Goal: Information Seeking & Learning: Learn about a topic

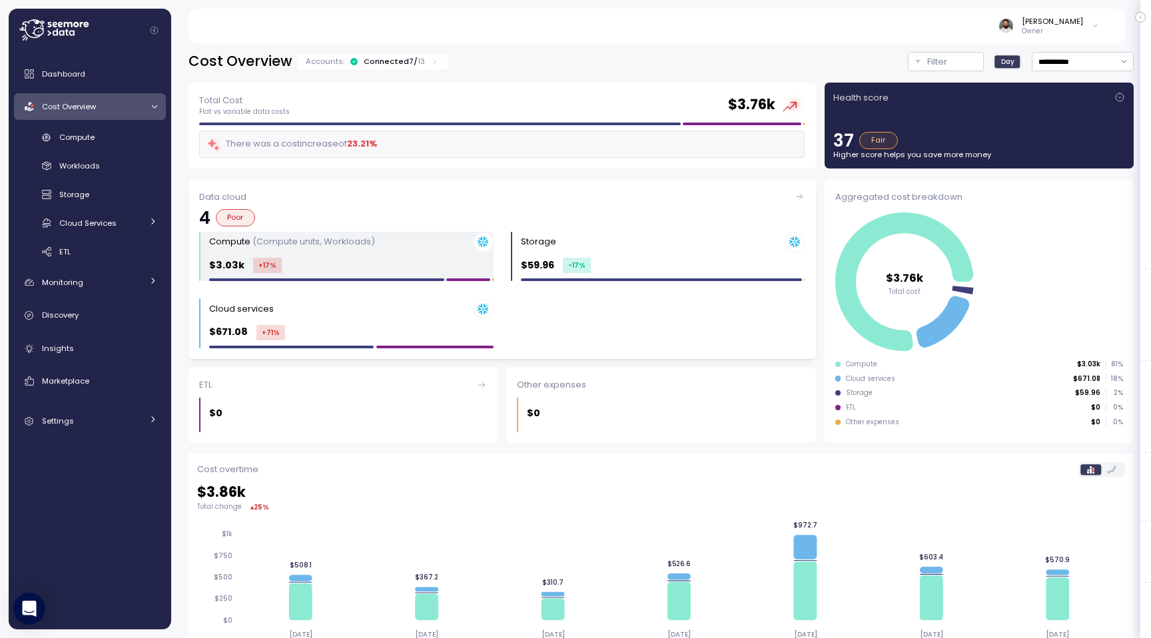
click at [412, 268] on div "$3.03k +17 %" at bounding box center [351, 265] width 284 height 15
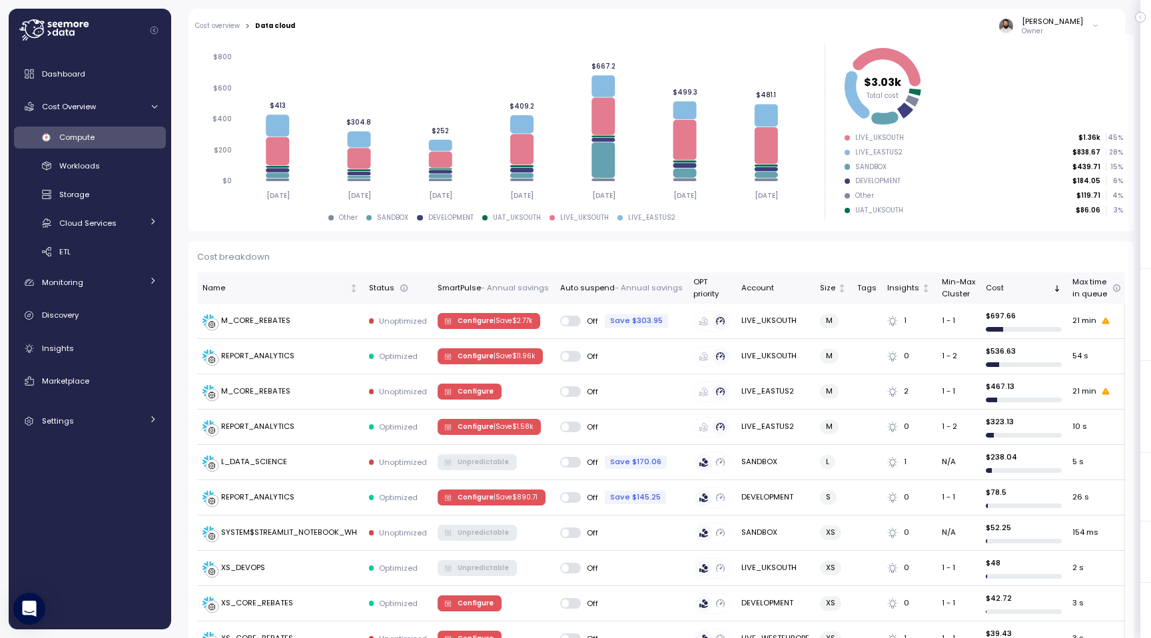
scroll to position [254, 0]
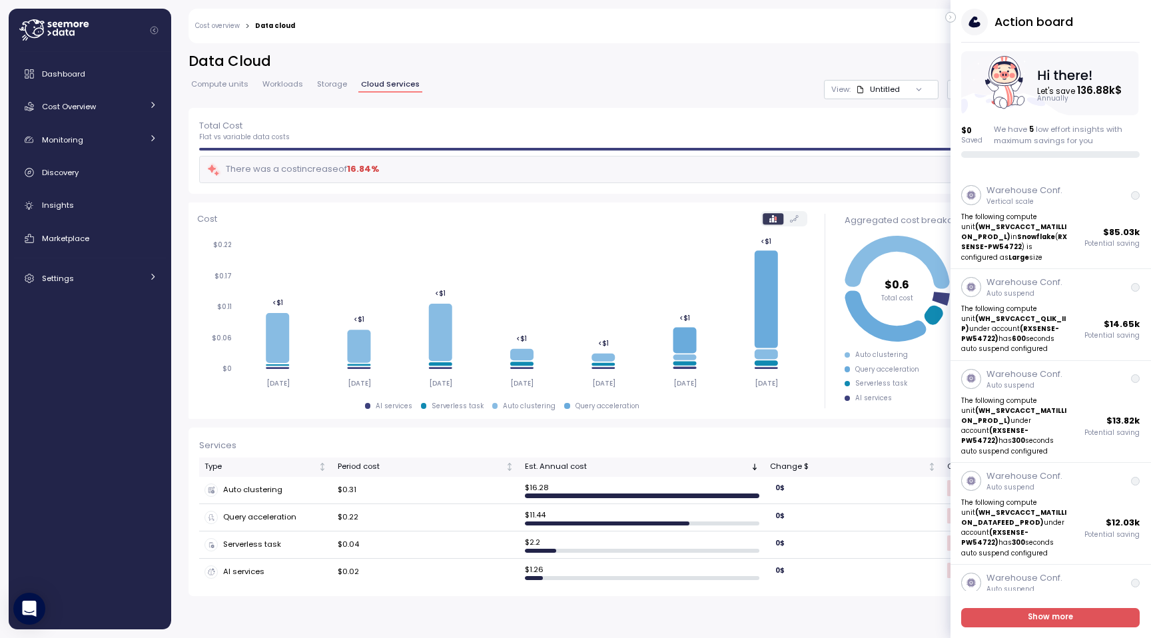
click at [951, 14] on icon "button" at bounding box center [951, 17] width 6 height 16
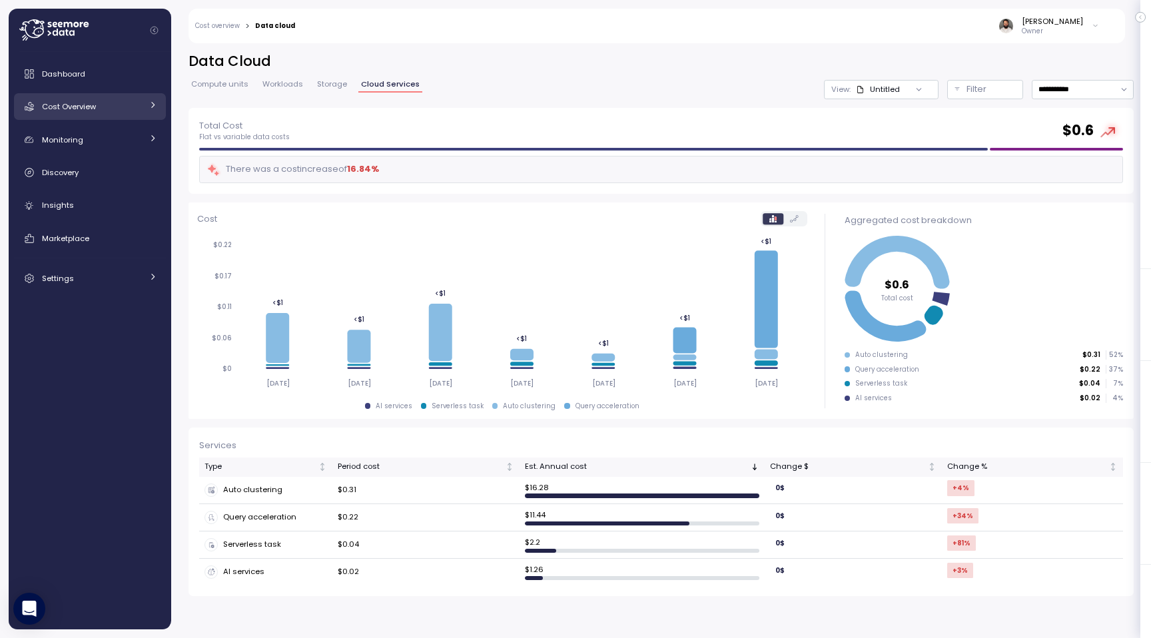
click at [119, 106] on div "Cost Overview" at bounding box center [92, 106] width 100 height 13
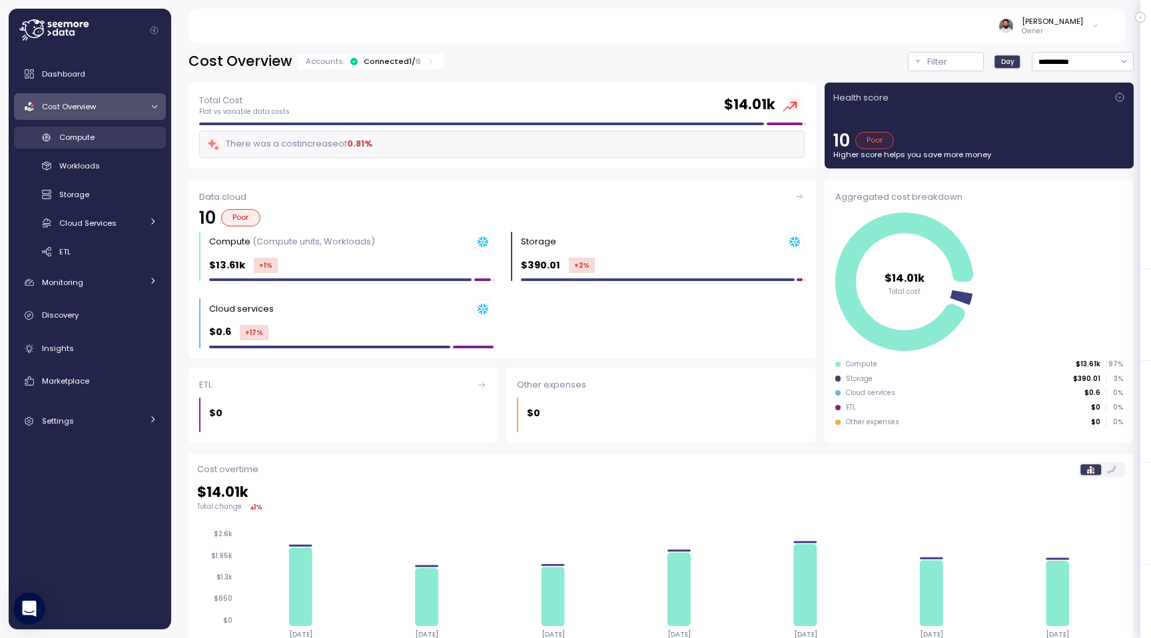
click at [114, 133] on div "Compute" at bounding box center [108, 137] width 98 height 13
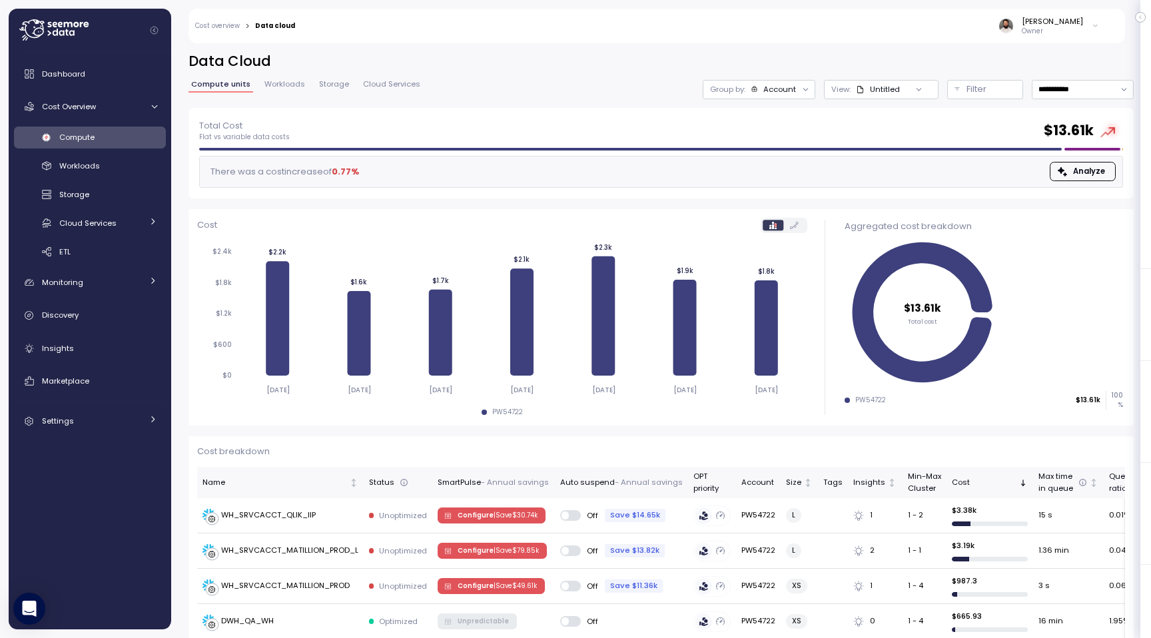
click at [786, 87] on div "Account" at bounding box center [779, 89] width 33 height 11
click at [765, 165] on p "Compute unit" at bounding box center [767, 163] width 53 height 11
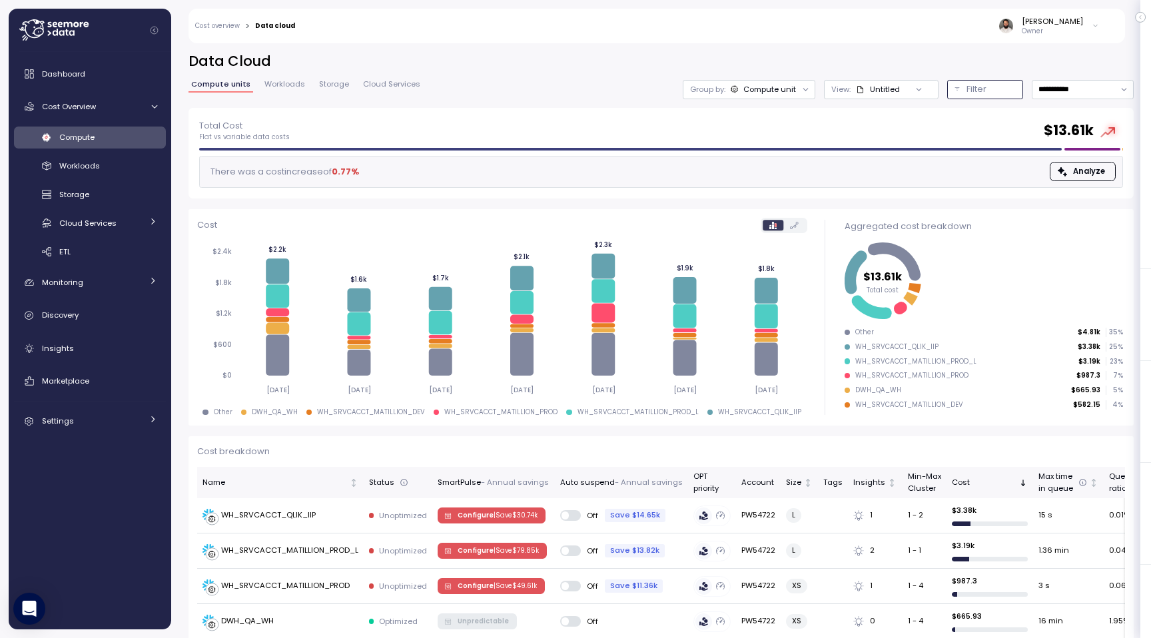
click at [997, 81] on button "Filter" at bounding box center [985, 89] width 76 height 19
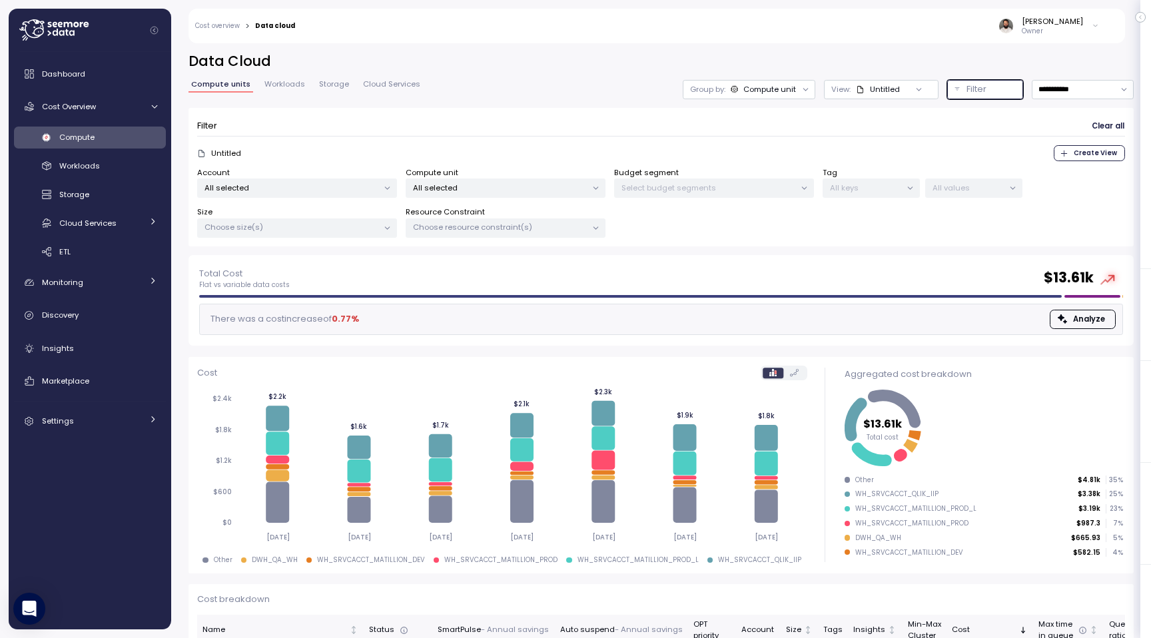
click at [851, 188] on p "All keys" at bounding box center [865, 188] width 71 height 11
click at [285, 84] on span "Workloads" at bounding box center [284, 84] width 41 height 7
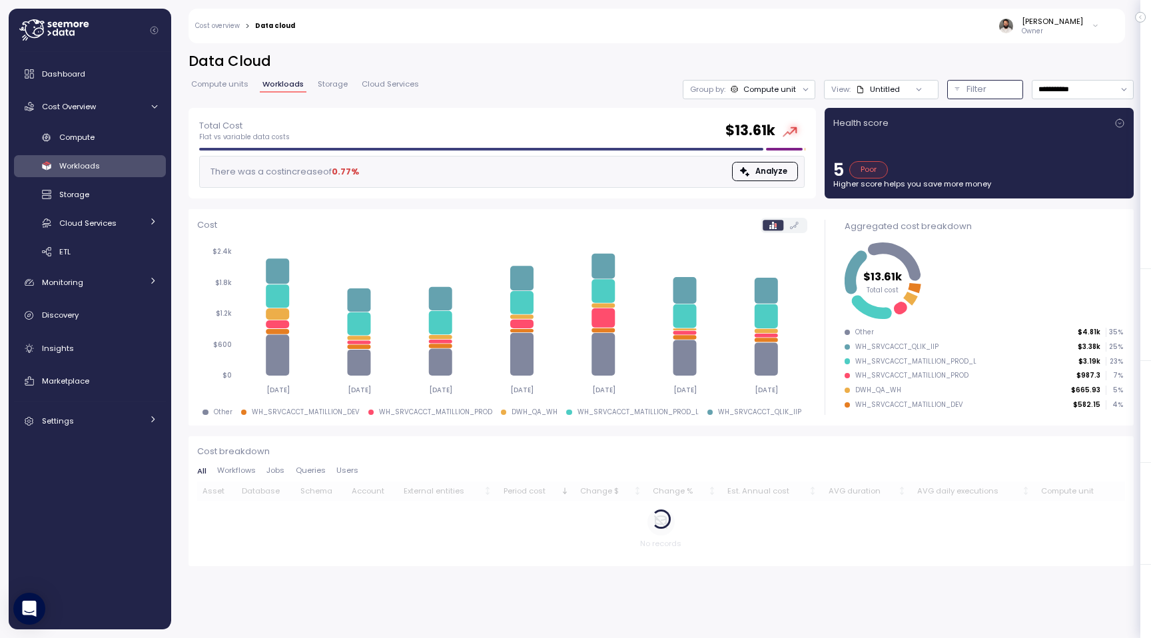
click at [991, 89] on div "Filter" at bounding box center [990, 89] width 49 height 13
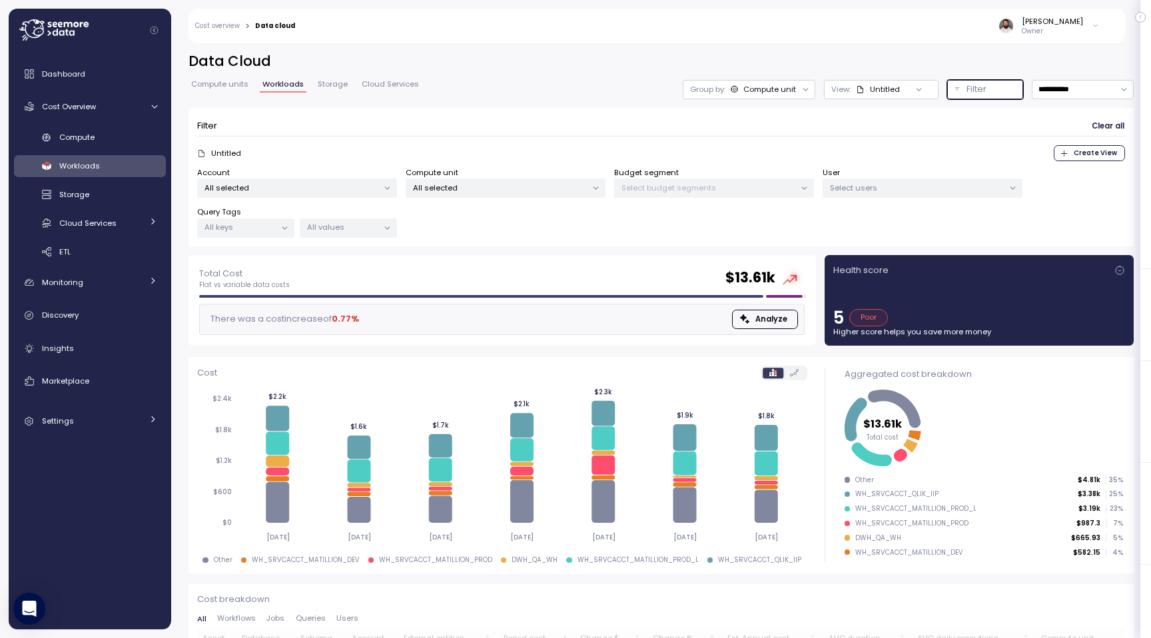
click at [367, 232] on div "All values" at bounding box center [348, 227] width 97 height 19
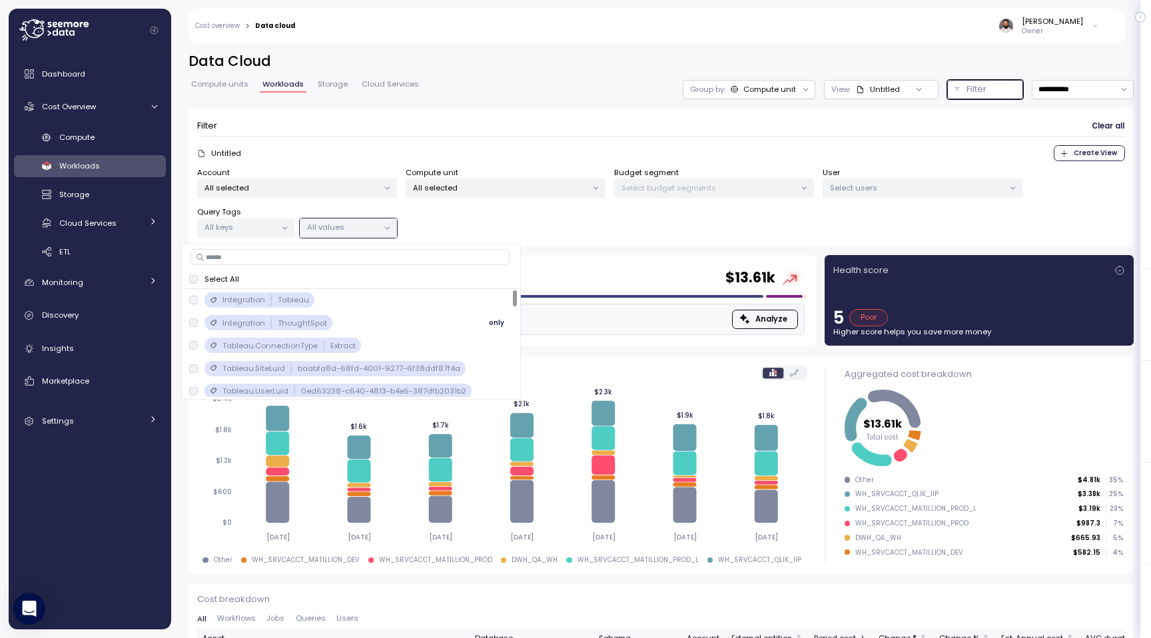
click at [354, 319] on div "Integration ThoughtSpot only" at bounding box center [351, 323] width 324 height 16
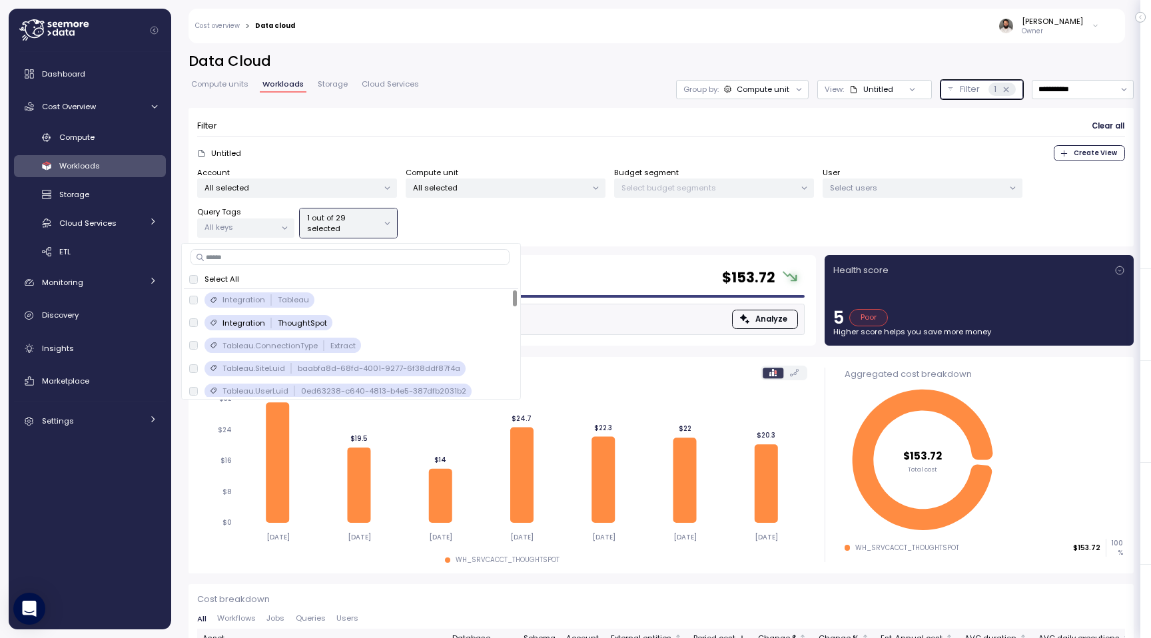
click at [366, 235] on div "1 out of 29 selected" at bounding box center [348, 222] width 97 height 29
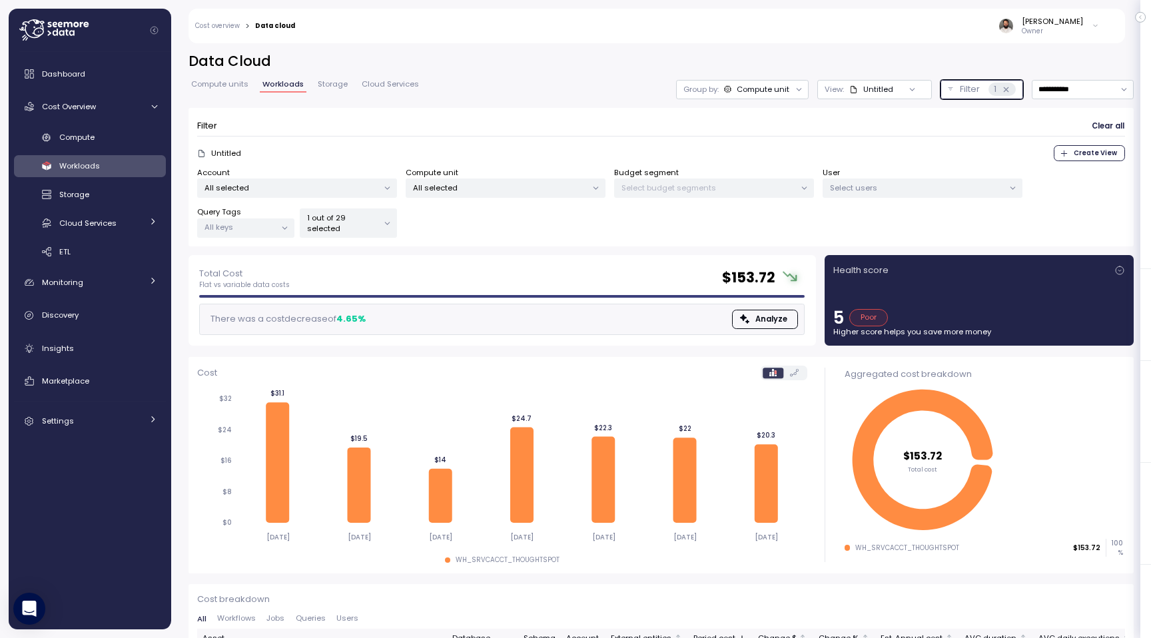
click at [366, 235] on div "1 out of 29 selected" at bounding box center [348, 222] width 97 height 29
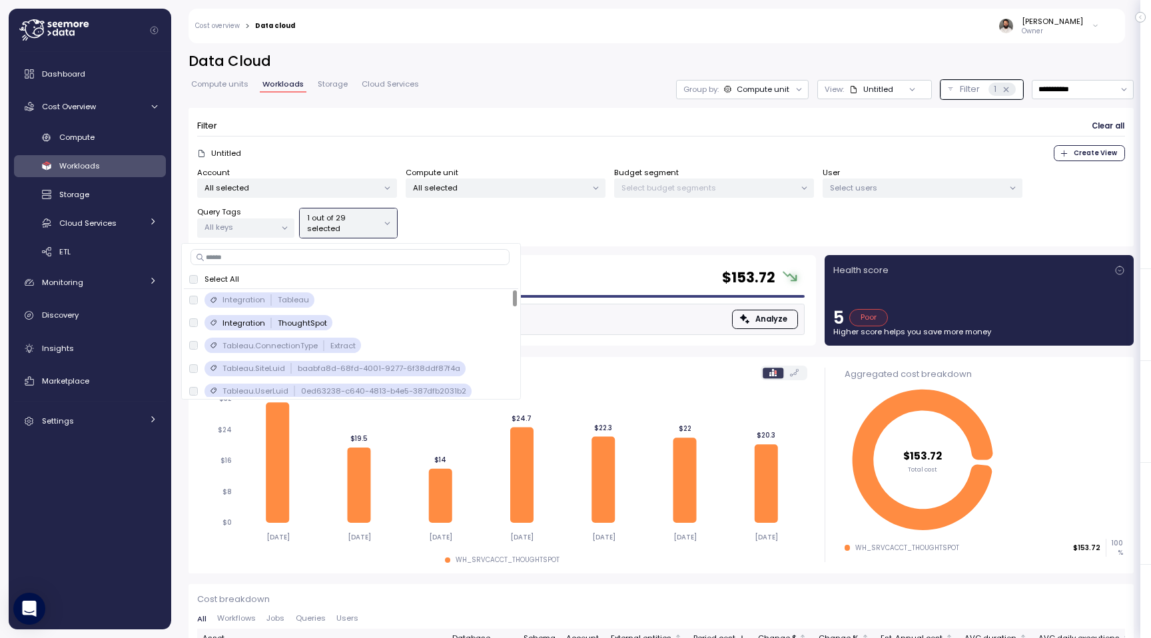
click at [360, 268] on div "Select All Integration Tableau only Integration ThoughtSpot only Tableau.Connec…" at bounding box center [351, 321] width 340 height 157
click at [352, 252] on input at bounding box center [349, 257] width 319 height 16
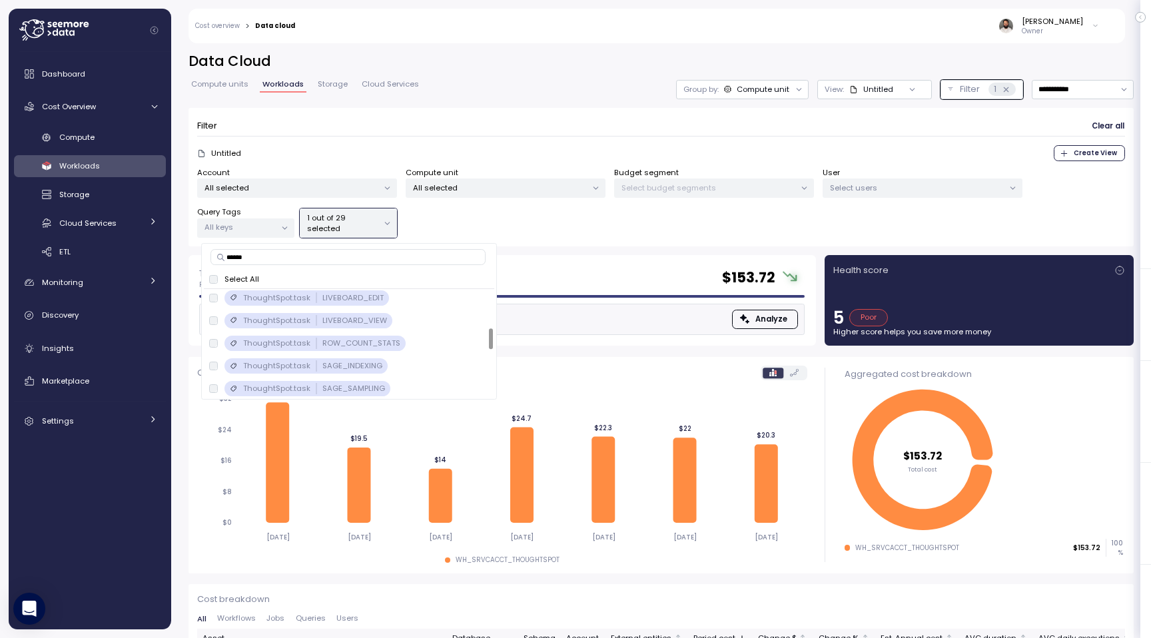
scroll to position [266, 0]
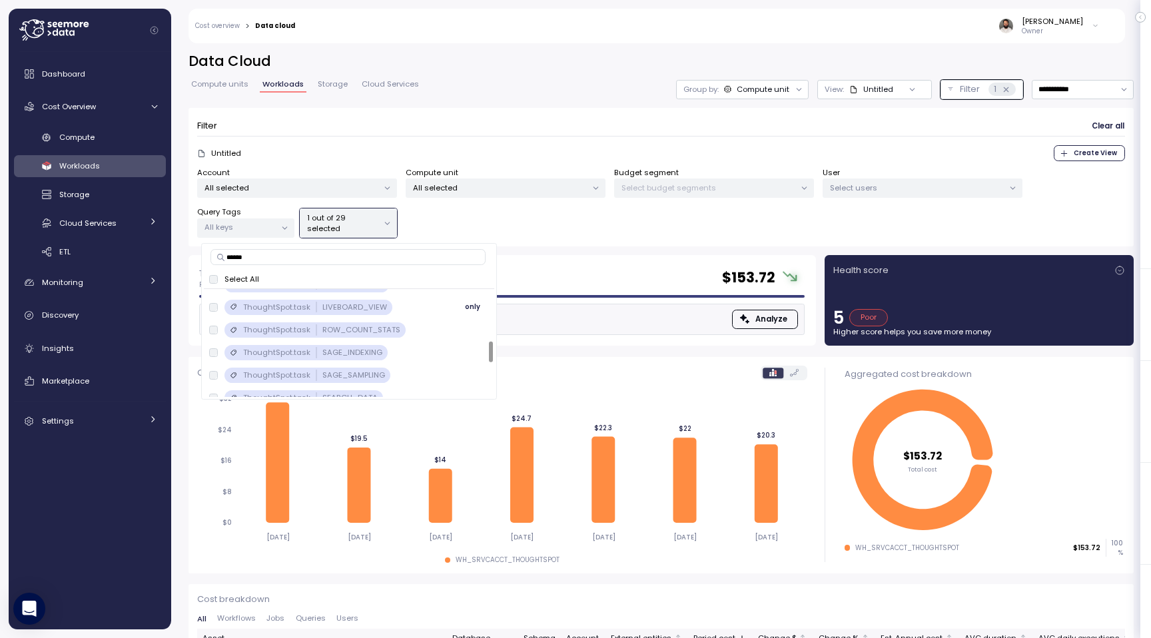
click at [359, 311] on p "LIVEBOARD_VIEW" at bounding box center [354, 307] width 65 height 11
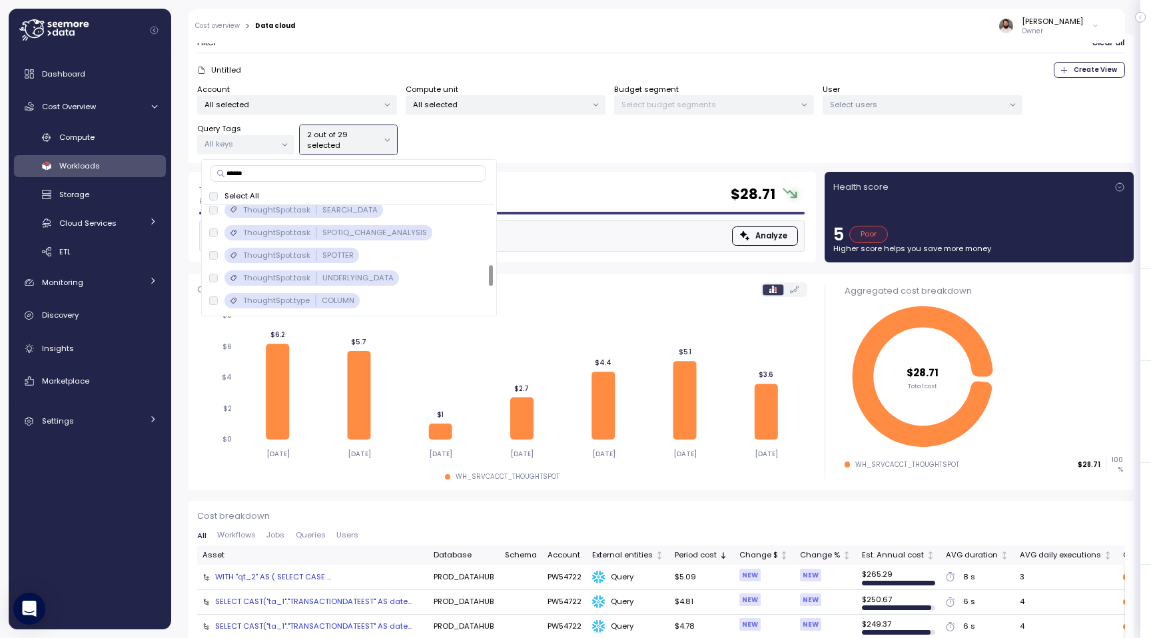
scroll to position [414, 0]
type input "******"
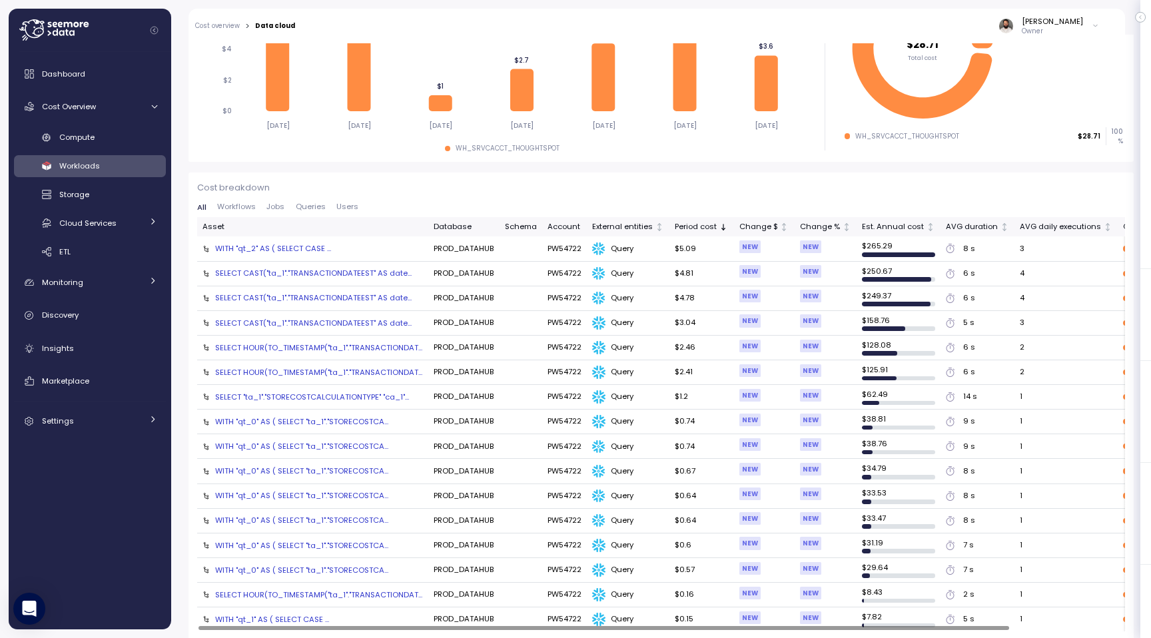
scroll to position [0, 0]
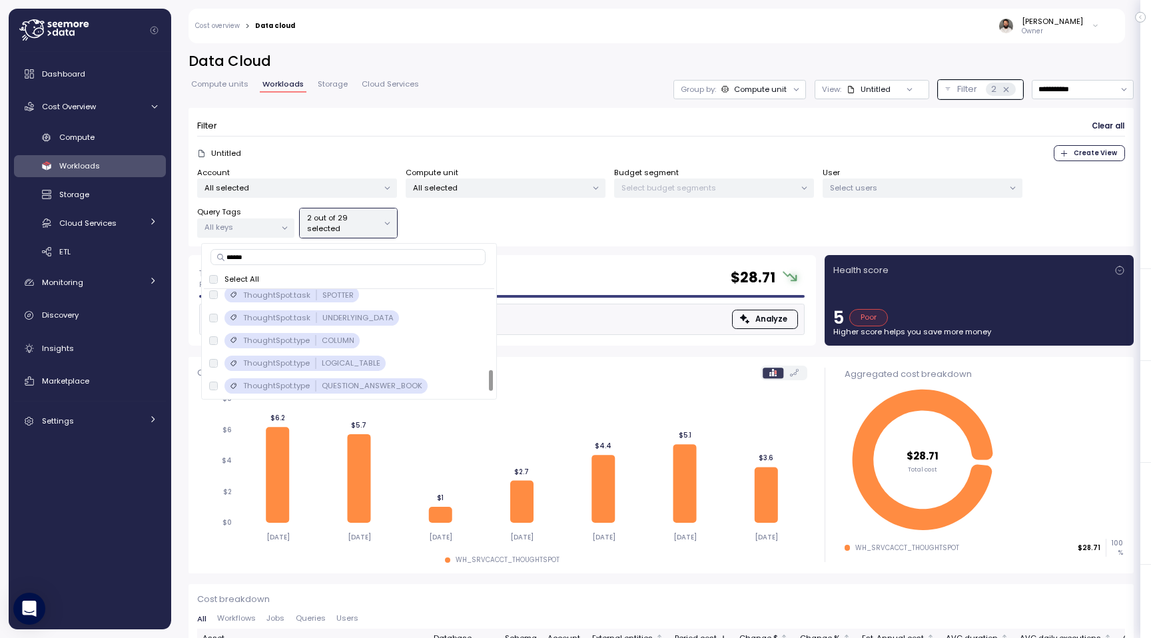
click at [377, 228] on p "2 out of 29 selected" at bounding box center [342, 223] width 71 height 22
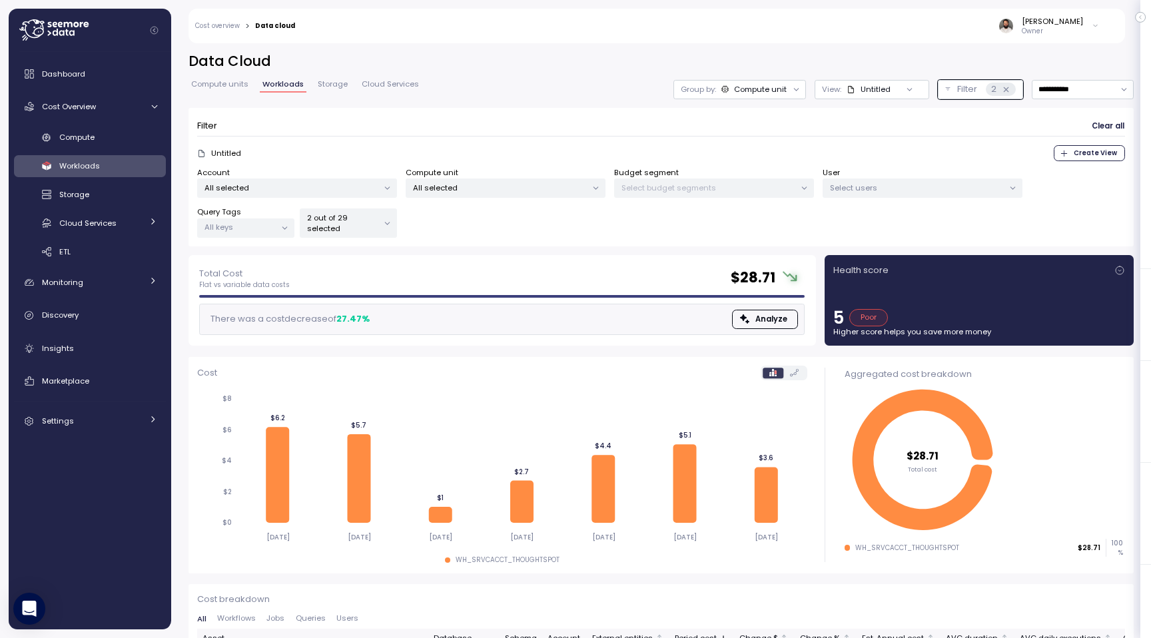
click at [371, 230] on p "2 out of 29 selected" at bounding box center [342, 223] width 71 height 22
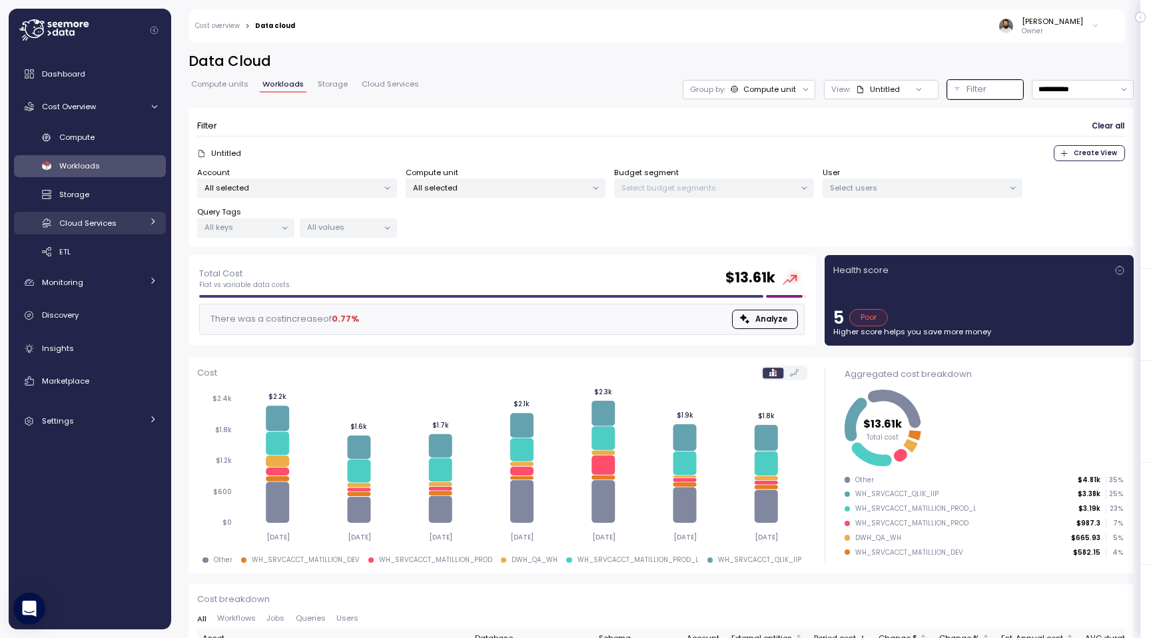
click at [135, 223] on div "Cloud Services" at bounding box center [100, 222] width 83 height 13
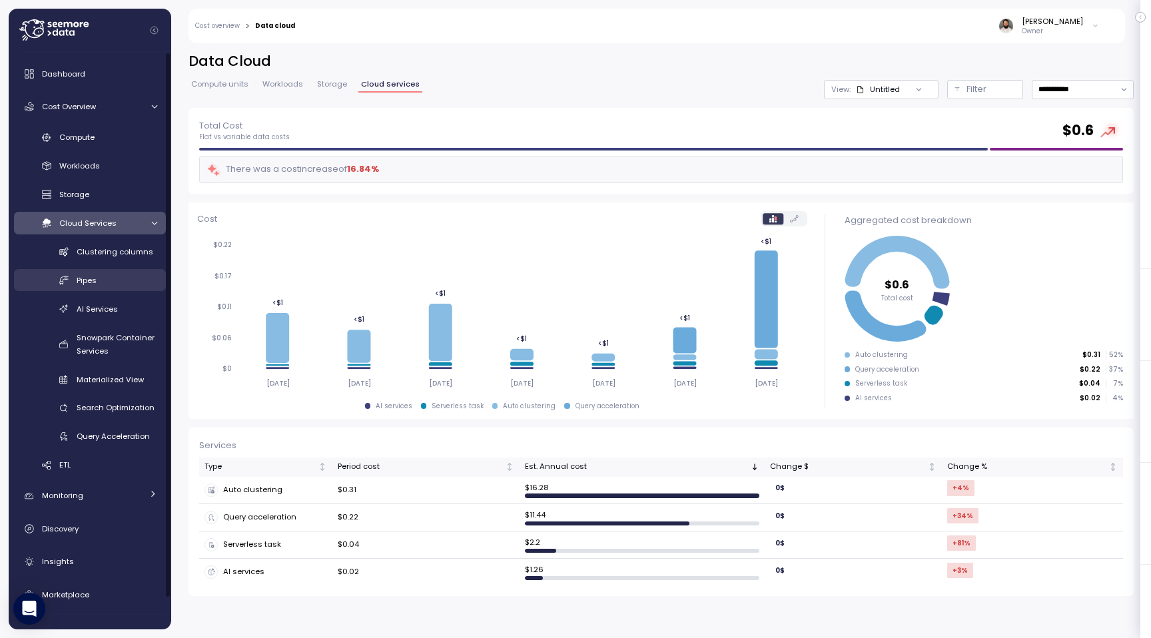
scroll to position [33, 0]
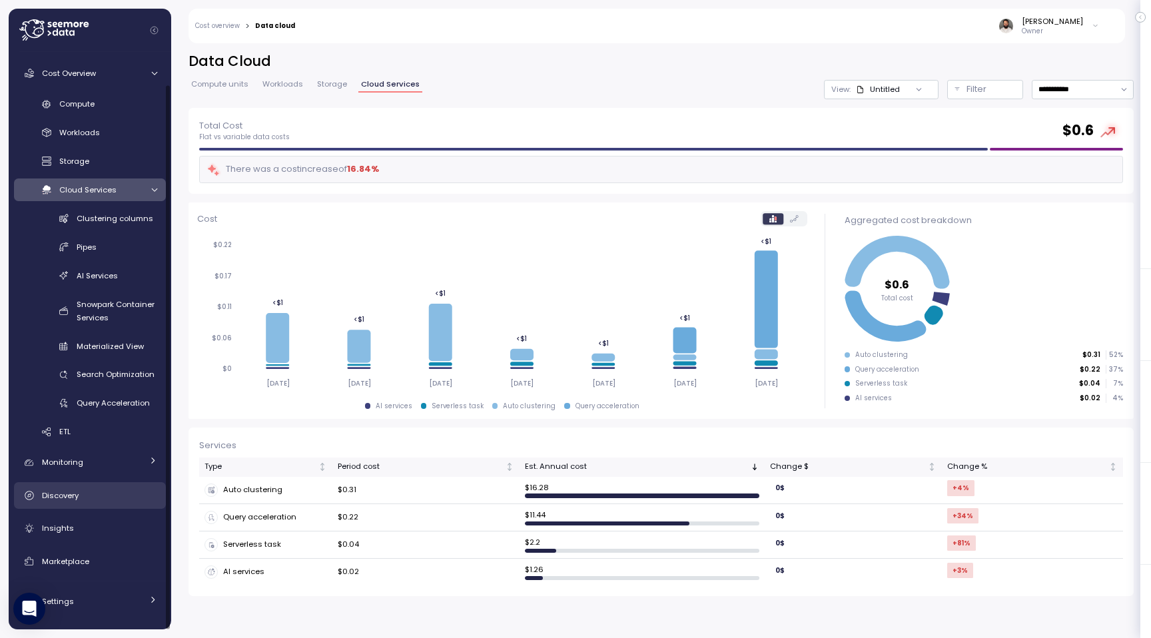
click at [107, 487] on link "Discovery" at bounding box center [90, 495] width 152 height 27
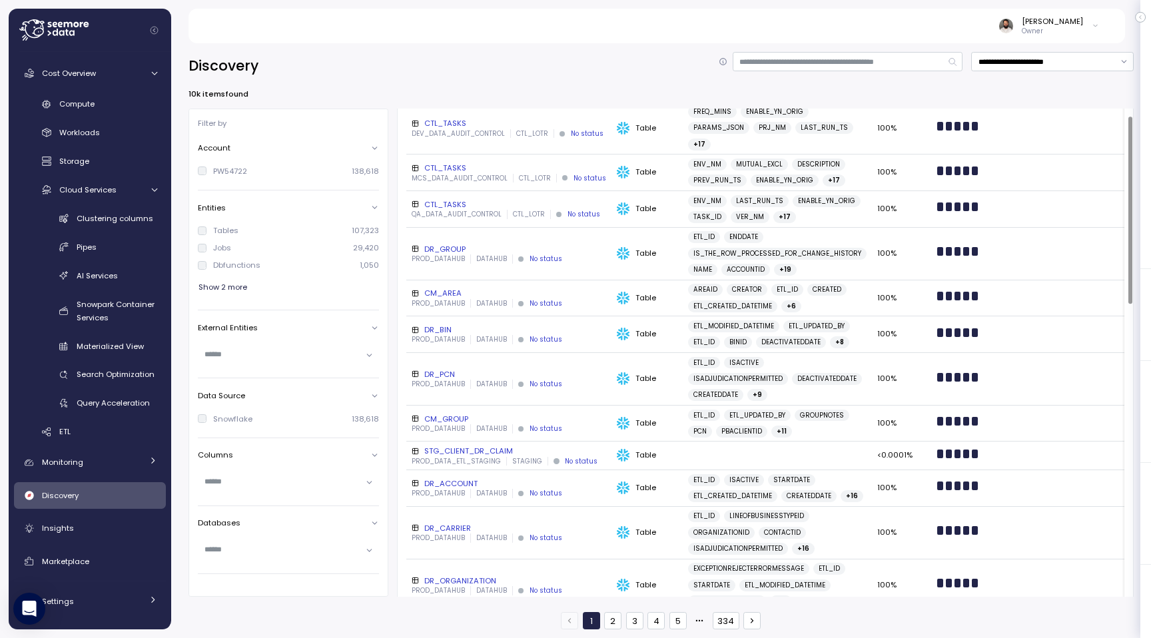
scroll to position [53, 0]
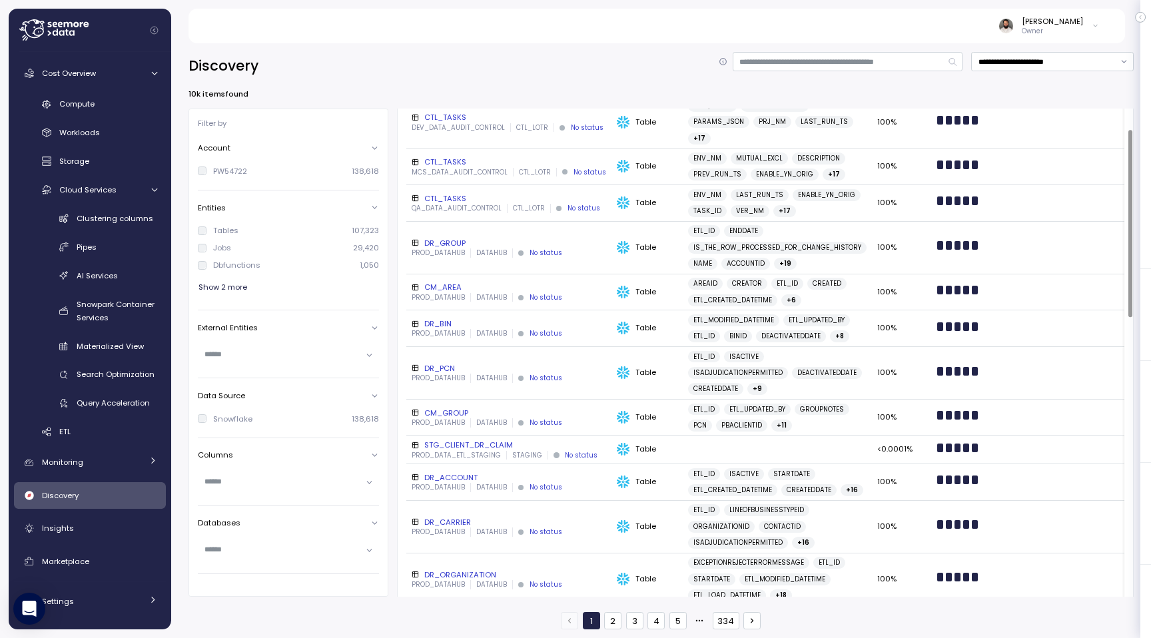
click at [496, 366] on div "DR_PCN" at bounding box center [509, 368] width 194 height 11
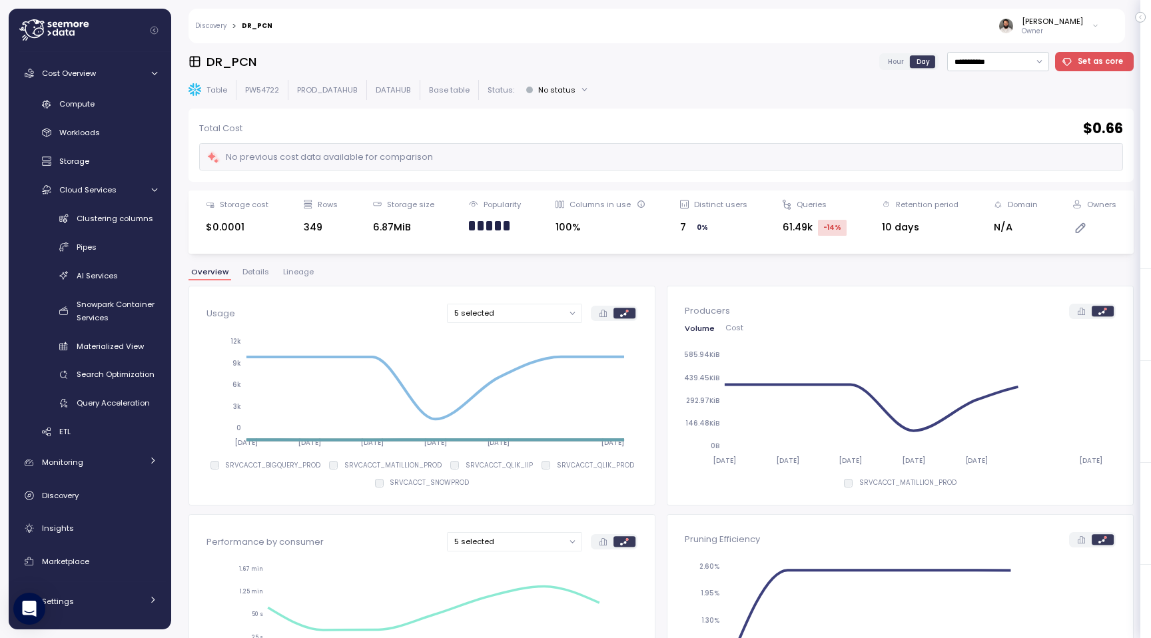
click at [304, 275] on span "Lineage" at bounding box center [298, 271] width 31 height 7
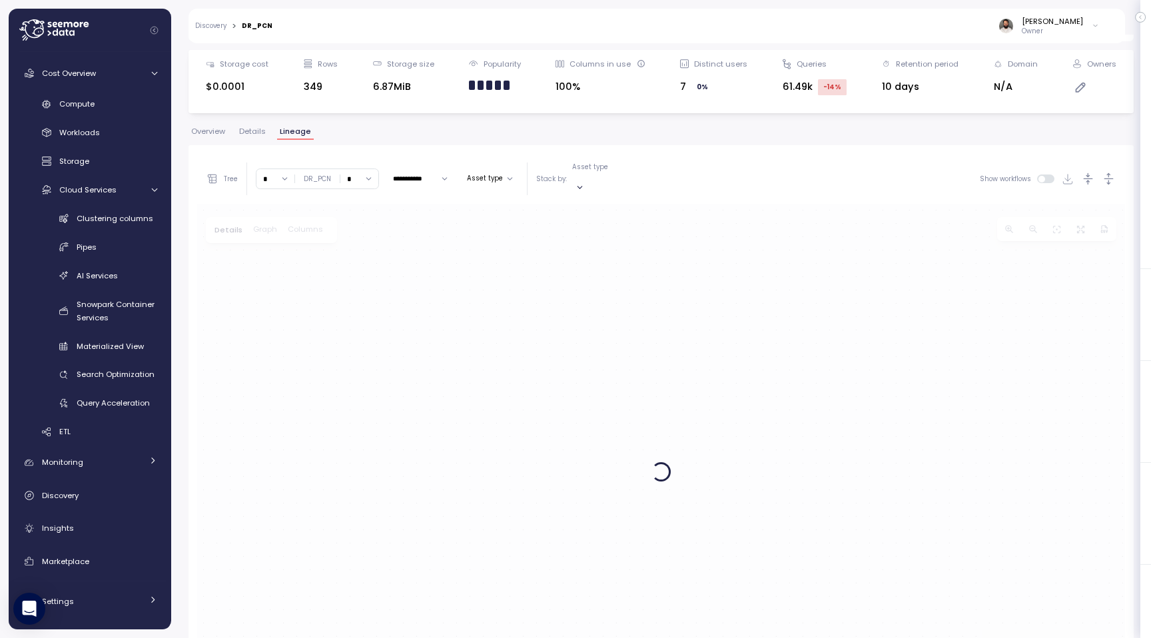
scroll to position [251, 0]
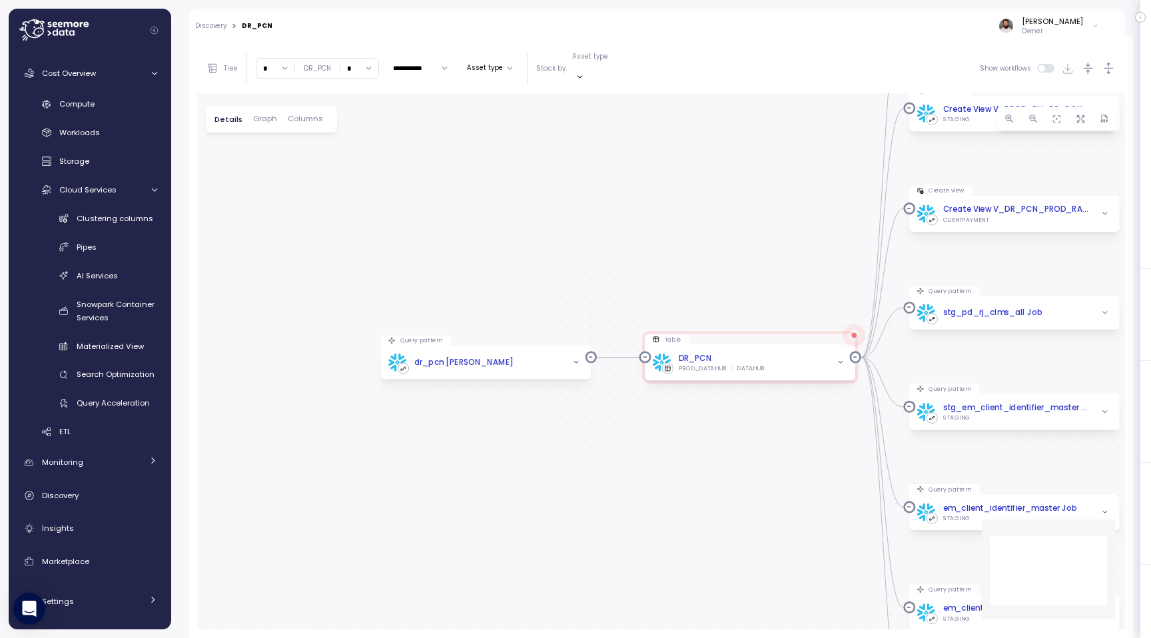
click at [271, 68] on input "*" at bounding box center [275, 68] width 38 height 19
click at [274, 178] on div "4" at bounding box center [274, 176] width 20 height 11
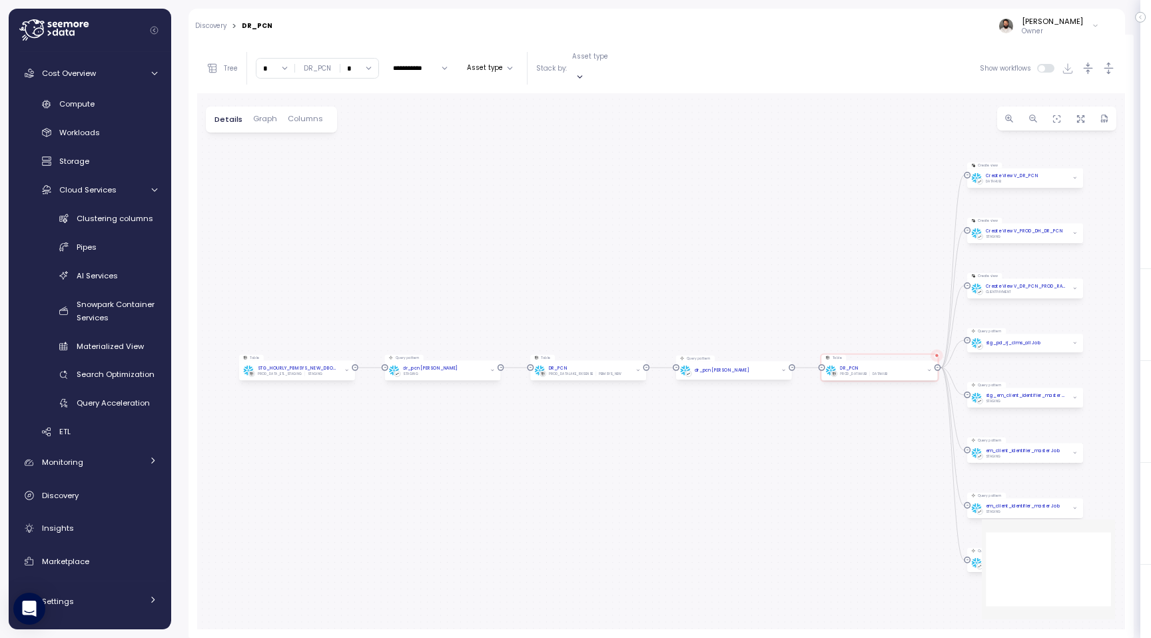
click at [272, 63] on input "*" at bounding box center [275, 68] width 38 height 19
click at [280, 145] on div "8" at bounding box center [282, 149] width 5 height 11
type input "*"
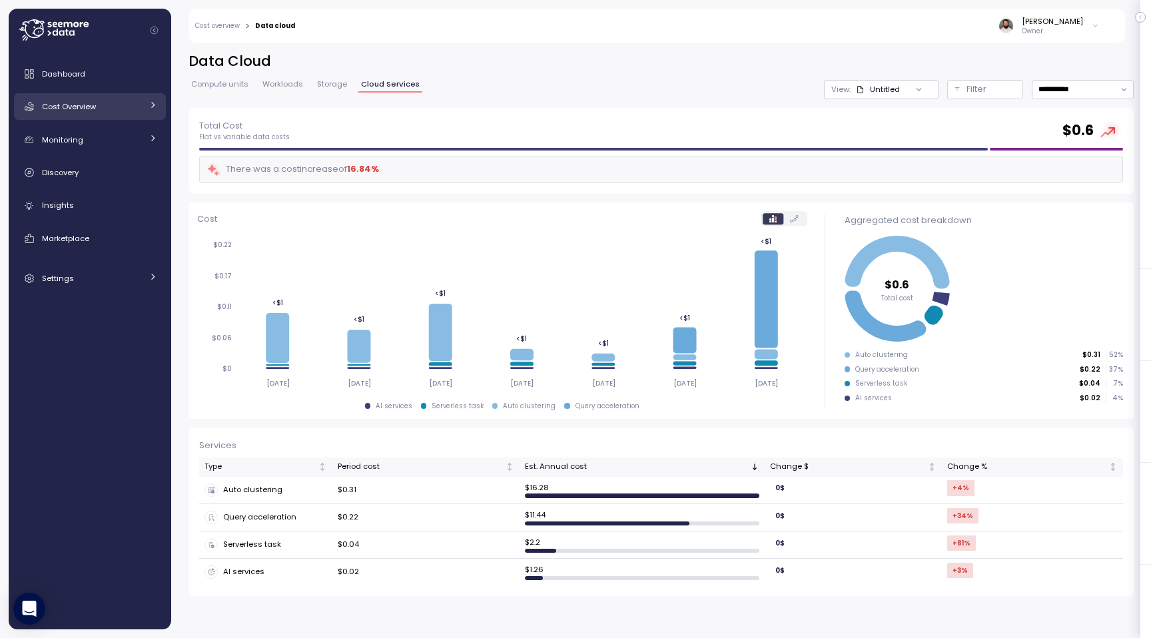
click at [143, 99] on link "Cost Overview" at bounding box center [90, 106] width 152 height 27
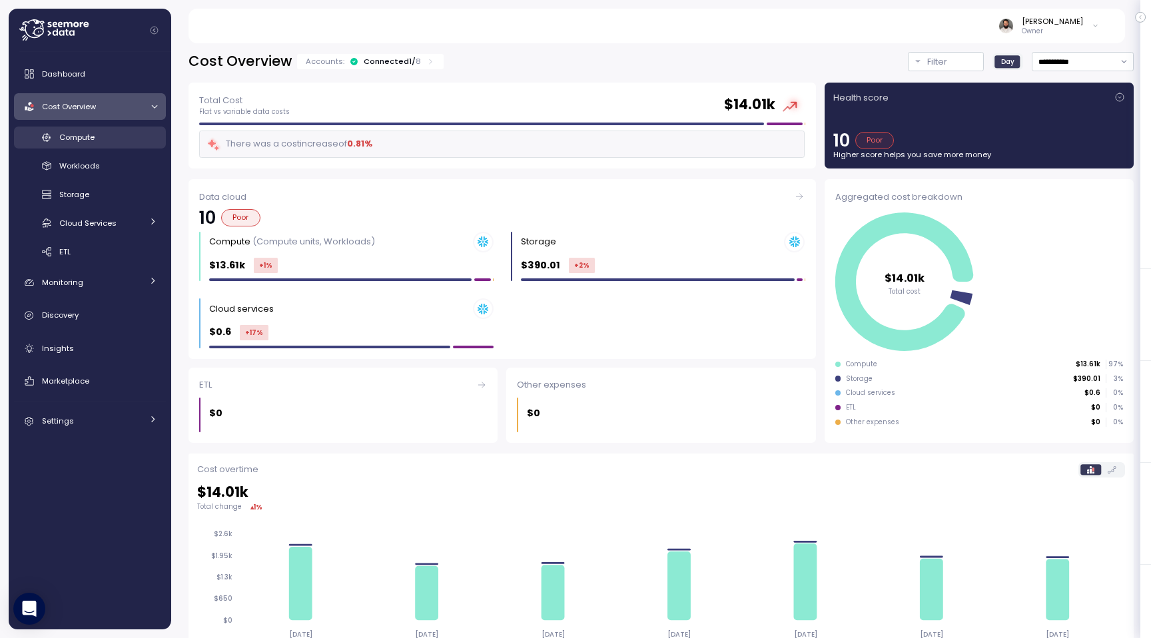
click at [131, 129] on link "Compute" at bounding box center [90, 138] width 152 height 22
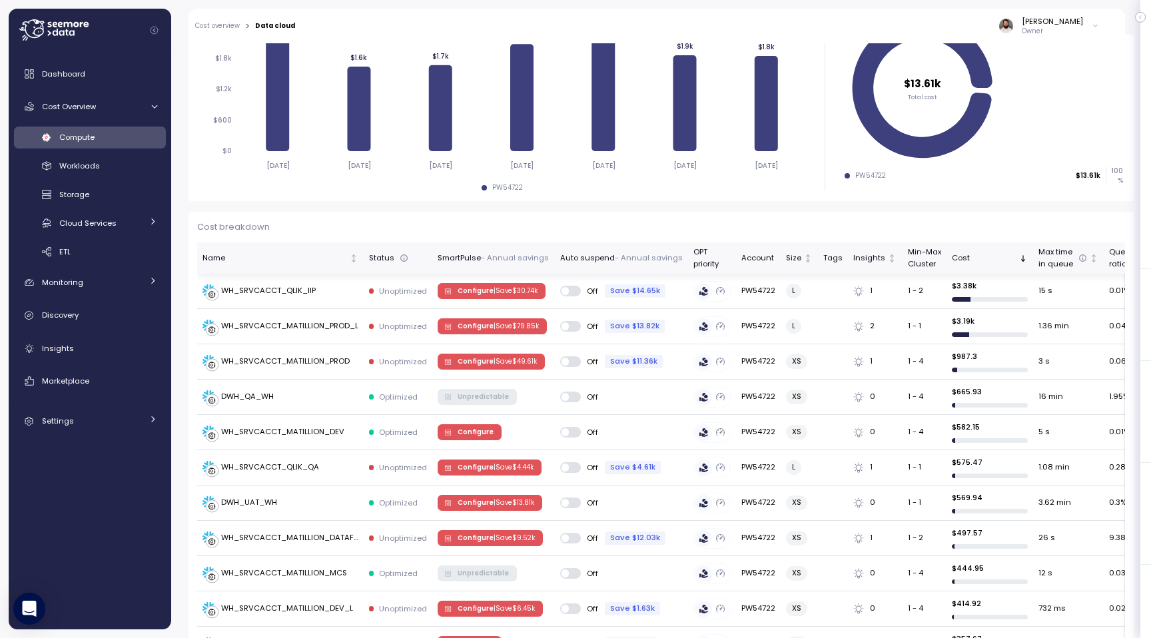
scroll to position [43, 0]
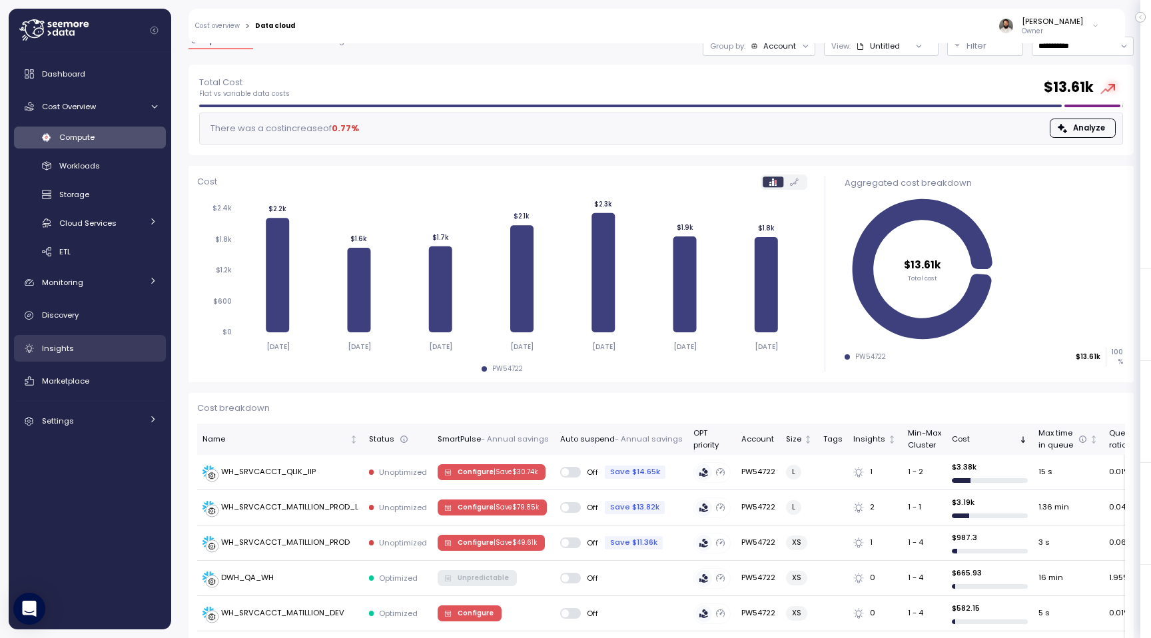
click at [91, 344] on div "Insights" at bounding box center [99, 348] width 115 height 13
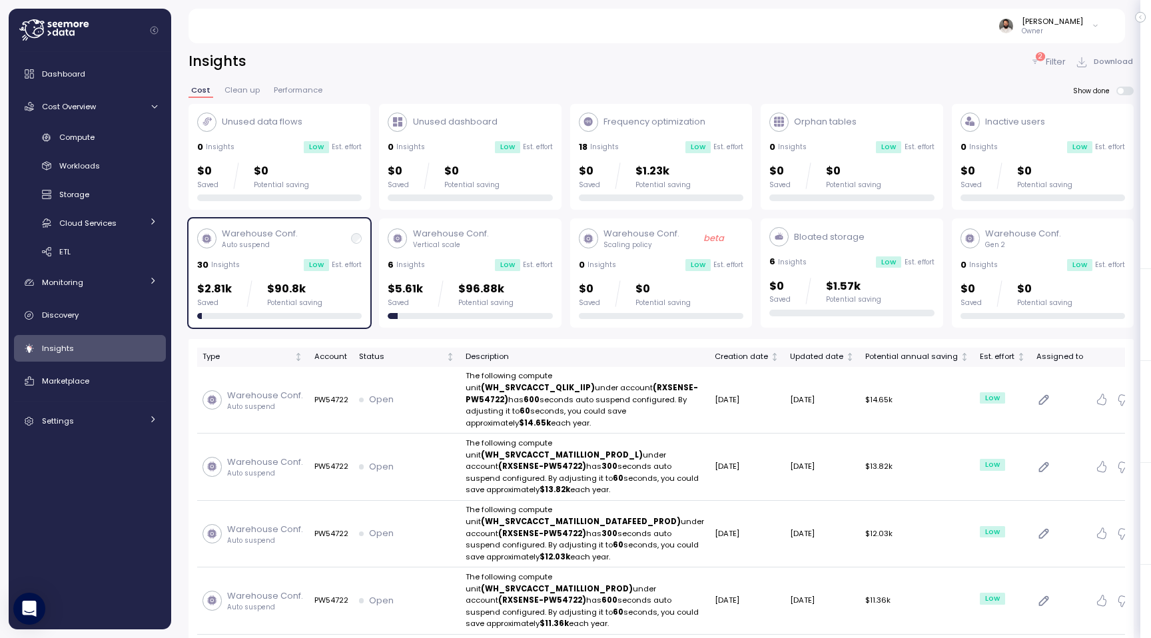
click at [350, 278] on div "Warehouse Conf. Auto suspend 30 Insights Low Est. effort $2.81k Saved $90.8k Po…" at bounding box center [279, 273] width 165 height 92
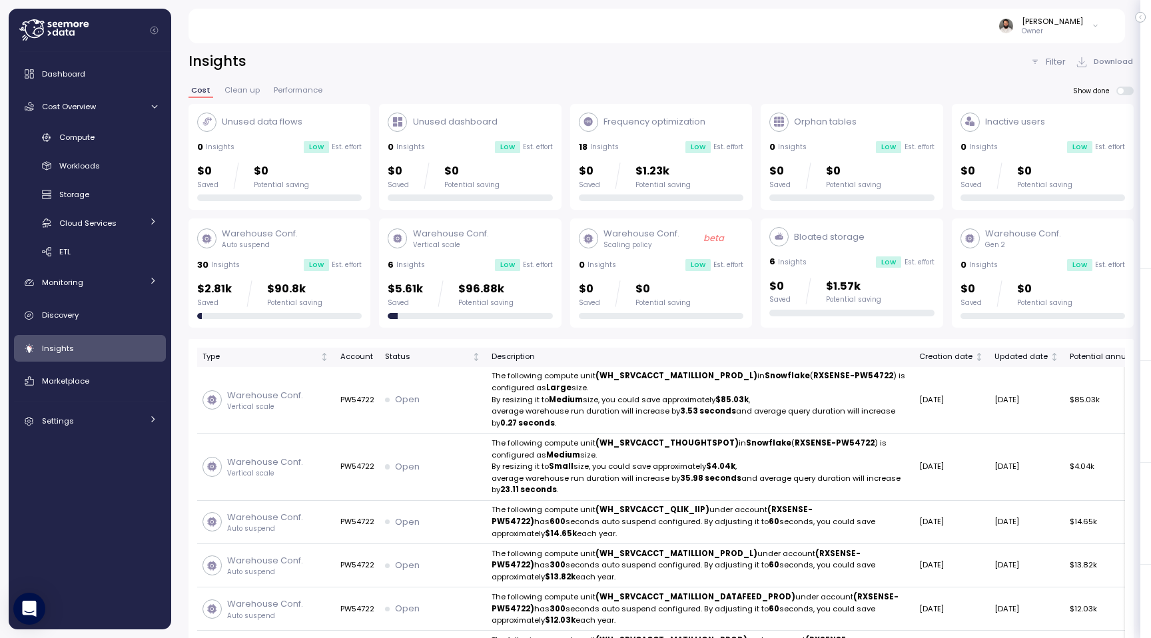
click at [903, 282] on div "$0 Saved $1.57k Potential saving" at bounding box center [851, 291] width 165 height 27
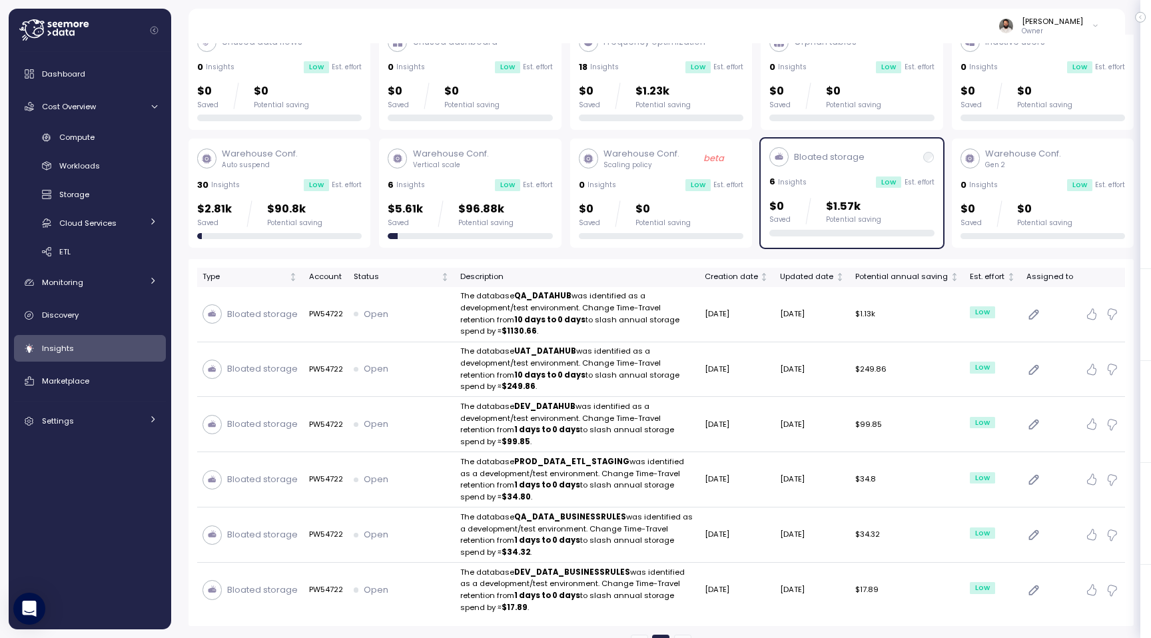
scroll to position [81, 0]
click at [873, 184] on div "6 Insights Low Est. effort" at bounding box center [851, 180] width 165 height 13
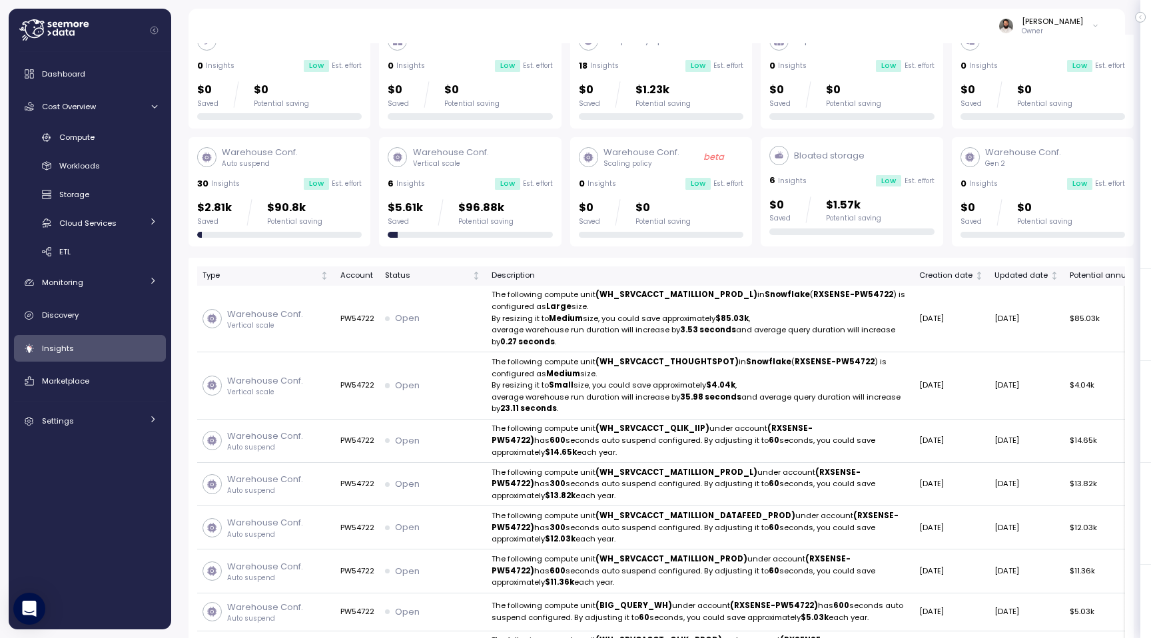
click at [472, 203] on p "$96.88k" at bounding box center [485, 208] width 55 height 18
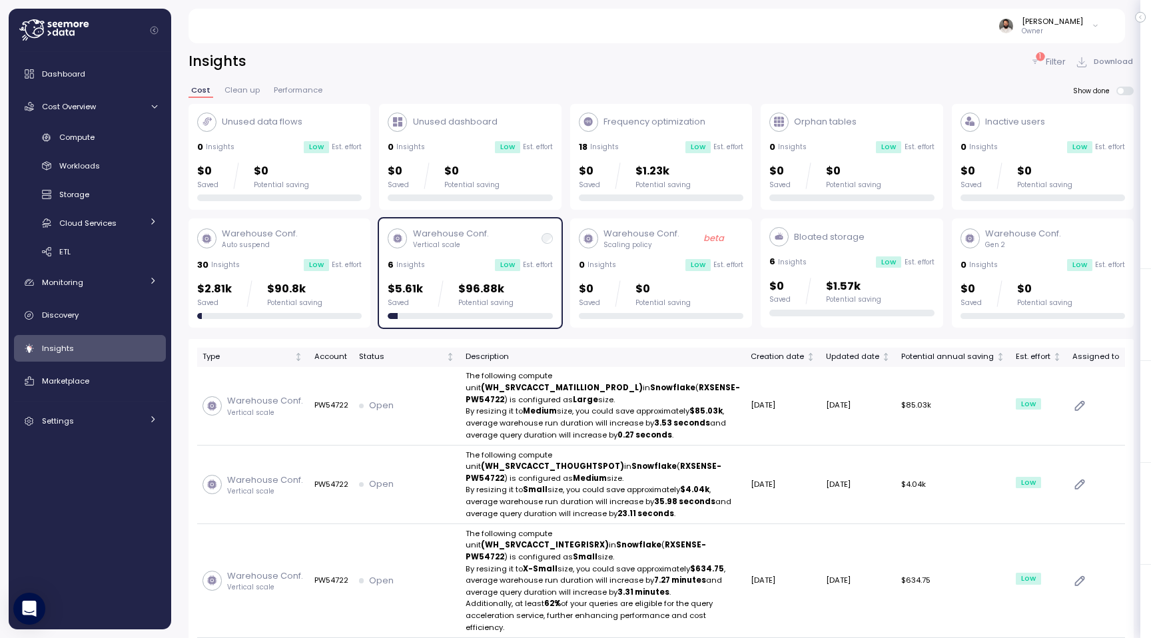
click at [500, 248] on div "Warehouse Conf. Vertical scale" at bounding box center [470, 238] width 165 height 23
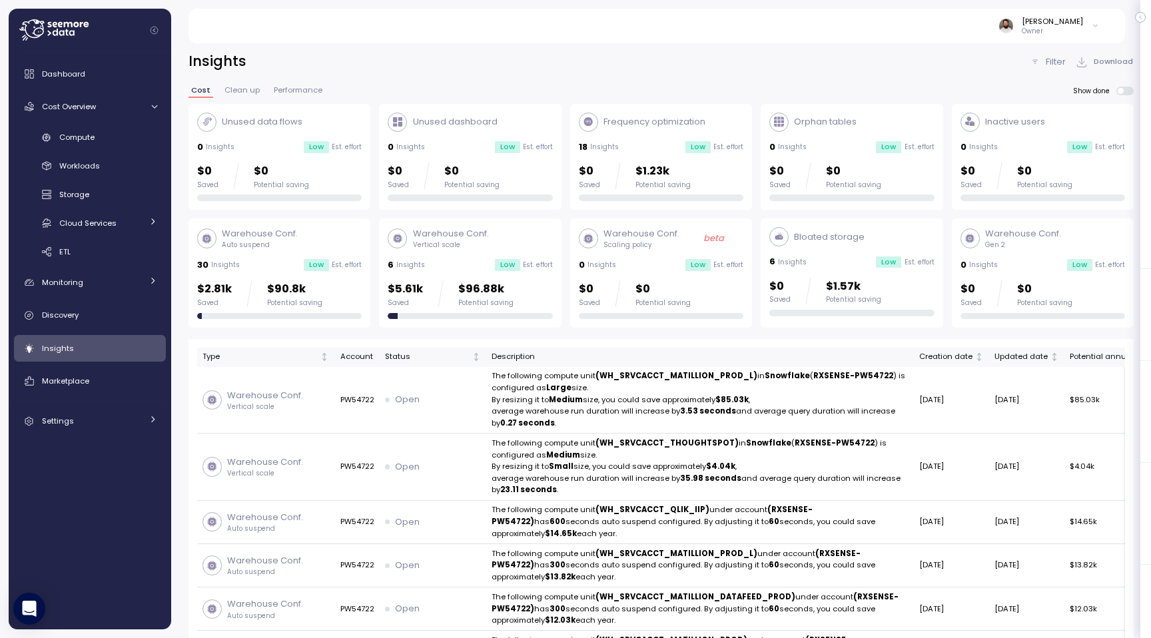
click at [328, 242] on div "Warehouse Conf. Auto suspend" at bounding box center [279, 238] width 165 height 23
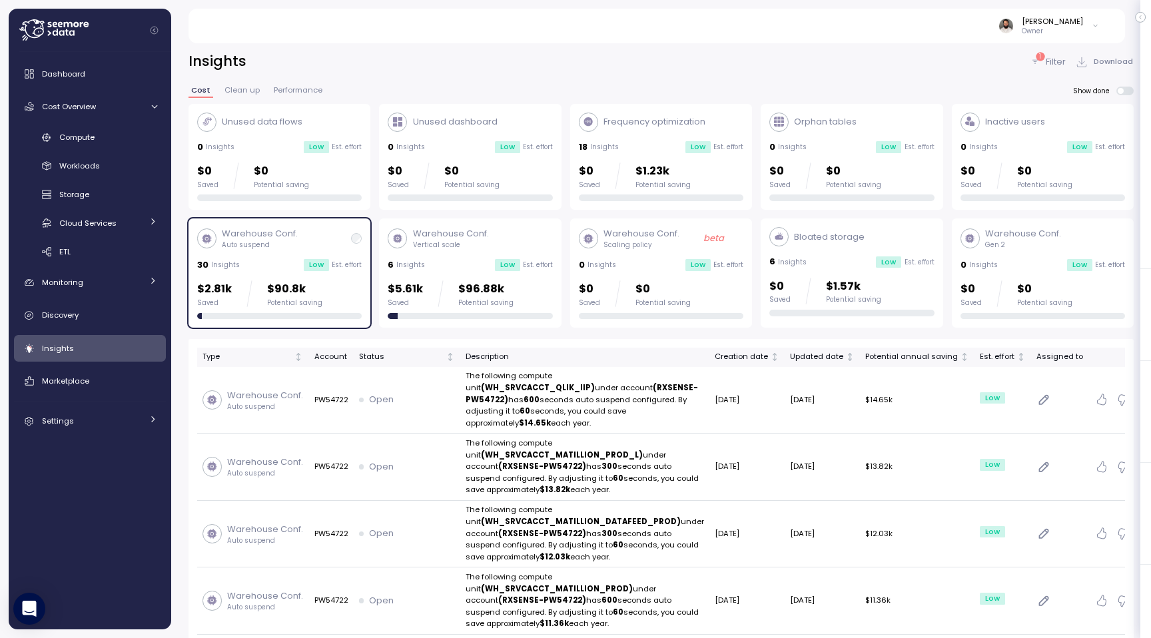
click at [302, 231] on div "Warehouse Conf. Auto suspend" at bounding box center [279, 238] width 165 height 23
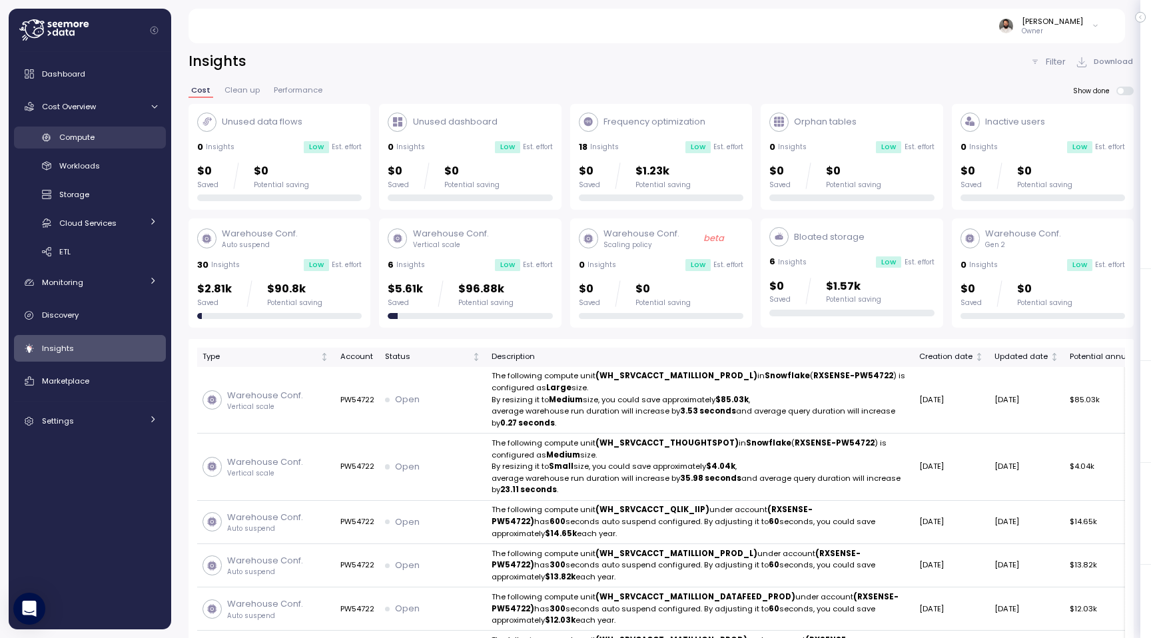
click at [111, 141] on div "Compute" at bounding box center [108, 137] width 98 height 13
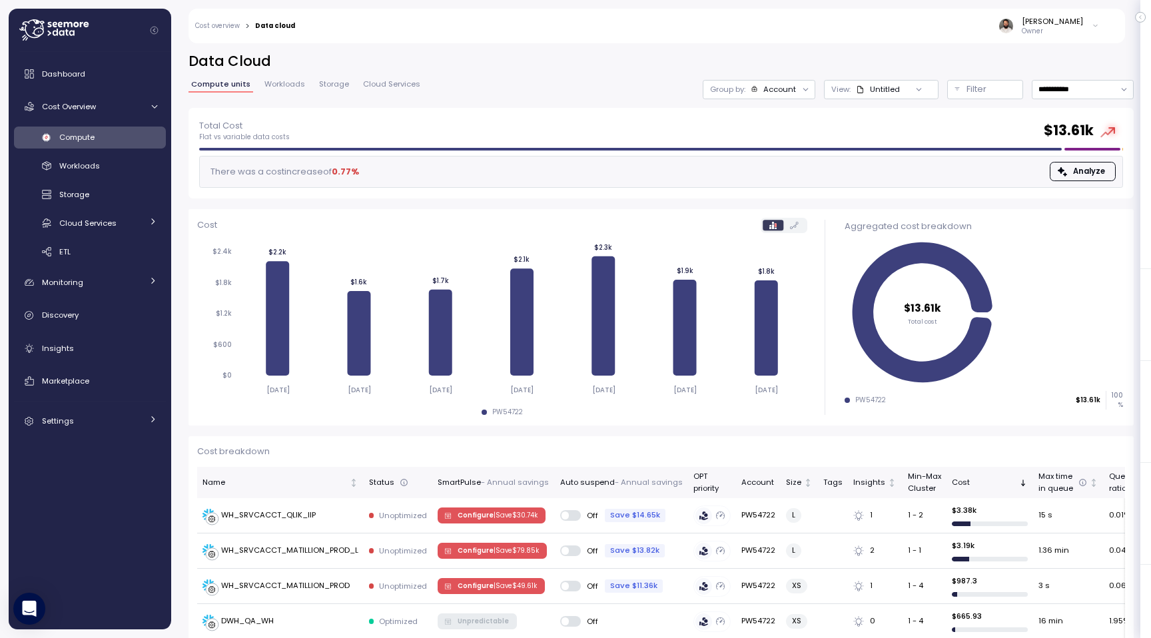
click at [773, 86] on div "Account" at bounding box center [779, 89] width 33 height 11
click at [765, 159] on p "Compute unit" at bounding box center [767, 163] width 53 height 11
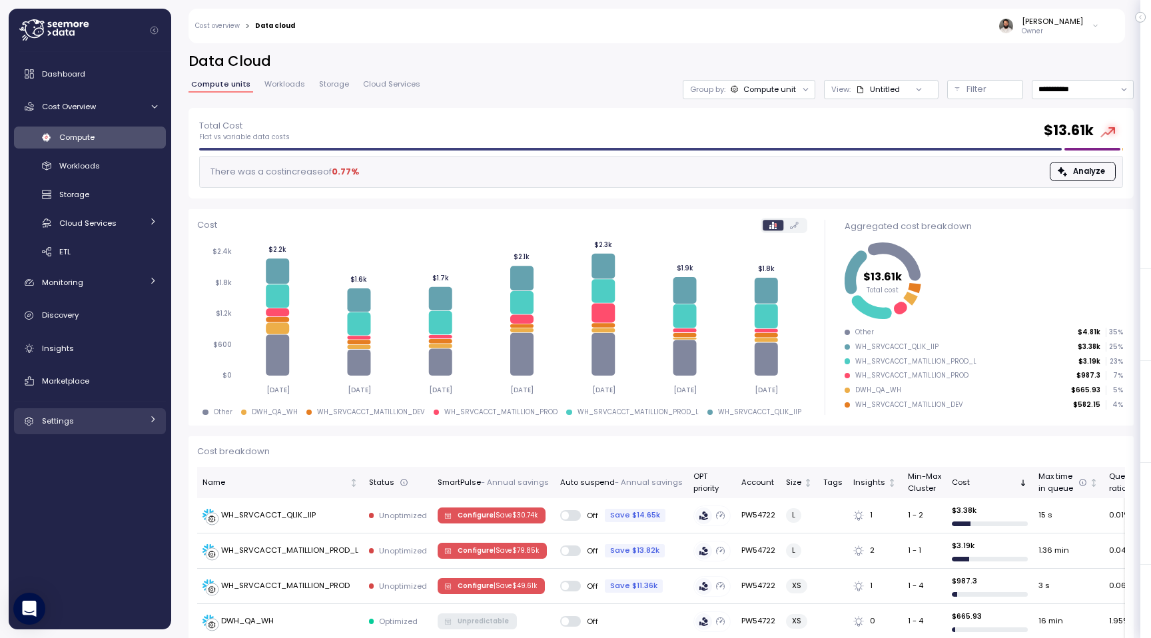
click at [67, 413] on link "Settings" at bounding box center [90, 421] width 152 height 27
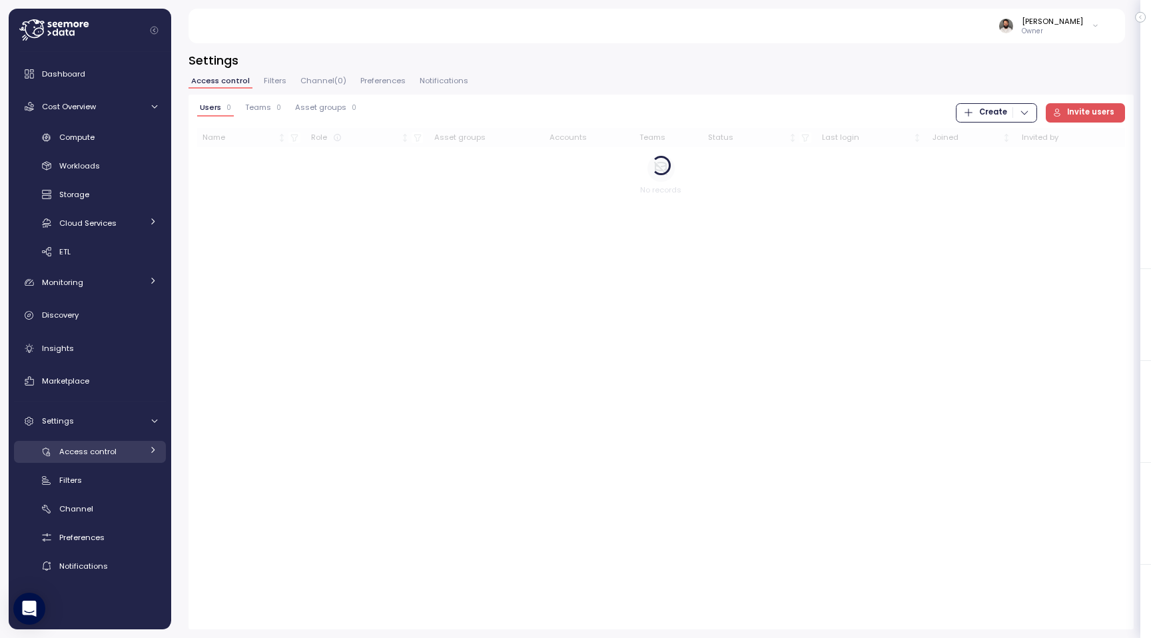
click at [70, 445] on div "Access control" at bounding box center [100, 451] width 83 height 13
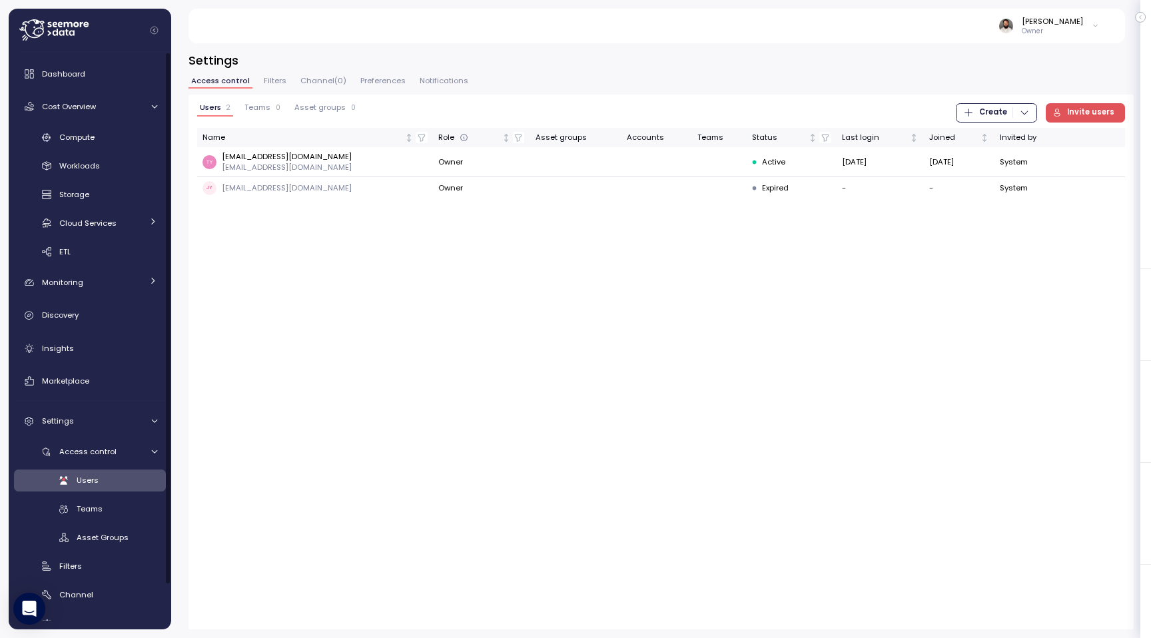
click at [327, 77] on span "Channel ( 0 )" at bounding box center [323, 80] width 46 height 7
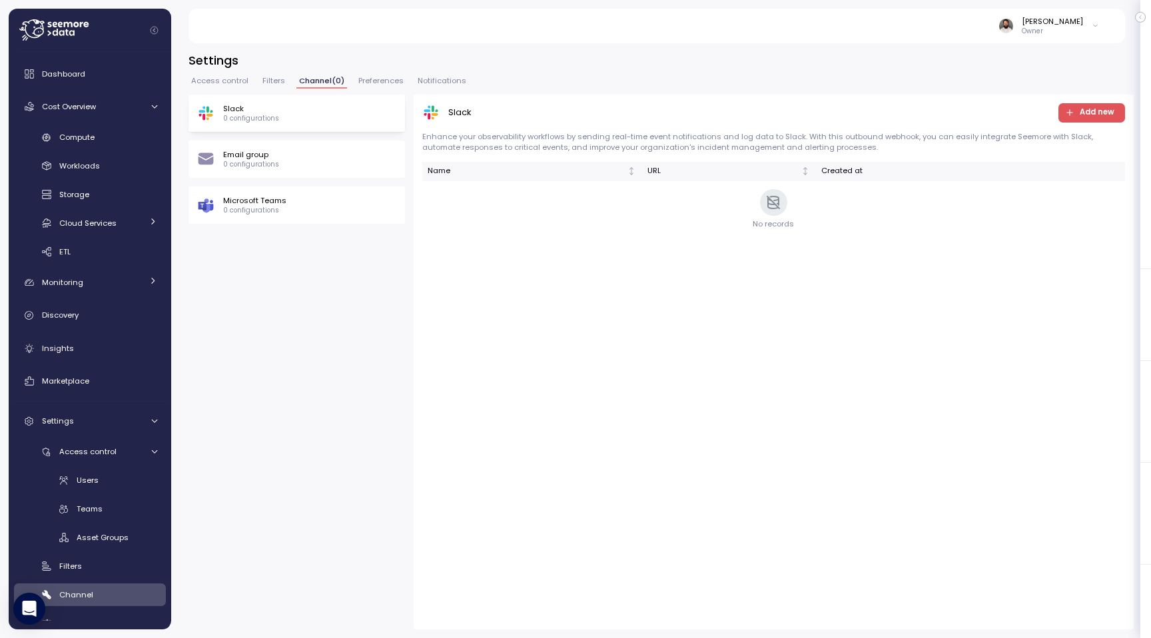
click at [275, 80] on span "Filters" at bounding box center [273, 80] width 23 height 7
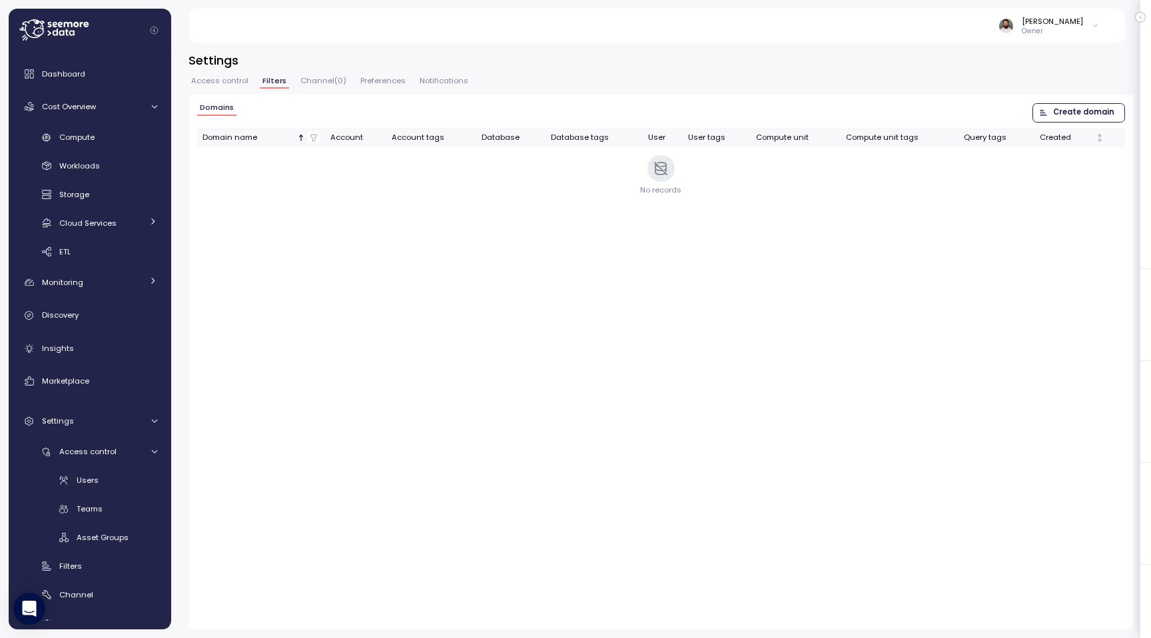
click at [240, 83] on span "Access control" at bounding box center [219, 80] width 57 height 7
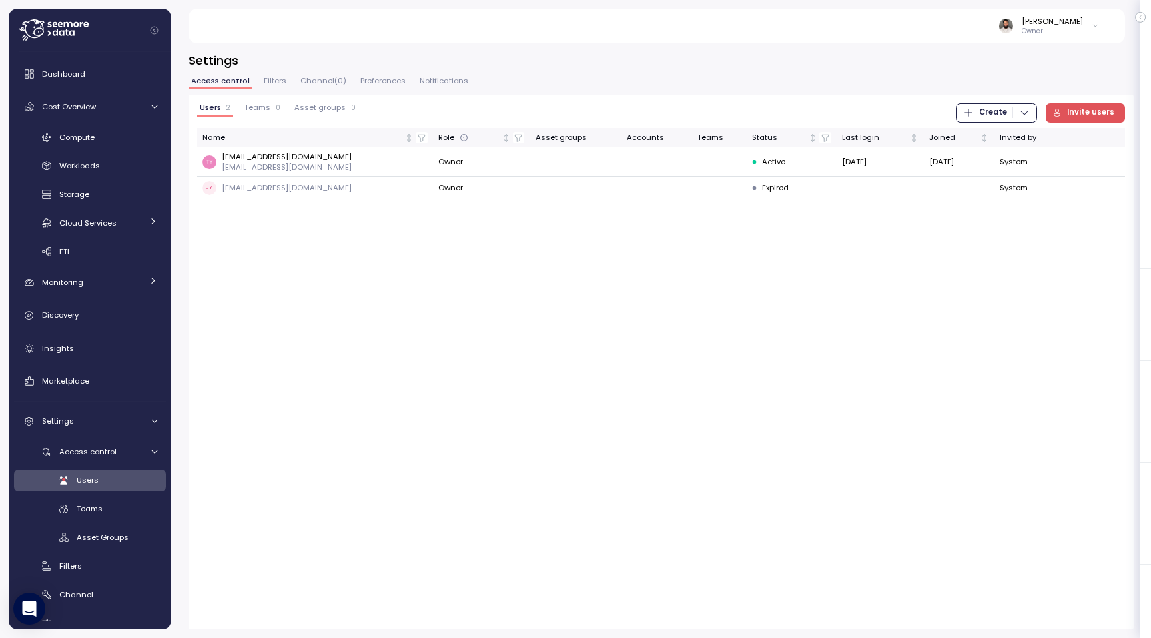
click at [278, 83] on span "Filters" at bounding box center [275, 80] width 23 height 7
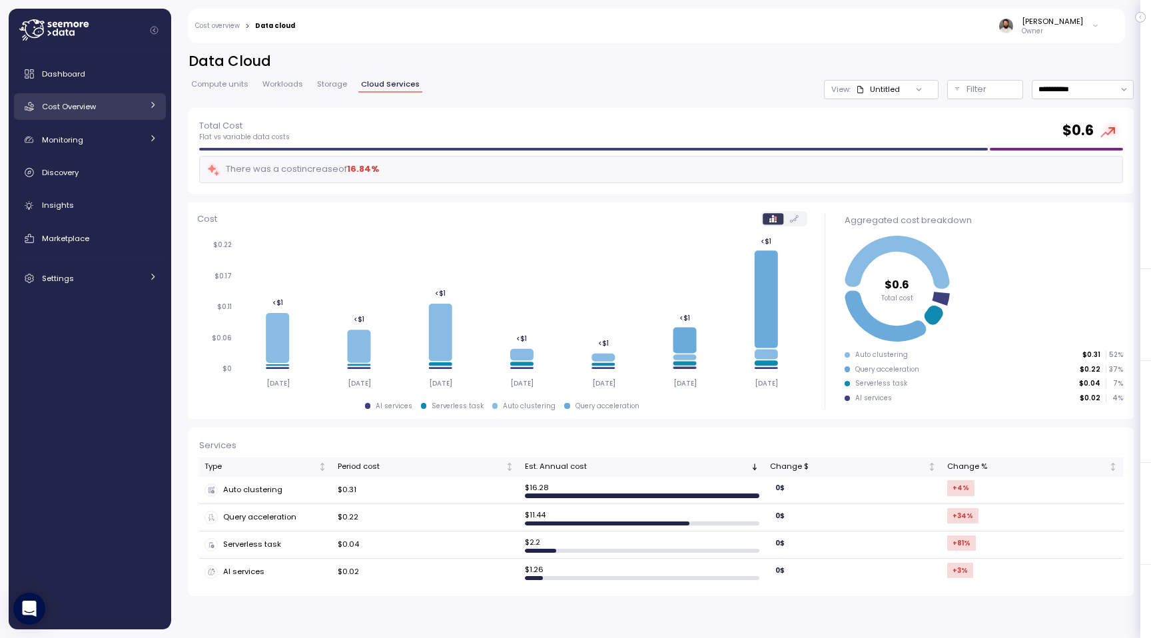
click at [95, 111] on span "Cost Overview" at bounding box center [69, 106] width 54 height 11
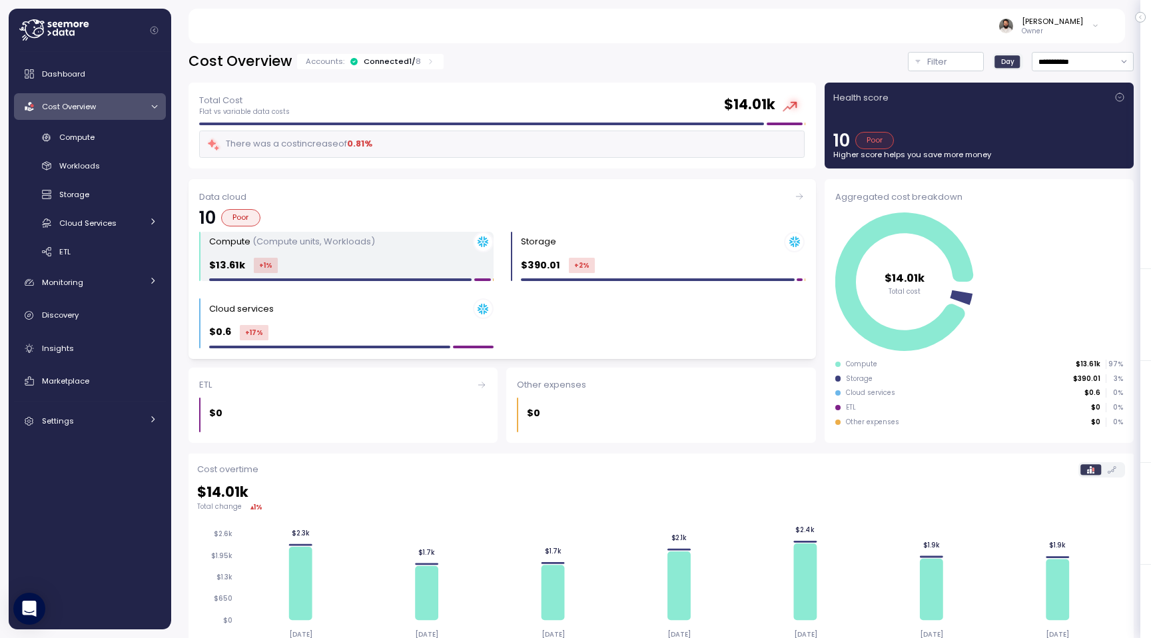
click at [350, 258] on div "$13.61k +1 %" at bounding box center [351, 265] width 284 height 15
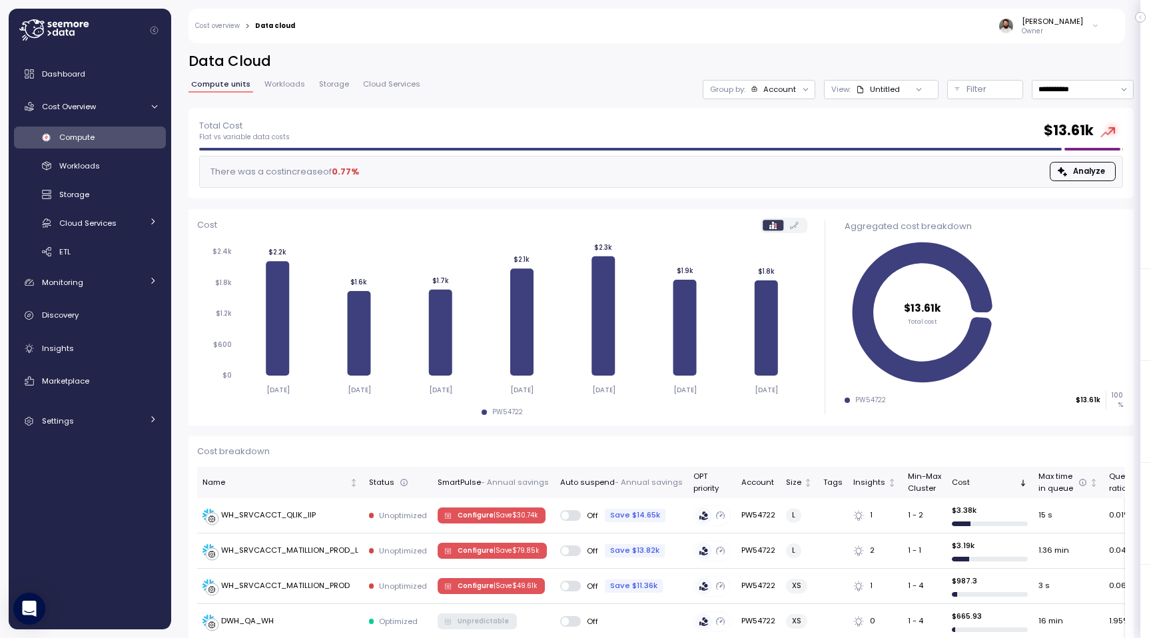
click at [294, 85] on span "Workloads" at bounding box center [284, 84] width 41 height 7
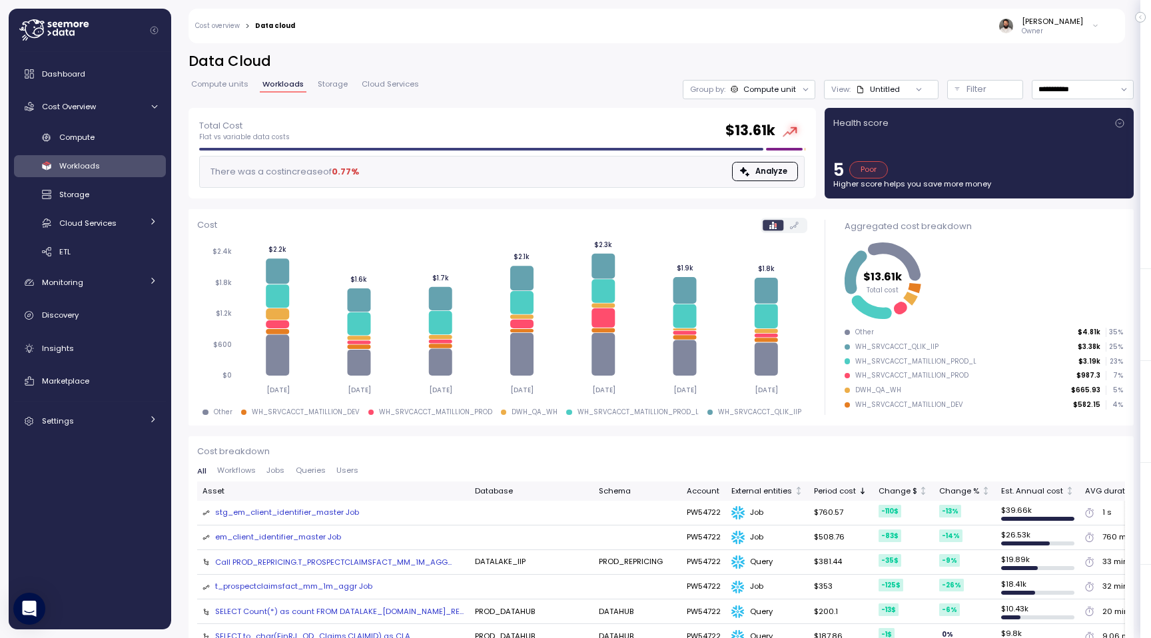
click at [903, 142] on div "Health score 5 Poor Higher score helps you save more money" at bounding box center [979, 153] width 292 height 73
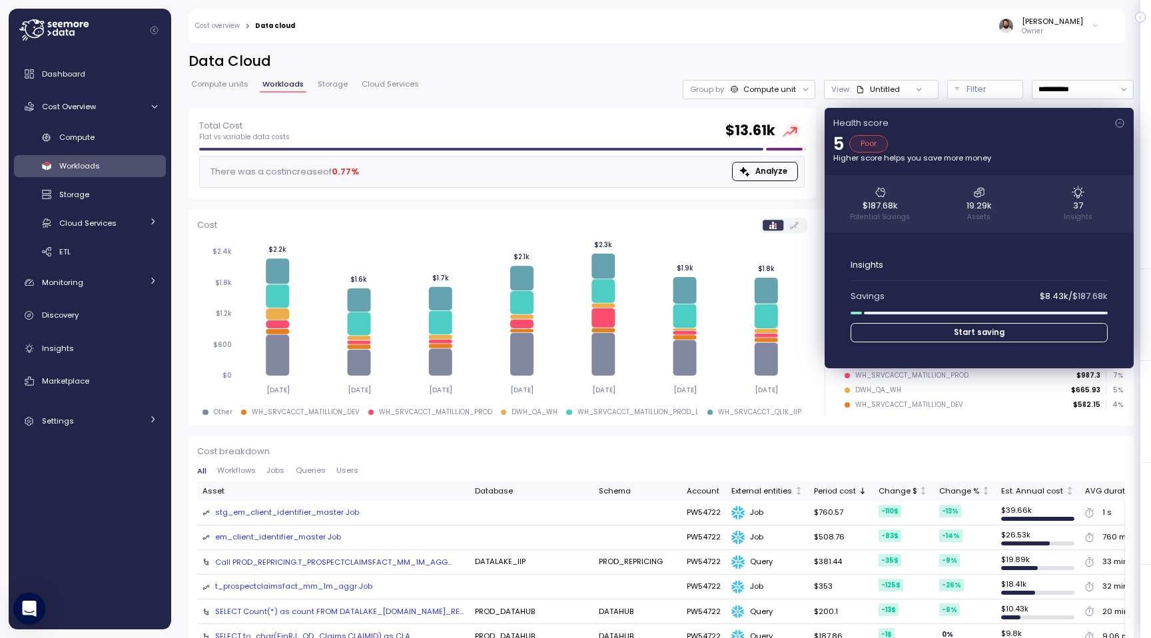
click at [903, 142] on div "5 Poor" at bounding box center [979, 143] width 292 height 17
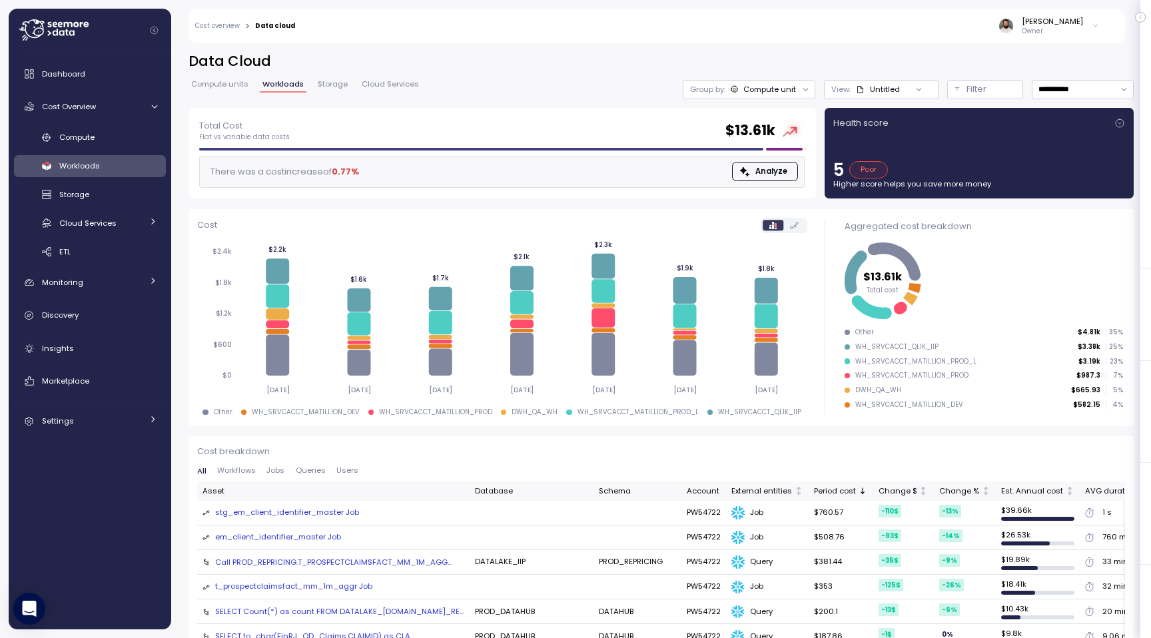
click at [224, 86] on span "Compute units" at bounding box center [219, 84] width 57 height 7
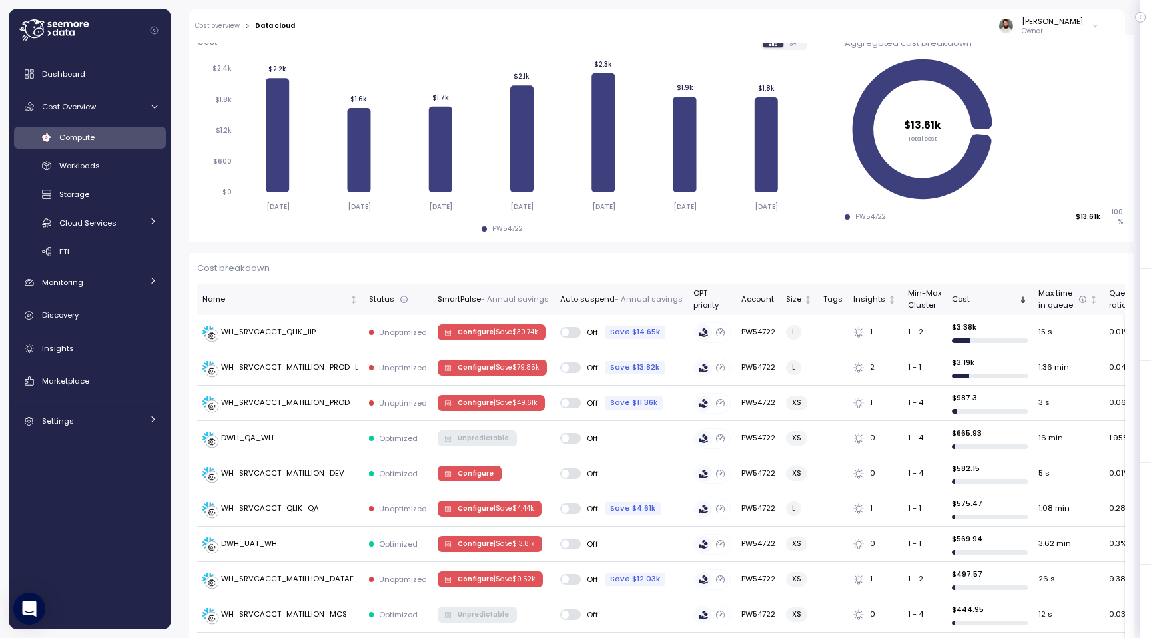
scroll to position [77, 0]
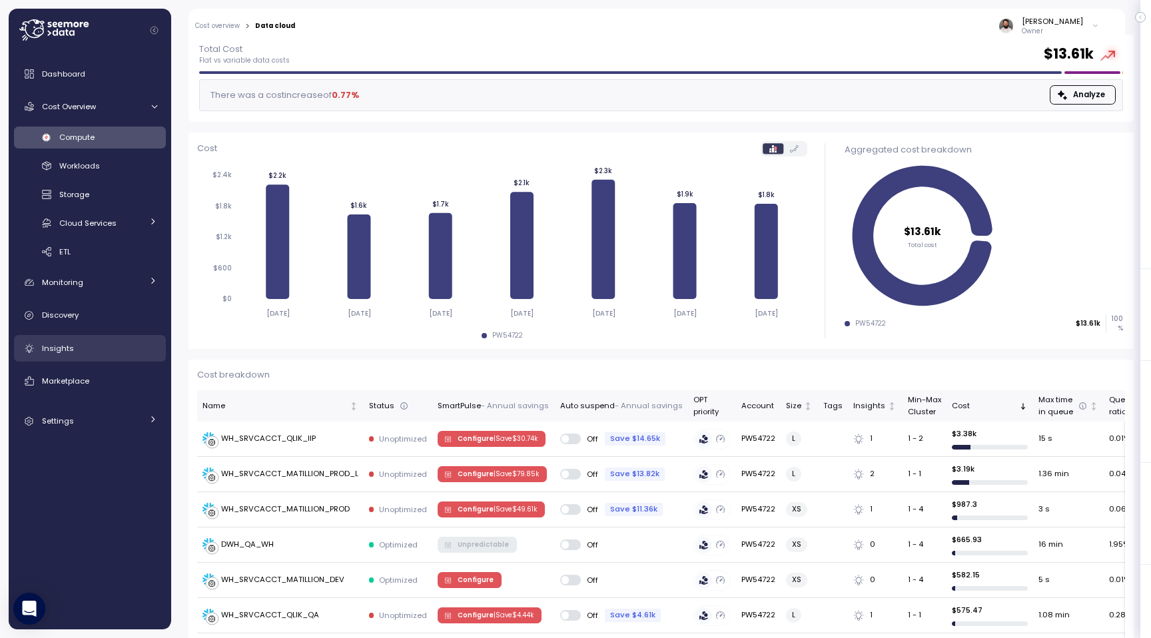
click at [111, 357] on link "Insights" at bounding box center [90, 348] width 152 height 27
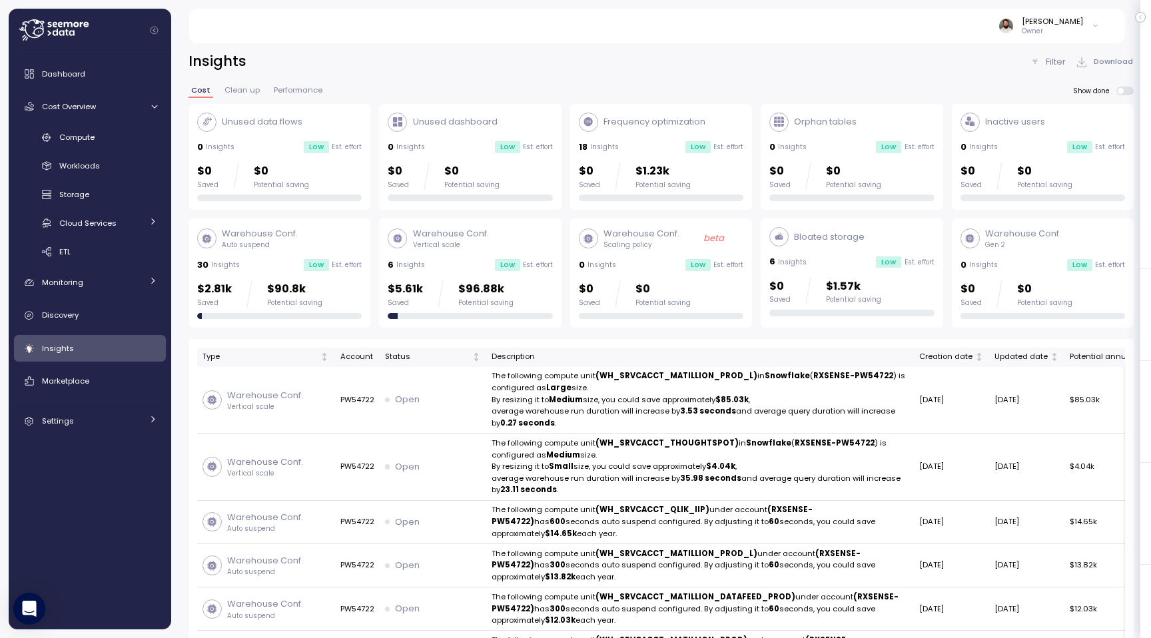
click at [112, 352] on div "Insights" at bounding box center [99, 348] width 115 height 13
click at [132, 141] on div "Compute" at bounding box center [108, 137] width 98 height 13
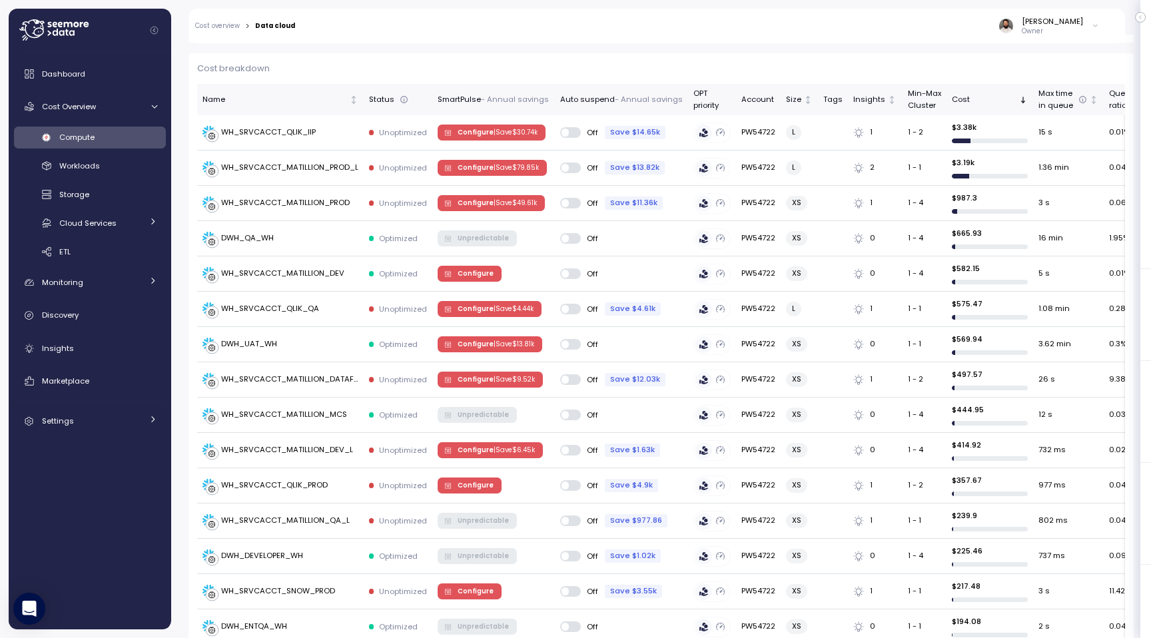
scroll to position [370, 0]
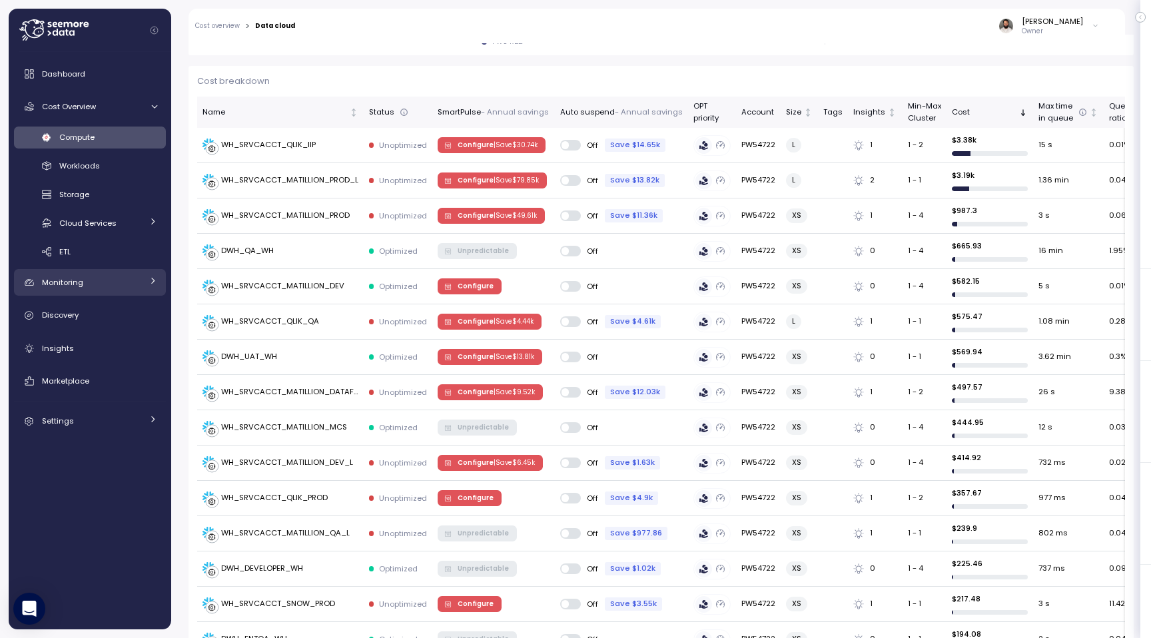
click at [112, 292] on link "Monitoring" at bounding box center [90, 282] width 152 height 27
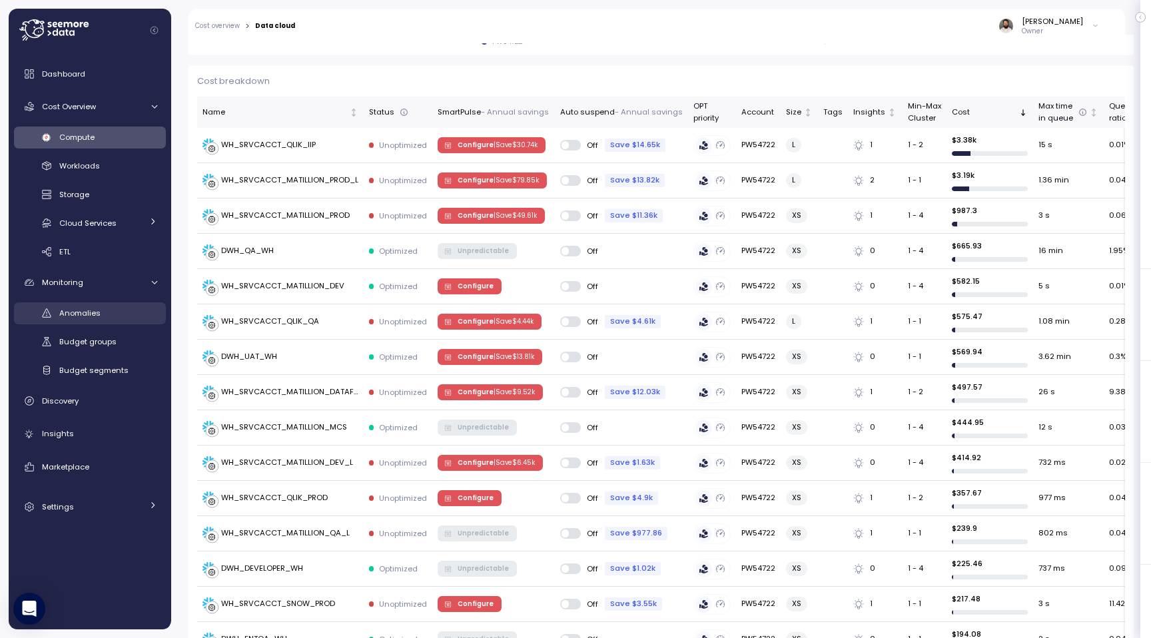
click at [111, 314] on div "Anomalies" at bounding box center [108, 312] width 98 height 13
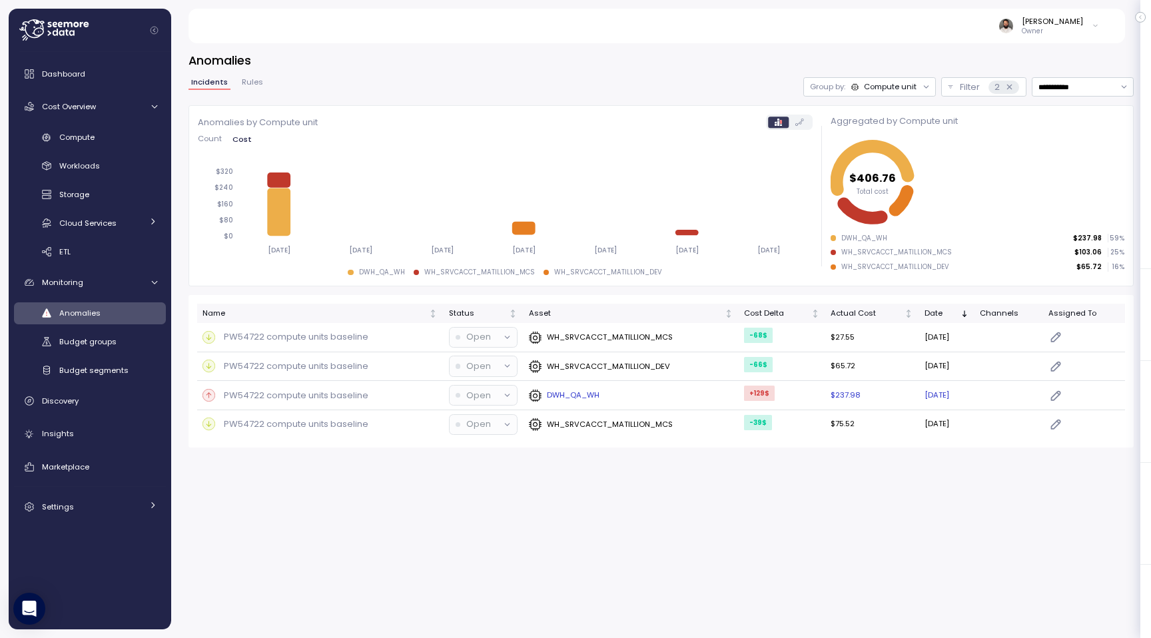
click at [311, 391] on p "PW54722 compute units baseline" at bounding box center [296, 395] width 145 height 13
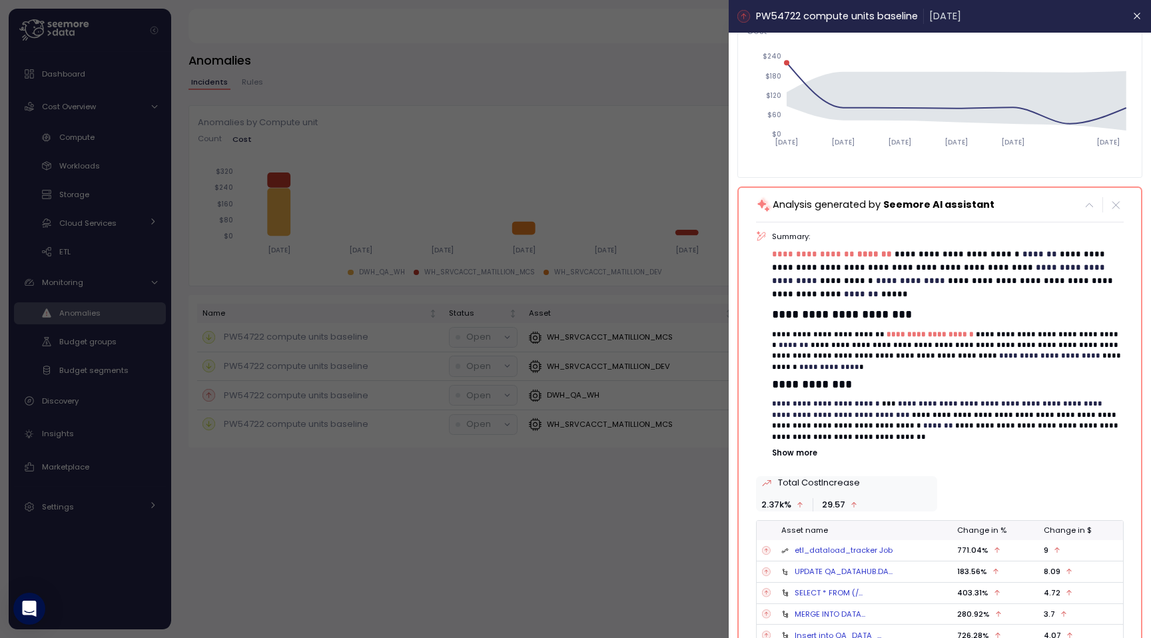
scroll to position [168, 0]
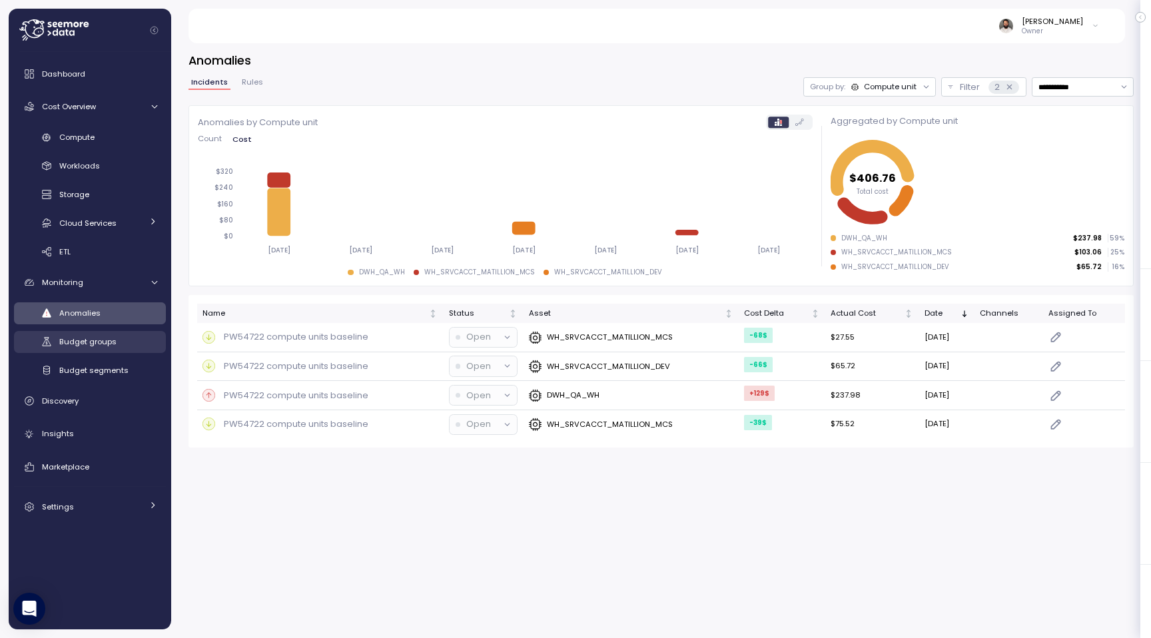
click at [111, 336] on div "Budget groups" at bounding box center [108, 341] width 98 height 13
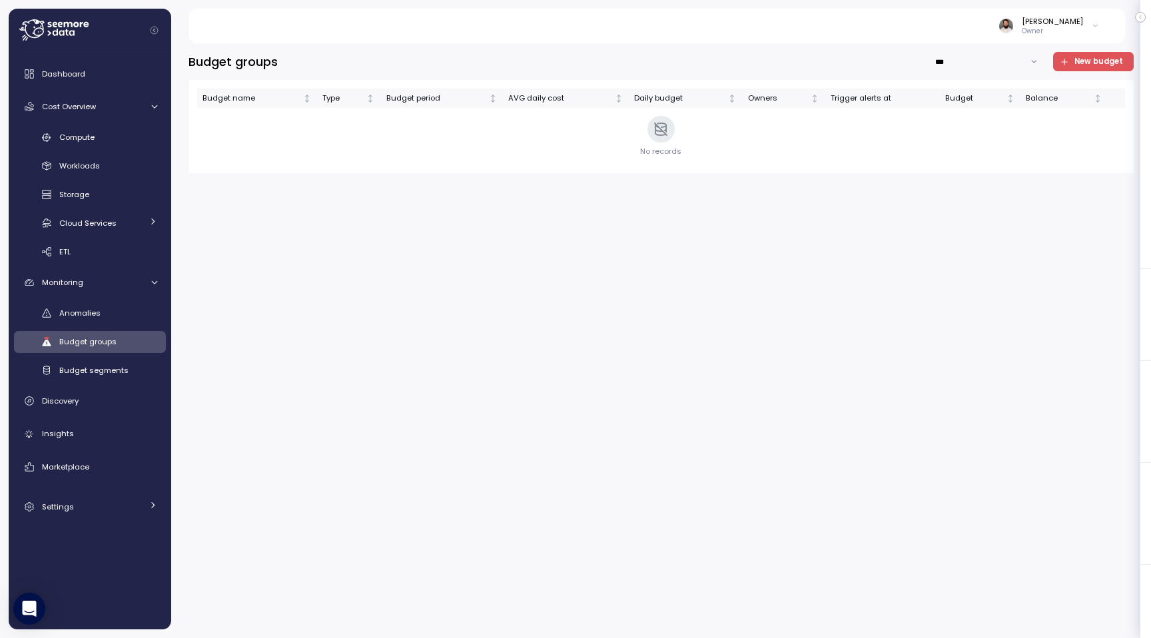
click at [112, 354] on div "Anomalies Budget groups Budget segments" at bounding box center [90, 341] width 152 height 79
click at [113, 370] on span "Budget segments" at bounding box center [93, 370] width 69 height 11
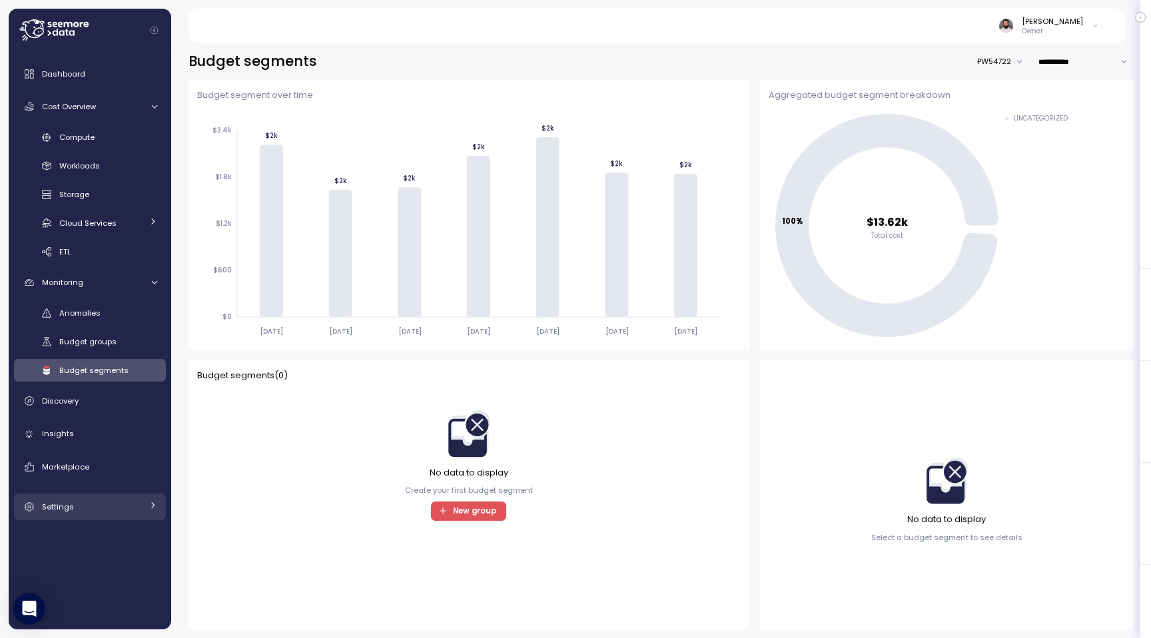
click at [129, 503] on div "Settings" at bounding box center [92, 506] width 100 height 13
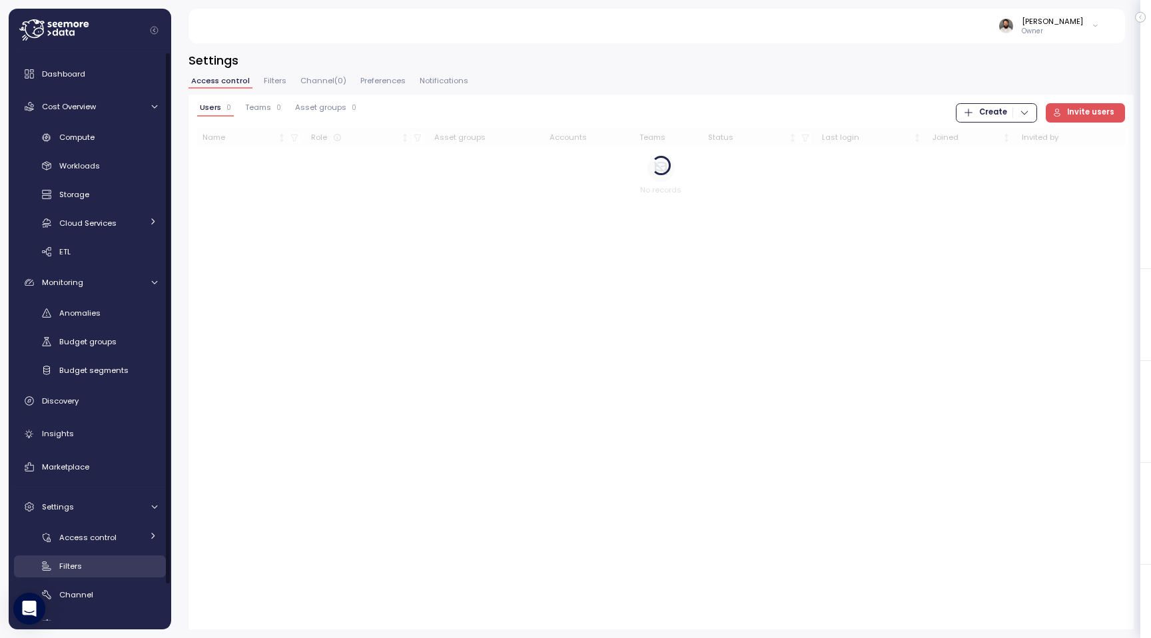
click at [119, 565] on div "Filters" at bounding box center [108, 566] width 98 height 13
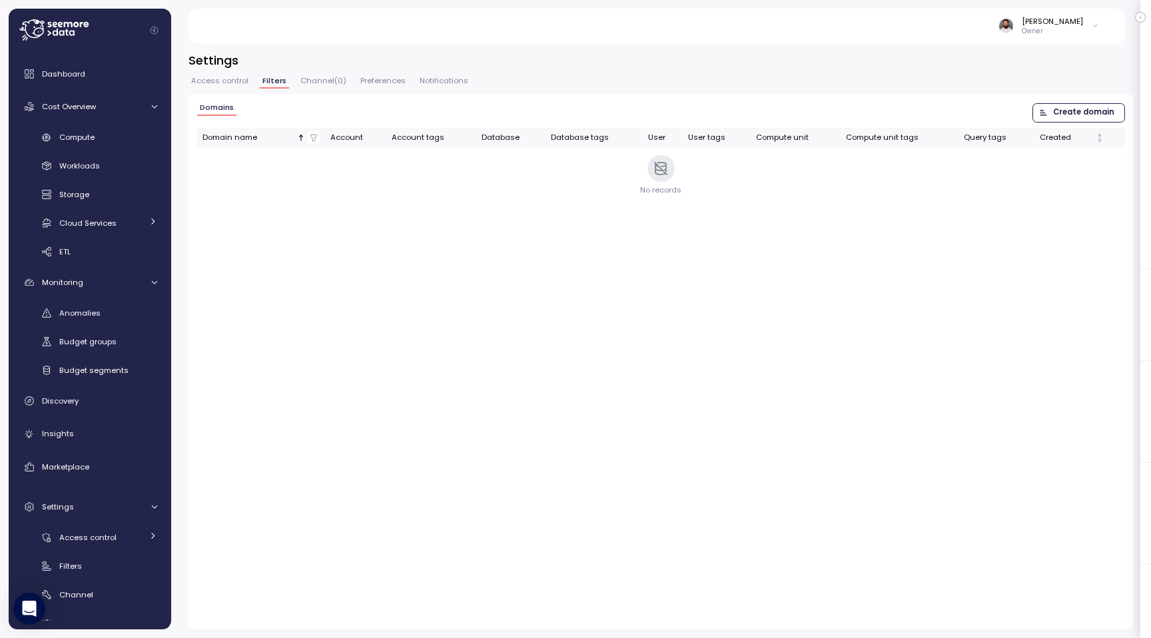
click at [1090, 110] on span "Create domain" at bounding box center [1083, 113] width 61 height 18
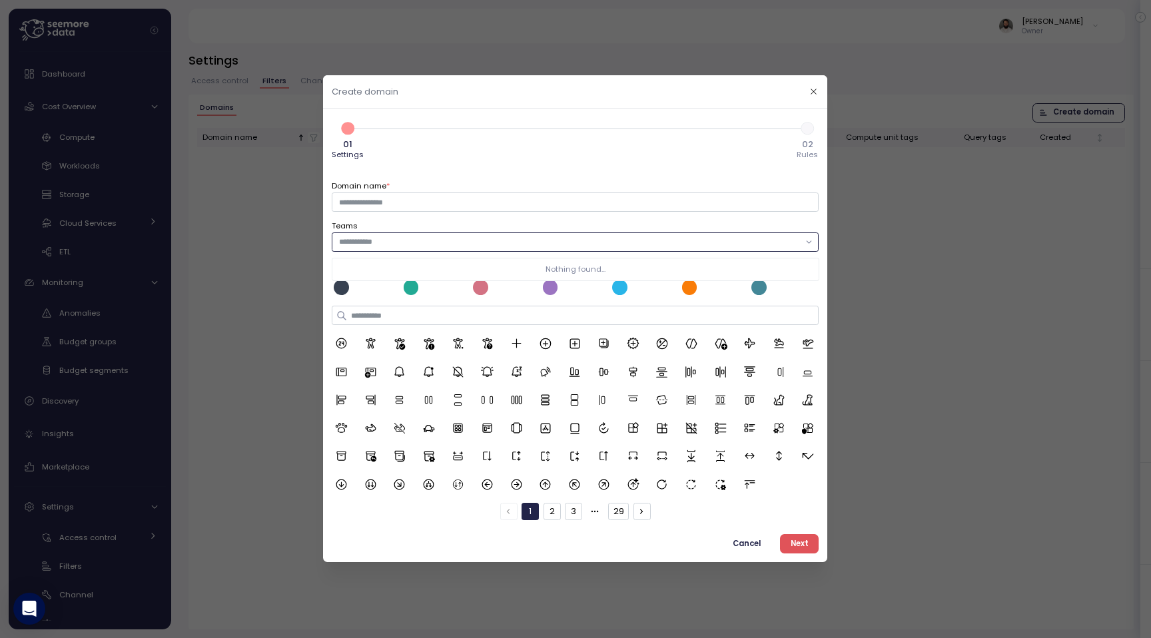
click at [786, 241] on input "text" at bounding box center [569, 242] width 461 height 12
click at [849, 163] on div at bounding box center [575, 319] width 1151 height 638
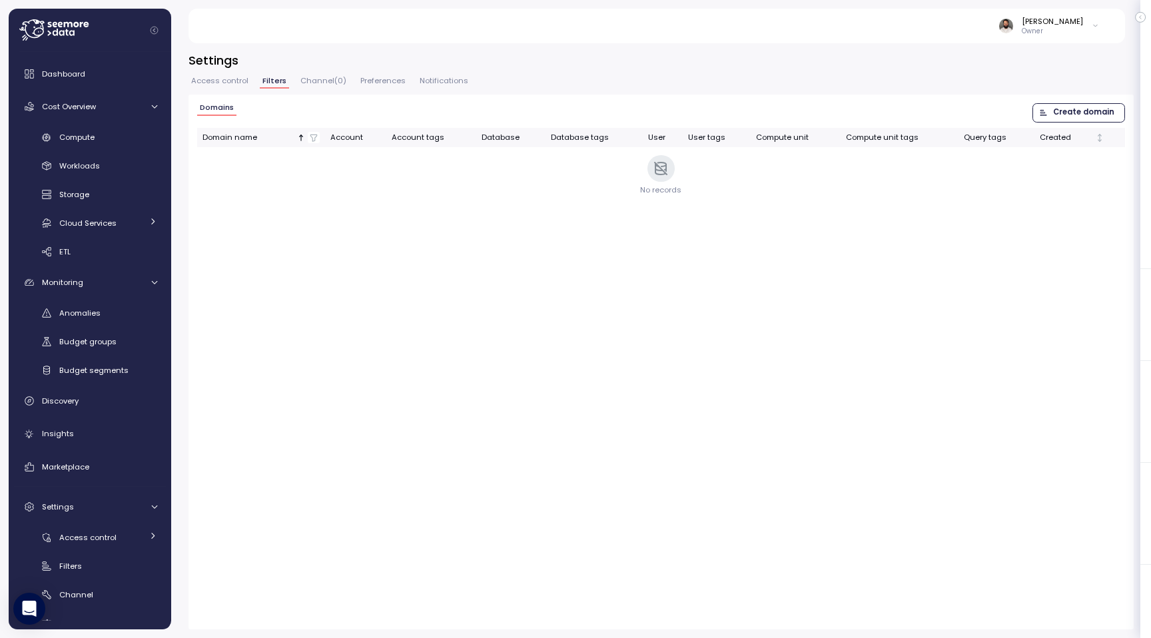
click at [211, 81] on span "Access control" at bounding box center [219, 80] width 57 height 7
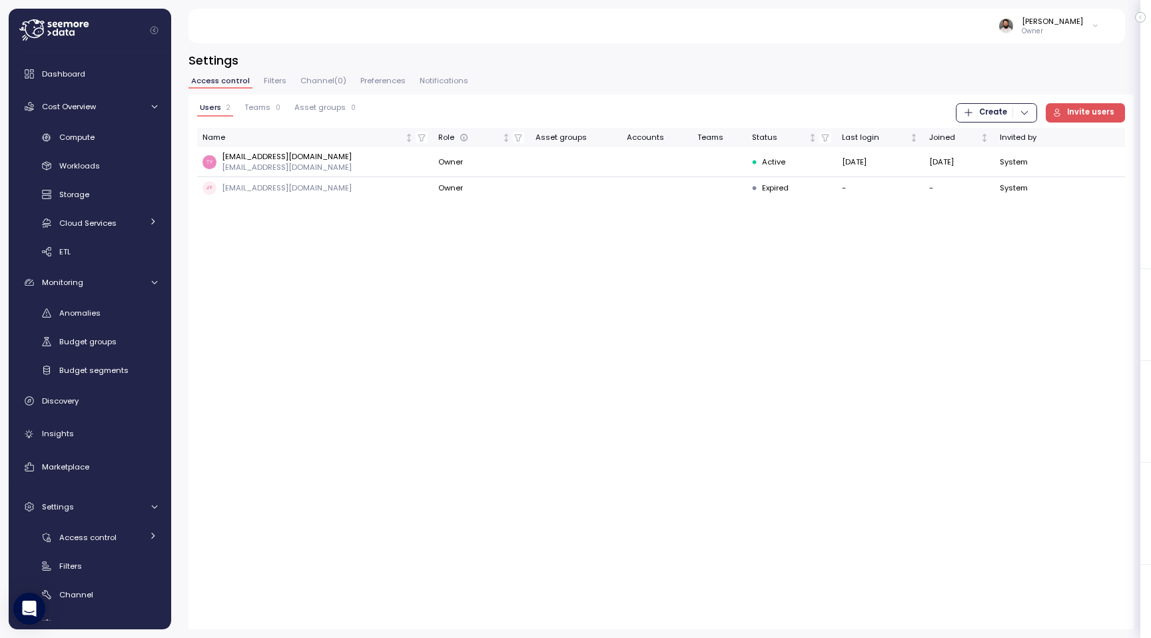
click at [273, 77] on span "Filters" at bounding box center [275, 80] width 23 height 7
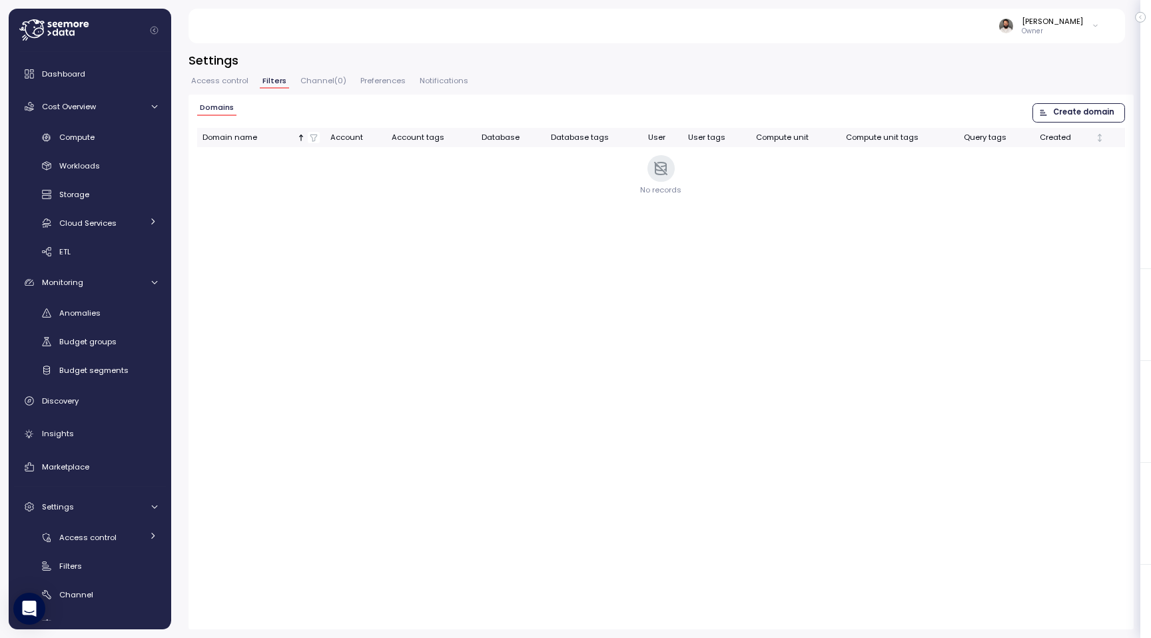
click at [198, 82] on span "Access control" at bounding box center [219, 80] width 57 height 7
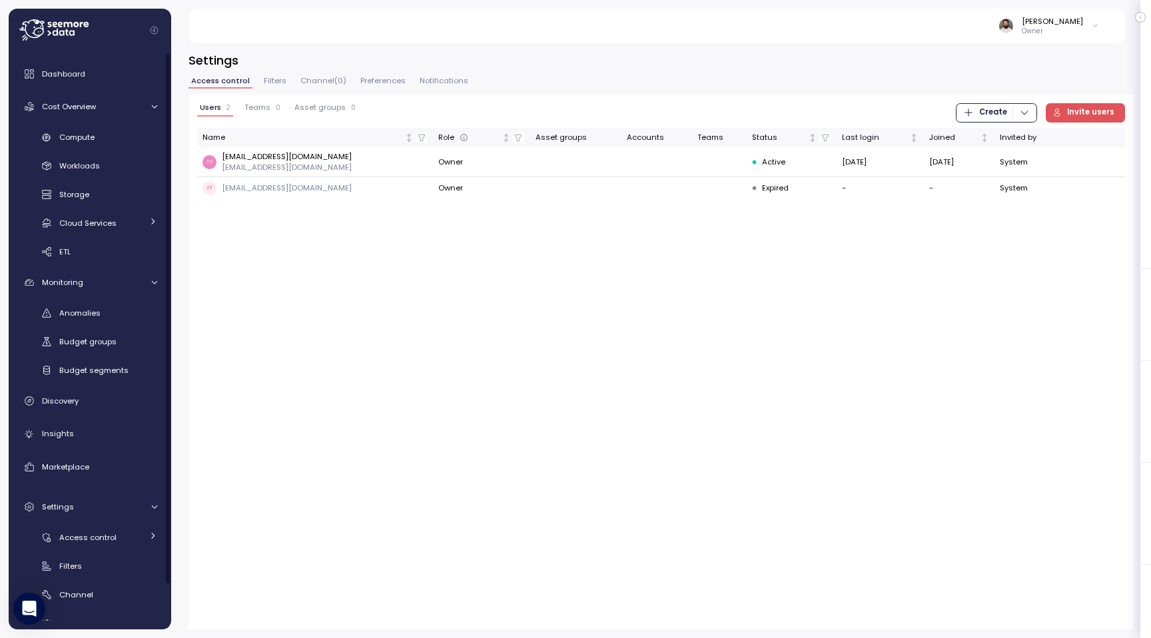
click at [79, 150] on div "Compute Workloads Storage Cloud Services Clustering columns Pipes AI Services S…" at bounding box center [90, 195] width 152 height 137
click at [85, 142] on span "Compute" at bounding box center [76, 137] width 35 height 11
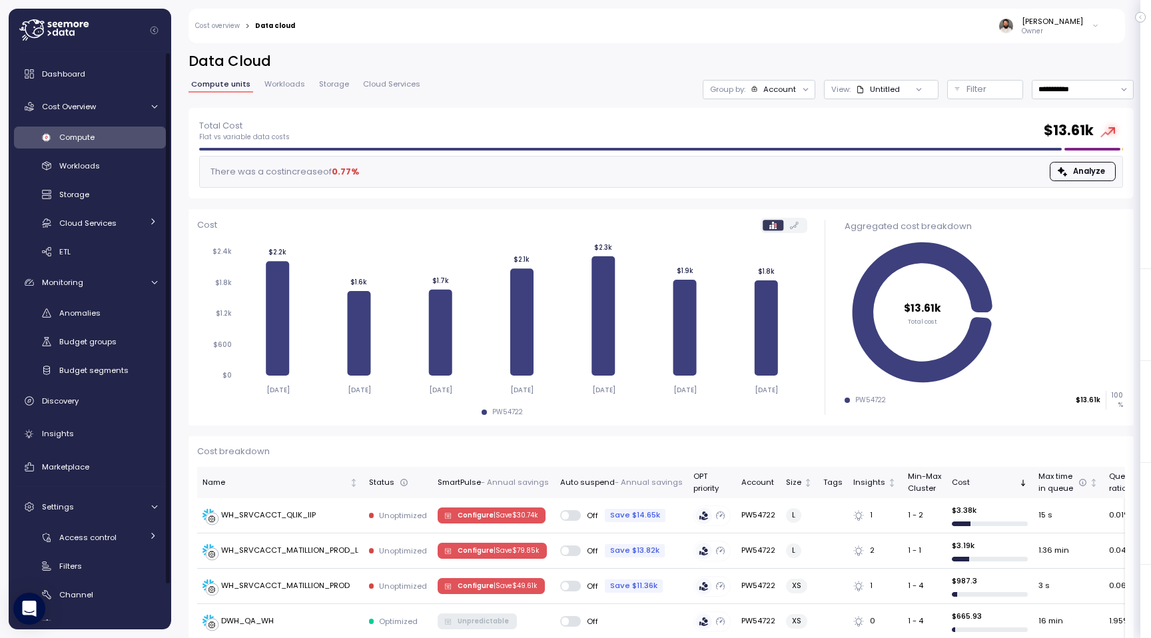
click at [741, 86] on p "Group by:" at bounding box center [727, 89] width 35 height 11
click at [762, 165] on p "Compute unit" at bounding box center [767, 163] width 53 height 11
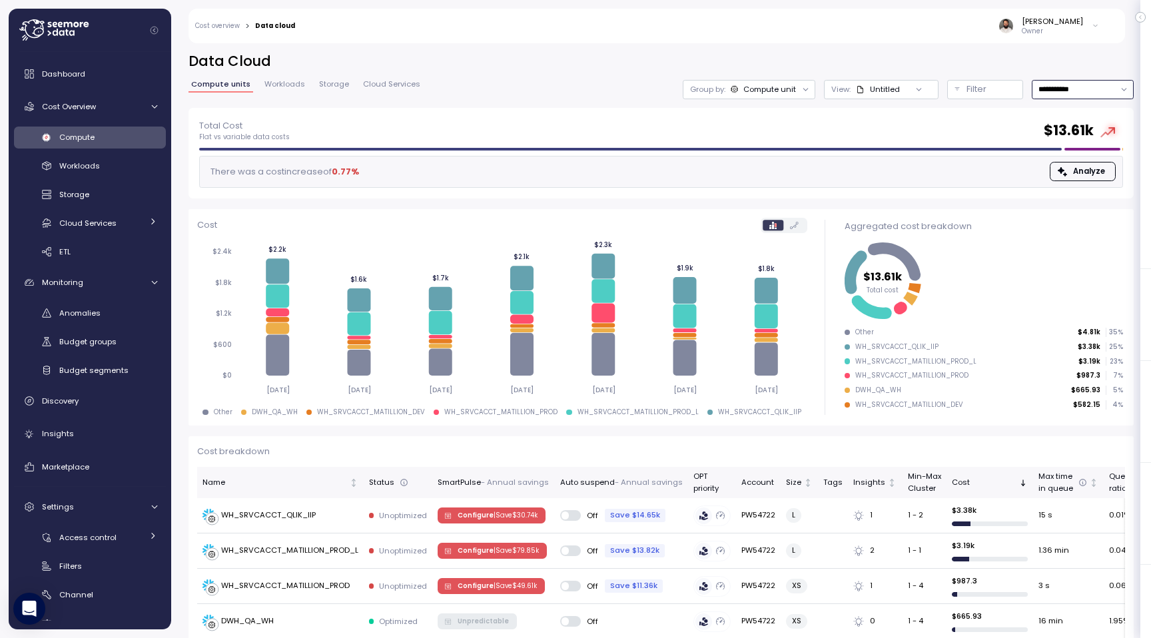
click at [1106, 95] on input "**********" at bounding box center [1083, 89] width 102 height 19
click at [1087, 173] on div "Last 14 days" at bounding box center [1077, 168] width 47 height 11
type input "**********"
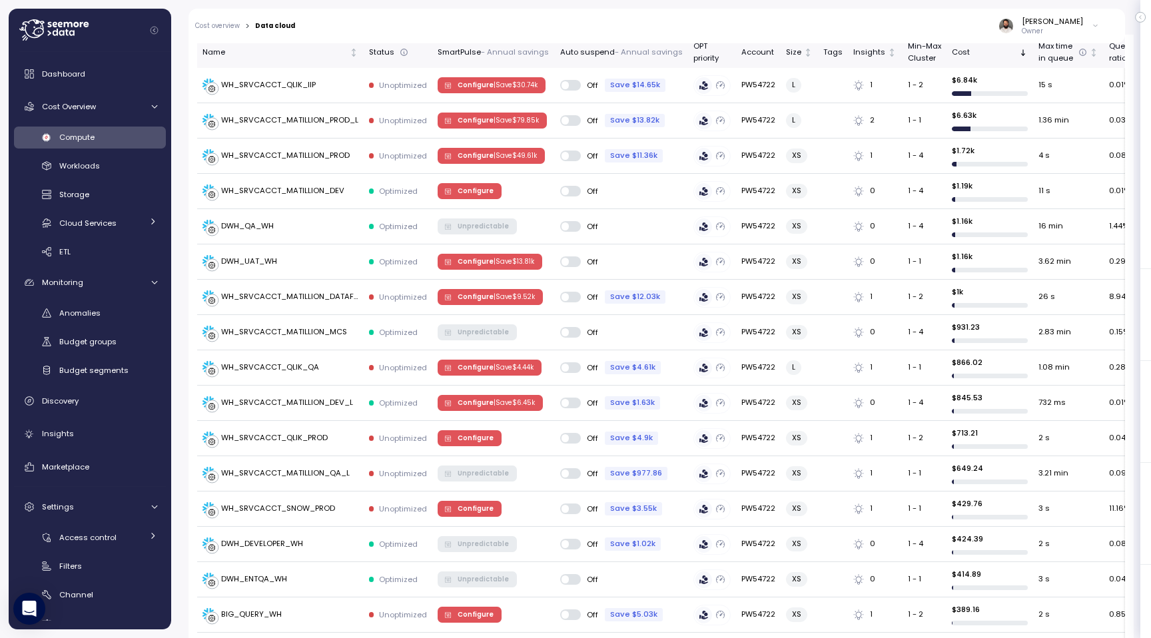
scroll to position [638, 0]
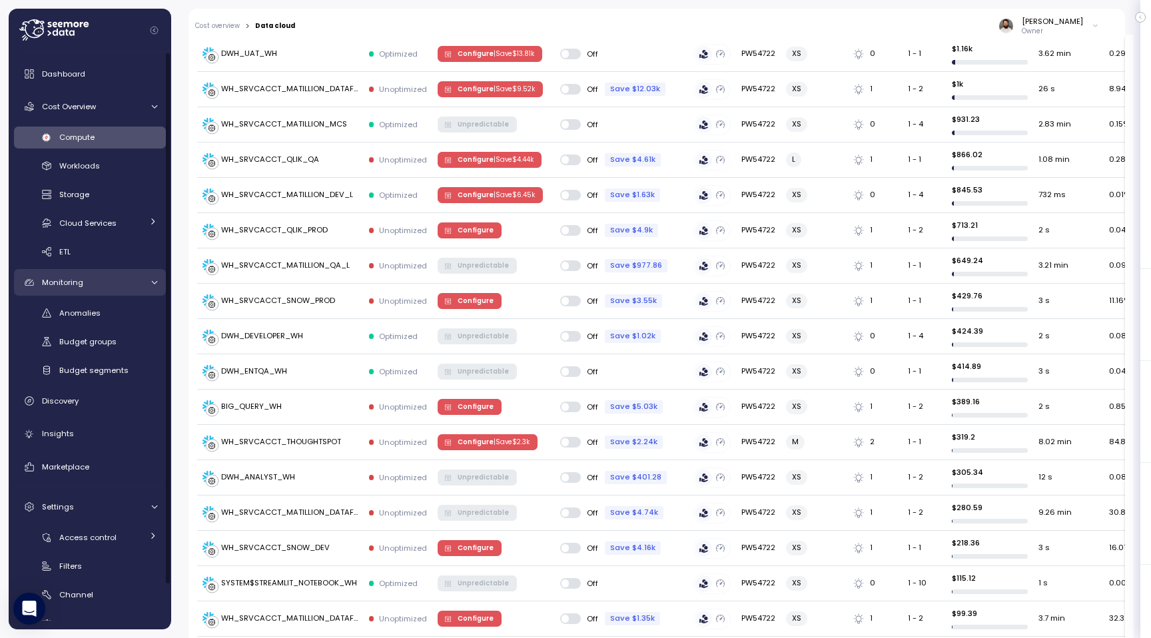
click at [144, 290] on link "Monitoring" at bounding box center [90, 282] width 152 height 27
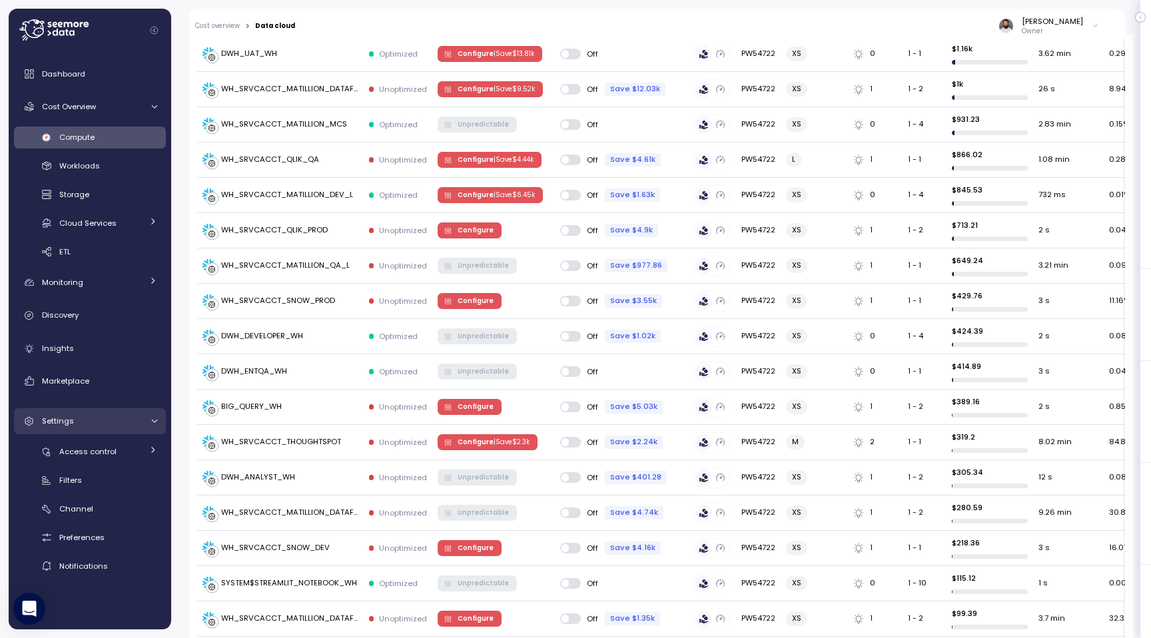
click at [150, 419] on icon at bounding box center [154, 421] width 9 height 9
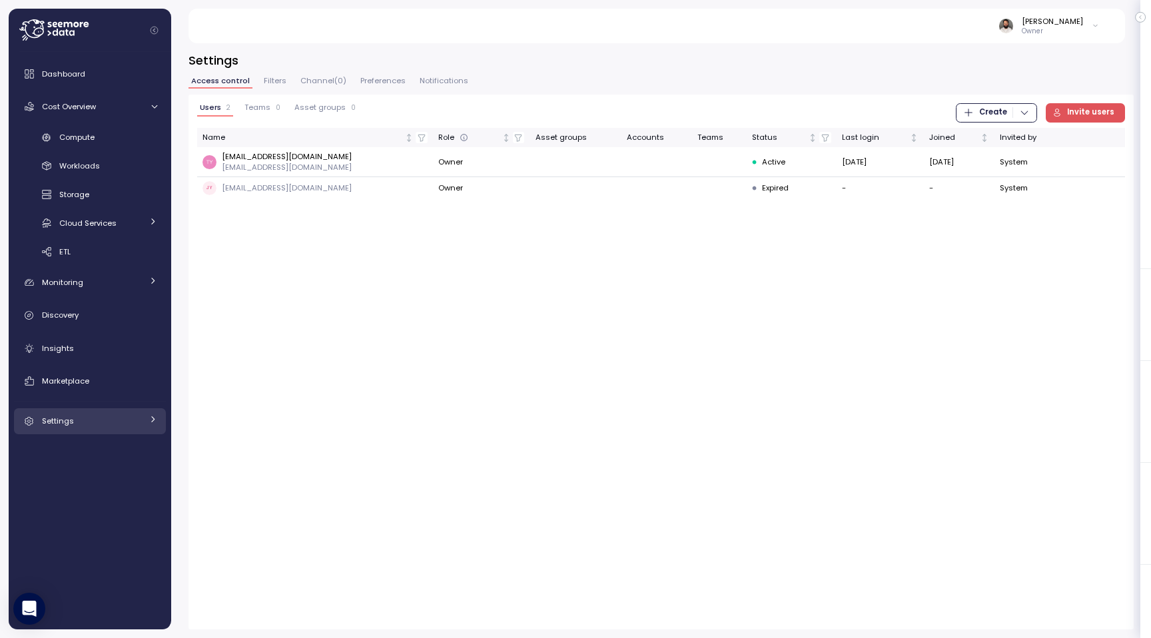
click at [149, 419] on icon at bounding box center [153, 419] width 9 height 9
click at [142, 444] on link "Access control" at bounding box center [90, 452] width 152 height 22
click at [125, 424] on div "Settings" at bounding box center [92, 420] width 100 height 13
click at [139, 225] on div "Cloud Services" at bounding box center [100, 222] width 83 height 13
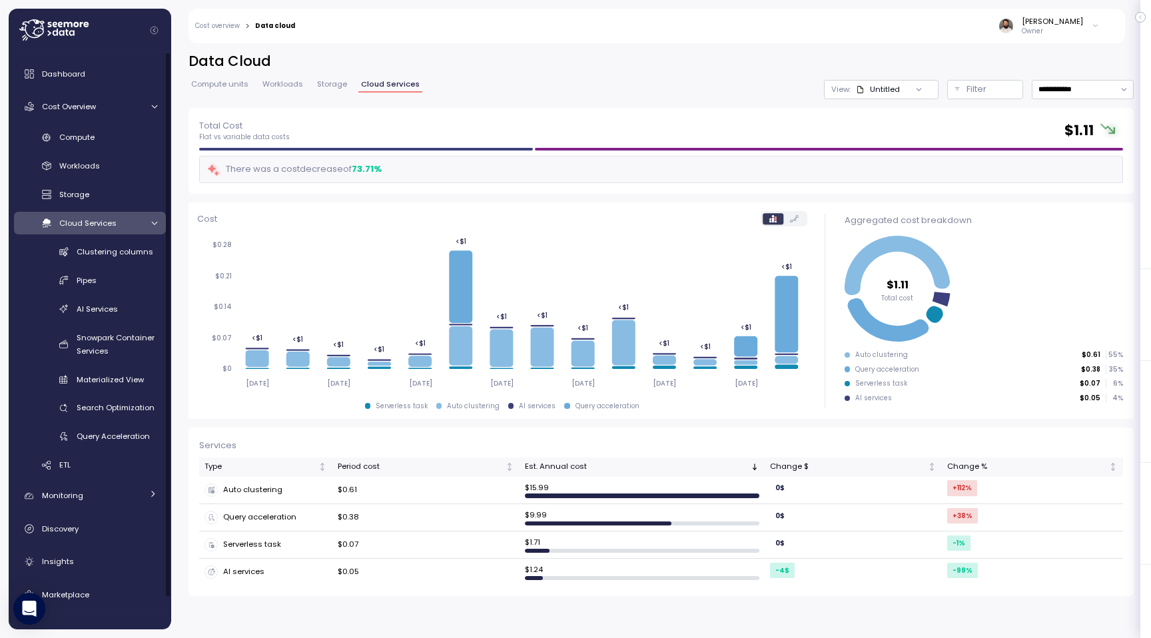
click at [122, 226] on div "Cloud Services" at bounding box center [100, 222] width 83 height 13
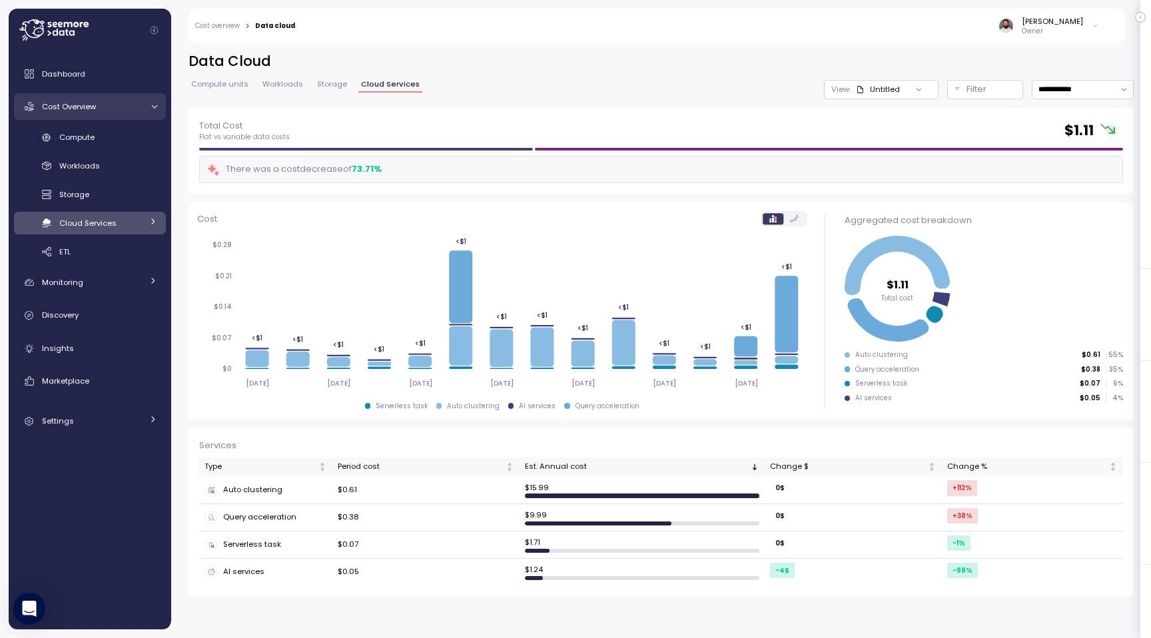
click at [136, 105] on div "Cost Overview" at bounding box center [92, 106] width 100 height 13
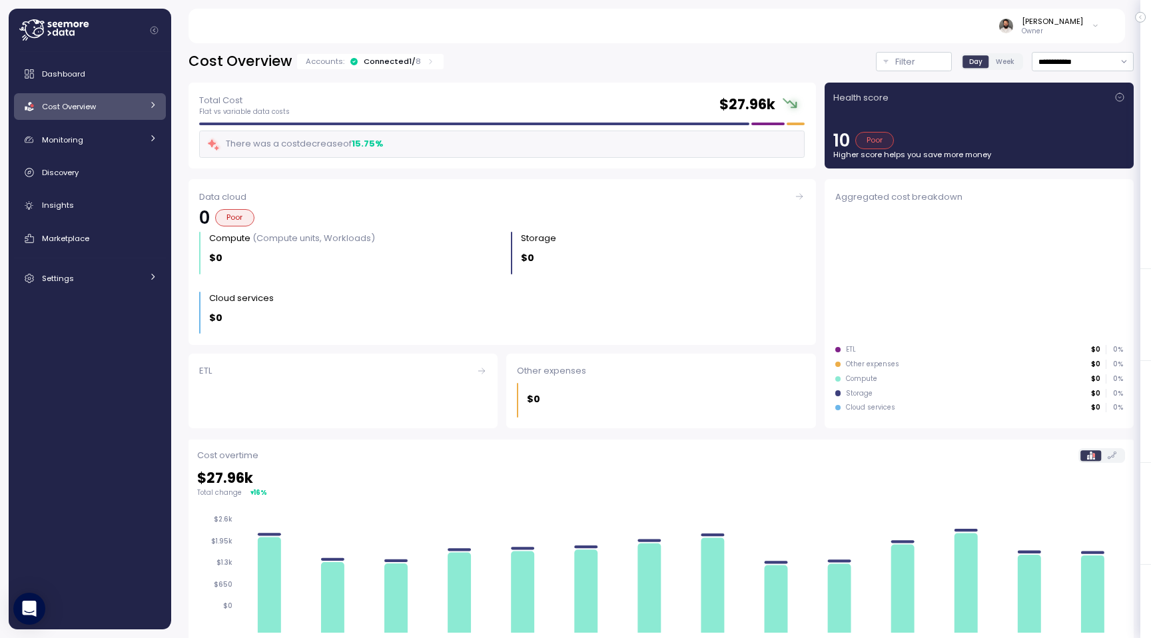
click at [136, 105] on div "Cost Overview" at bounding box center [92, 106] width 100 height 13
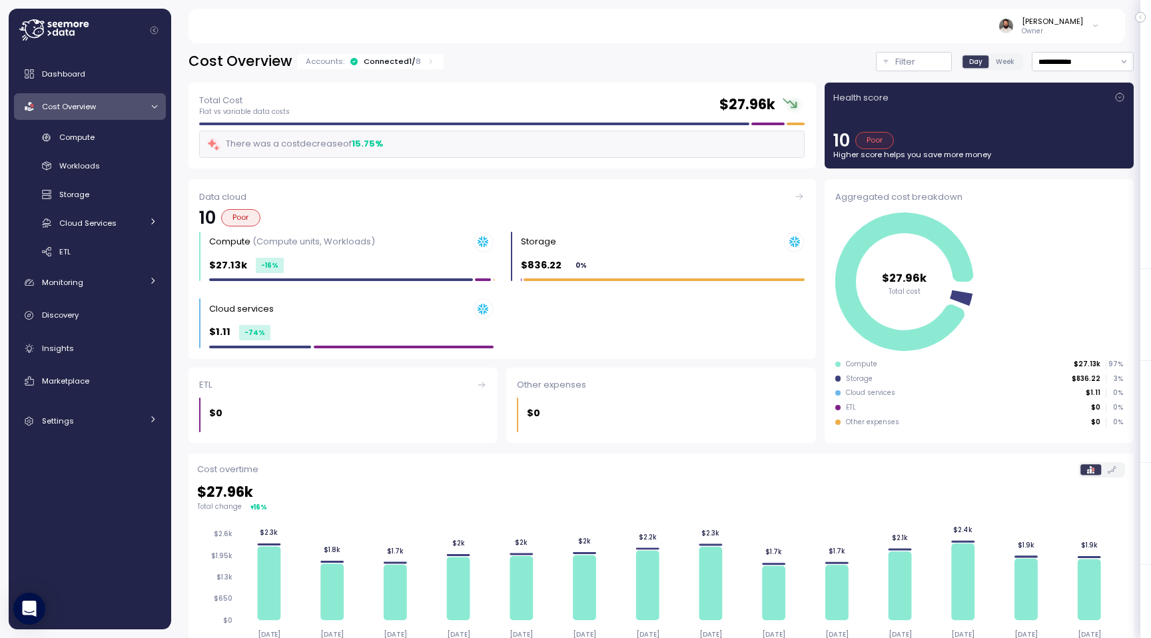
click at [120, 149] on div "Compute Workloads Storage Cloud Services Clustering columns Pipes AI Services S…" at bounding box center [90, 195] width 152 height 137
click at [119, 141] on div "Compute" at bounding box center [108, 137] width 98 height 13
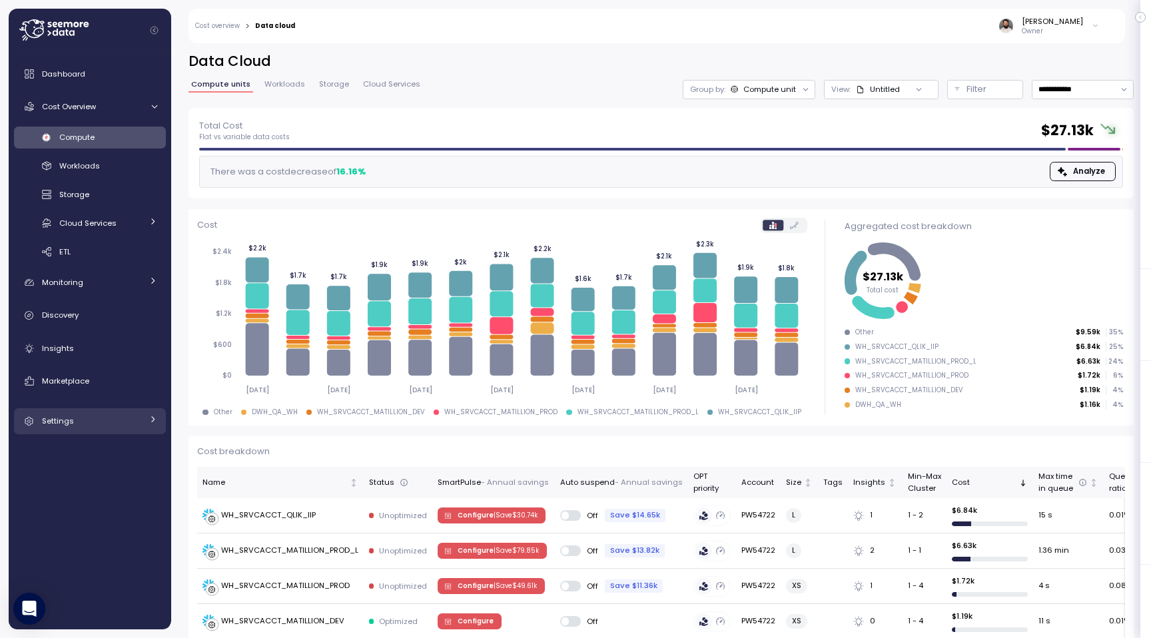
click at [113, 424] on div "Settings" at bounding box center [92, 420] width 100 height 13
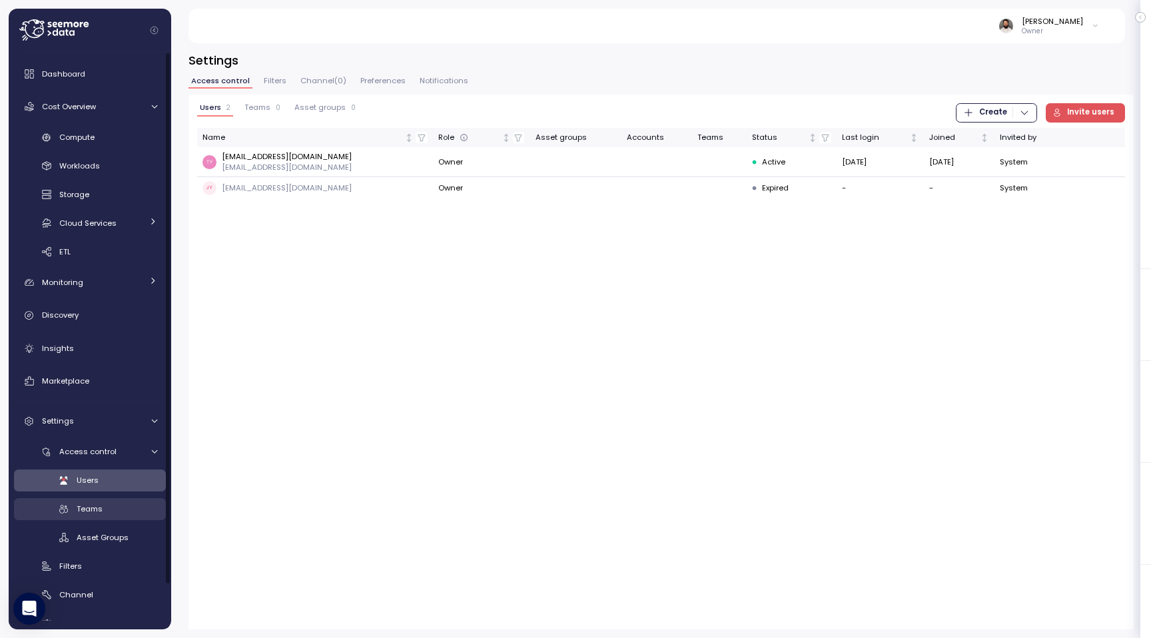
click at [118, 512] on div "Teams" at bounding box center [117, 508] width 81 height 13
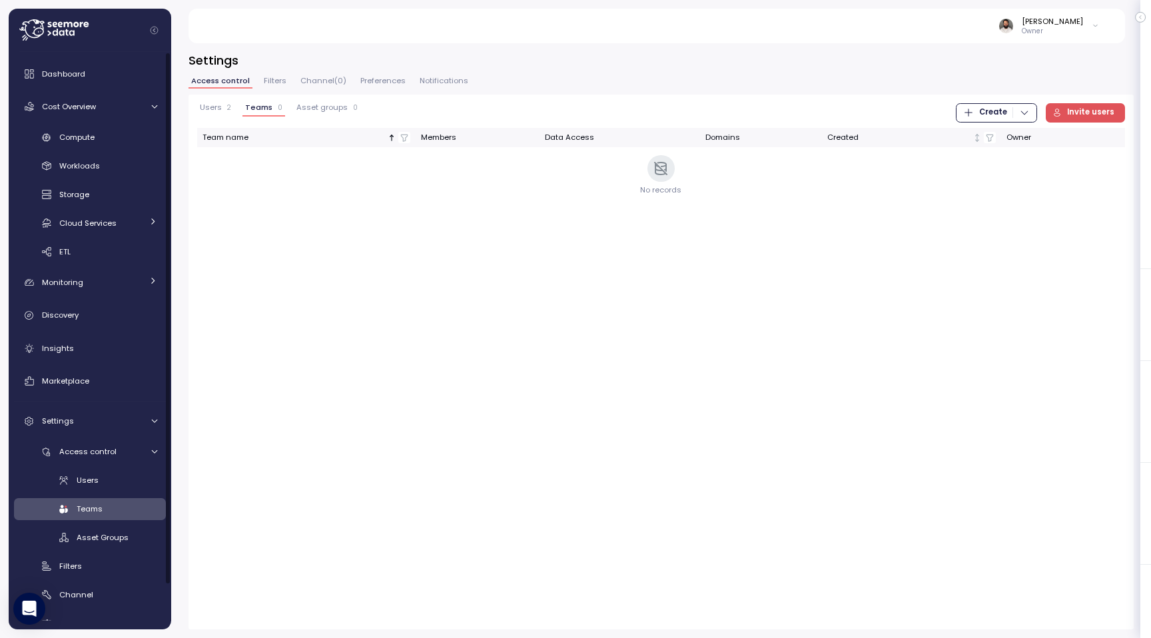
click at [214, 113] on button "Users 2" at bounding box center [215, 109] width 37 height 13
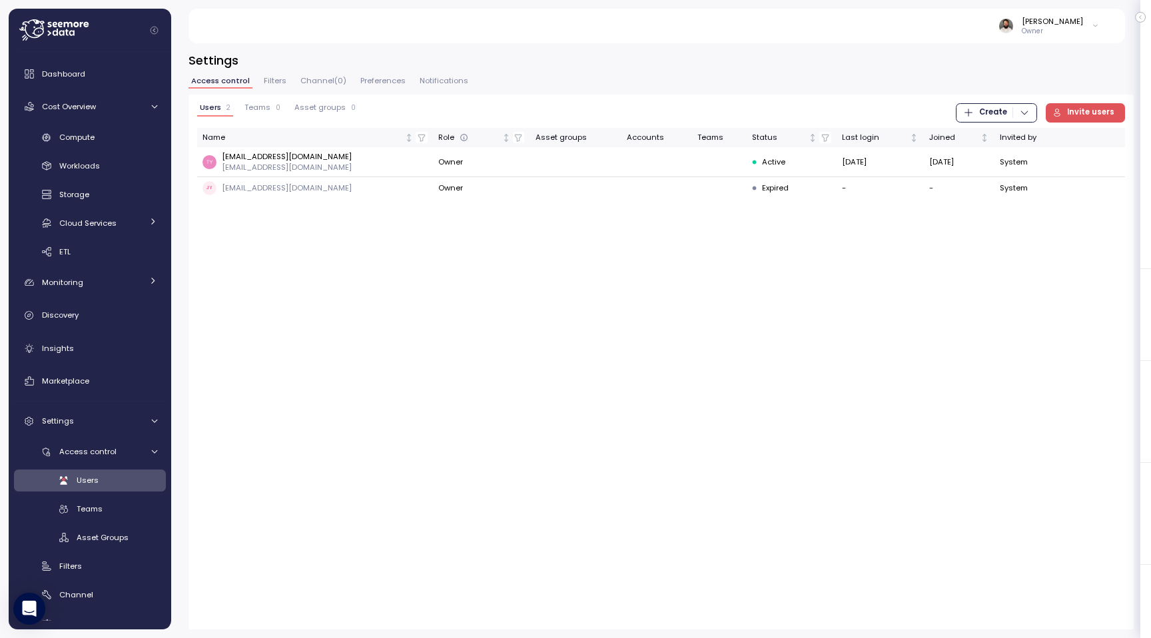
click at [246, 109] on span "Teams" at bounding box center [257, 107] width 26 height 7
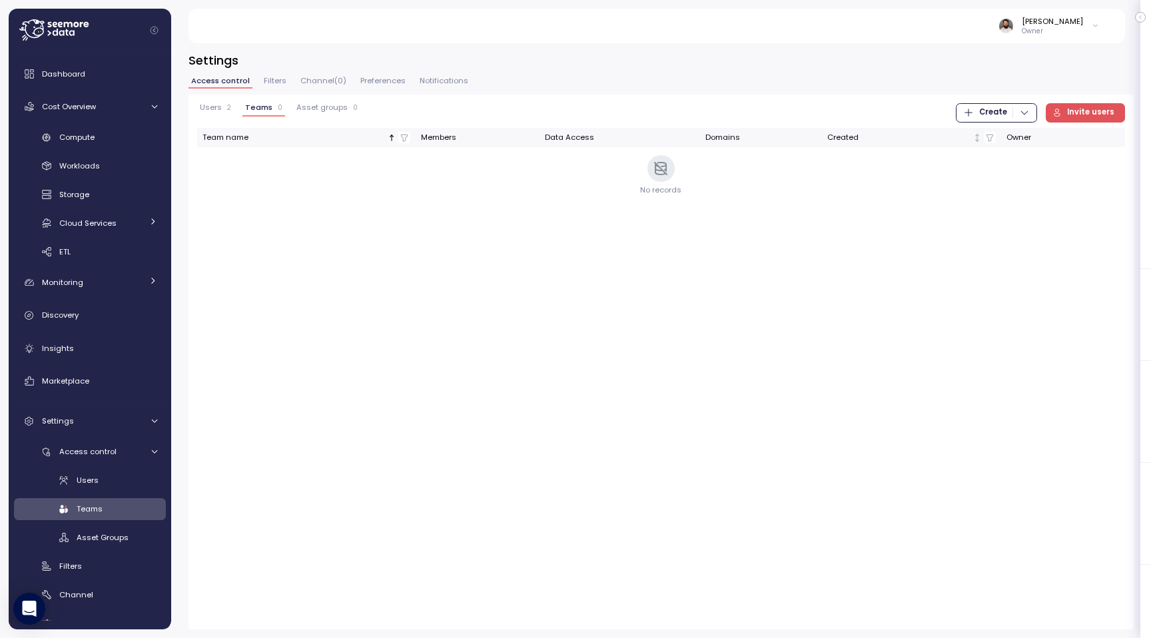
click at [227, 111] on p "2" at bounding box center [229, 107] width 4 height 9
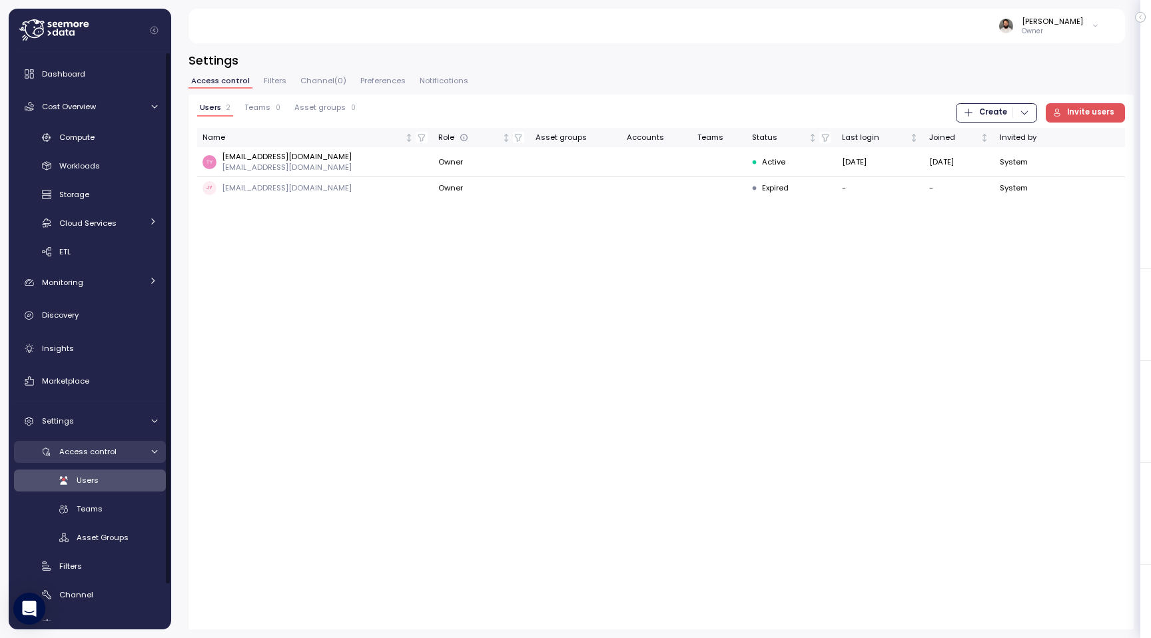
click at [145, 453] on link "Access control" at bounding box center [90, 452] width 152 height 22
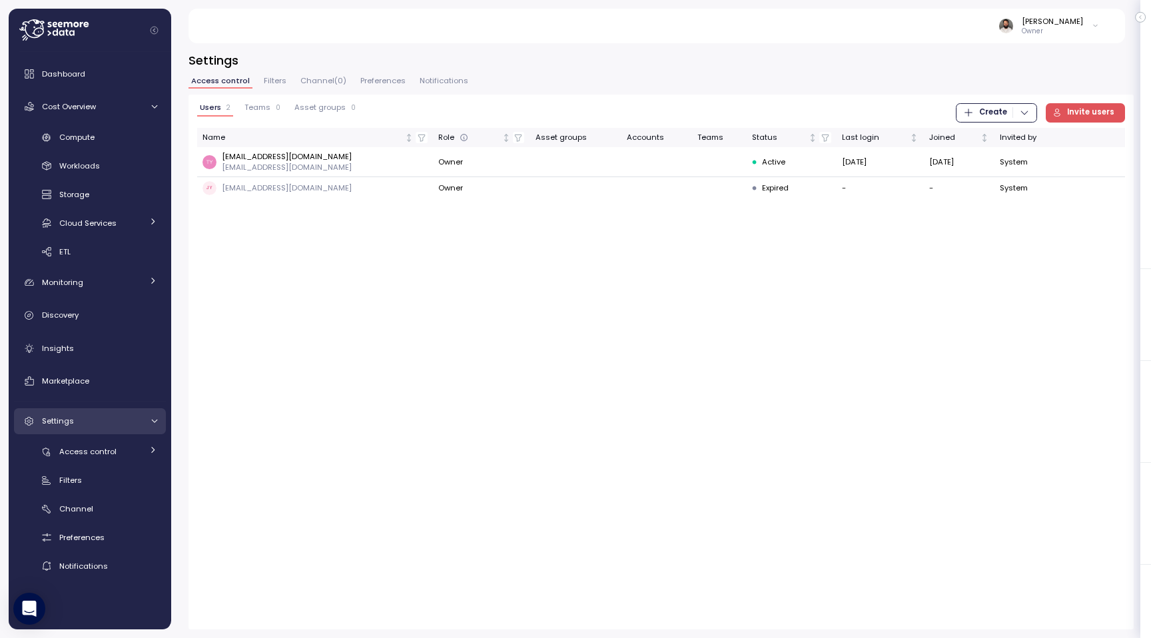
click at [137, 424] on div "Settings" at bounding box center [92, 420] width 100 height 13
click at [93, 121] on div "Dashboard Cost Overview Compute Workloads Storage Cloud Services Clustering col…" at bounding box center [90, 248] width 152 height 374
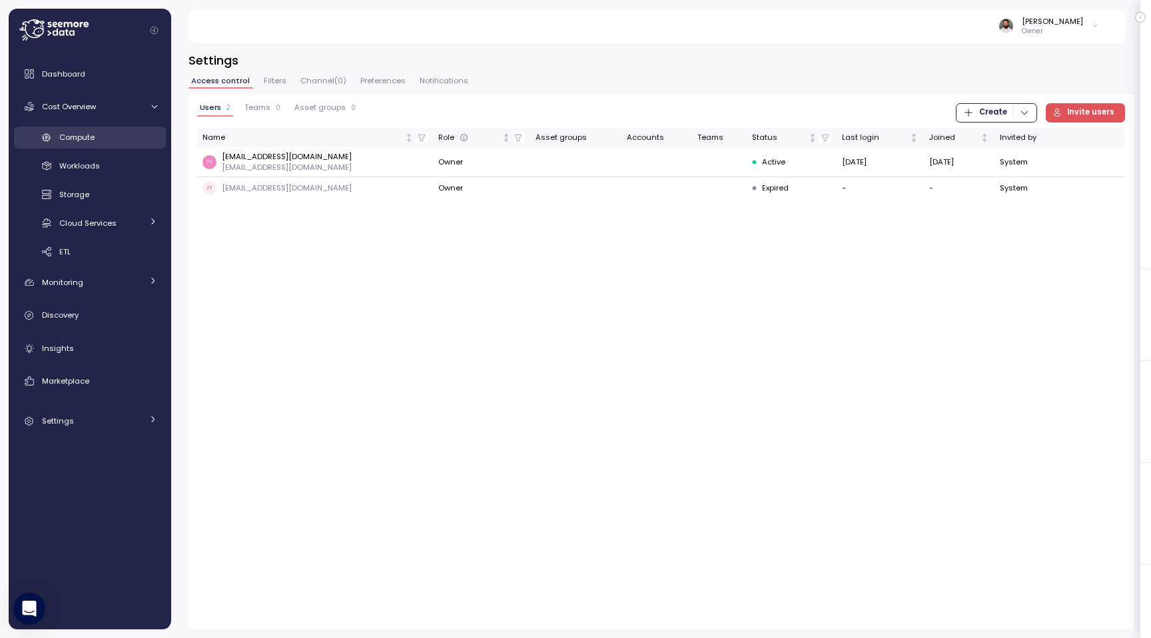
click at [85, 135] on span "Compute" at bounding box center [76, 137] width 35 height 11
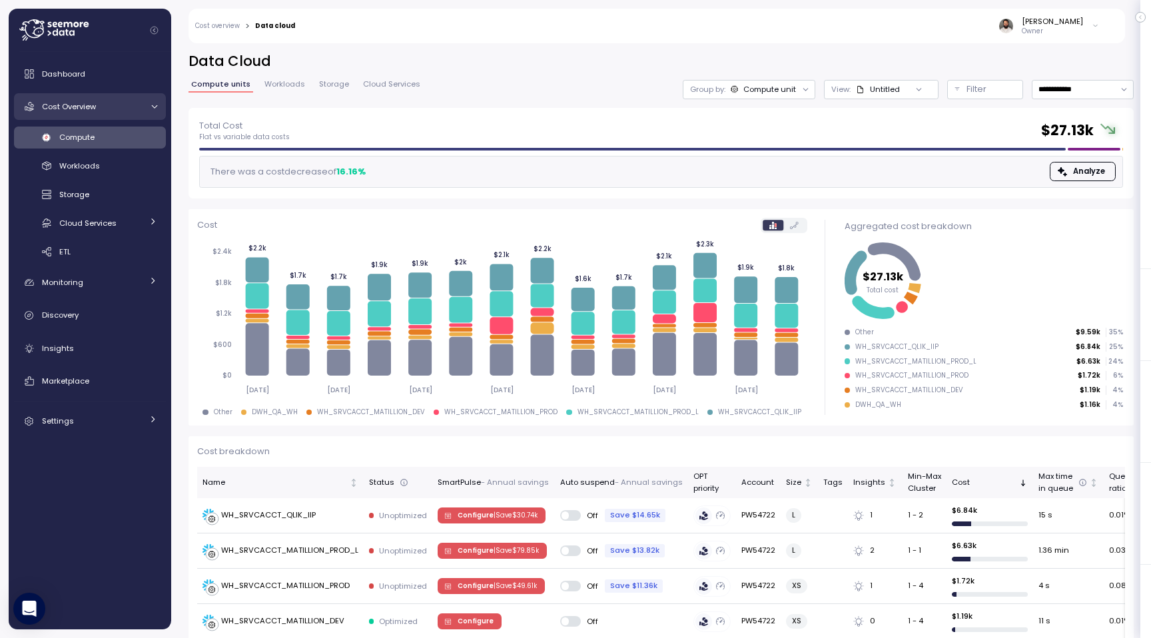
click at [79, 113] on div "Cost Overview" at bounding box center [92, 106] width 100 height 13
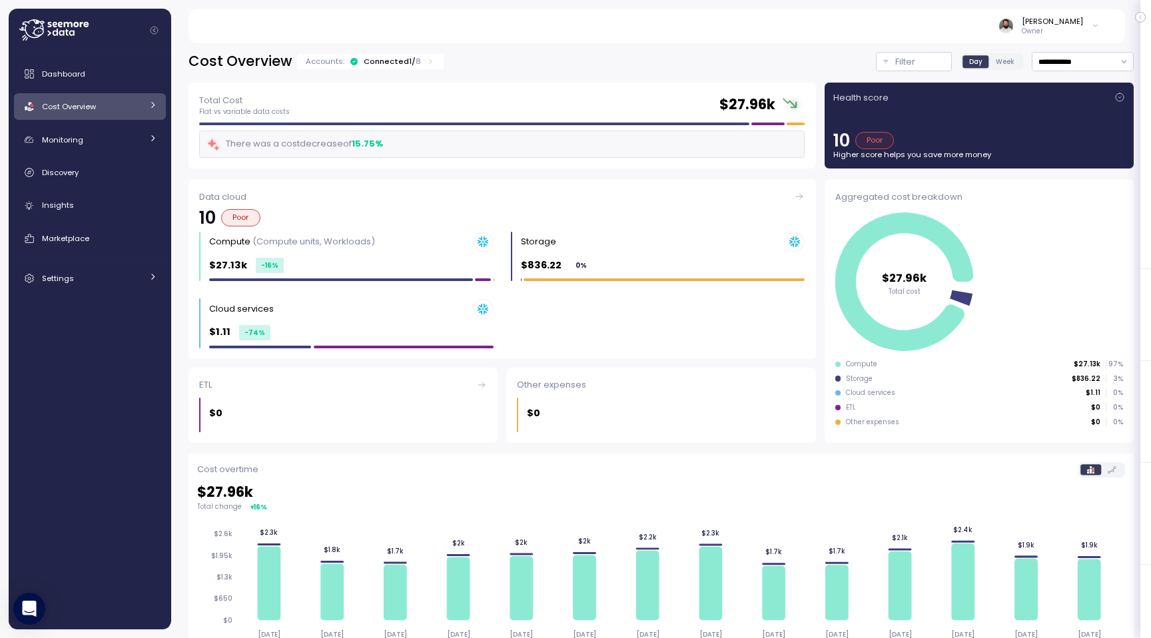
click at [416, 59] on p "8" at bounding box center [418, 61] width 5 height 11
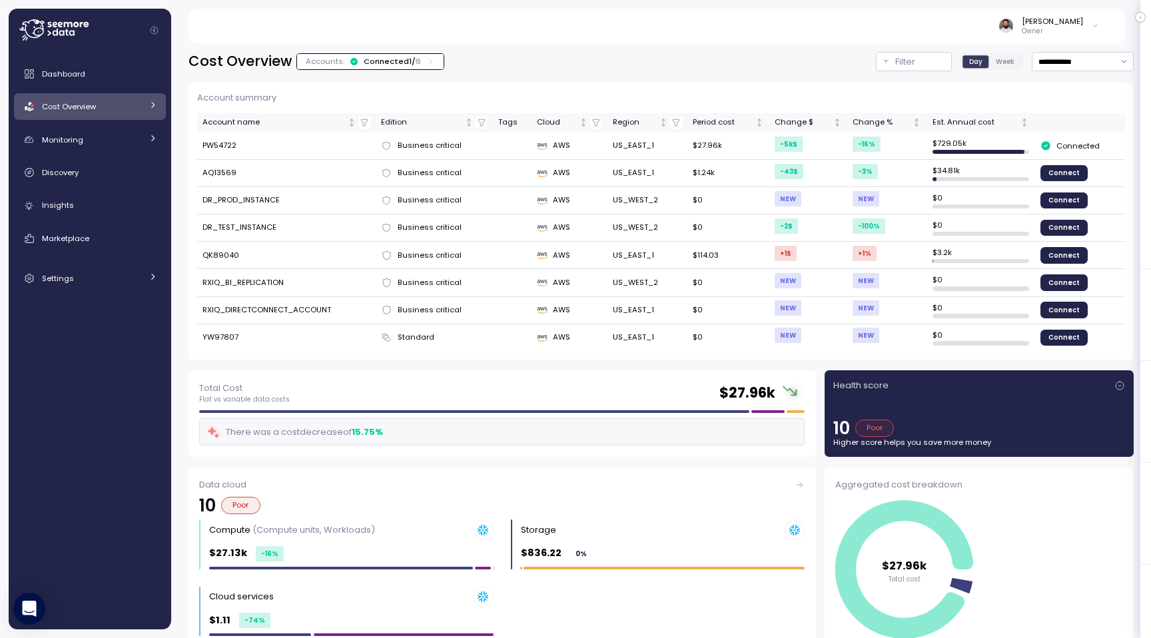
click at [410, 59] on div "Connected 1 / 8" at bounding box center [392, 61] width 57 height 11
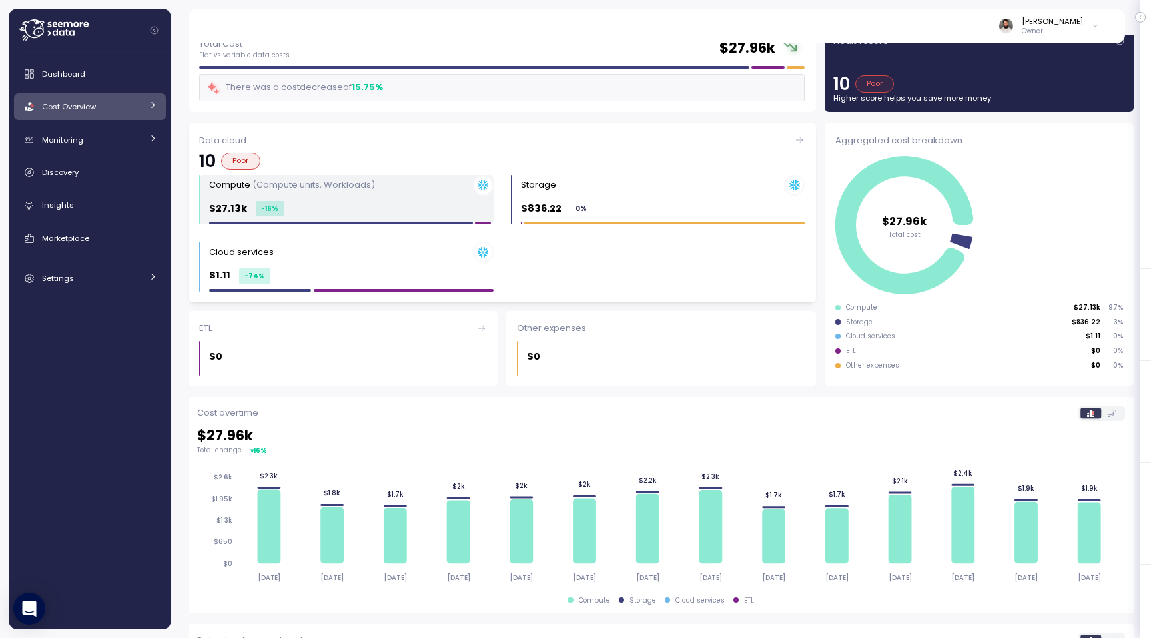
scroll to position [69, 0]
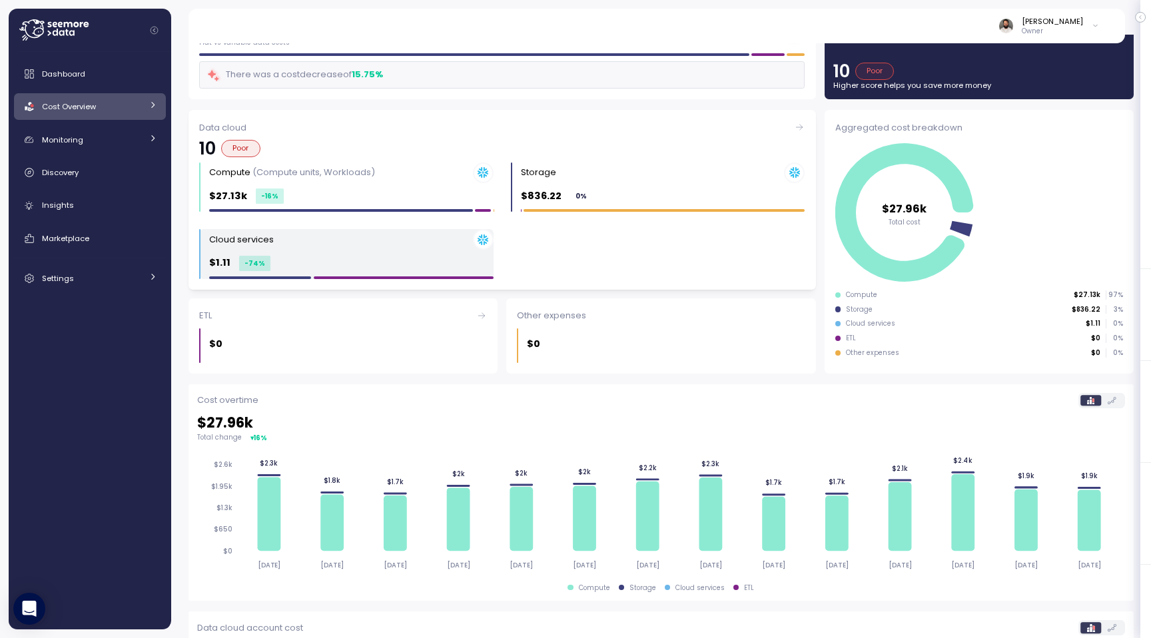
click at [349, 262] on div "$1.11 -74 %" at bounding box center [351, 262] width 284 height 15
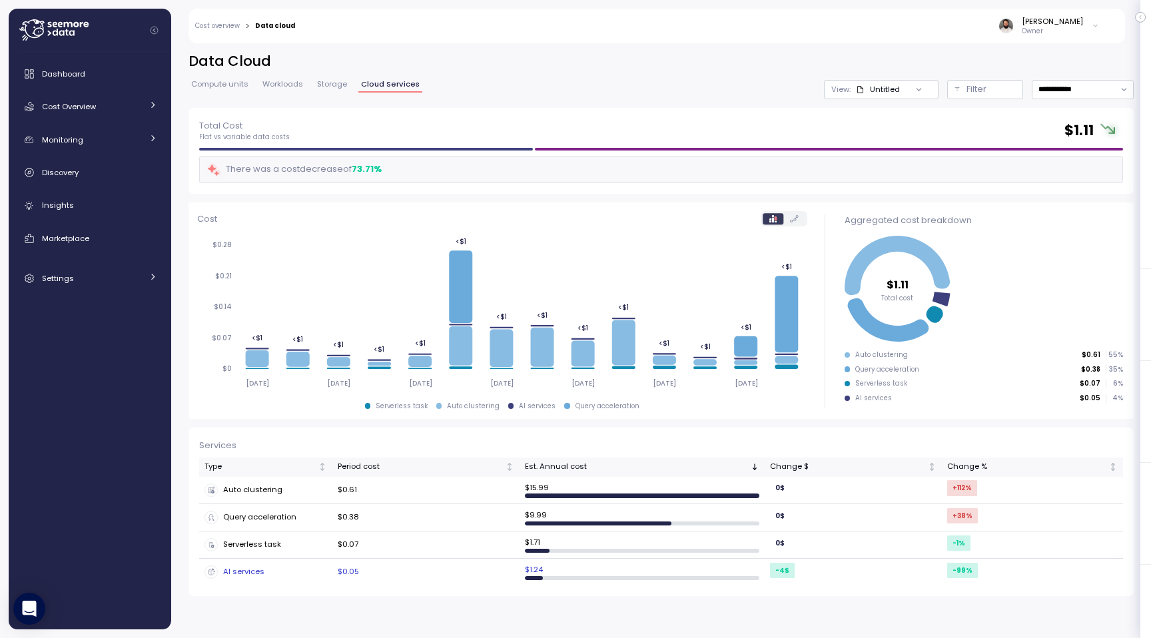
click at [293, 575] on div "AI services" at bounding box center [265, 571] width 123 height 13
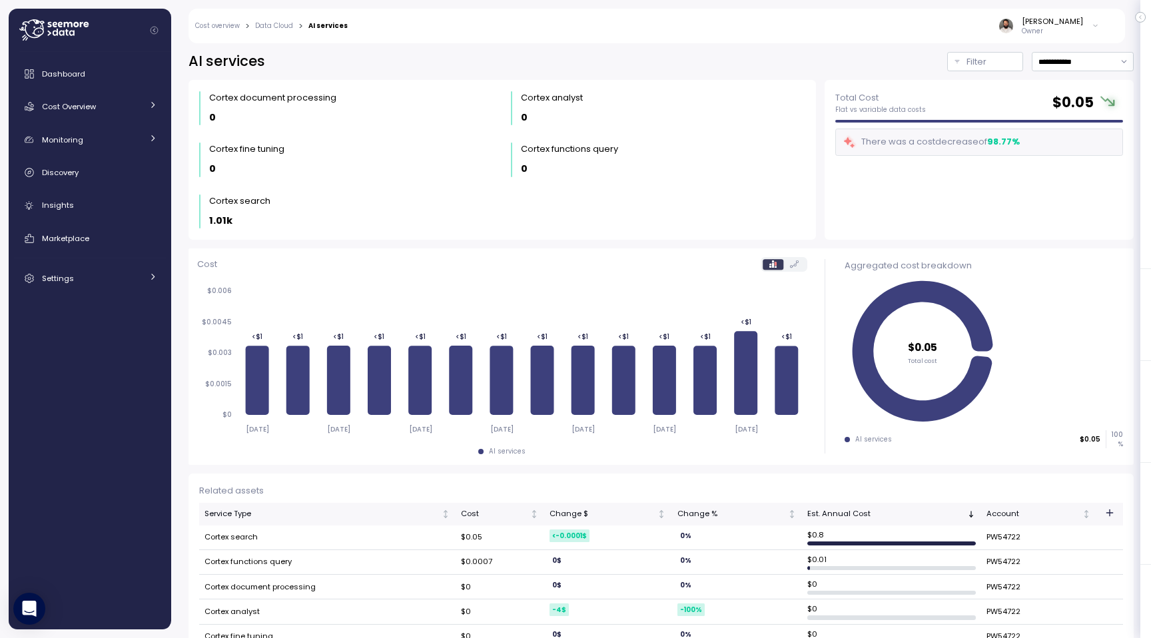
scroll to position [27, 0]
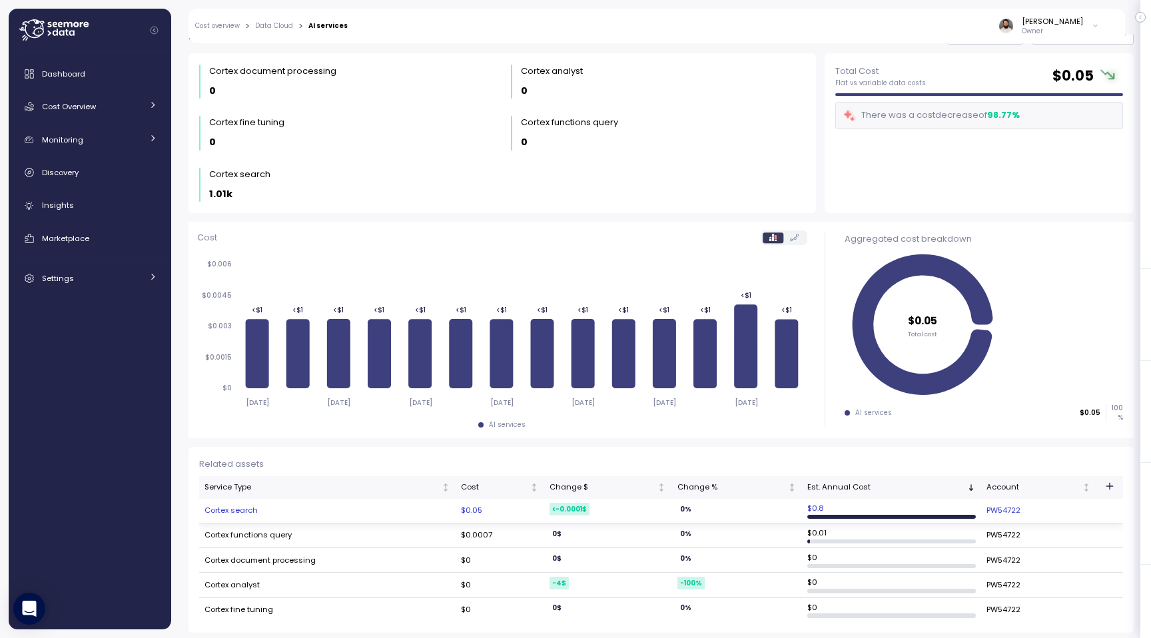
click at [290, 516] on td "Cortex search" at bounding box center [327, 511] width 256 height 25
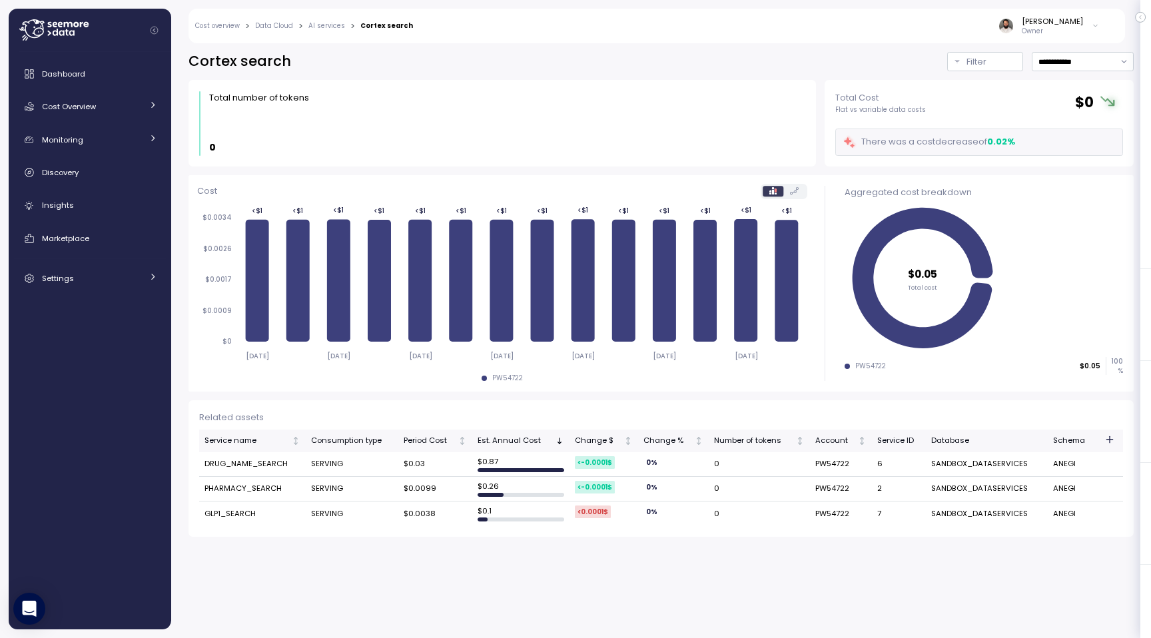
click at [323, 23] on link "AI services" at bounding box center [326, 26] width 37 height 7
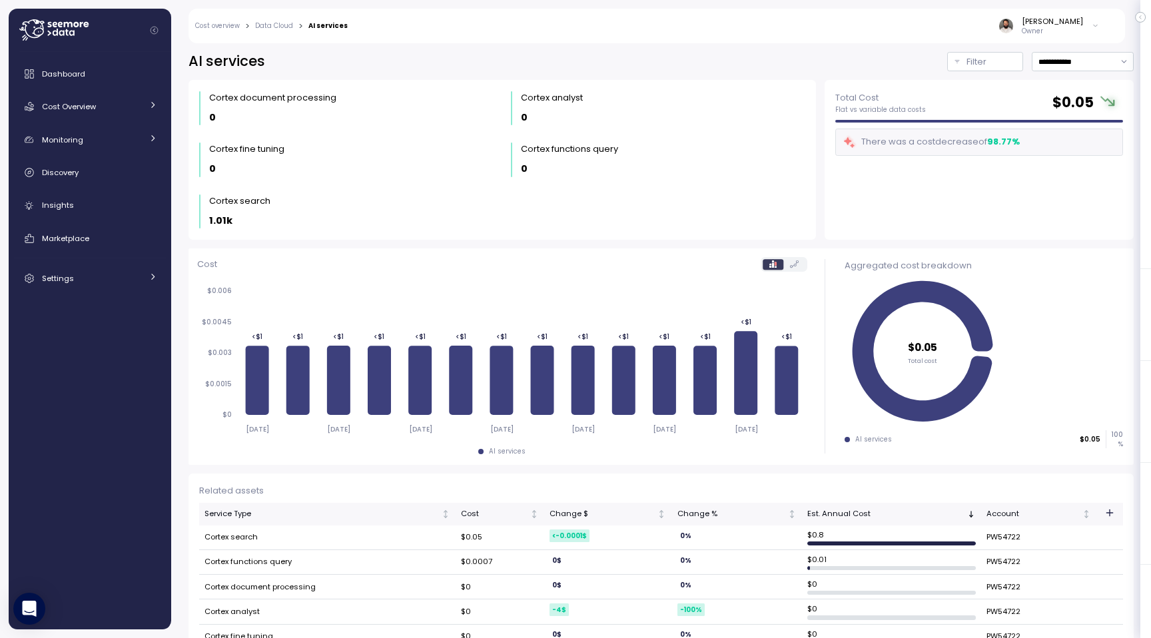
click at [270, 27] on link "Data Cloud" at bounding box center [274, 26] width 38 height 7
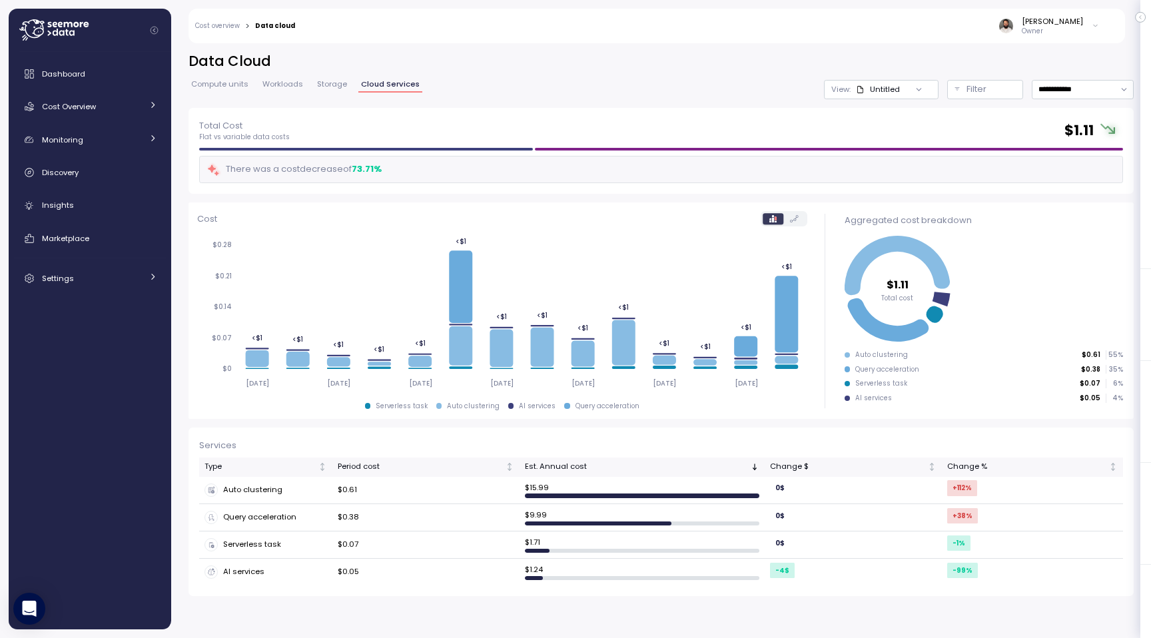
click at [230, 25] on link "Cost overview" at bounding box center [217, 26] width 45 height 7
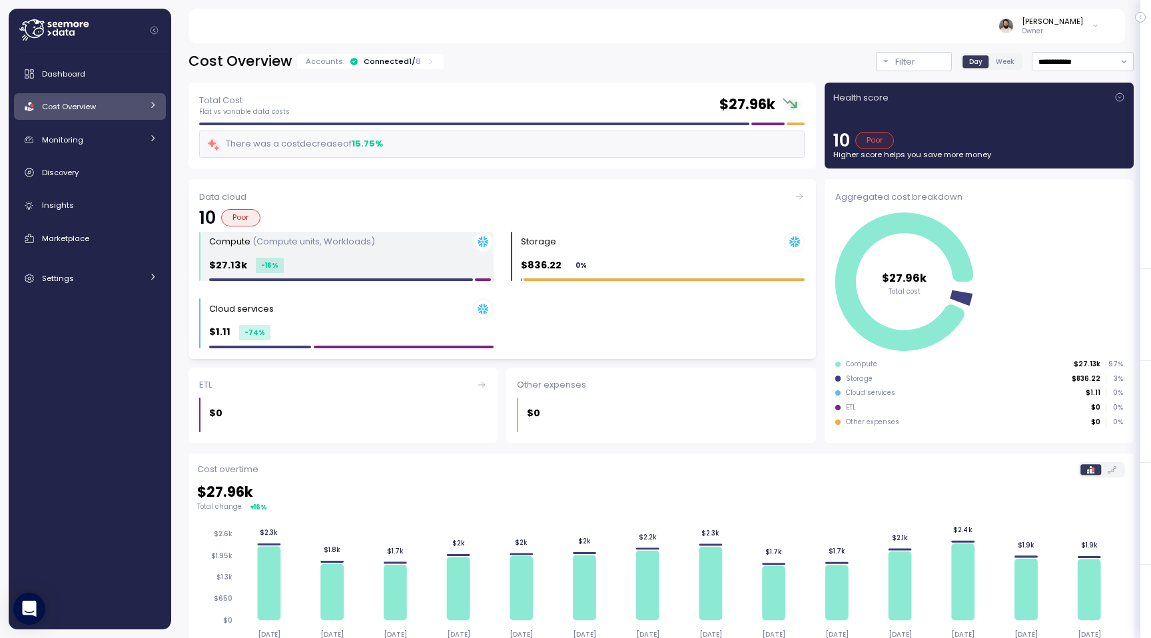
click at [379, 264] on div "$27.13k -16 %" at bounding box center [351, 265] width 284 height 15
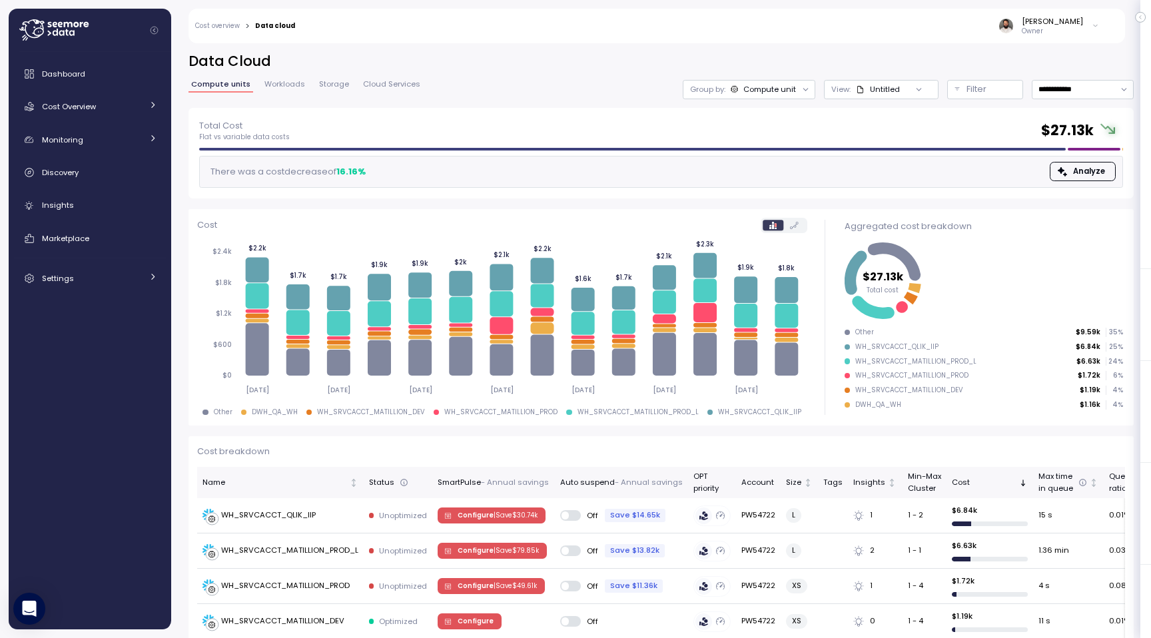
click at [218, 25] on link "Cost overview" at bounding box center [217, 26] width 45 height 7
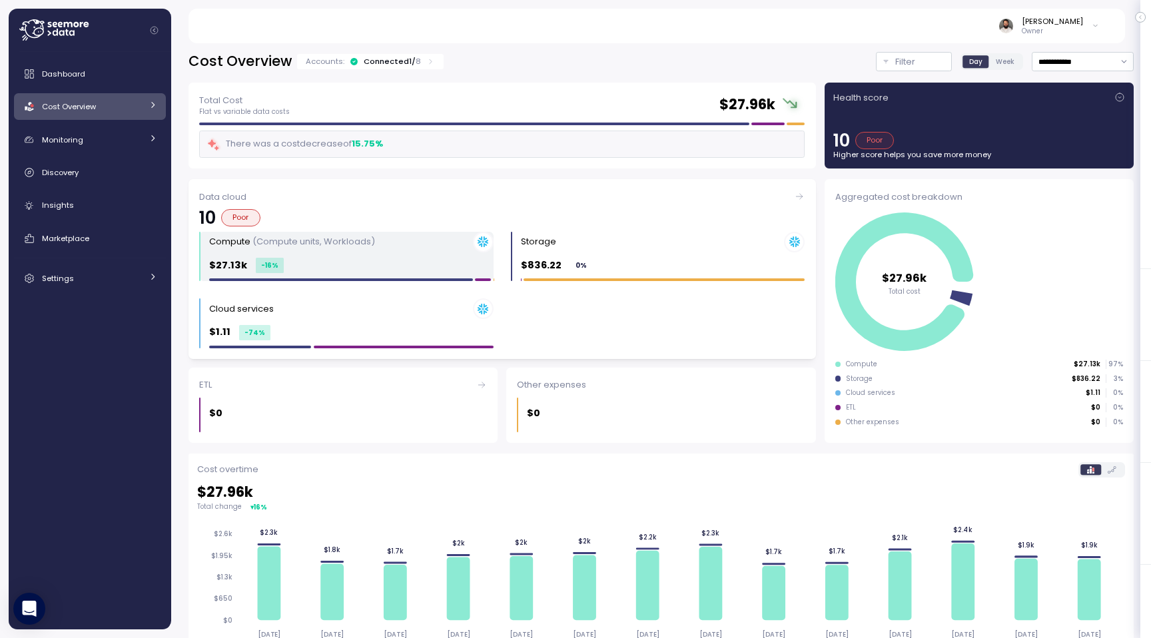
click at [301, 244] on p "(Compute units, Workloads)" at bounding box center [313, 241] width 123 height 13
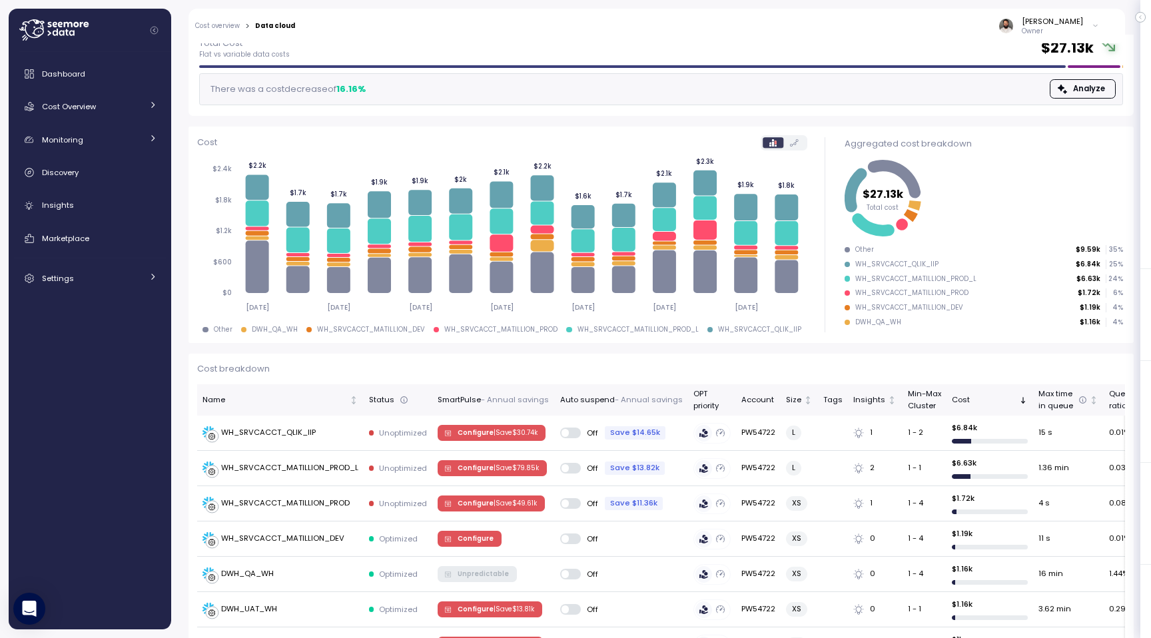
scroll to position [80, 0]
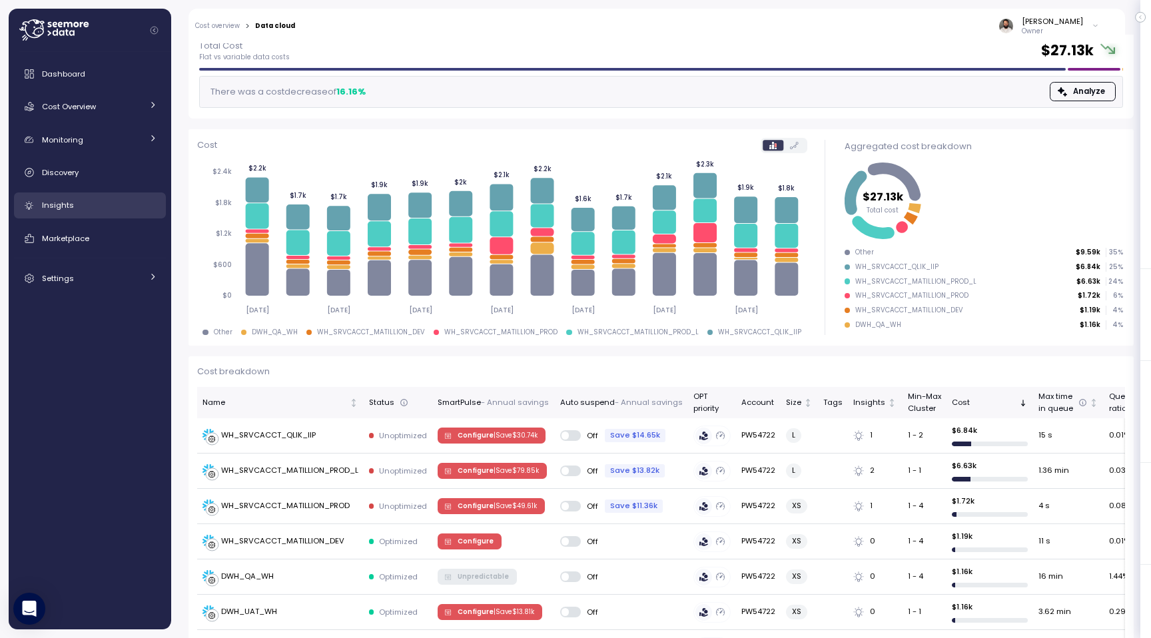
click at [82, 206] on div "Insights" at bounding box center [99, 204] width 115 height 13
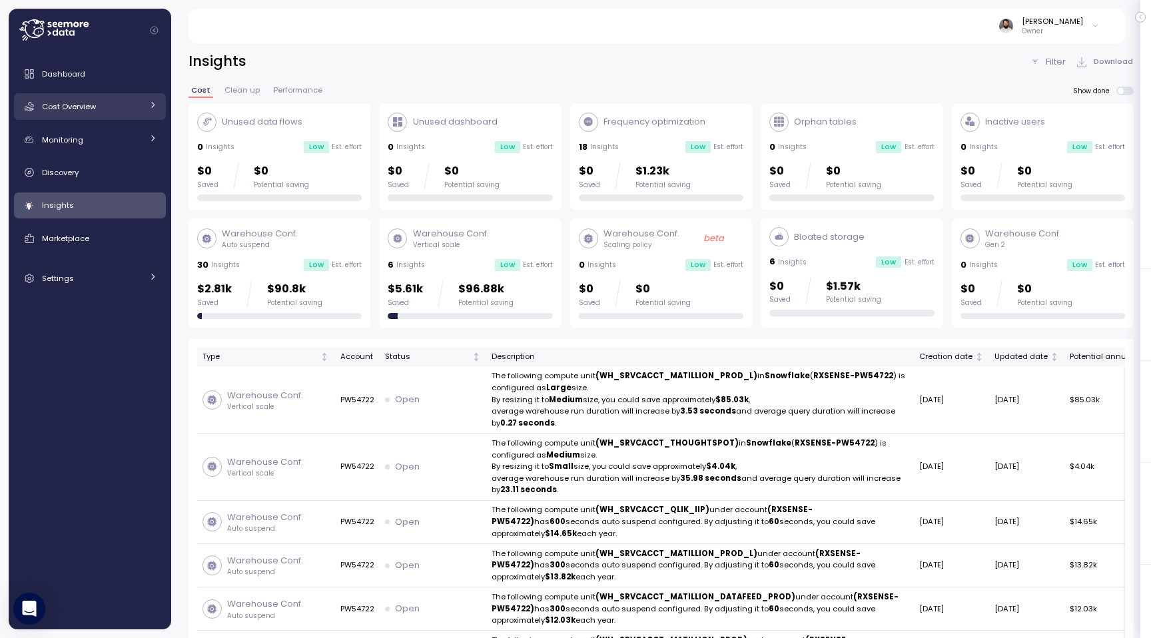
click at [128, 110] on div "Cost Overview" at bounding box center [92, 106] width 100 height 13
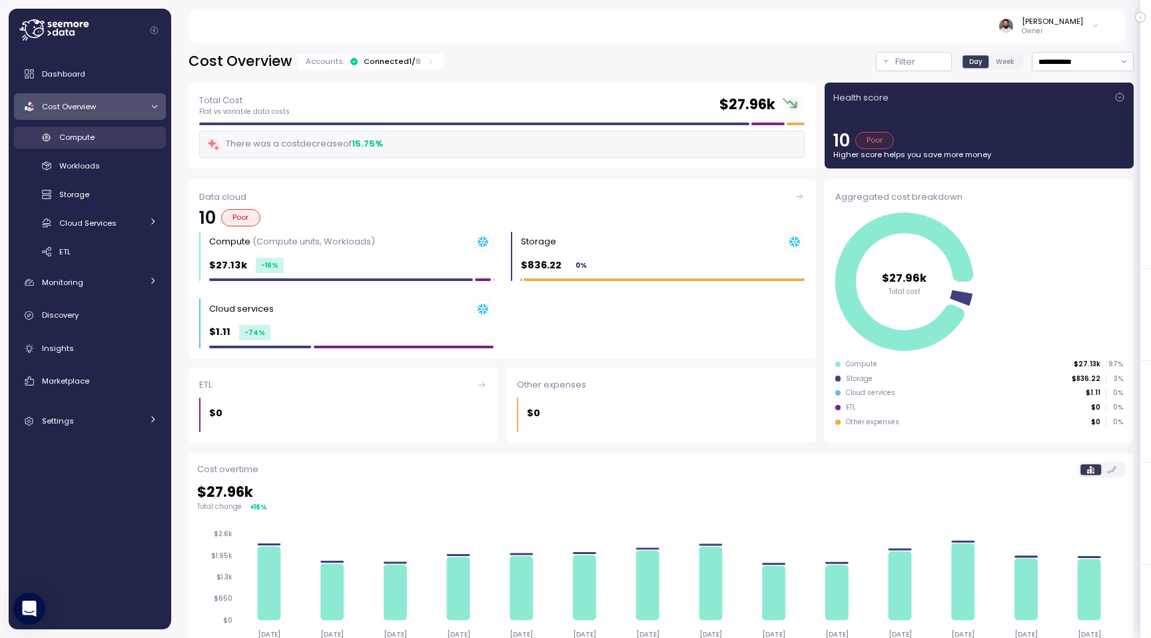
click at [128, 138] on div "Compute" at bounding box center [108, 137] width 98 height 13
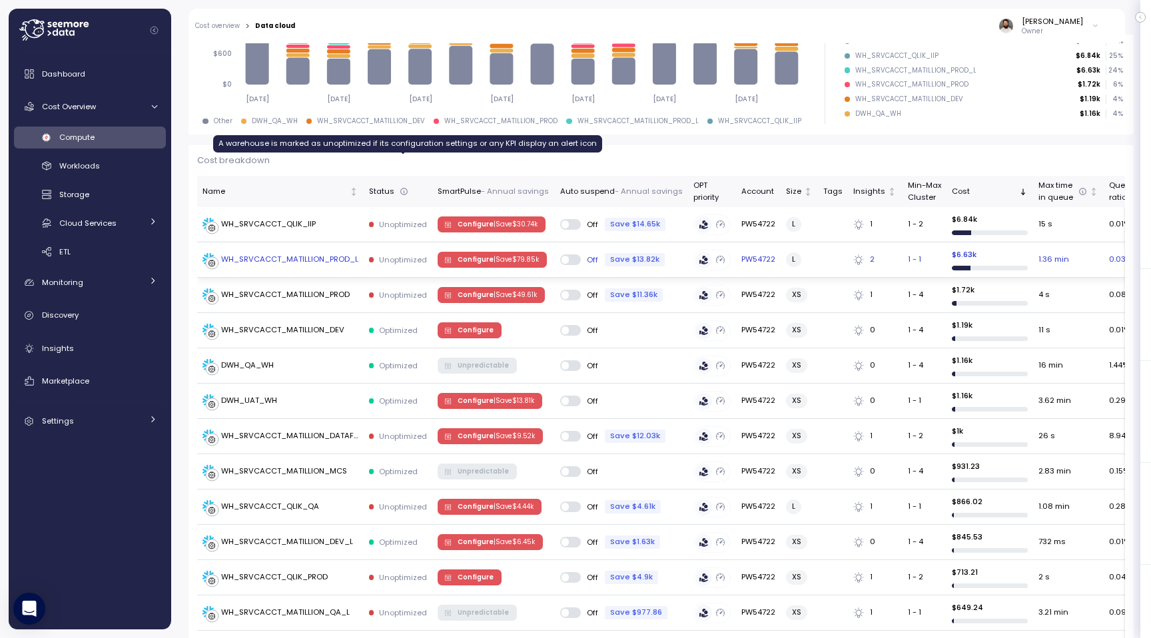
scroll to position [321, 0]
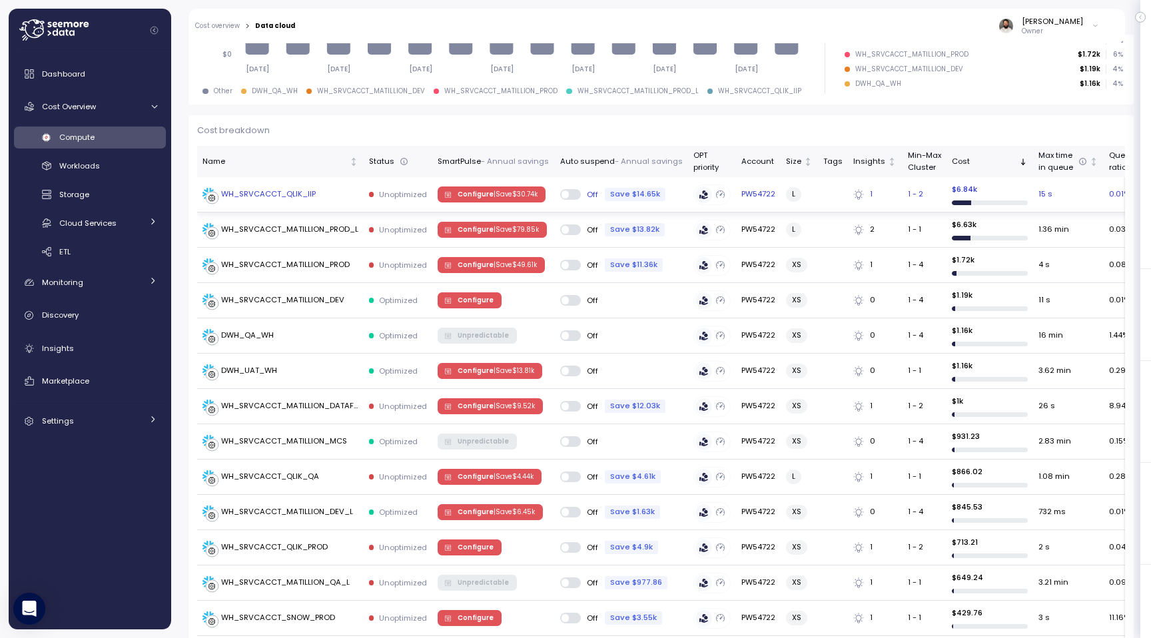
click at [506, 194] on p "| Save $ 30.74k" at bounding box center [516, 194] width 44 height 9
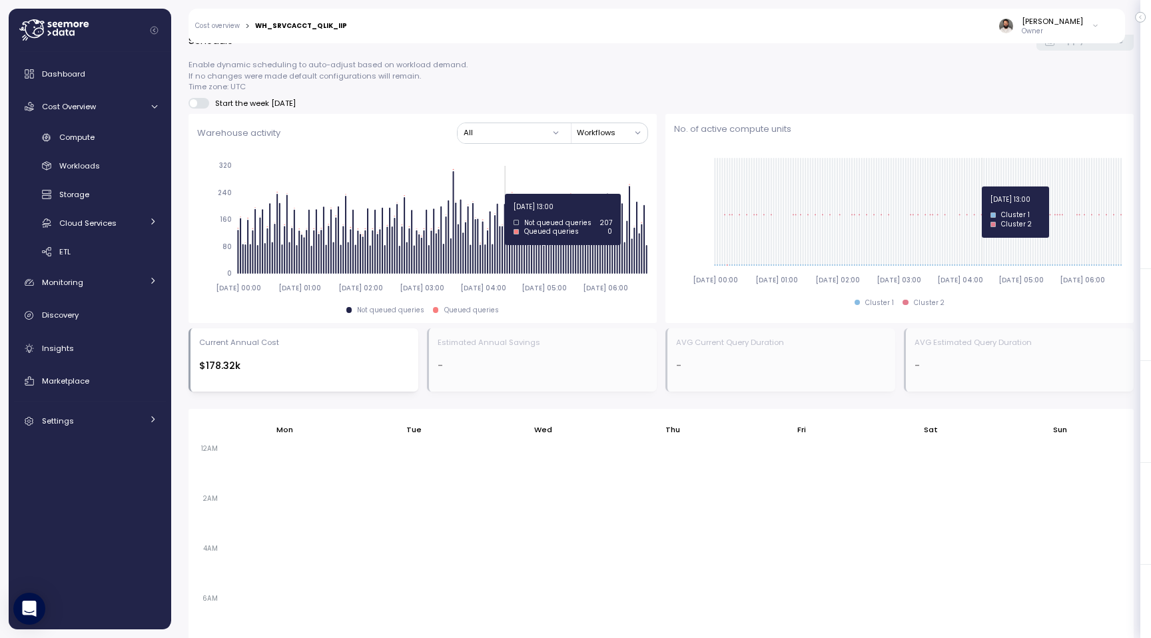
scroll to position [500, 0]
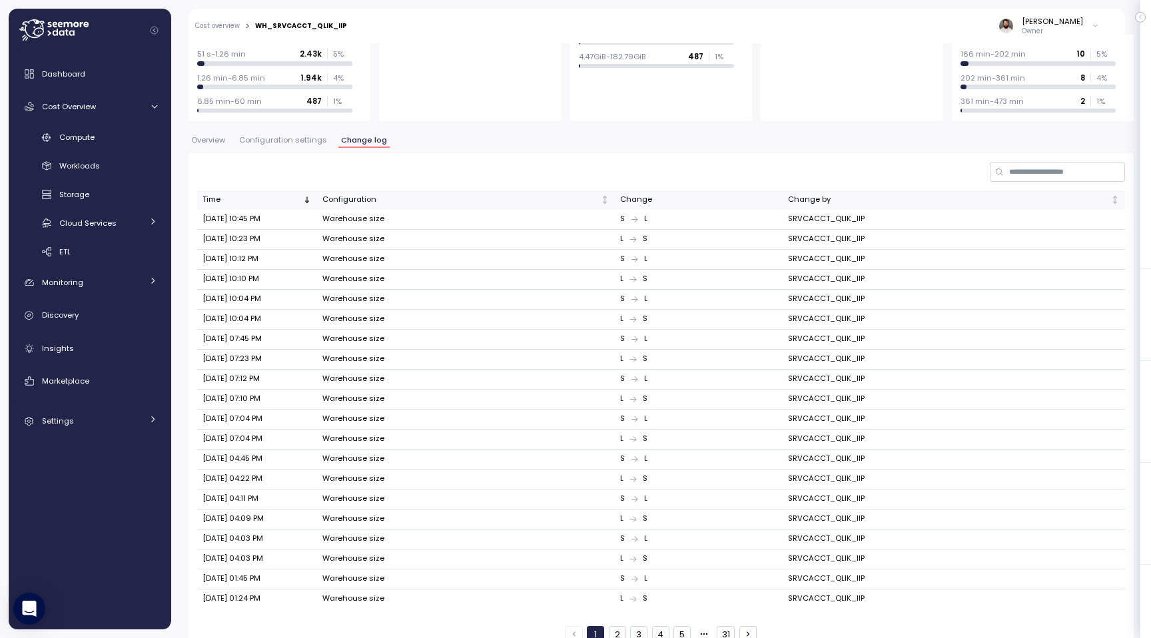
scroll to position [200, 0]
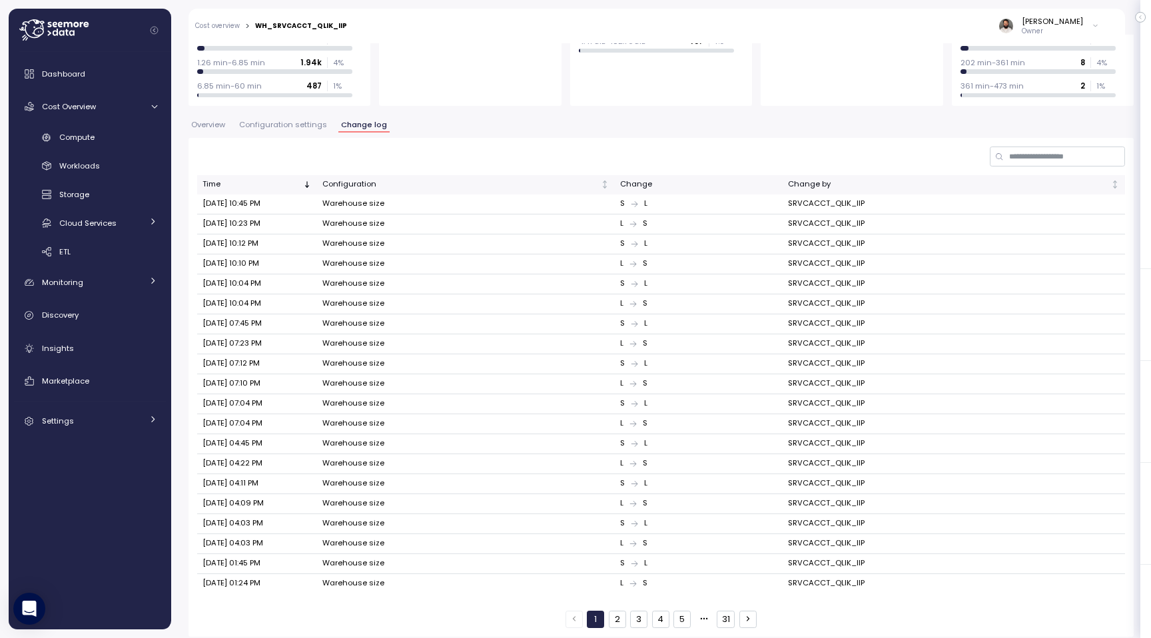
click at [620, 611] on button "2" at bounding box center [617, 619] width 17 height 17
click at [595, 613] on button "1" at bounding box center [595, 619] width 17 height 17
click at [623, 611] on button "2" at bounding box center [617, 619] width 17 height 17
click at [648, 615] on div "1 2 3 4 5 31" at bounding box center [660, 619] width 191 height 17
click at [646, 613] on button "3" at bounding box center [638, 619] width 17 height 17
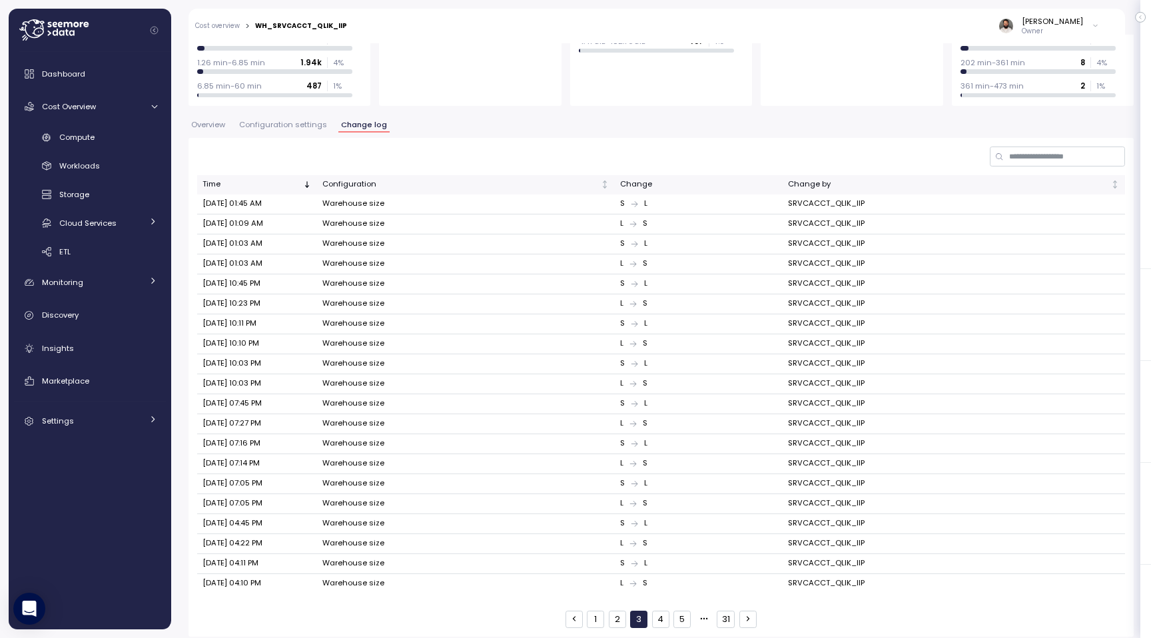
click at [667, 611] on button "4" at bounding box center [660, 619] width 17 height 17
click at [591, 616] on button "1" at bounding box center [595, 619] width 17 height 17
click at [310, 127] on span "Configuration settings" at bounding box center [283, 125] width 88 height 7
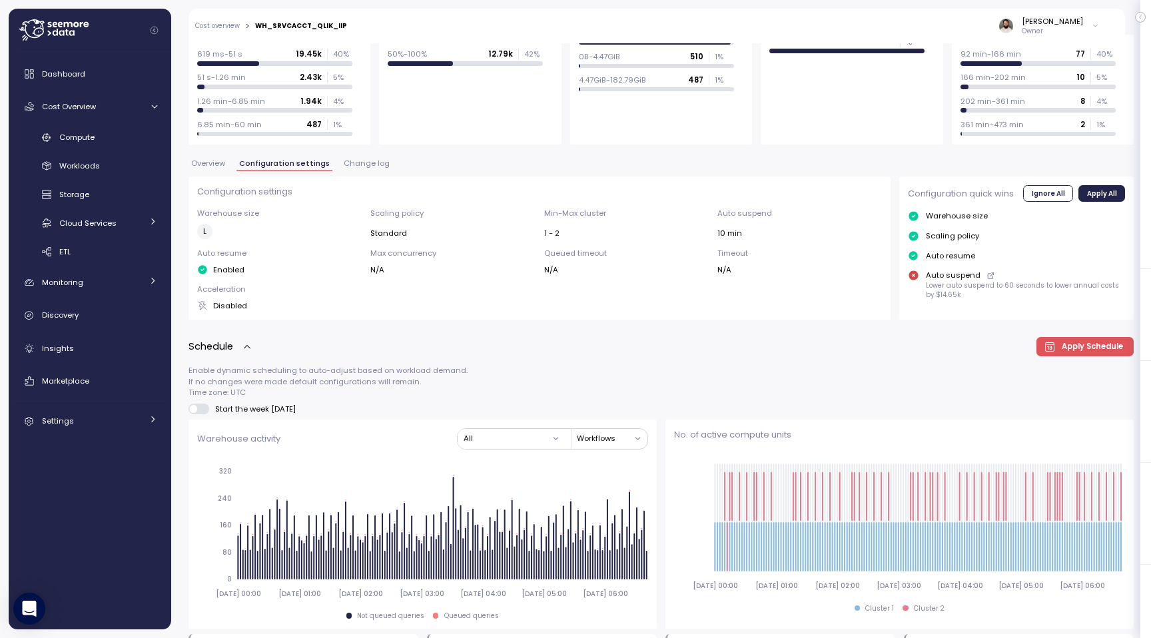
scroll to position [141, 0]
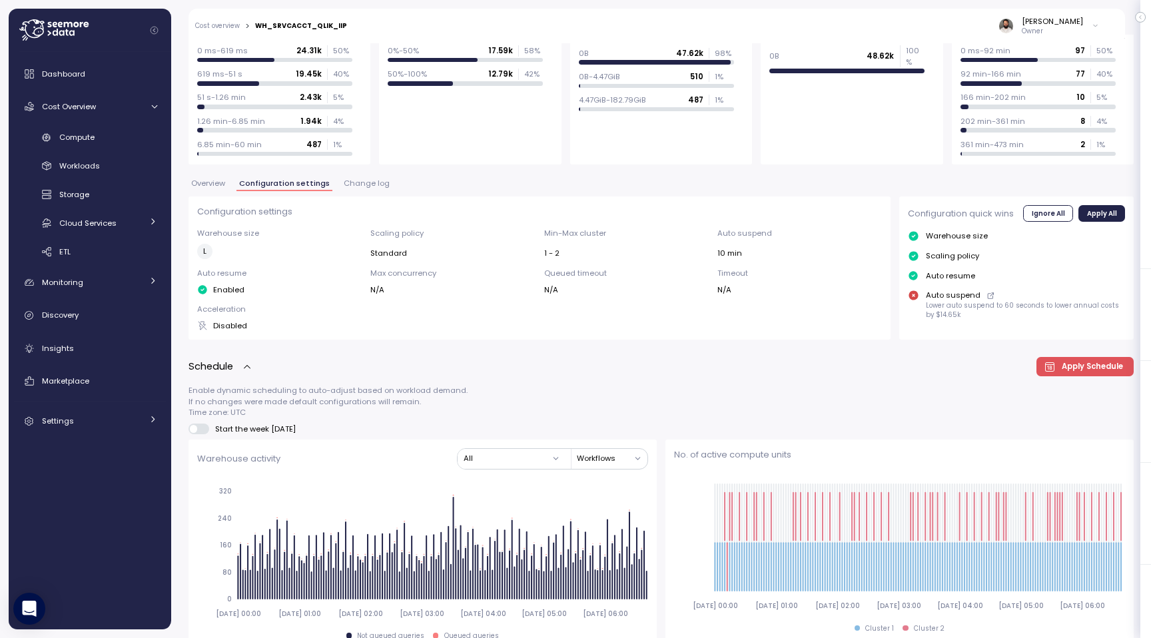
click at [227, 187] on button "Overview" at bounding box center [207, 185] width 39 height 11
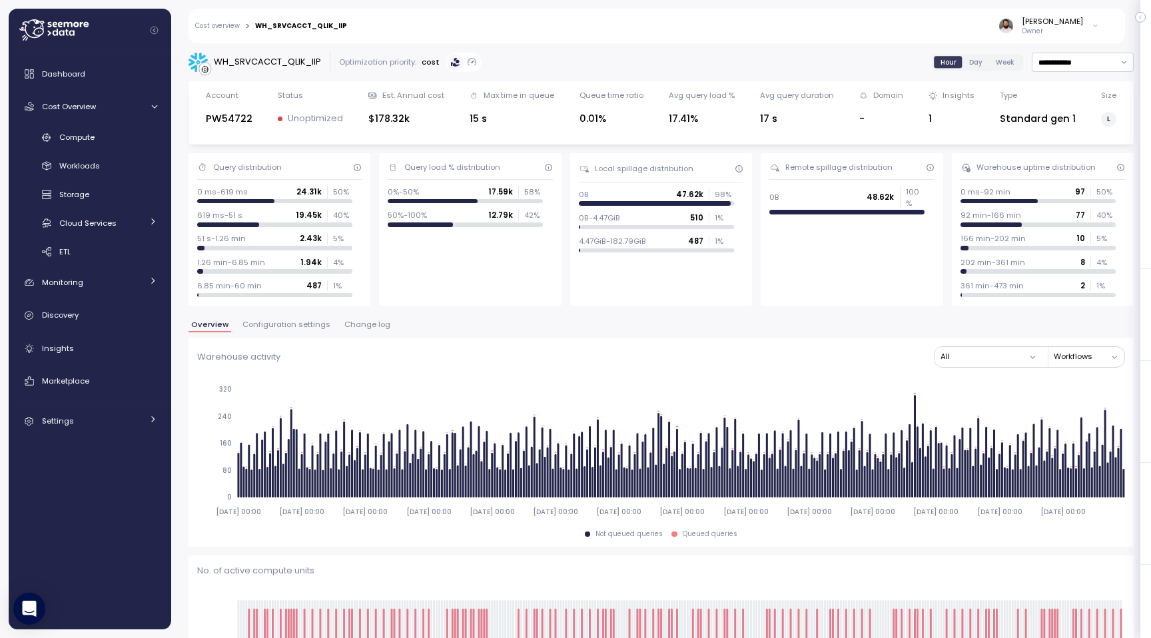
click at [279, 330] on button "Configuration settings" at bounding box center [286, 326] width 93 height 11
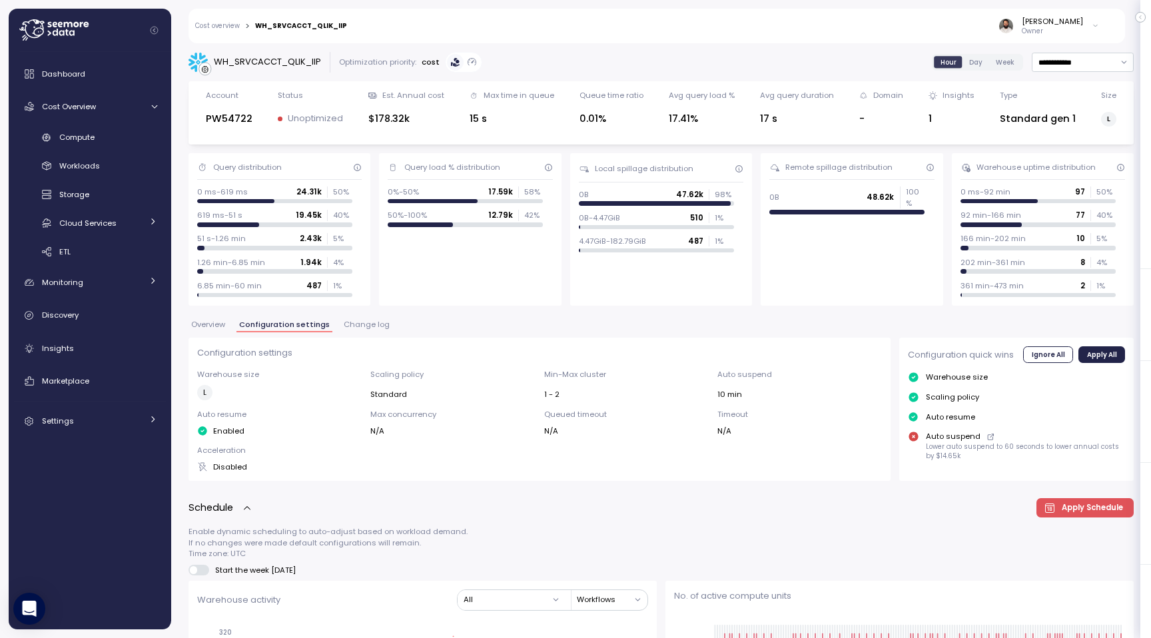
click at [201, 321] on span "Overview" at bounding box center [208, 324] width 34 height 7
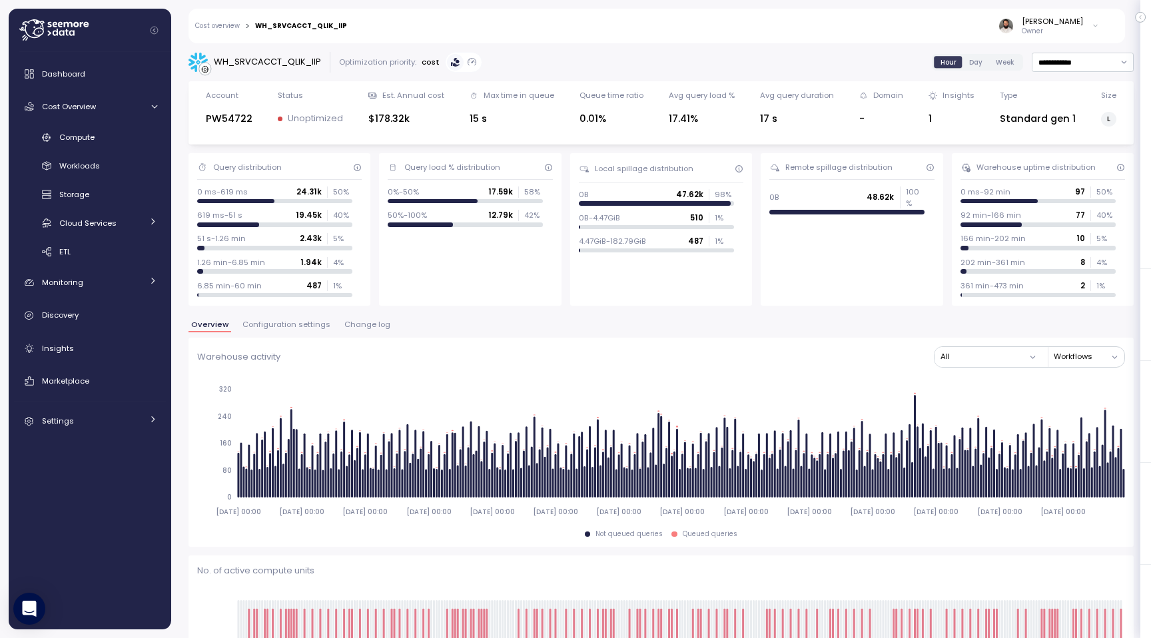
click at [230, 29] on link "Cost overview" at bounding box center [217, 26] width 45 height 7
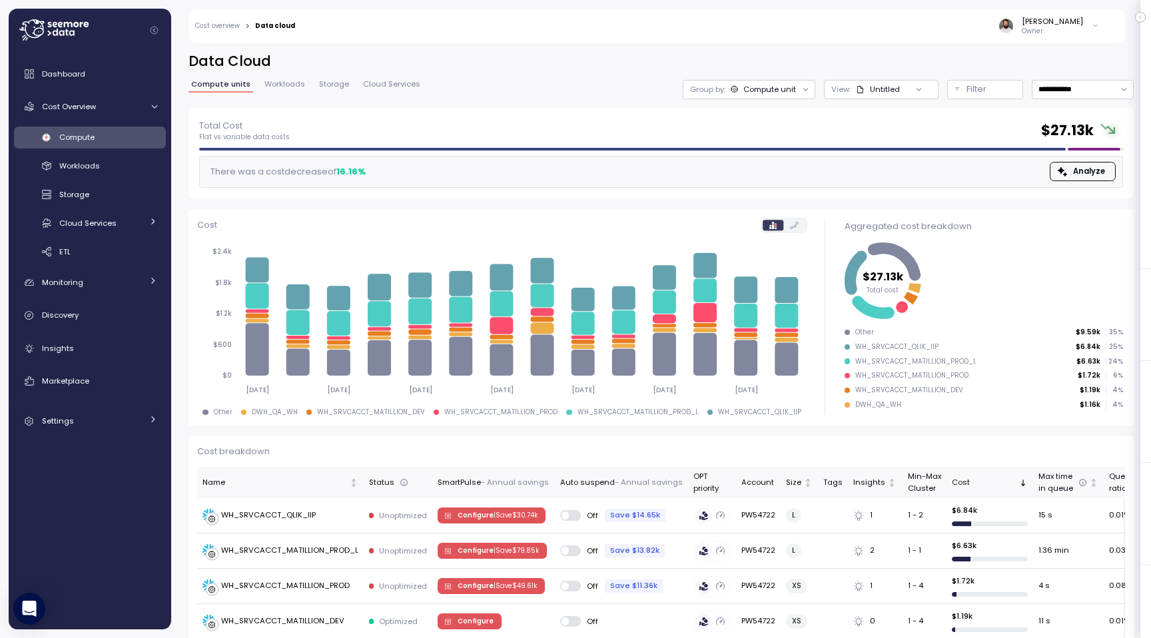
scroll to position [417, 0]
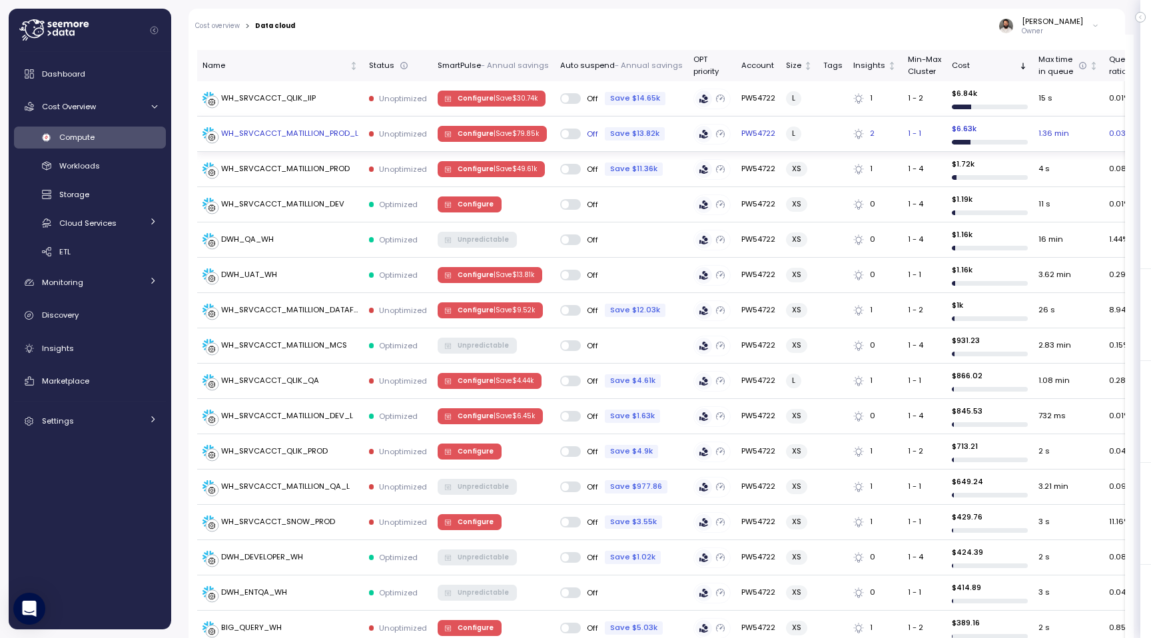
click at [472, 138] on span "Configure | Save $ 79.85k" at bounding box center [498, 134] width 81 height 15
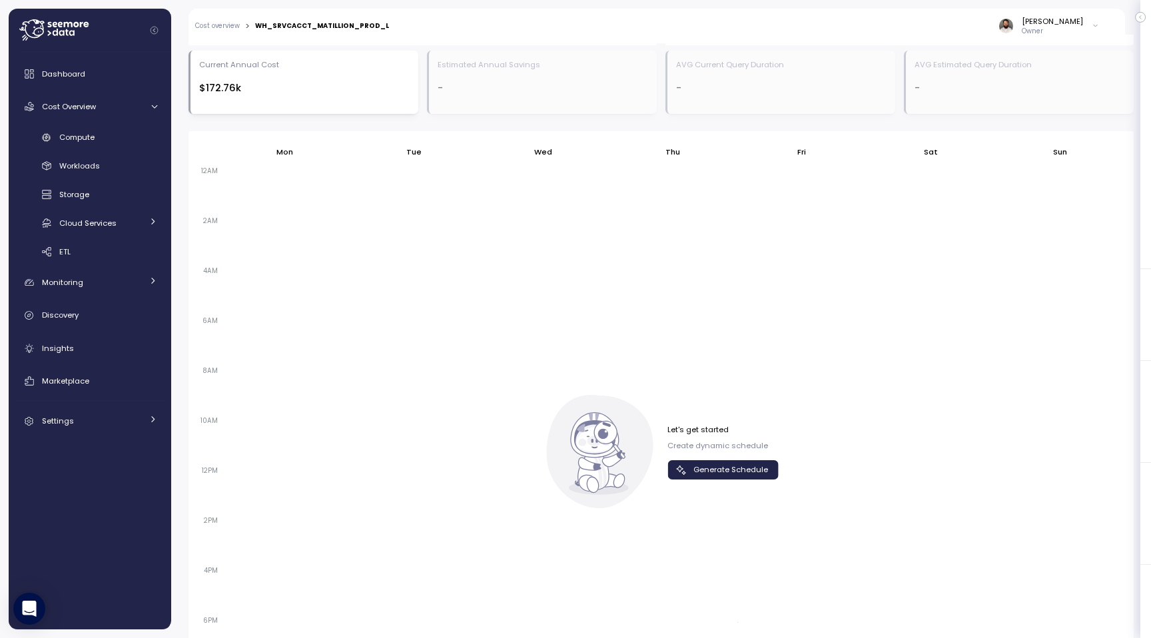
scroll to position [805, 0]
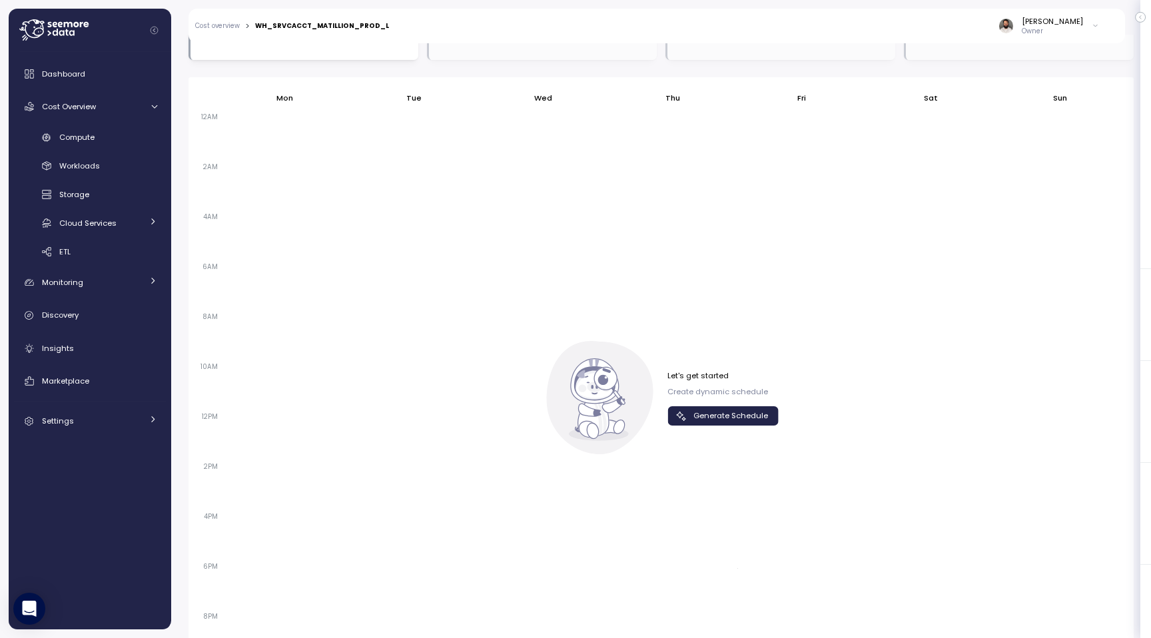
click at [707, 408] on span "Generate Schedule" at bounding box center [730, 416] width 75 height 18
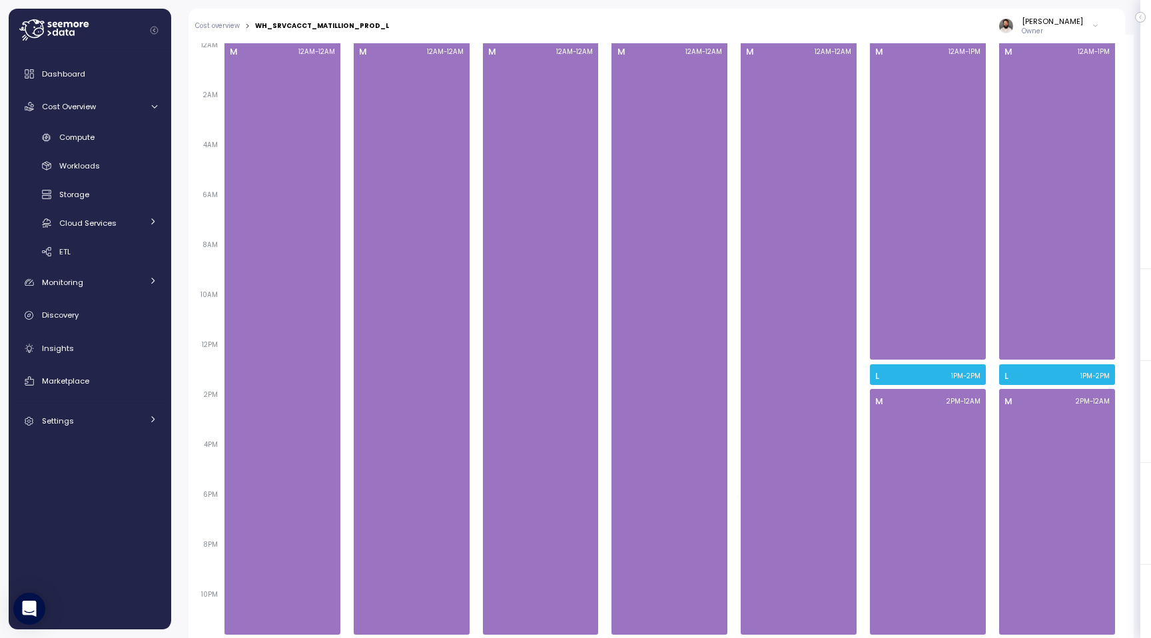
scroll to position [893, 0]
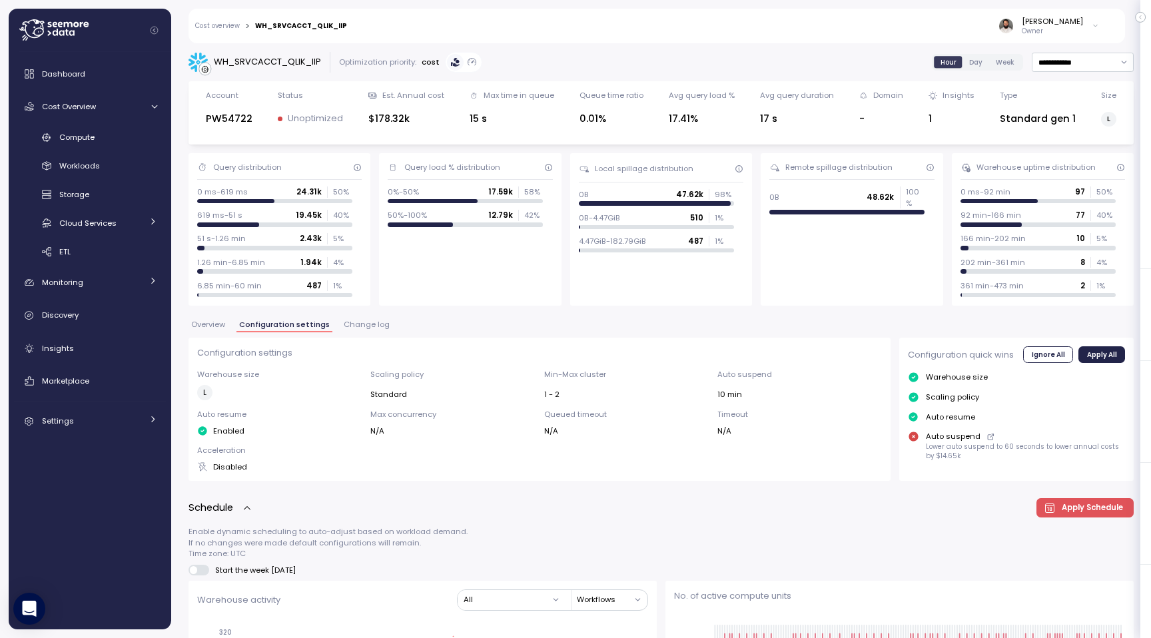
click at [217, 327] on span "Overview" at bounding box center [208, 324] width 34 height 7
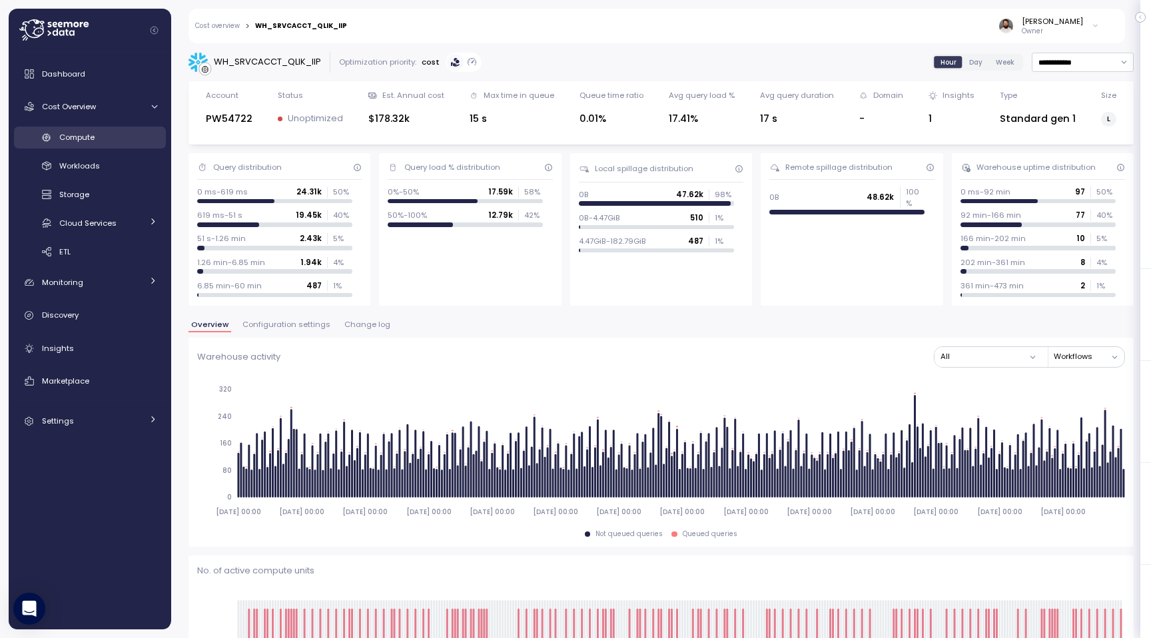
click at [130, 135] on div "Compute" at bounding box center [108, 137] width 98 height 13
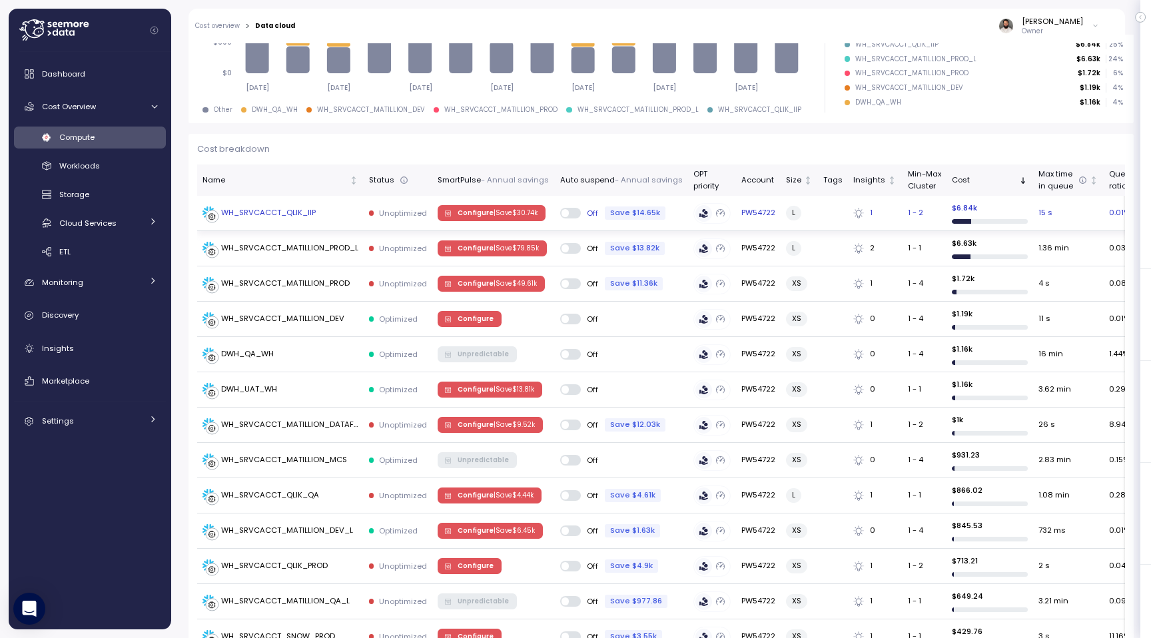
click at [333, 207] on div "WH_SRVCACCT_QLIK_IIP" at bounding box center [280, 212] width 156 height 13
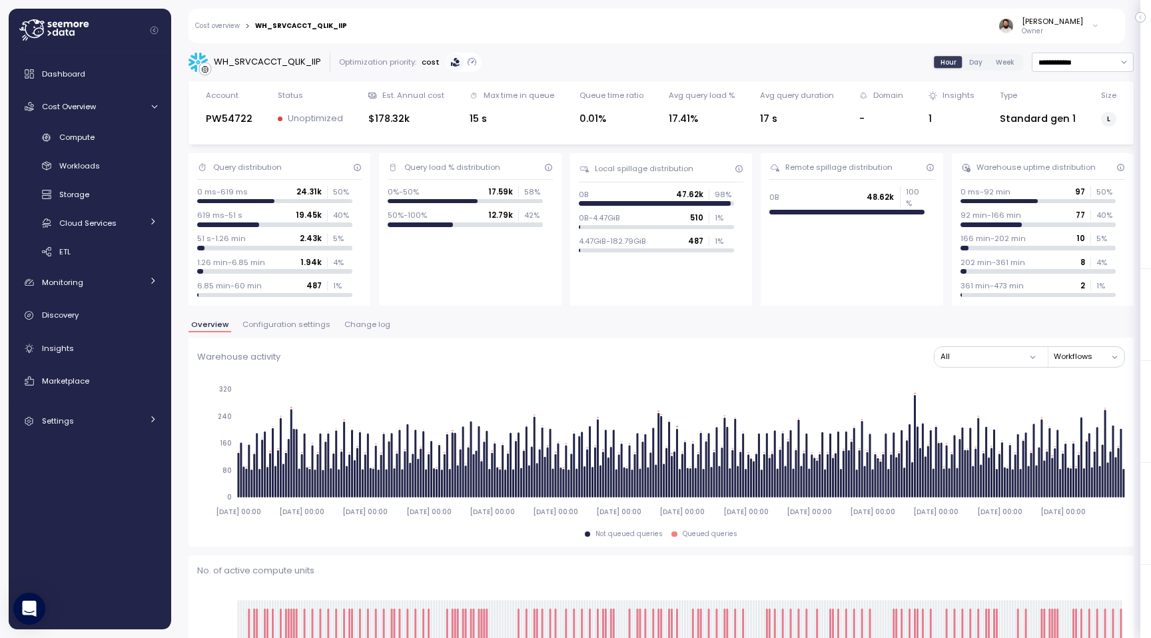
click at [292, 321] on span "Configuration settings" at bounding box center [286, 324] width 88 height 7
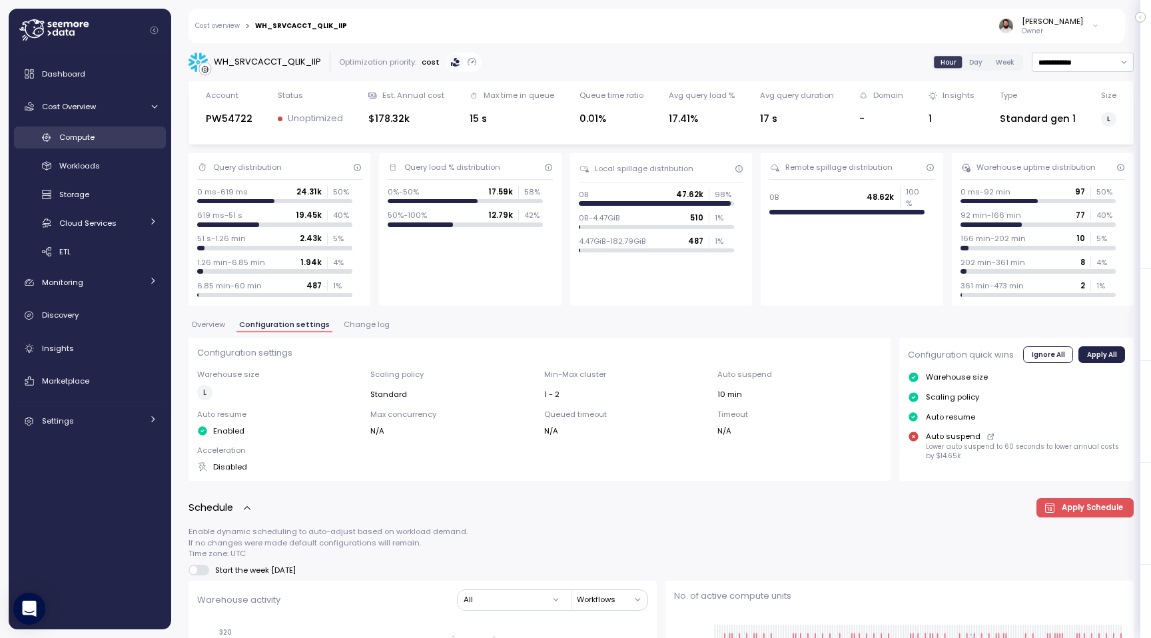
click at [112, 135] on div "Compute" at bounding box center [108, 137] width 98 height 13
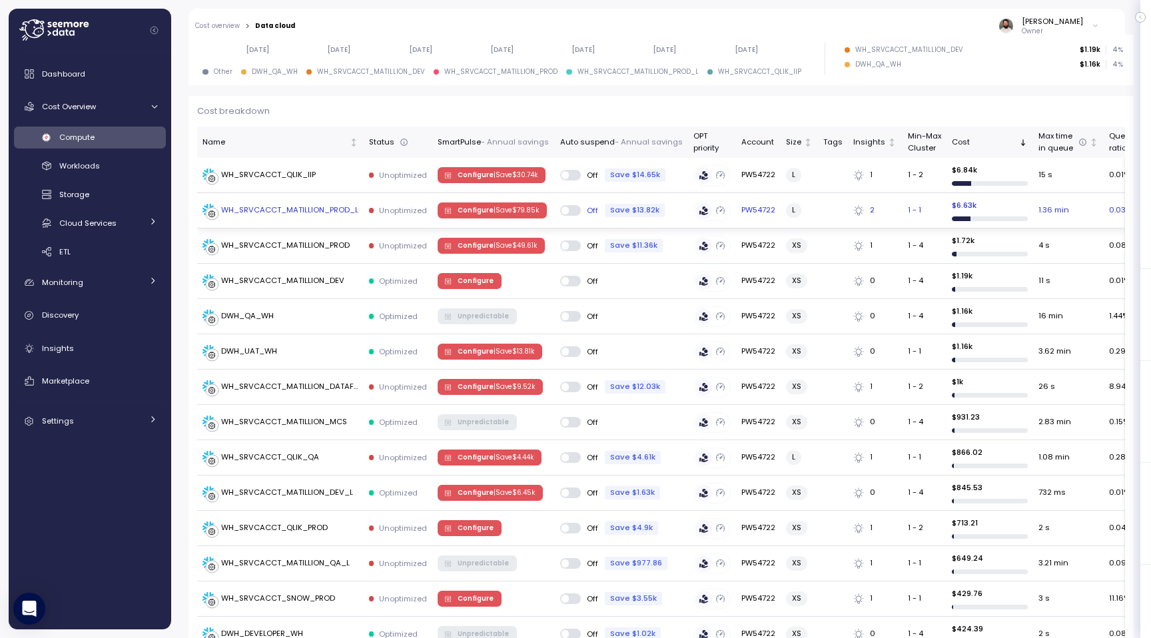
click at [334, 212] on div "WH_SRVCACCT_MATILLION_PROD_L" at bounding box center [289, 210] width 137 height 12
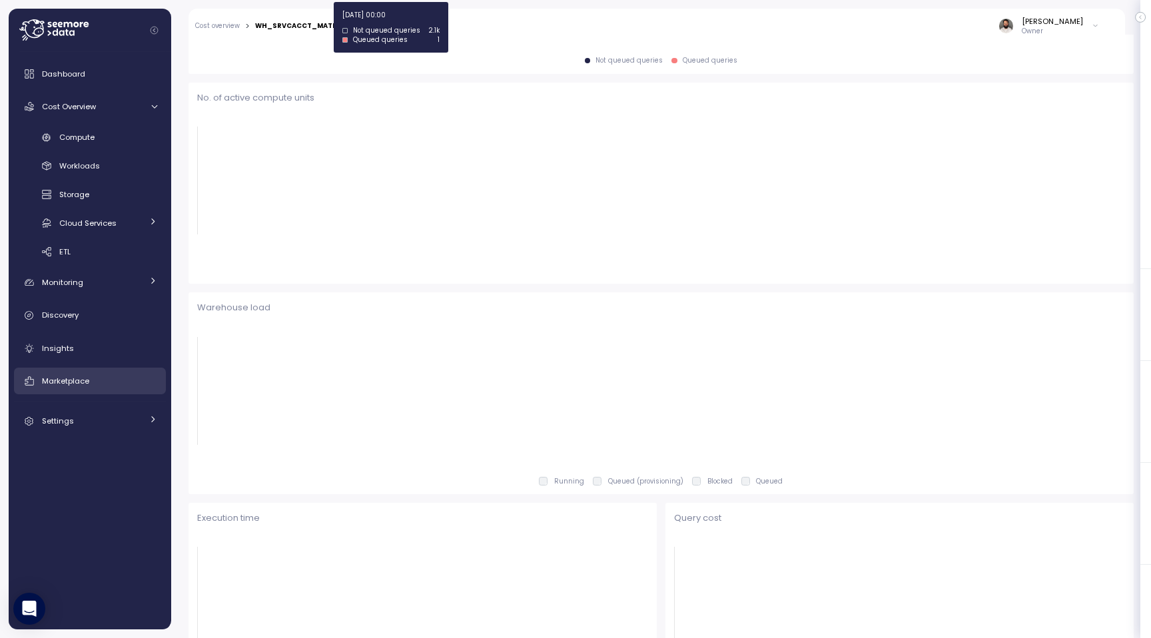
scroll to position [474, 0]
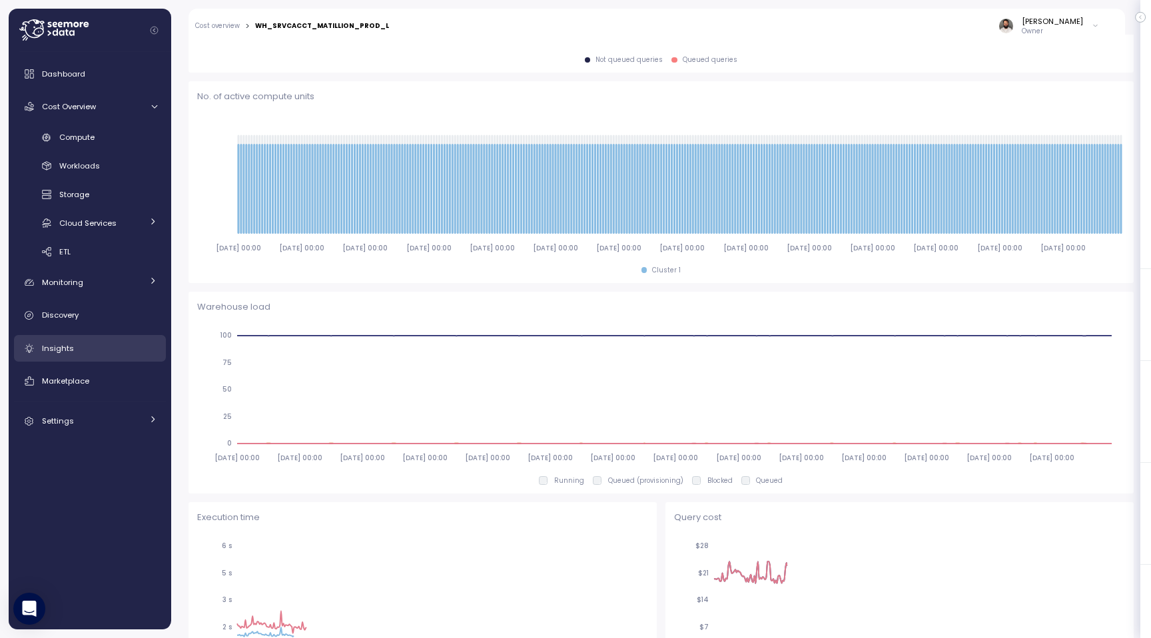
click at [81, 348] on div "Insights" at bounding box center [99, 348] width 115 height 13
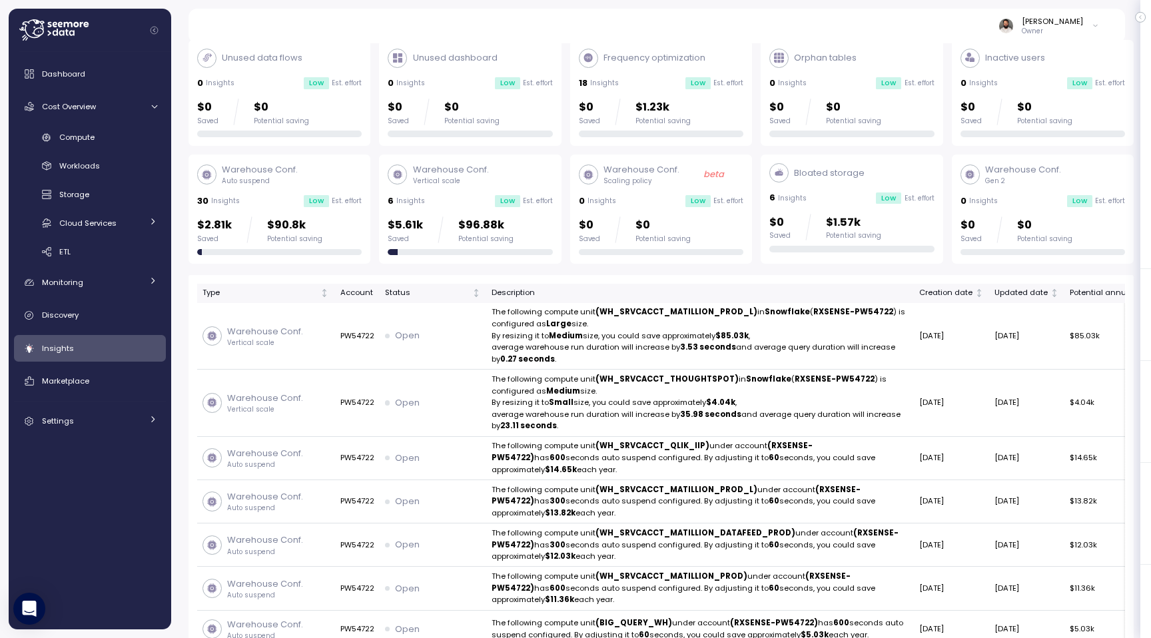
scroll to position [63, 0]
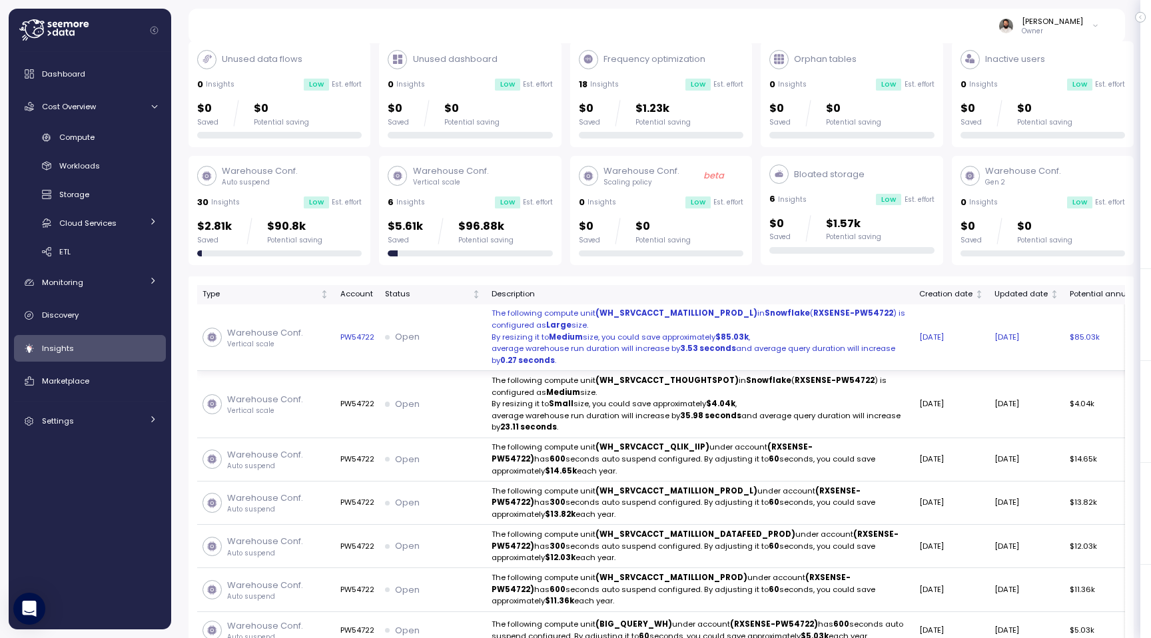
click at [453, 340] on div "Open" at bounding box center [433, 336] width 96 height 13
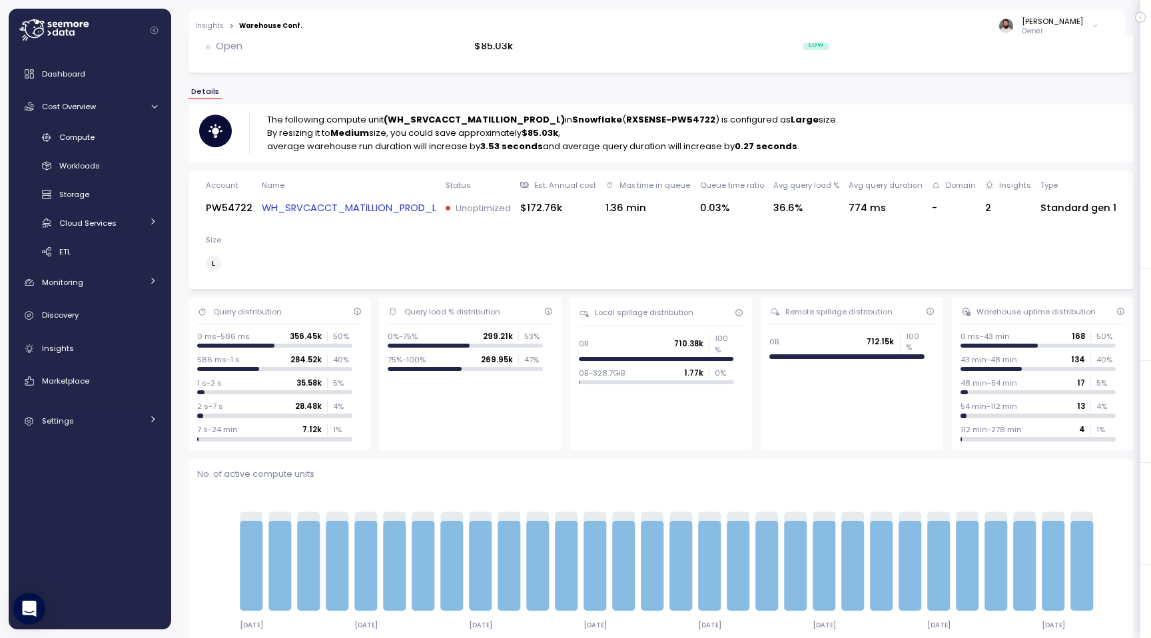
scroll to position [73, 0]
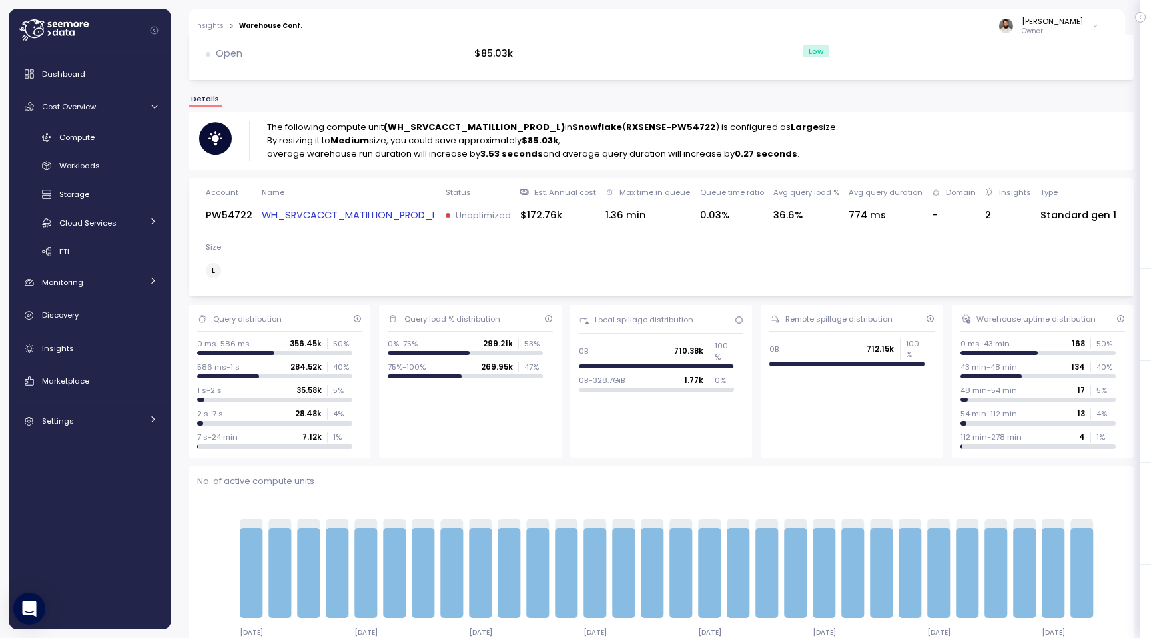
scroll to position [61, 0]
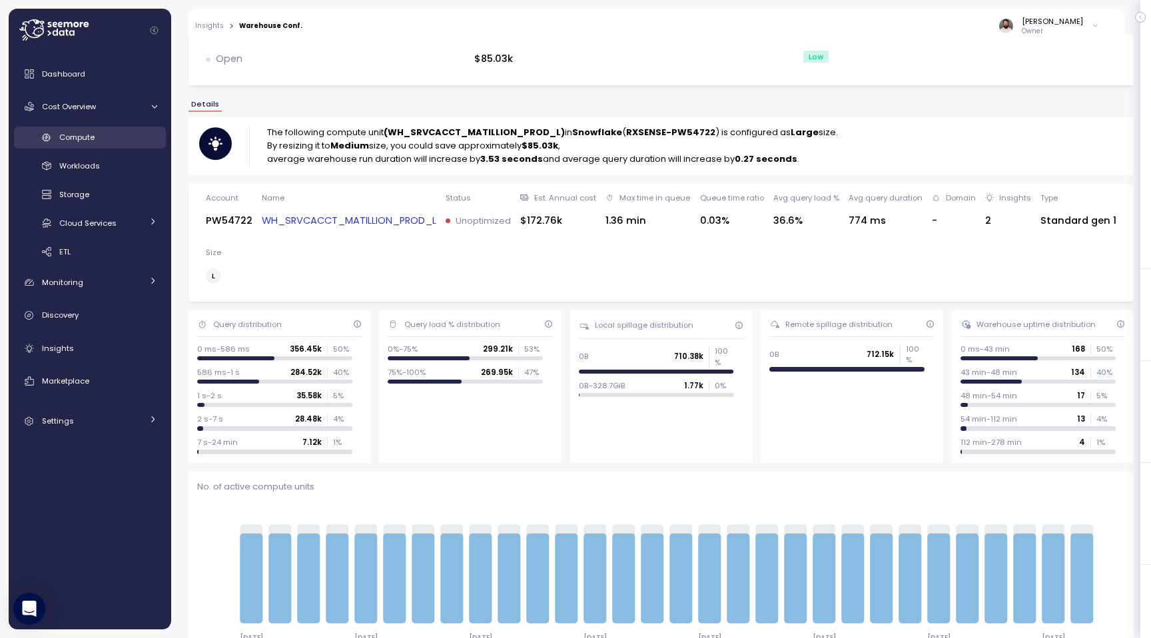
click at [125, 146] on link "Compute" at bounding box center [90, 138] width 152 height 22
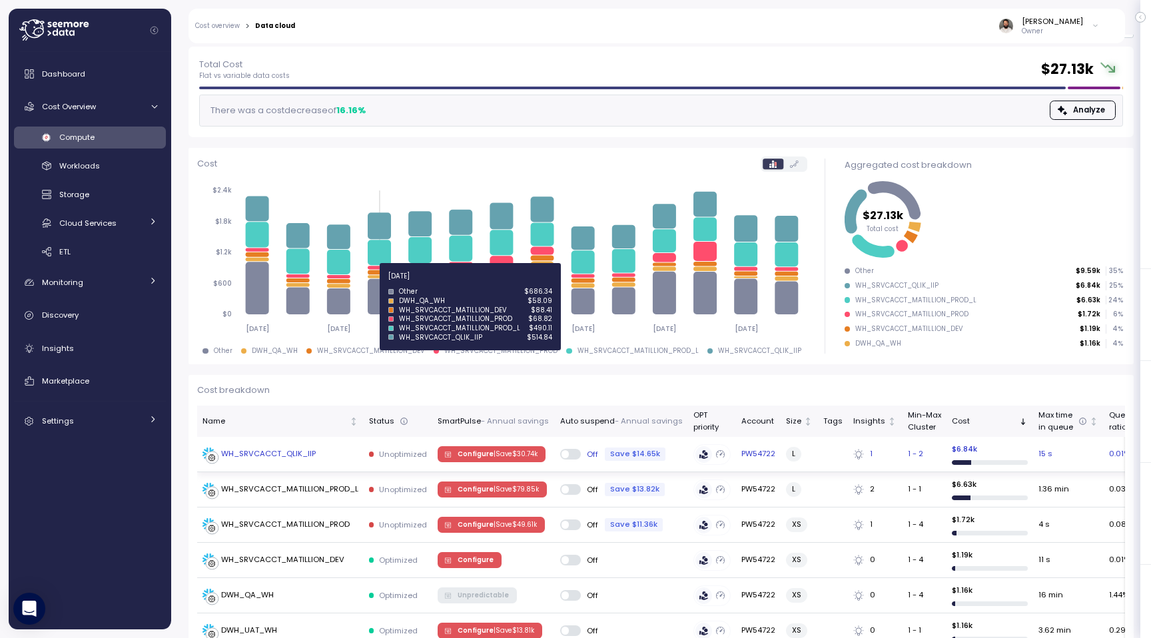
click at [508, 454] on p "| Save $ 30.74k" at bounding box center [516, 454] width 44 height 9
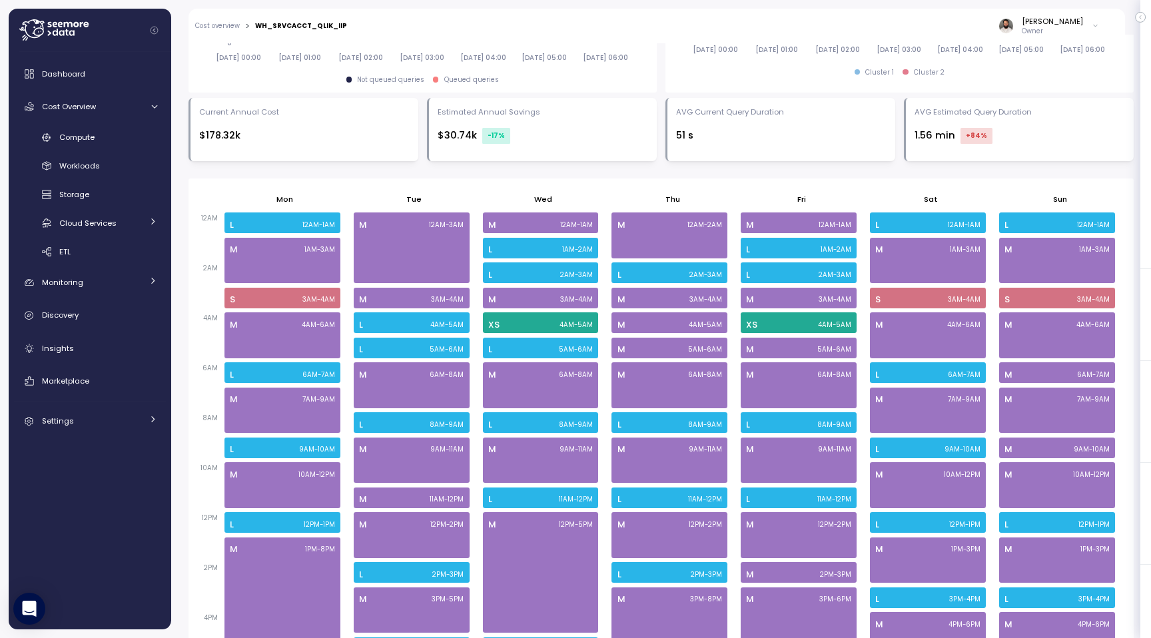
scroll to position [701, 0]
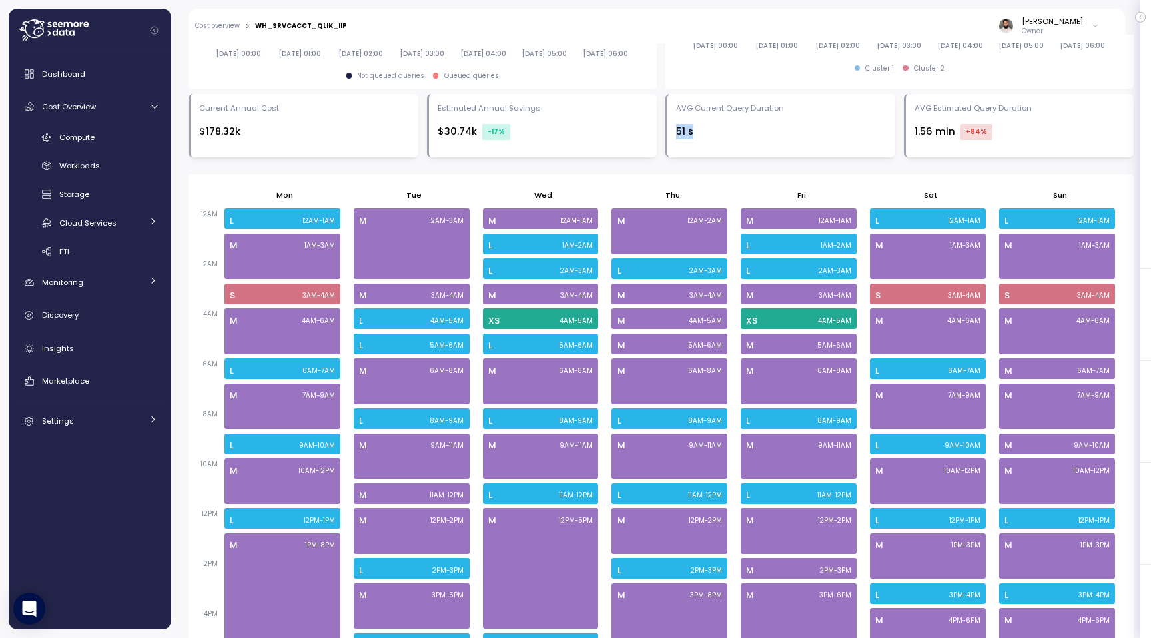
drag, startPoint x: 677, startPoint y: 130, endPoint x: 699, endPoint y: 130, distance: 22.0
click at [699, 130] on div "51 s" at bounding box center [781, 131] width 210 height 15
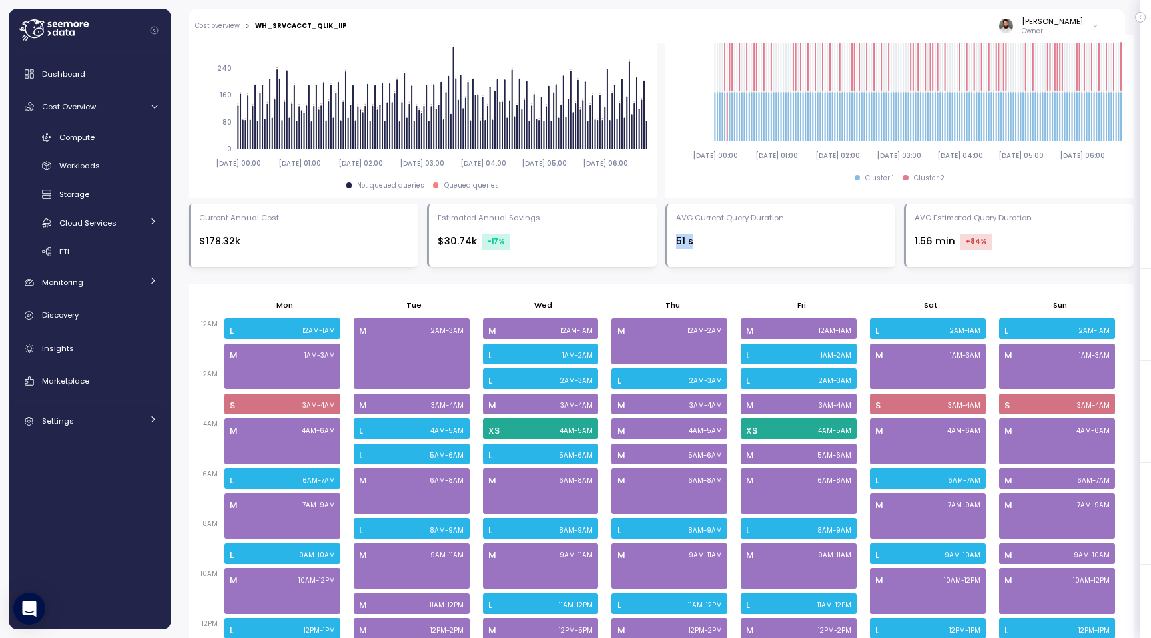
scroll to position [594, 0]
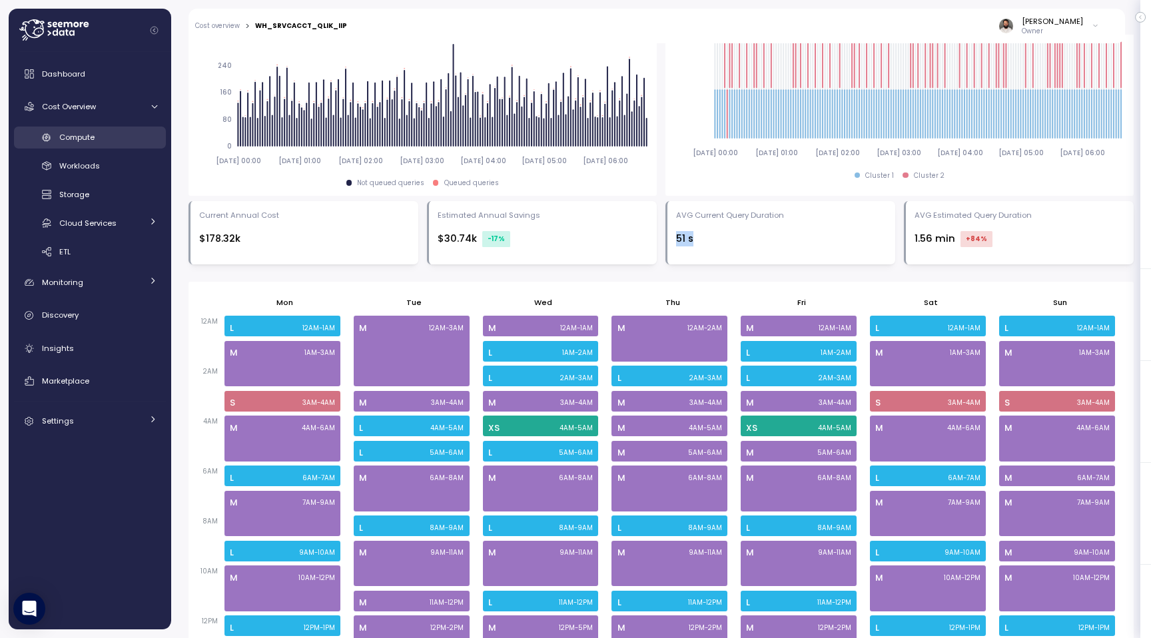
click at [115, 145] on link "Compute" at bounding box center [90, 138] width 152 height 22
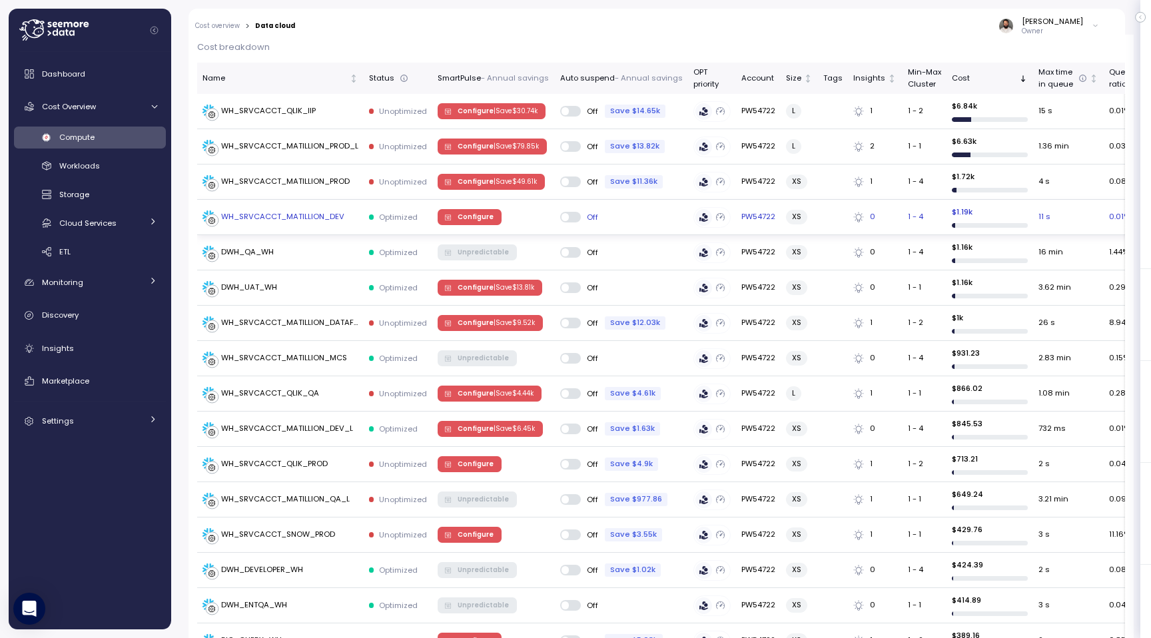
scroll to position [396, 0]
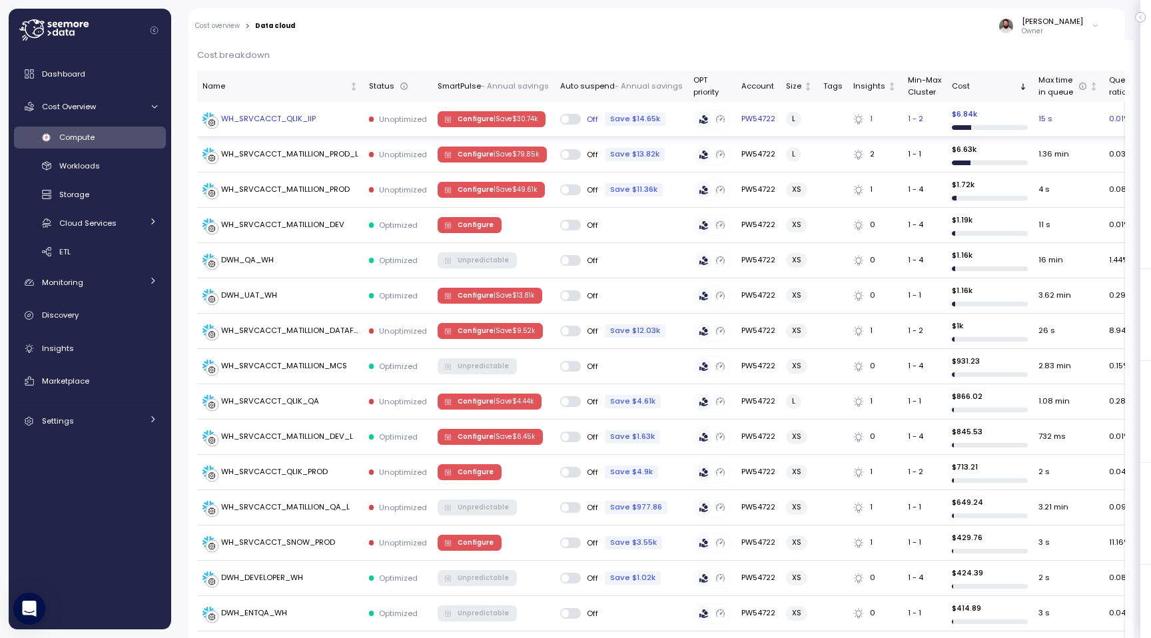
click at [338, 125] on td "WH_SRVCACCT_QLIK_IIP" at bounding box center [280, 119] width 167 height 35
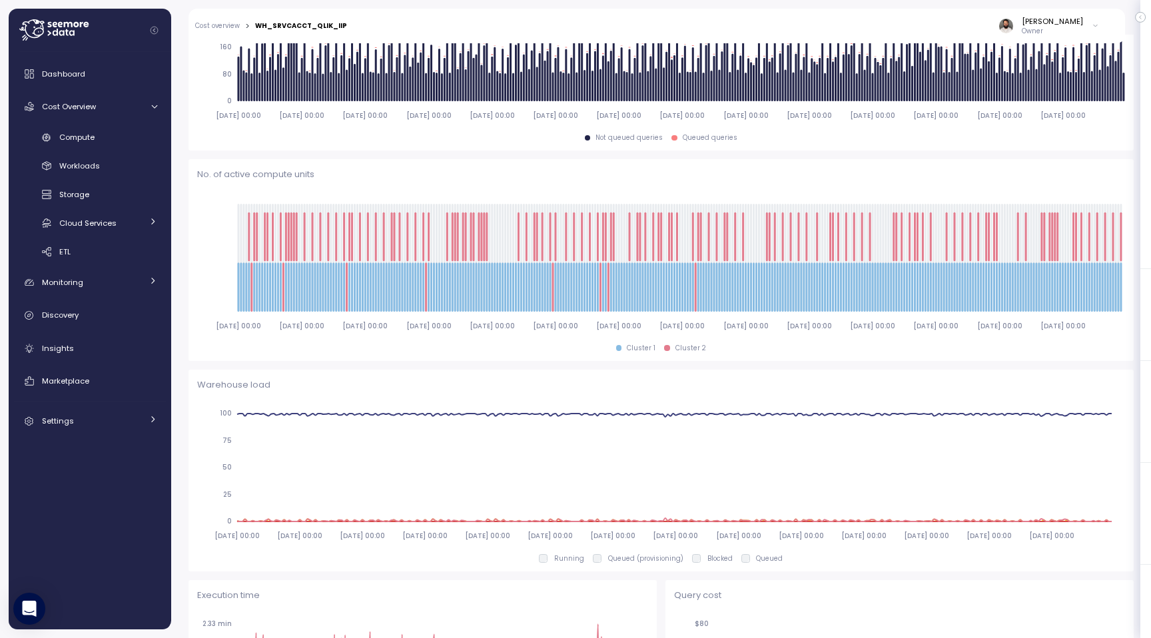
scroll to position [1319, 0]
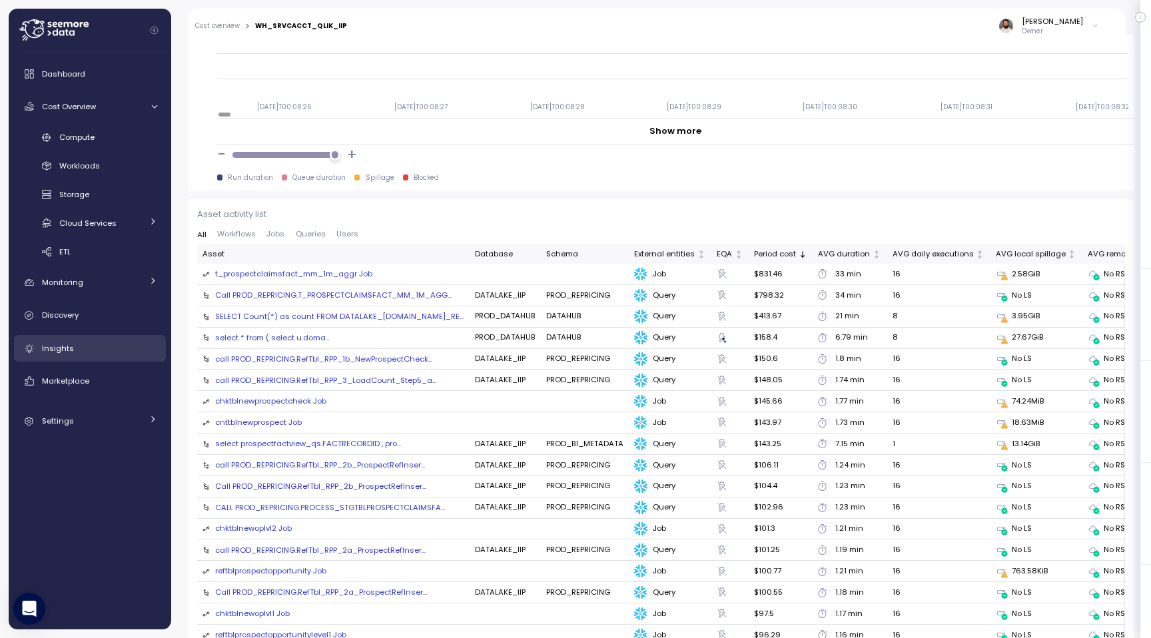
click at [107, 345] on div "Insights" at bounding box center [99, 348] width 115 height 13
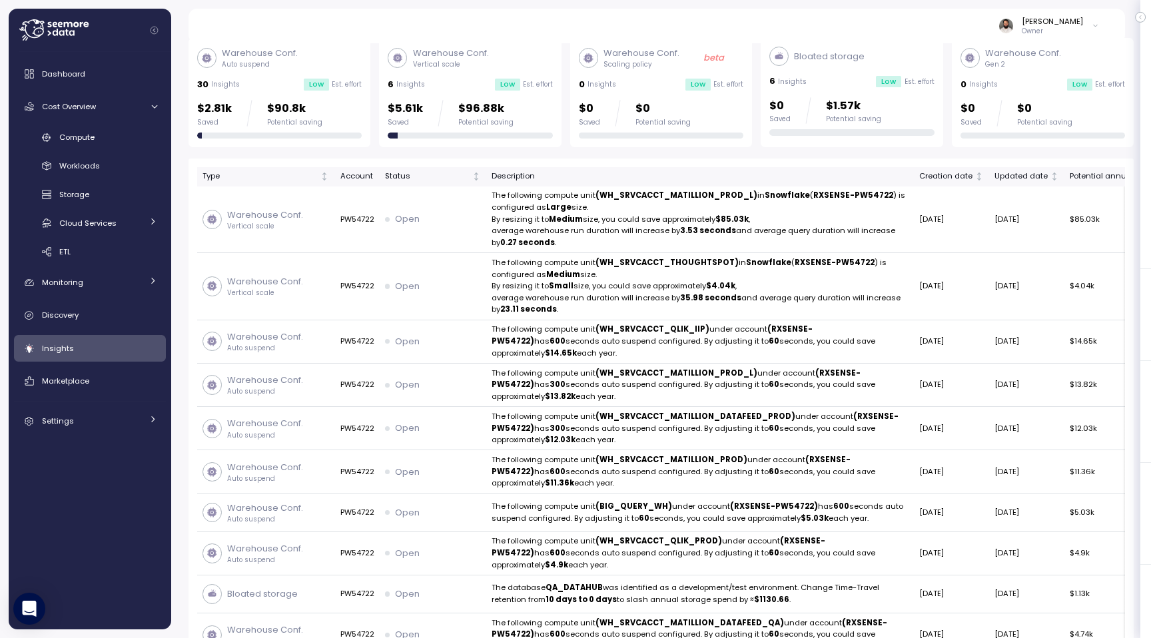
scroll to position [169, 0]
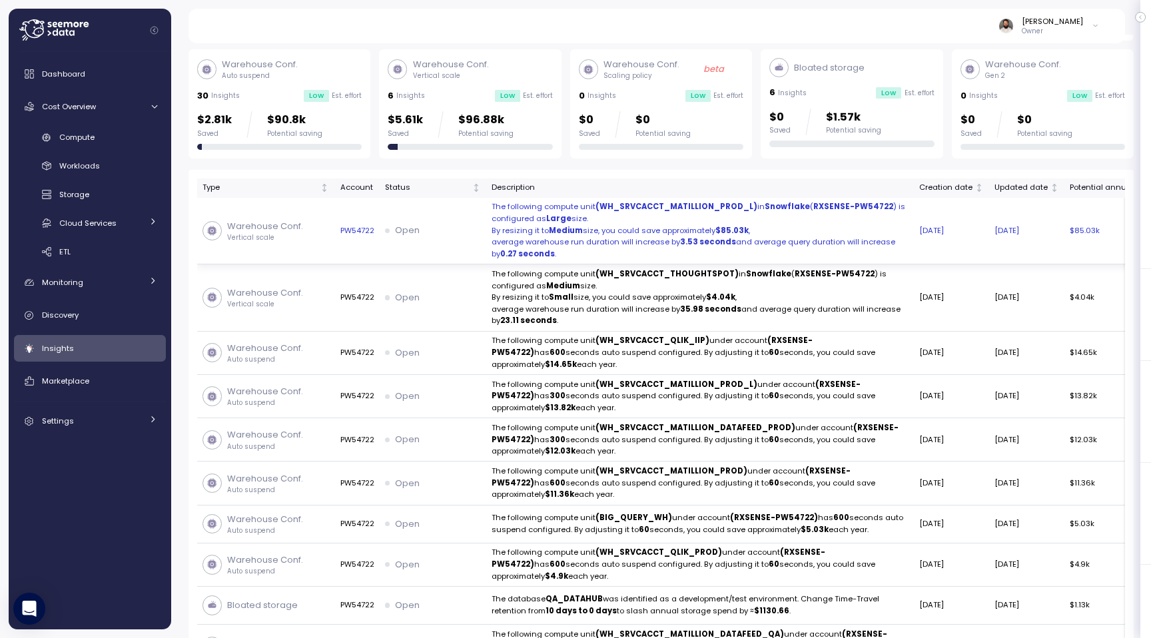
click at [438, 227] on div "Open" at bounding box center [433, 230] width 96 height 13
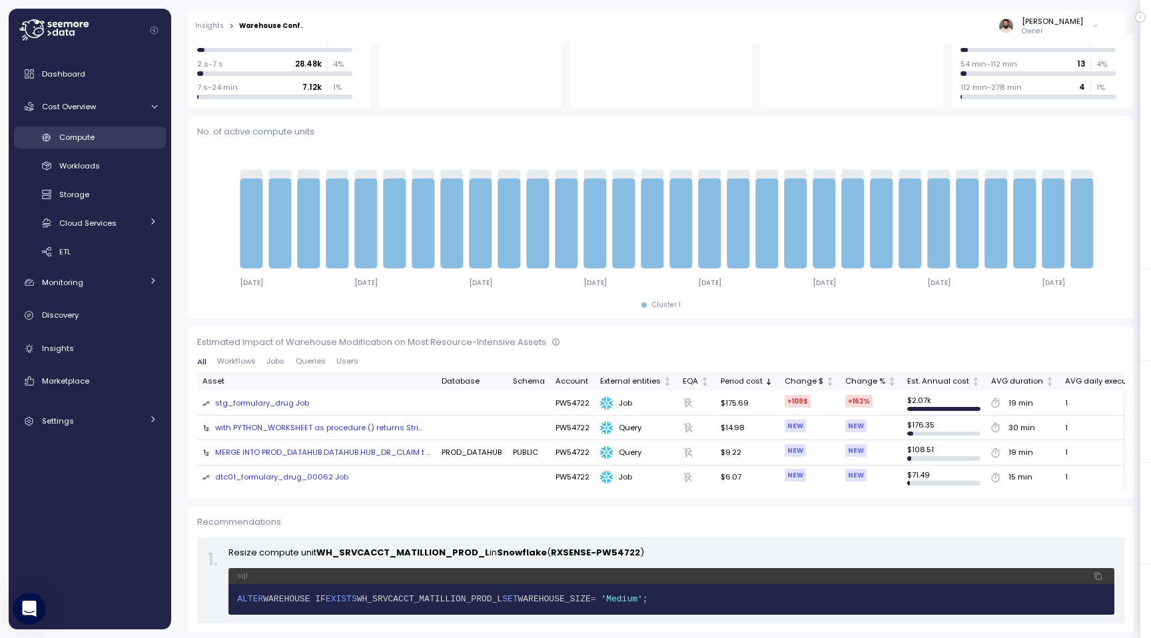
click at [109, 145] on link "Compute" at bounding box center [90, 138] width 152 height 22
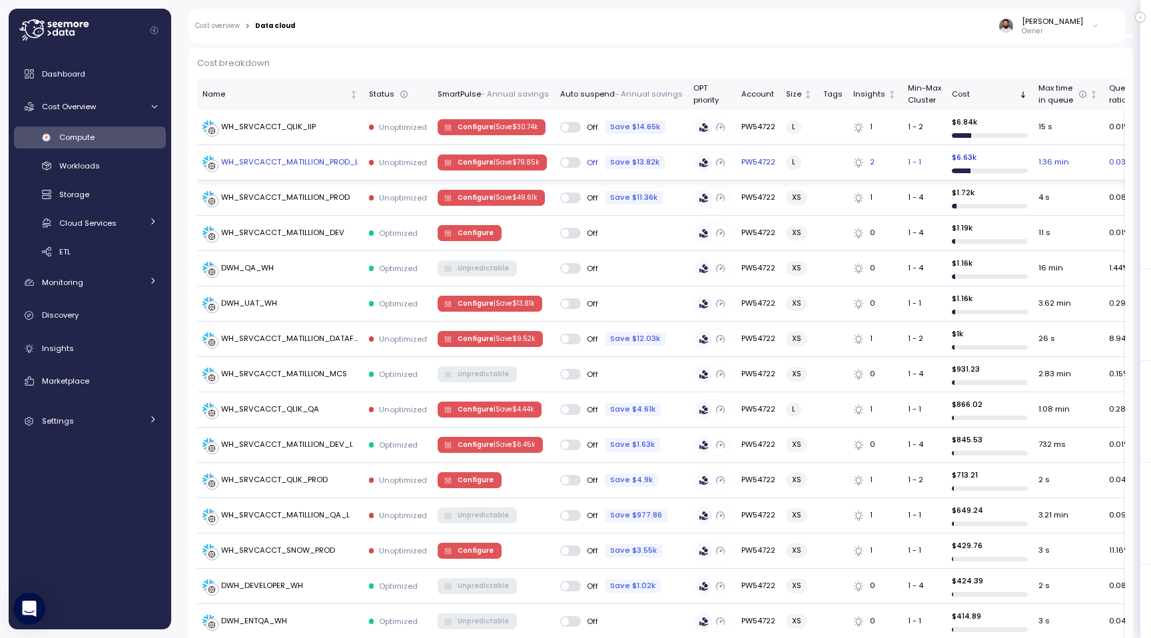
click at [313, 166] on div "WH_SRVCACCT_MATILLION_PROD_L" at bounding box center [289, 163] width 137 height 12
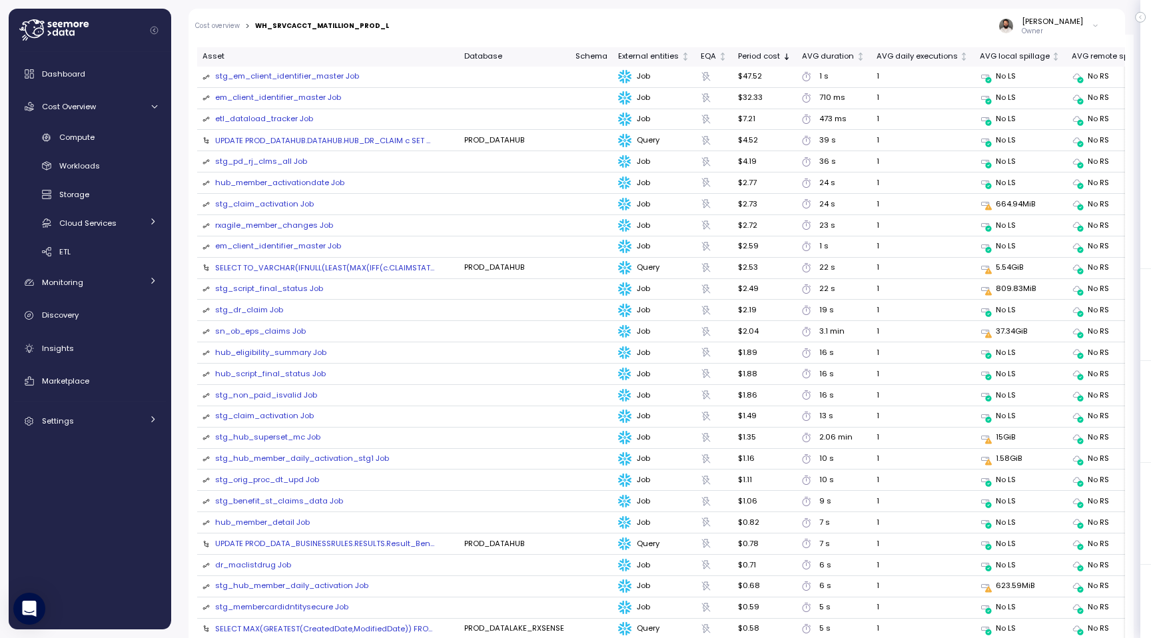
scroll to position [1507, 0]
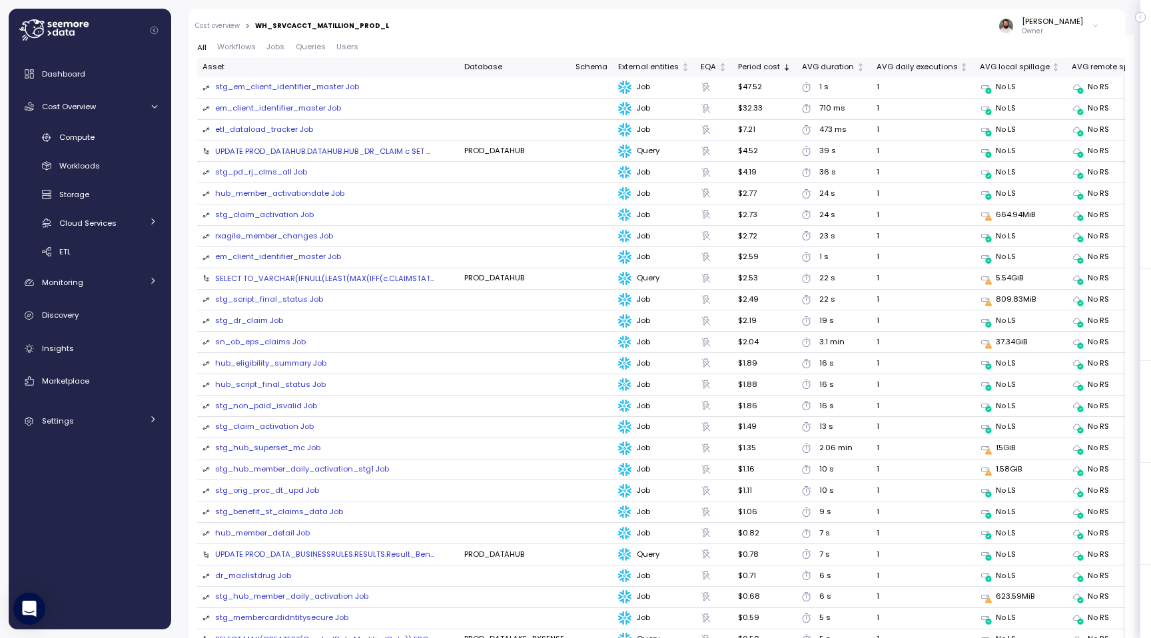
click at [303, 111] on div "em_client_identifier_master Job" at bounding box center [278, 109] width 126 height 12
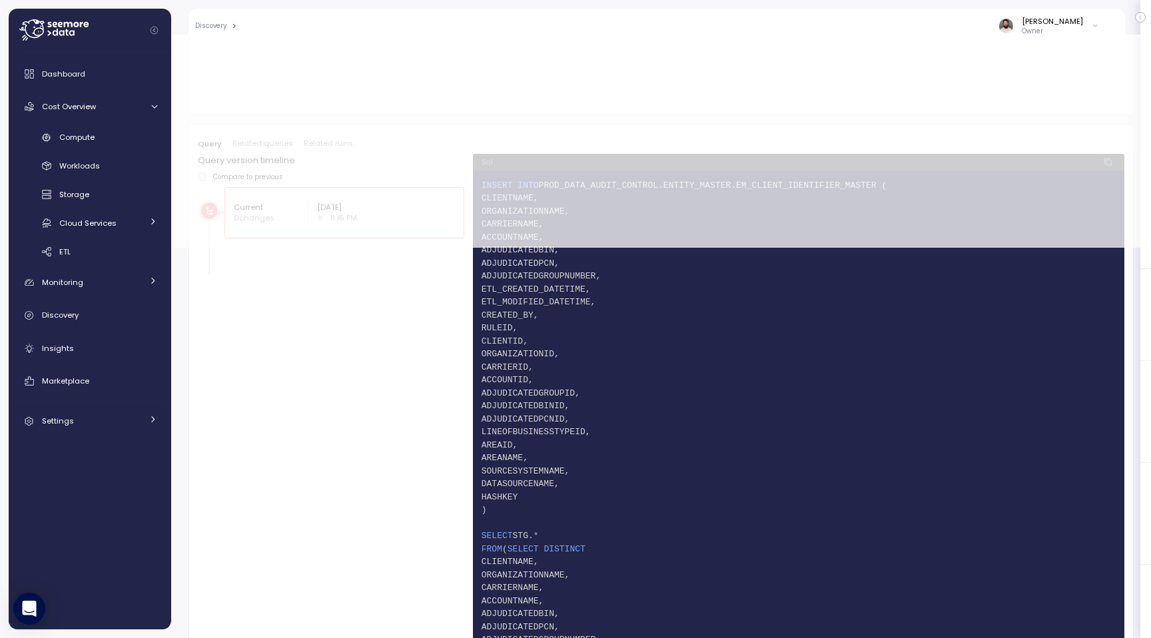
scroll to position [462, 0]
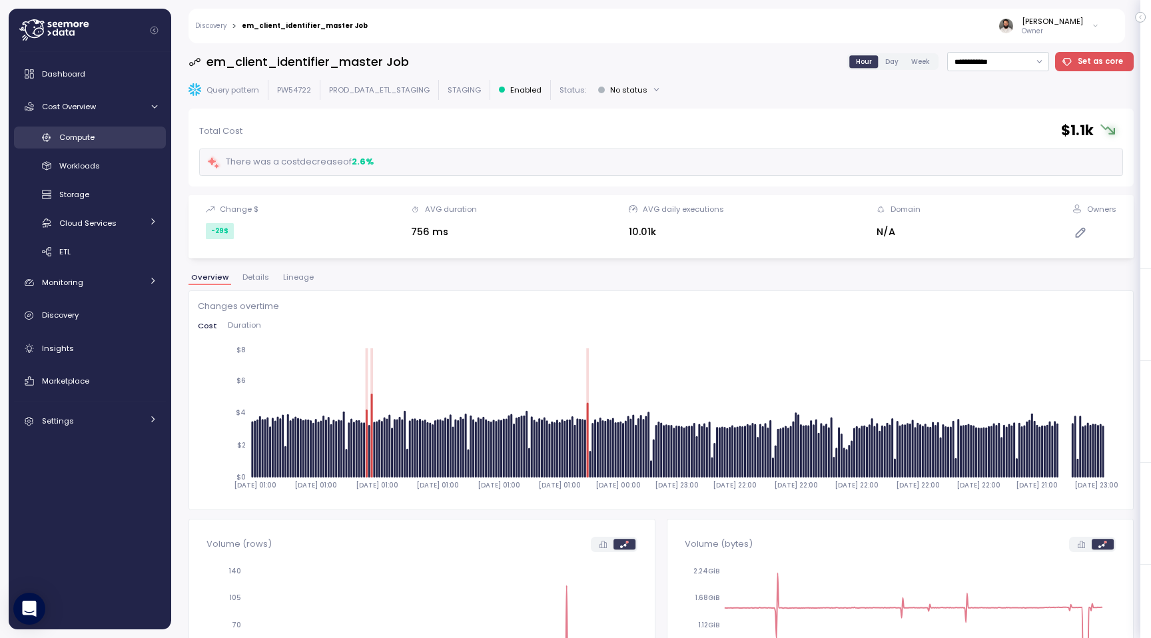
click at [121, 145] on link "Compute" at bounding box center [90, 138] width 152 height 22
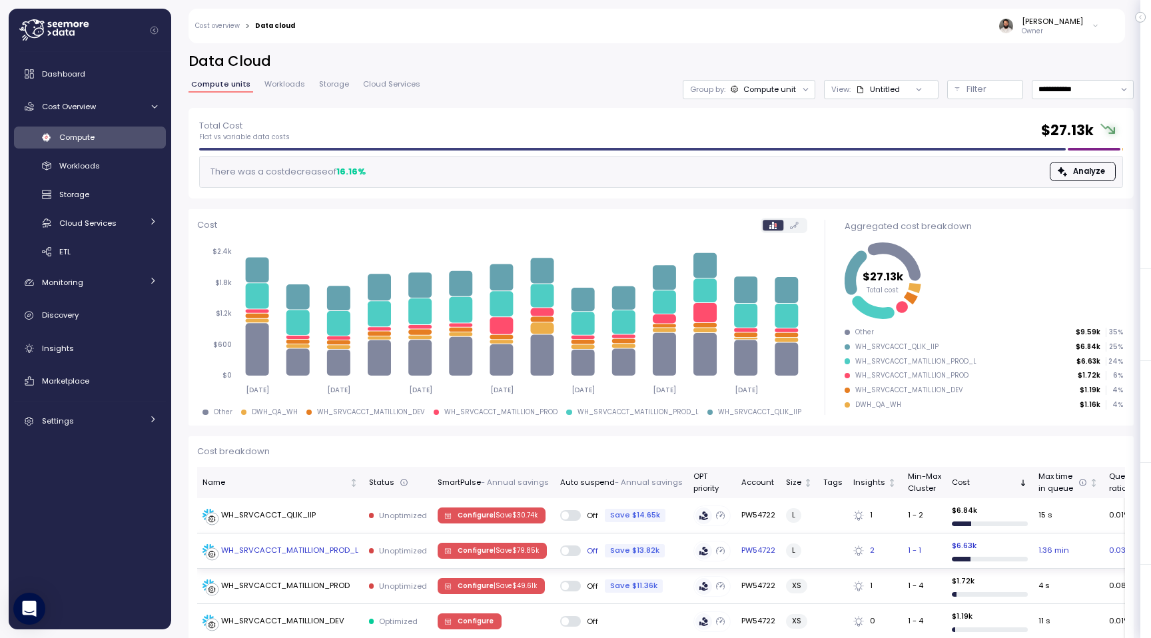
click at [313, 556] on div "WH_SRVCACCT_MATILLION_PROD_L" at bounding box center [280, 550] width 156 height 13
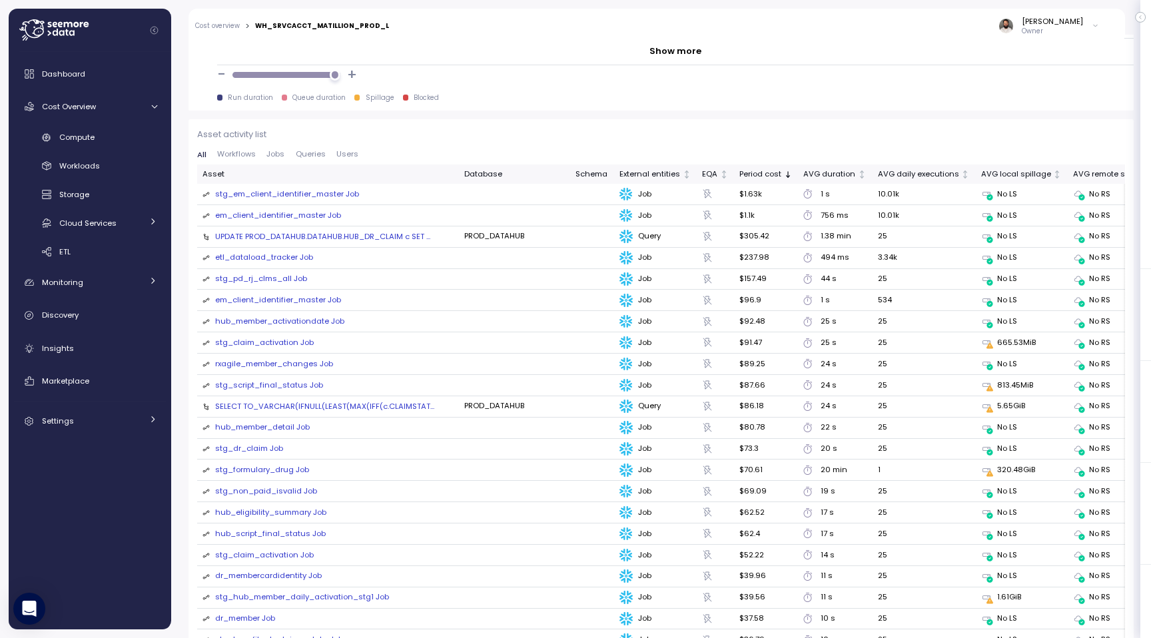
scroll to position [1402, 0]
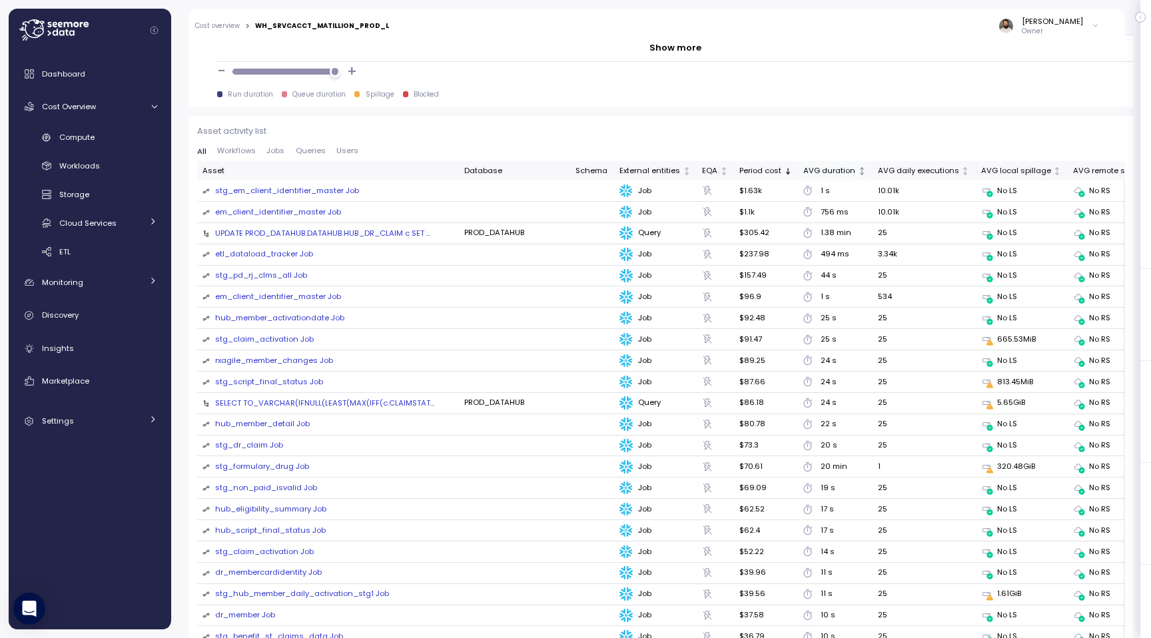
click at [829, 173] on div "AVG duration" at bounding box center [829, 171] width 52 height 12
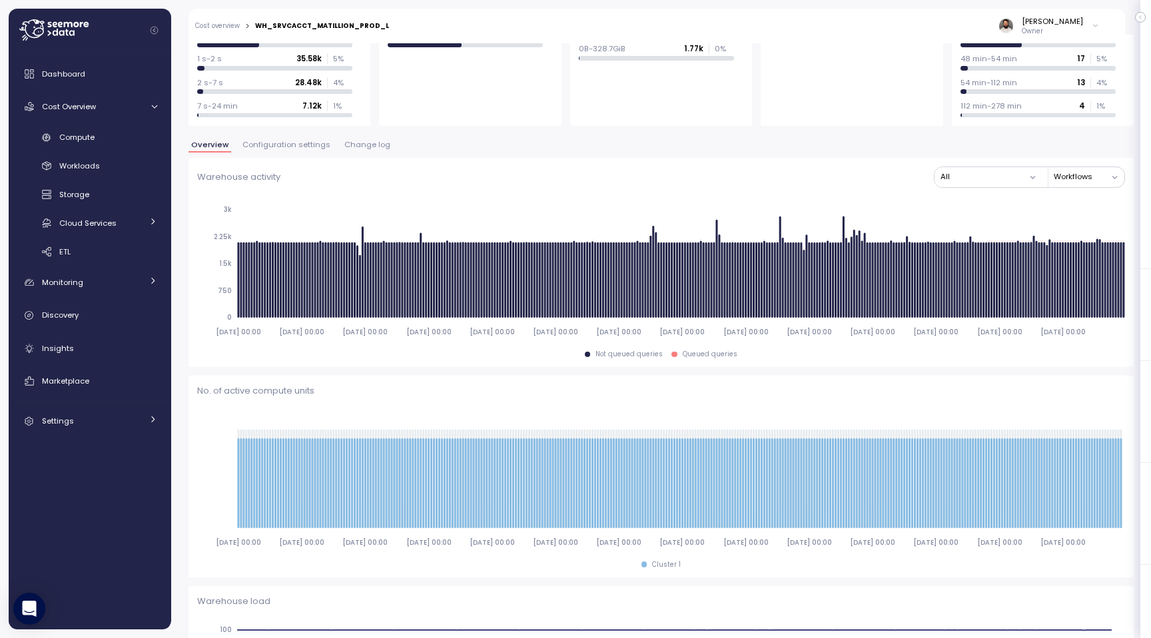
scroll to position [71, 0]
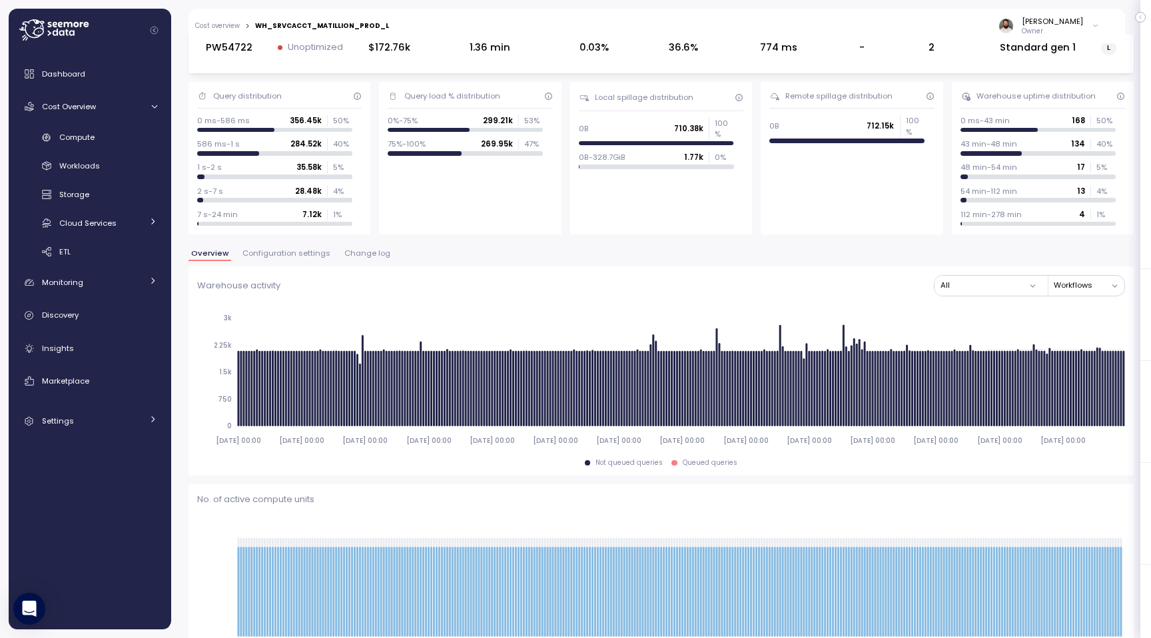
click at [308, 254] on span "Configuration settings" at bounding box center [286, 253] width 88 height 7
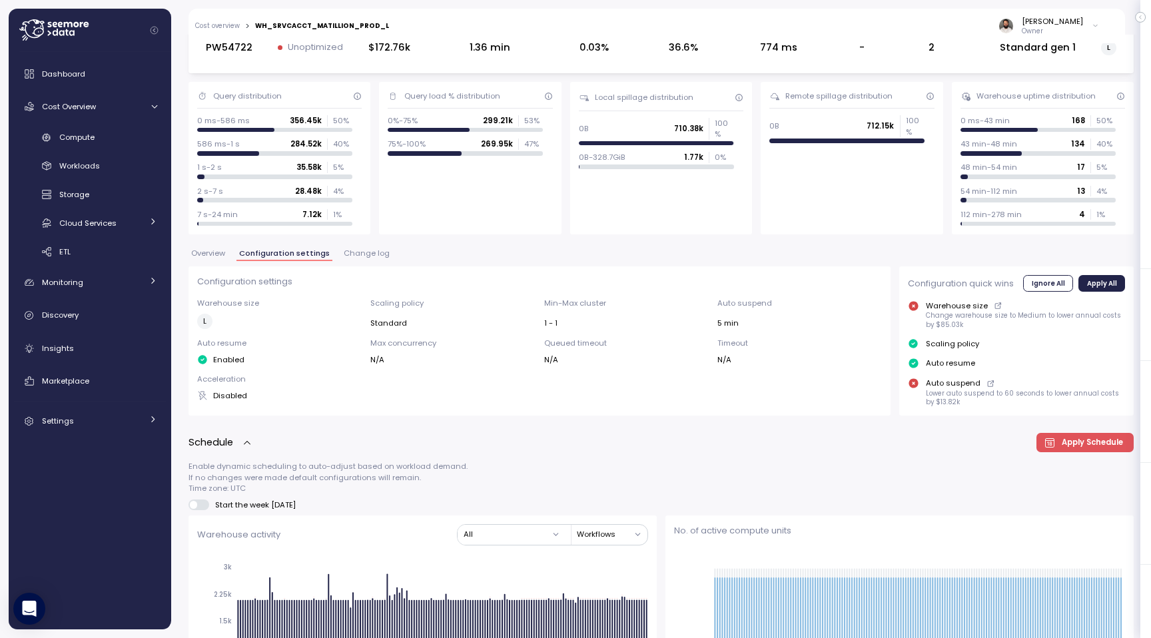
click at [359, 258] on button "Change log" at bounding box center [366, 255] width 51 height 11
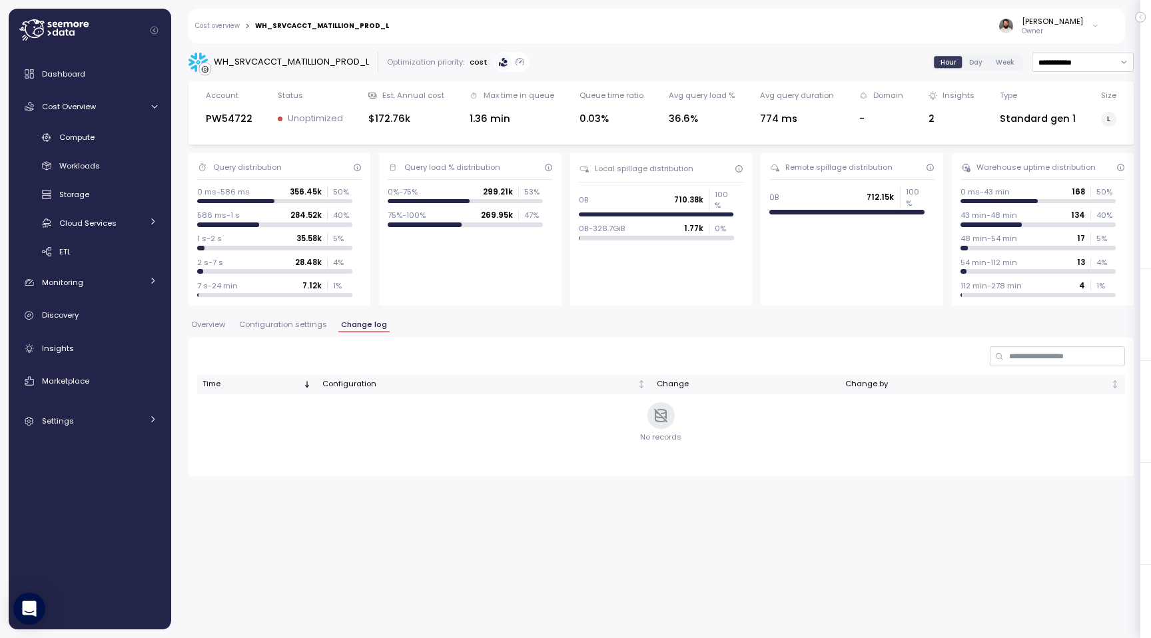
click at [311, 328] on span "Configuration settings" at bounding box center [283, 324] width 88 height 7
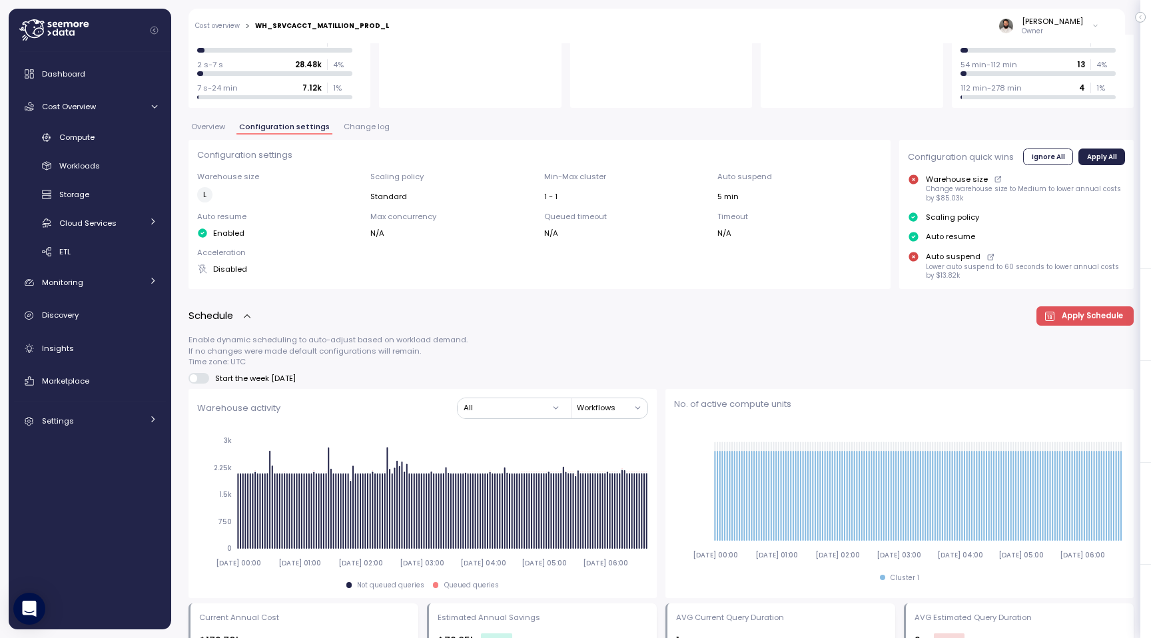
scroll to position [193, 0]
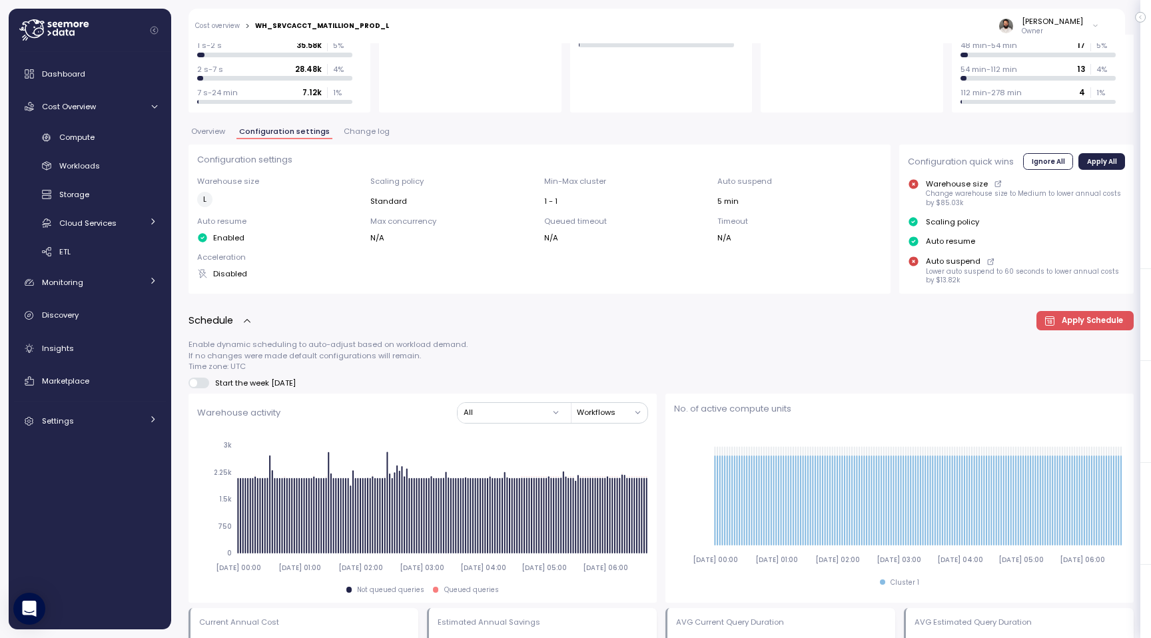
click at [222, 129] on span "Overview" at bounding box center [208, 131] width 34 height 7
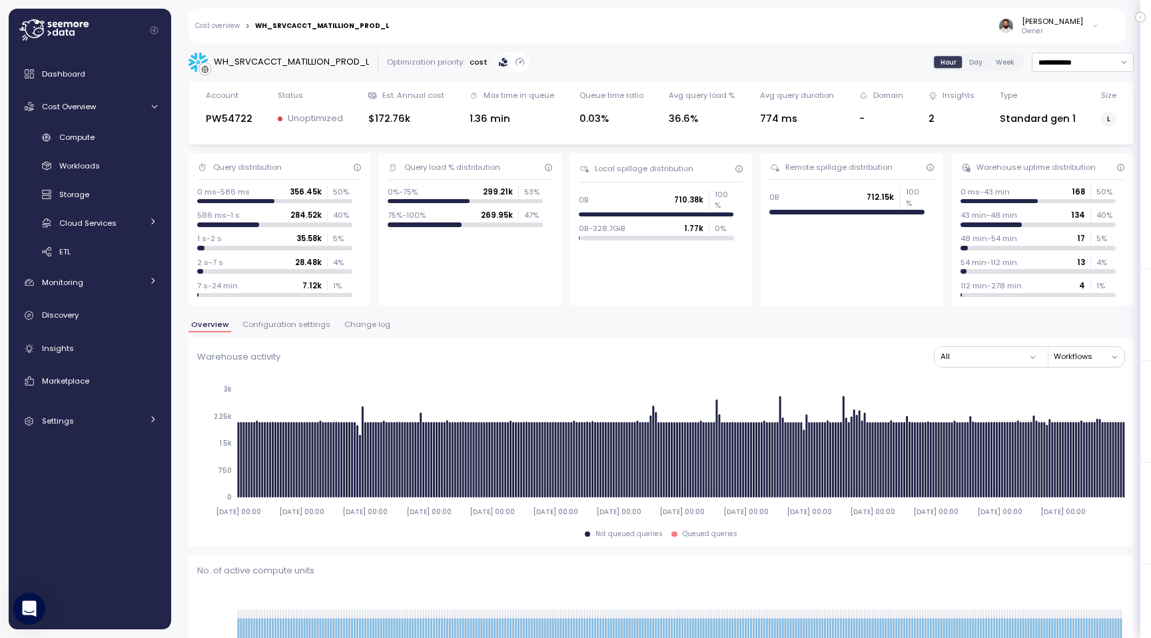
click at [316, 326] on span "Configuration settings" at bounding box center [286, 324] width 88 height 7
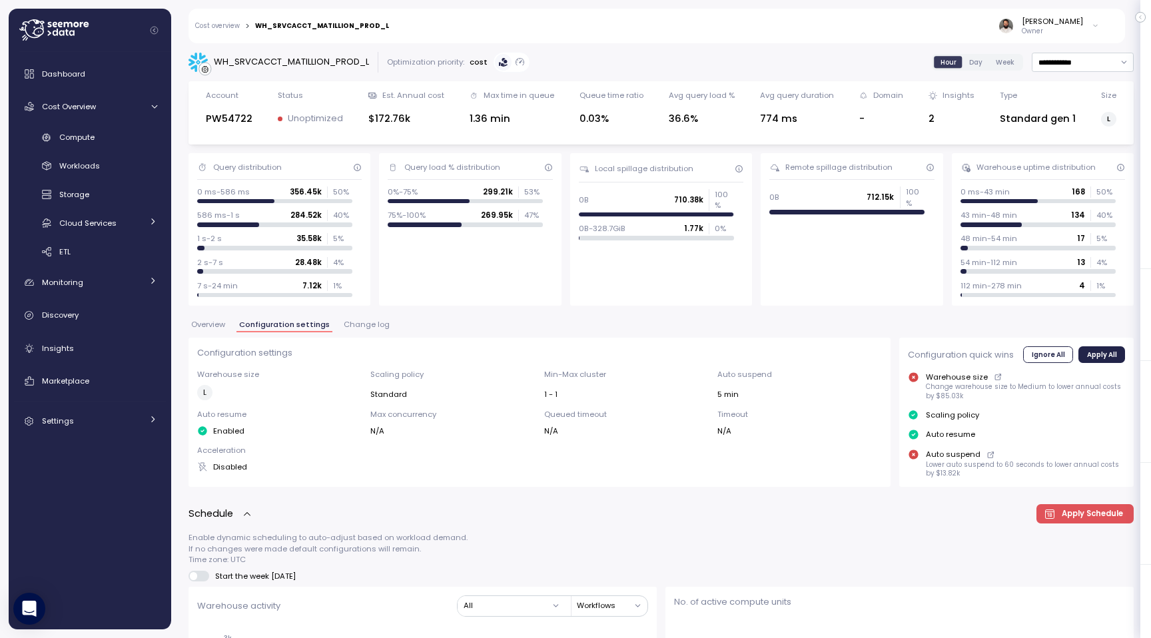
click at [230, 23] on link "Cost overview" at bounding box center [217, 26] width 45 height 7
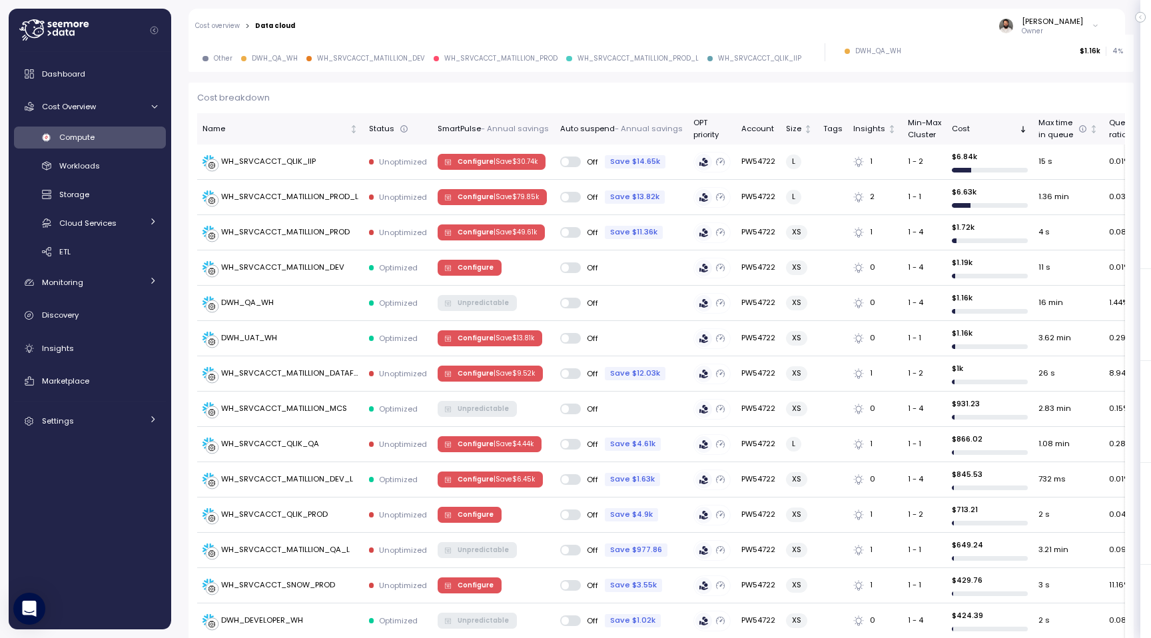
scroll to position [338, 0]
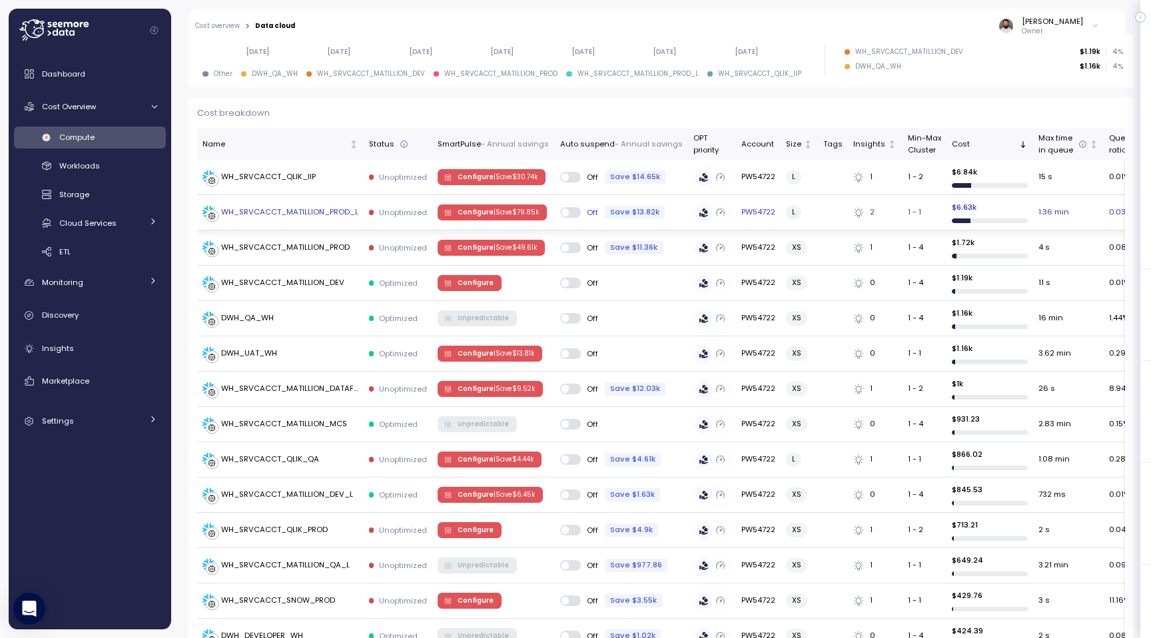
click at [352, 214] on div "WH_SRVCACCT_MATILLION_PROD_L" at bounding box center [289, 212] width 137 height 12
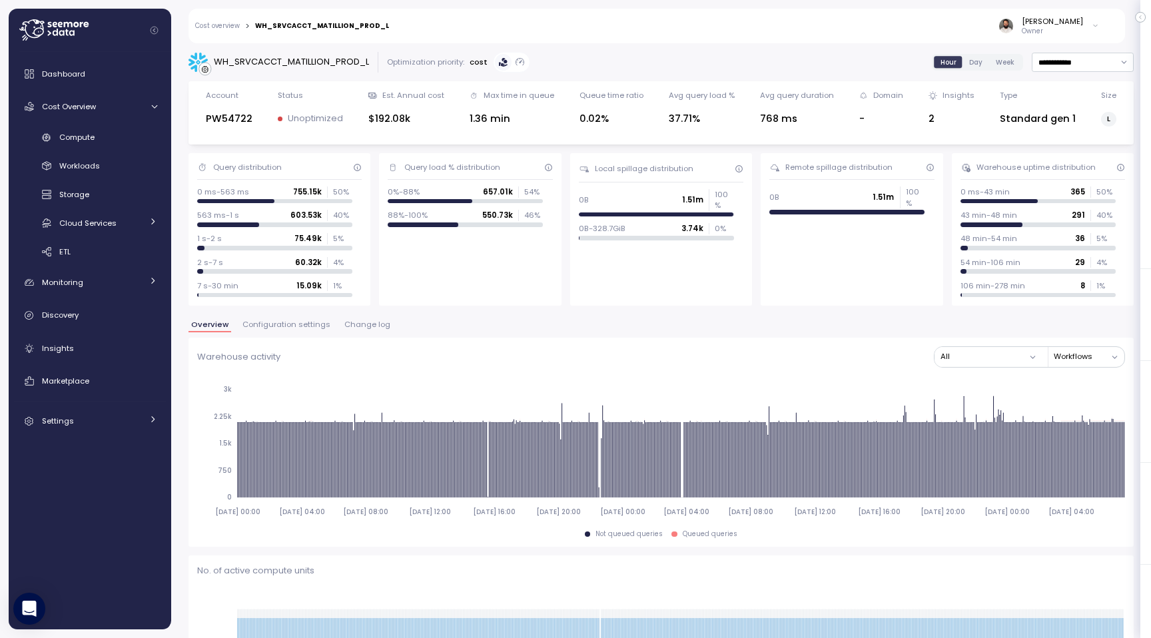
click at [302, 325] on span "Configuration settings" at bounding box center [286, 324] width 88 height 7
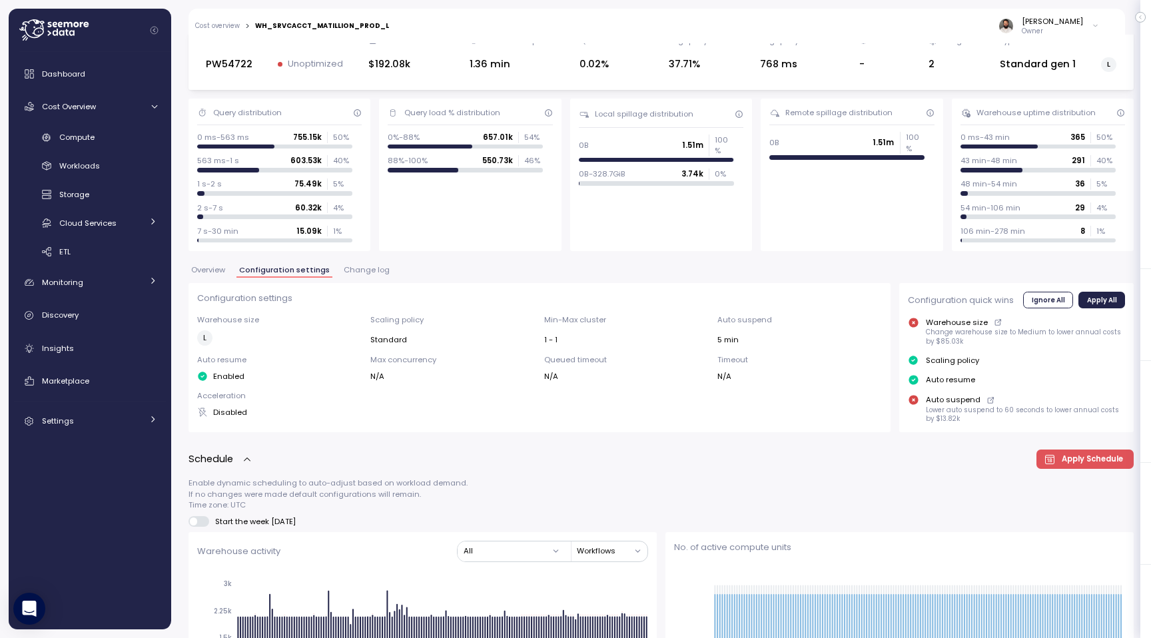
scroll to position [24, 0]
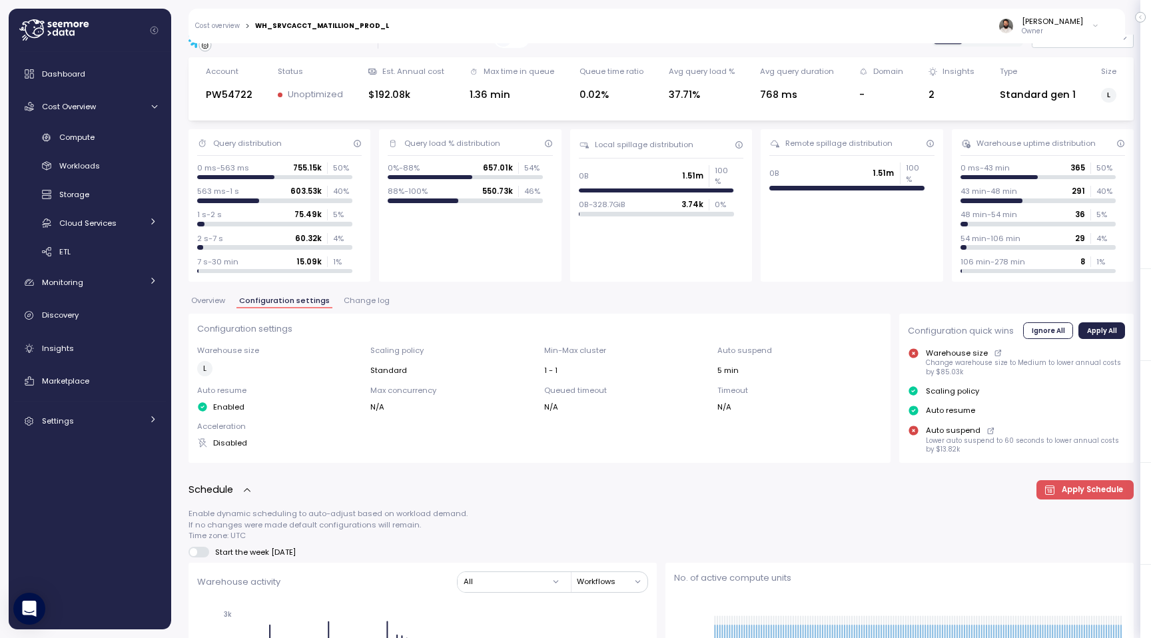
click at [222, 299] on span "Overview" at bounding box center [208, 300] width 34 height 7
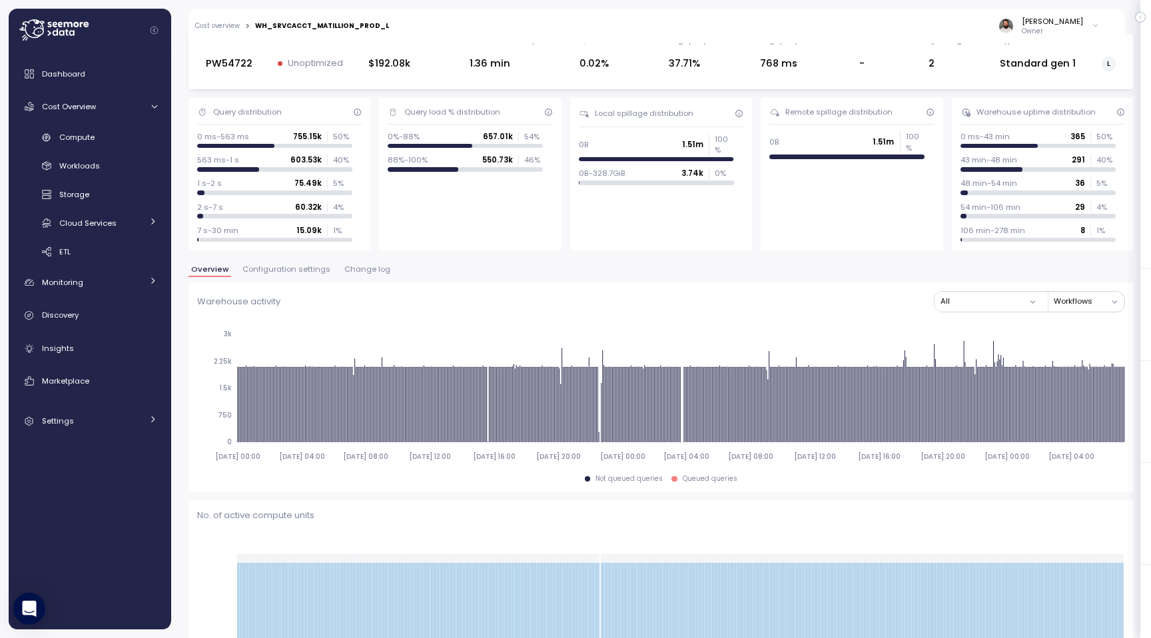
scroll to position [54, 0]
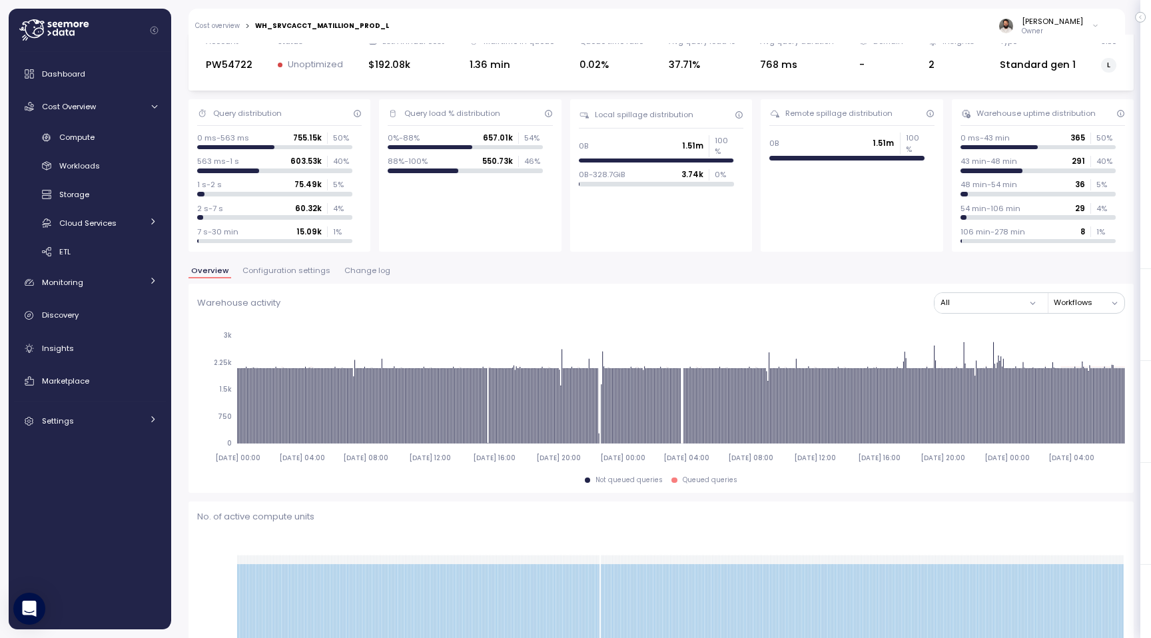
click at [320, 273] on span "Configuration settings" at bounding box center [286, 270] width 88 height 7
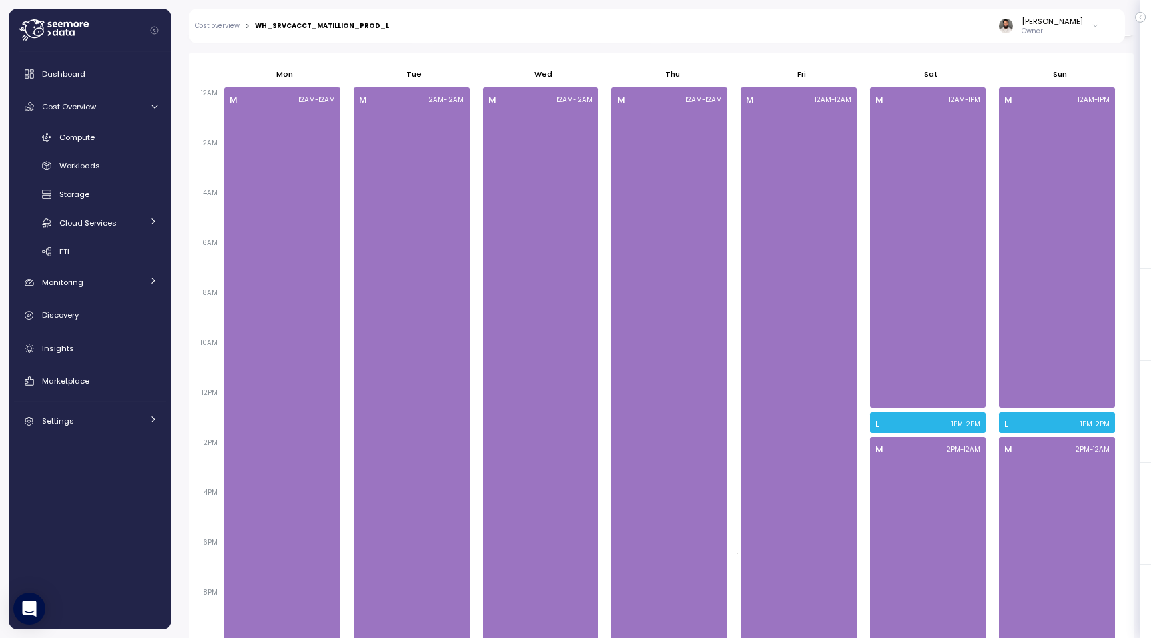
scroll to position [833, 0]
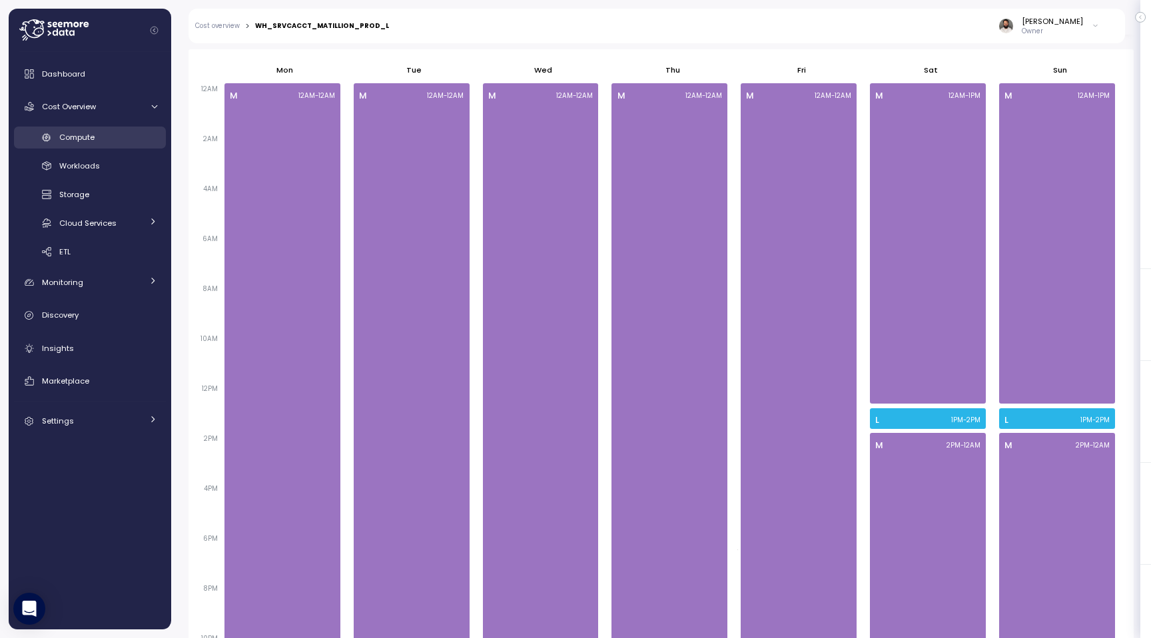
click at [133, 143] on div "Compute" at bounding box center [108, 137] width 98 height 13
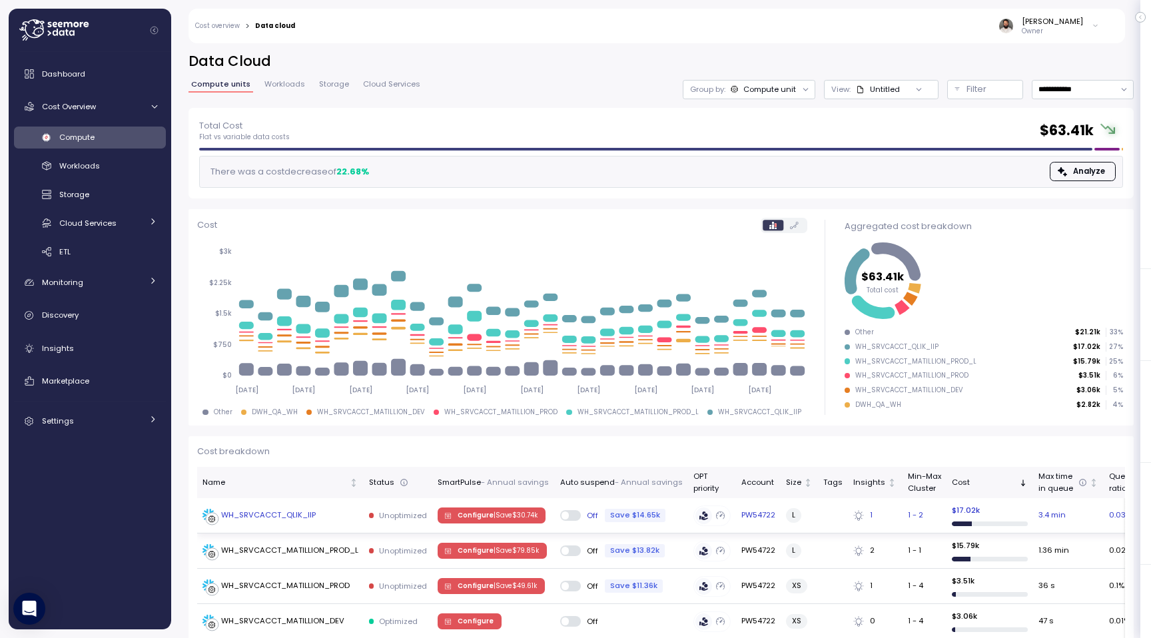
click at [326, 507] on td "WH_SRVCACCT_QLIK_IIP" at bounding box center [280, 515] width 167 height 35
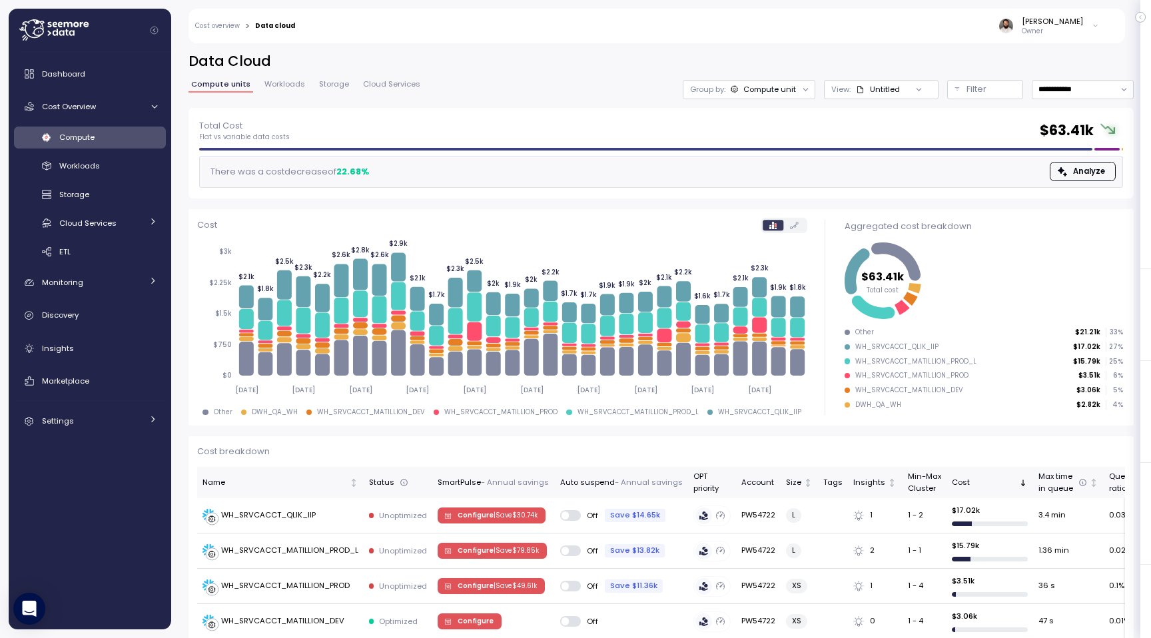
scroll to position [418, 0]
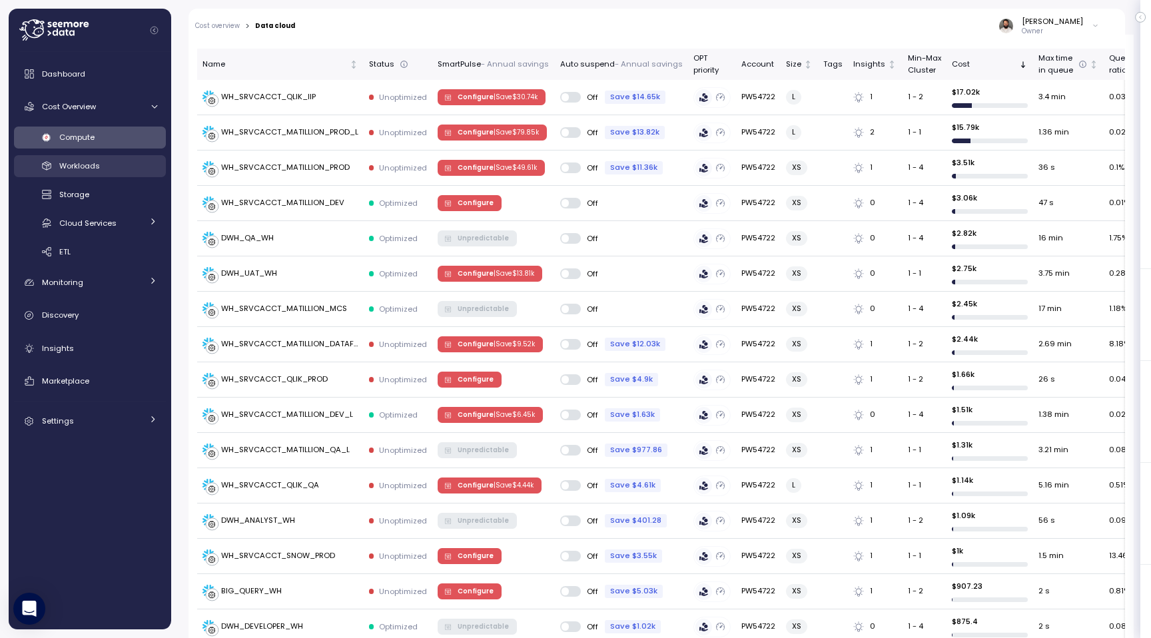
click at [129, 169] on div "Workloads" at bounding box center [108, 165] width 98 height 13
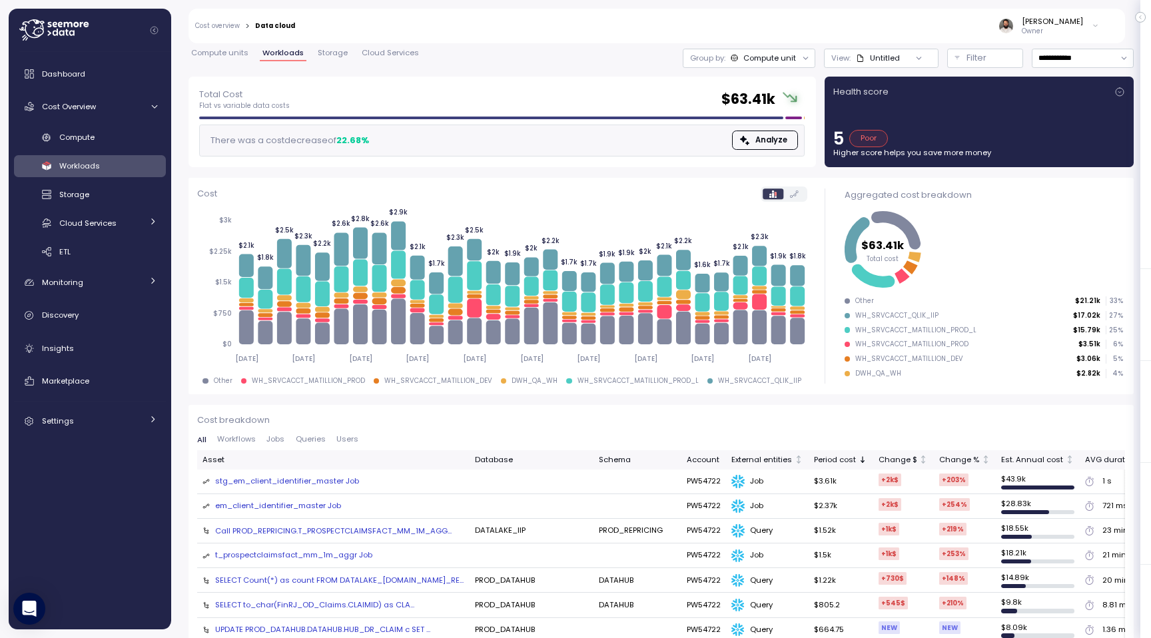
scroll to position [33, 0]
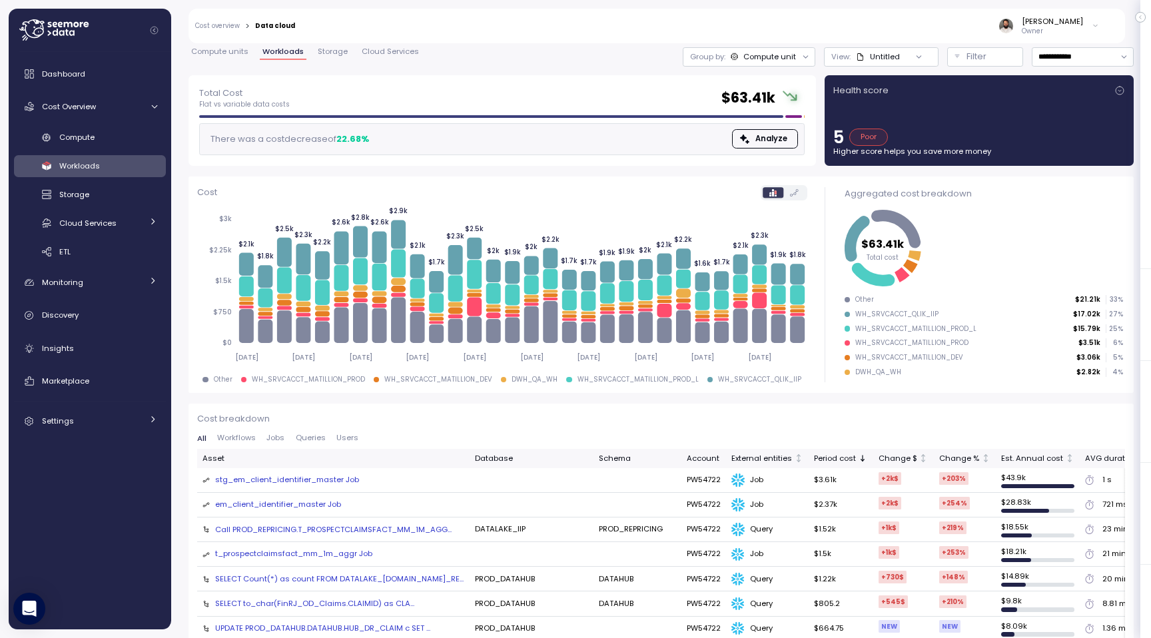
click at [788, 53] on div "Compute unit" at bounding box center [769, 56] width 53 height 11
click at [976, 63] on p "Filter" at bounding box center [976, 56] width 20 height 13
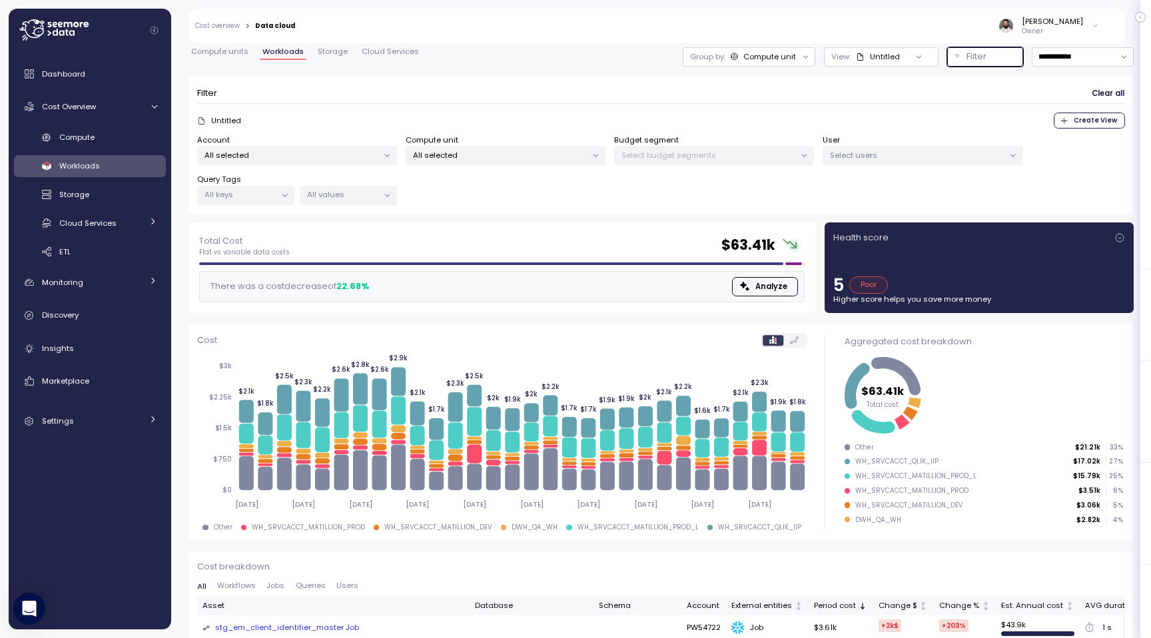
click at [567, 150] on p "All selected" at bounding box center [500, 155] width 174 height 11
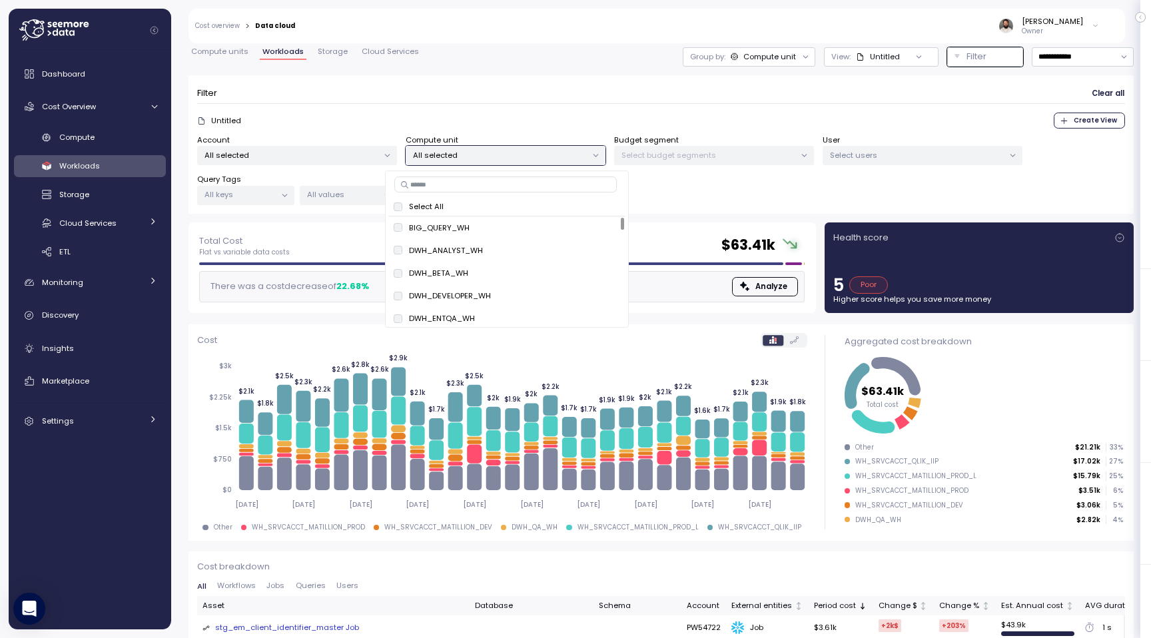
click at [585, 127] on div "Untitled Create View" at bounding box center [661, 121] width 928 height 16
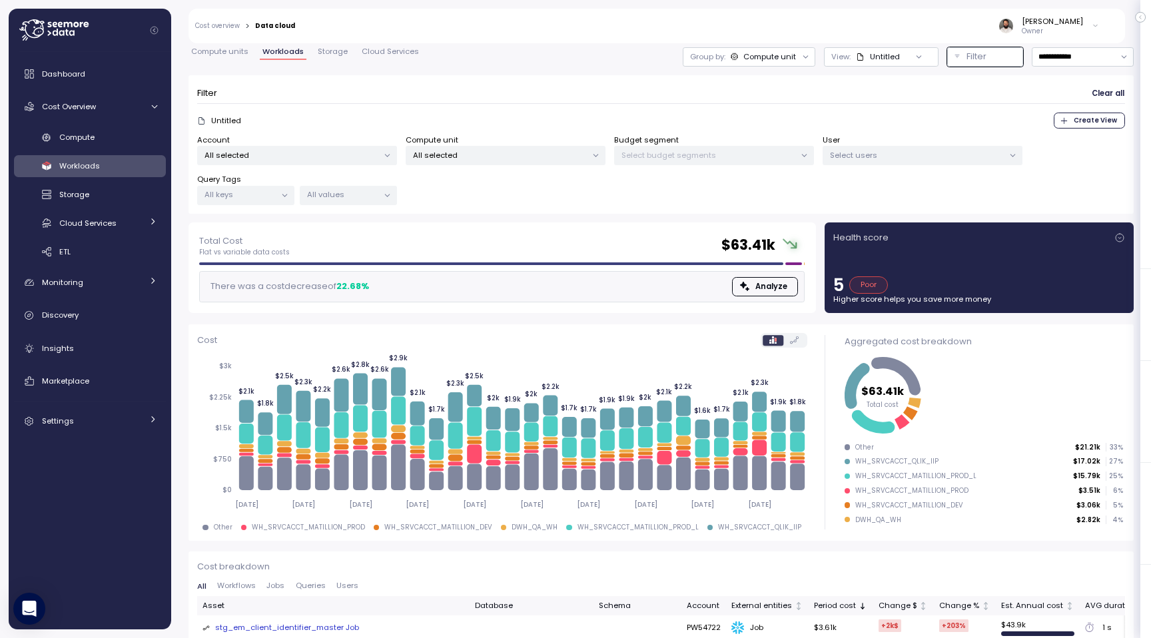
click at [889, 152] on p "Select users" at bounding box center [917, 155] width 174 height 11
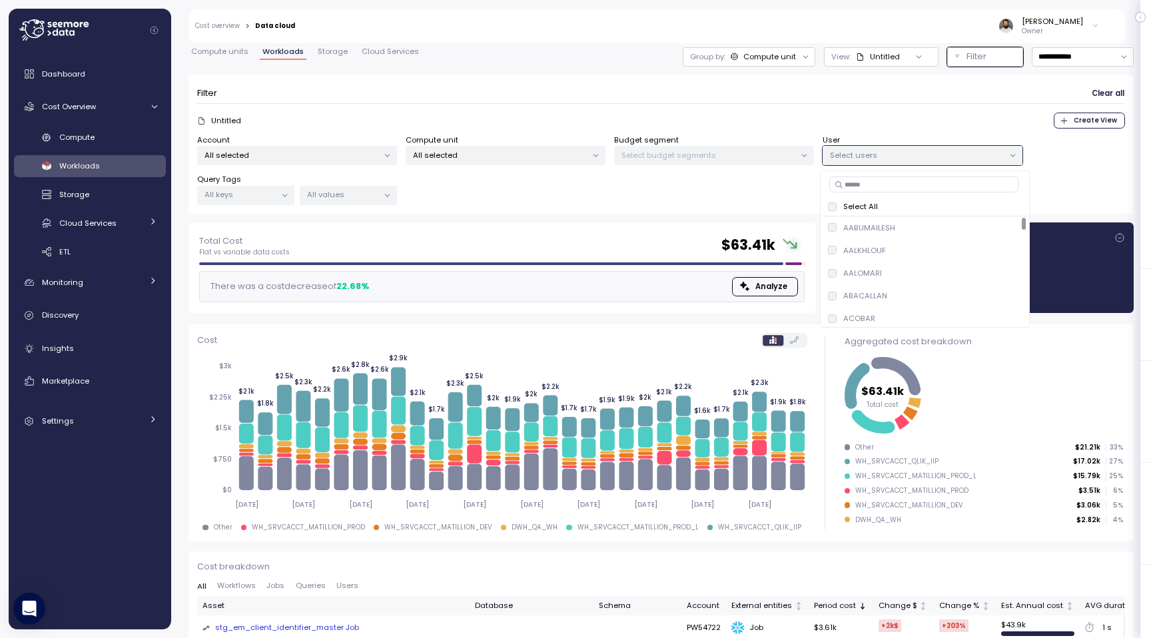
click at [883, 125] on div "Untitled Create View" at bounding box center [661, 121] width 928 height 16
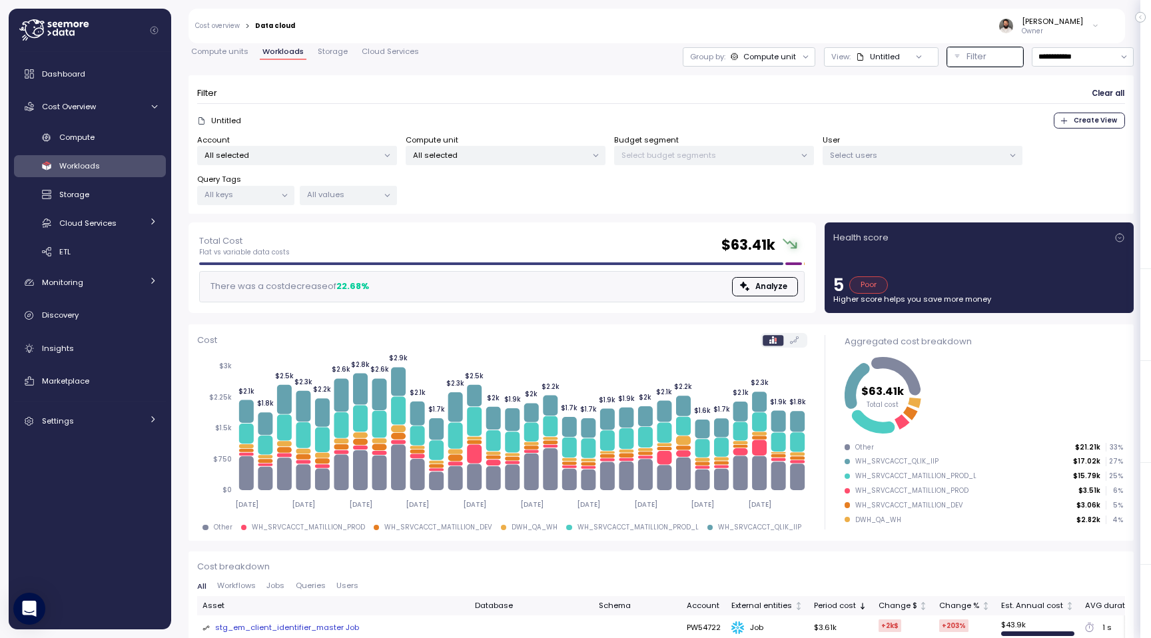
click at [370, 195] on p "All values" at bounding box center [342, 194] width 71 height 11
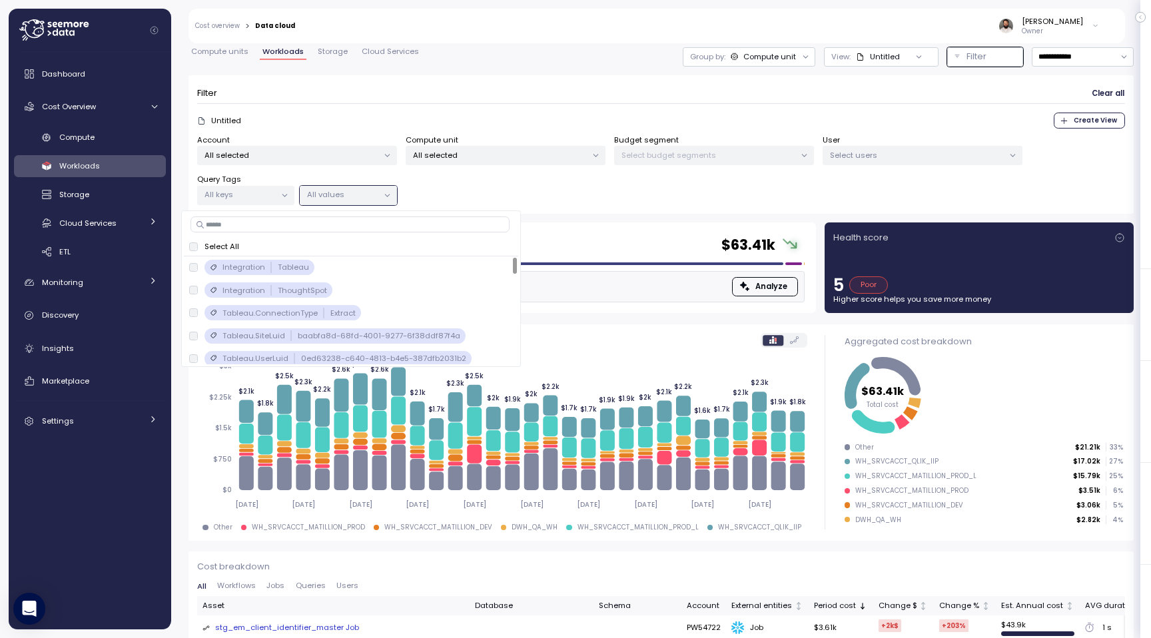
click at [494, 196] on div "Account All selected Compute unit All selected Budget segment Select budget seg…" at bounding box center [661, 170] width 928 height 71
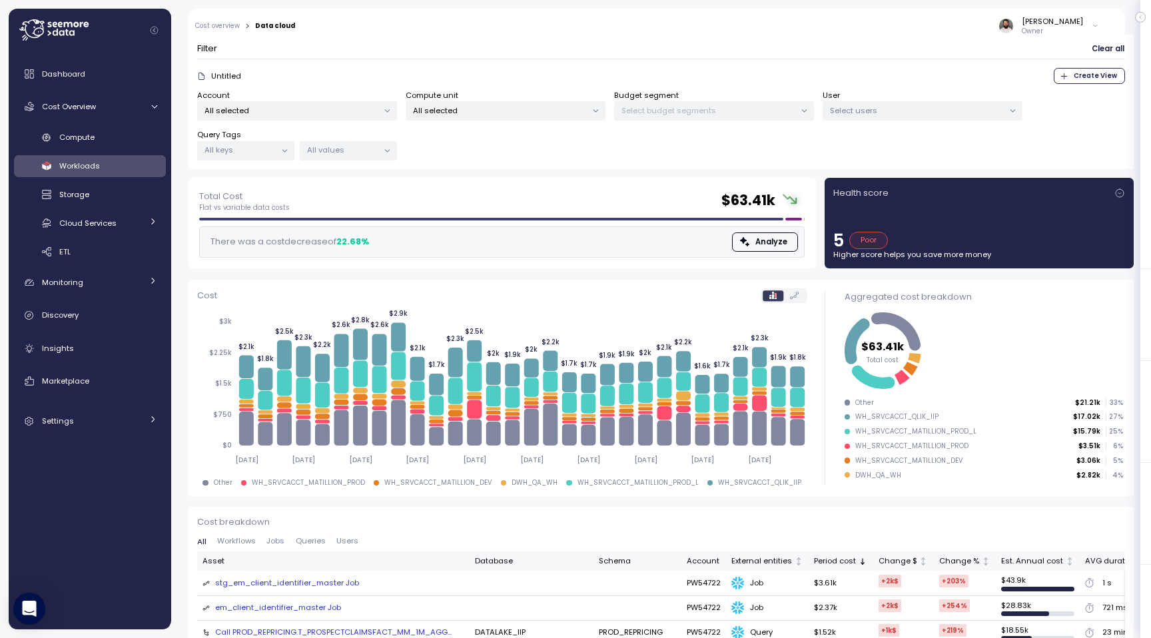
scroll to position [85, 0]
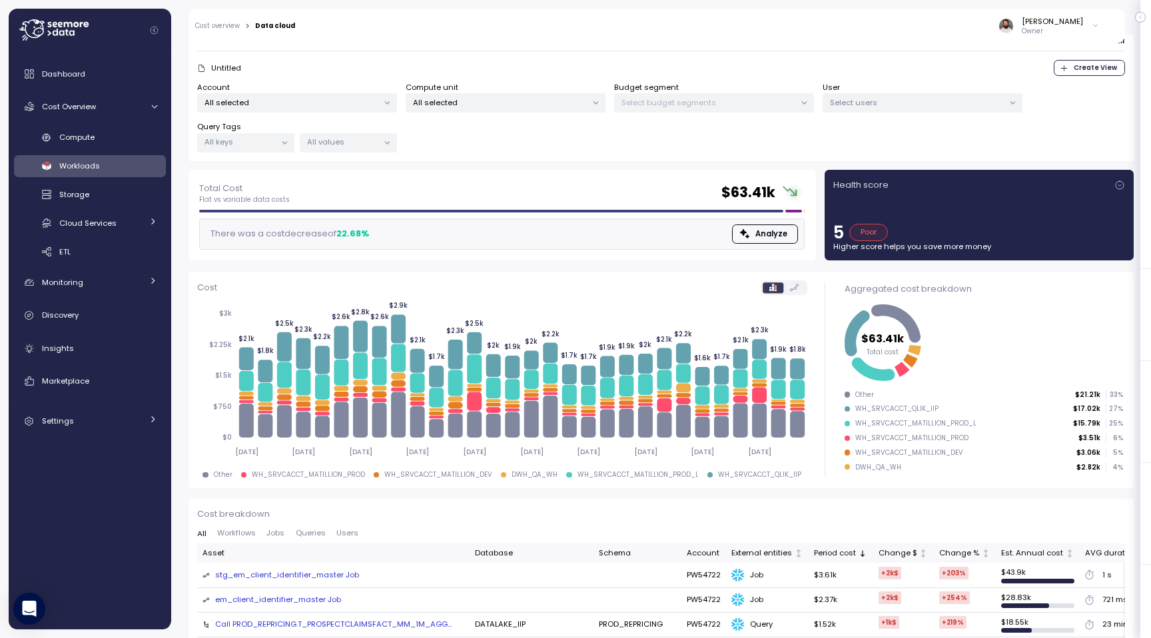
click at [374, 142] on p "All values" at bounding box center [342, 142] width 71 height 11
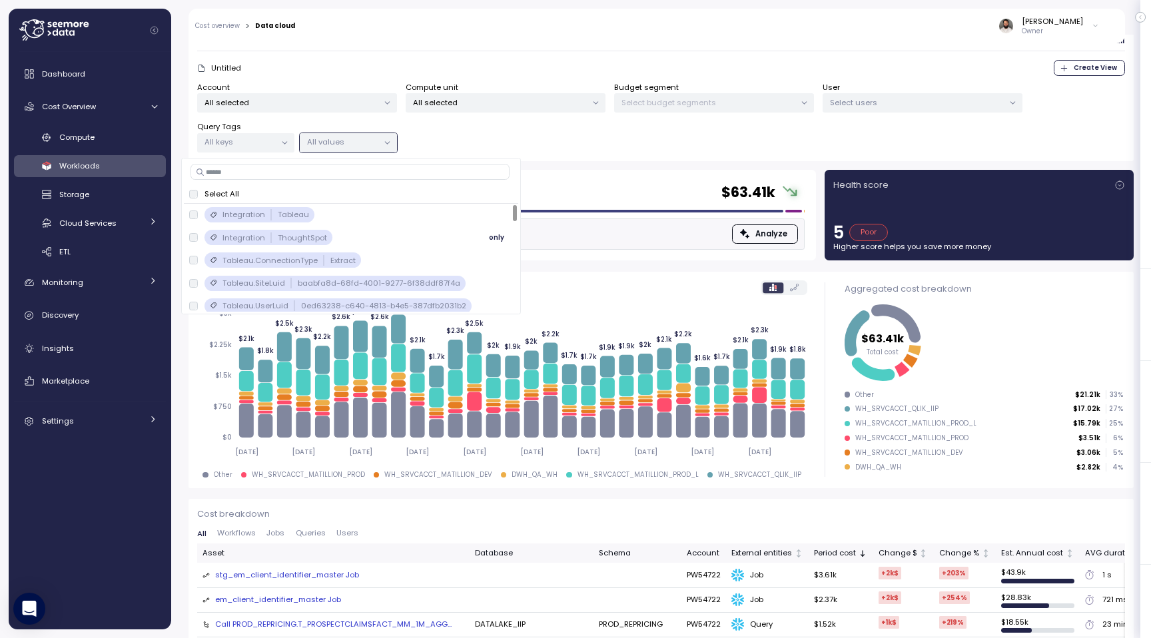
click at [395, 235] on div "Integration ThoughtSpot only" at bounding box center [351, 238] width 324 height 16
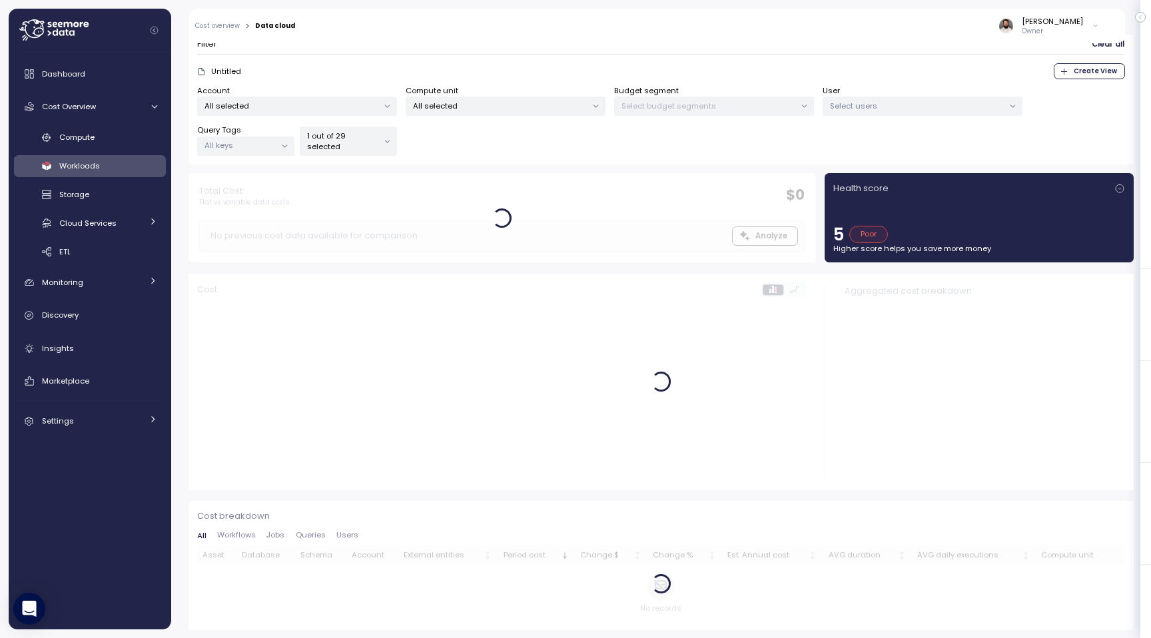
click at [577, 147] on div "Account All selected Compute unit All selected Budget segment Select budget seg…" at bounding box center [661, 120] width 928 height 71
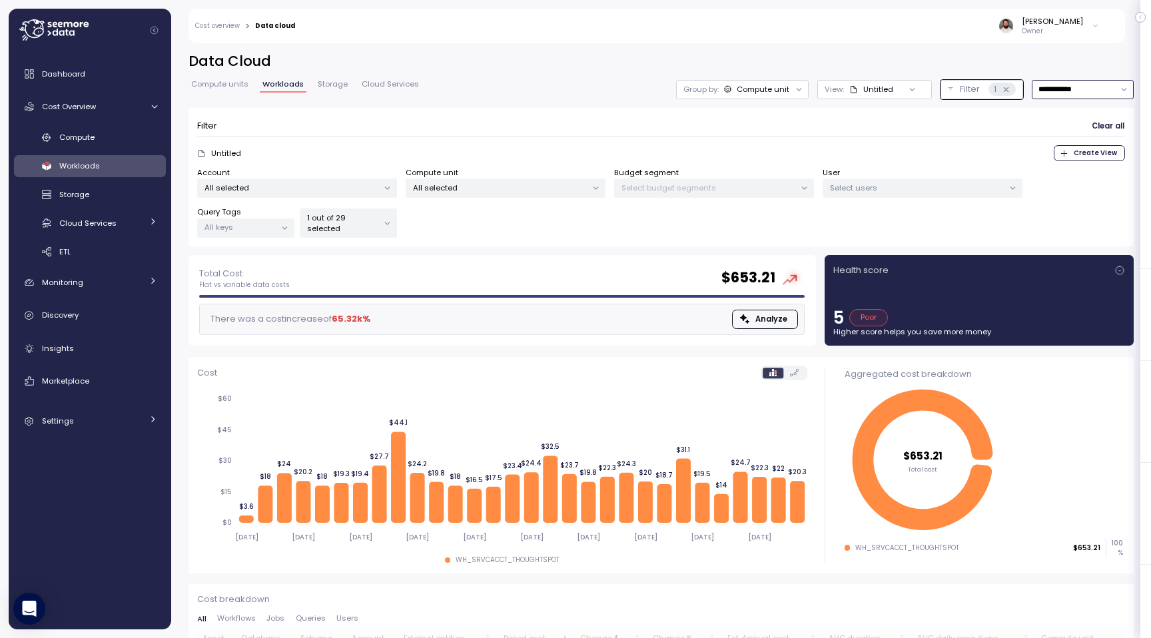
click at [1068, 80] on input "**********" at bounding box center [1083, 89] width 102 height 19
click at [1069, 151] on div "Last 7 days" at bounding box center [1075, 150] width 43 height 11
type input "**********"
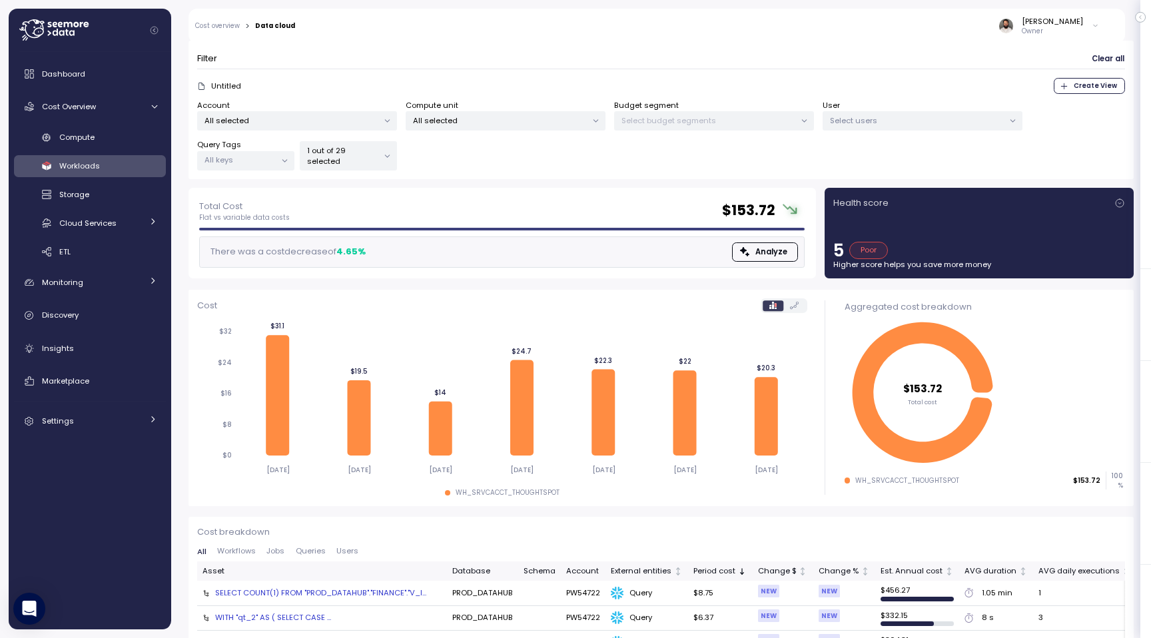
scroll to position [52, 0]
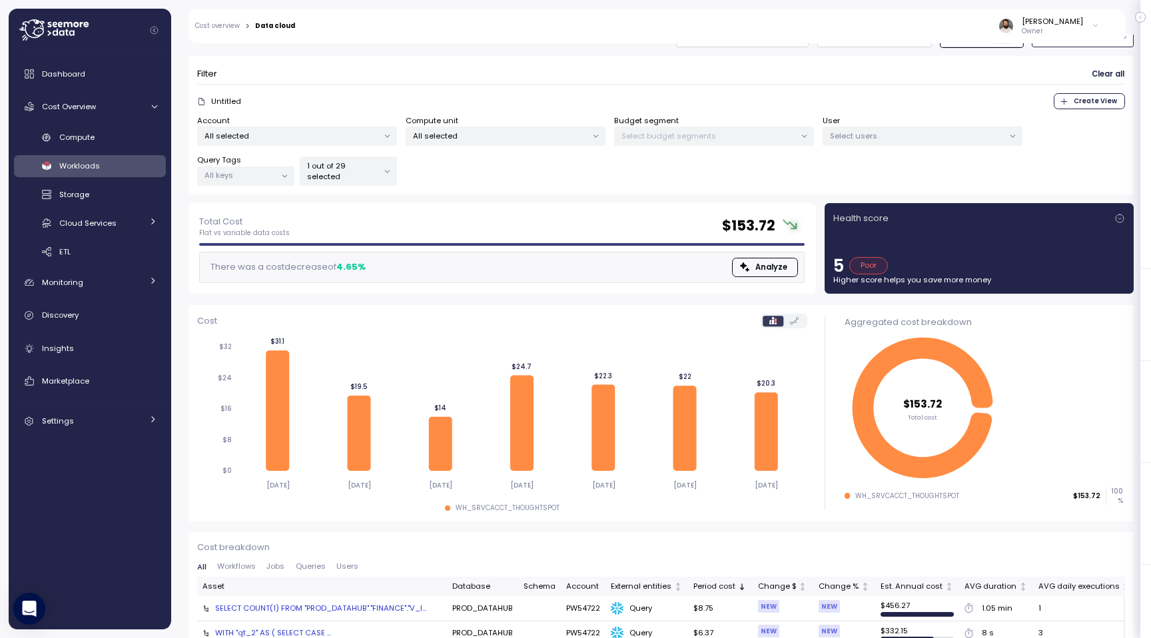
click at [361, 167] on p "1 out of 29 selected" at bounding box center [342, 172] width 71 height 22
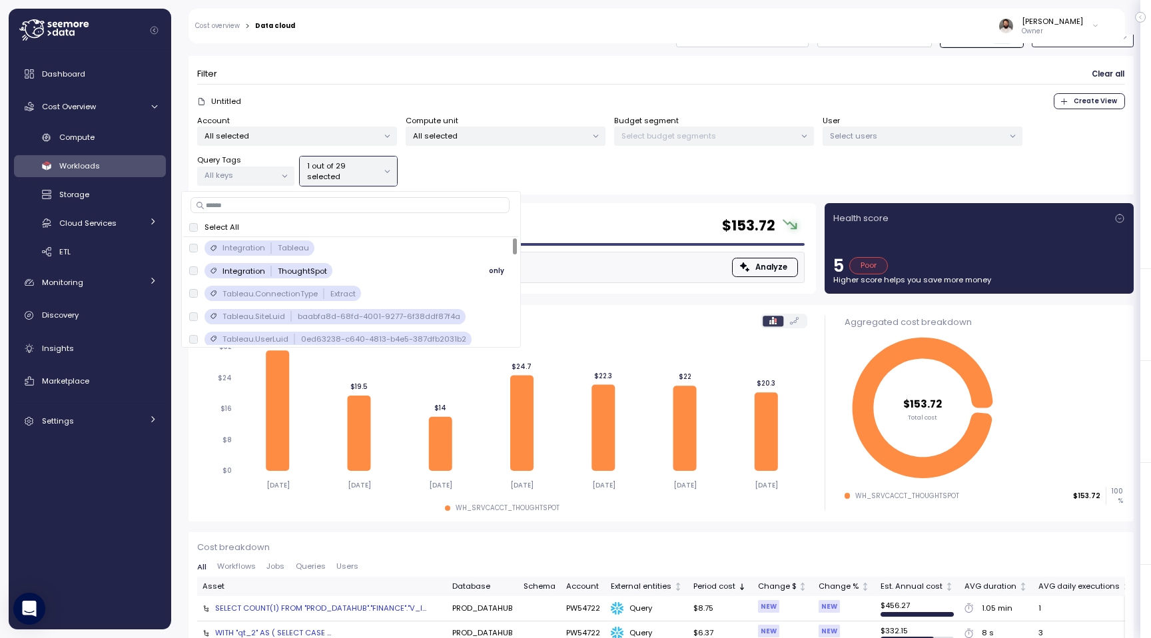
click at [295, 264] on div "Integration ThoughtSpot" at bounding box center [268, 270] width 128 height 15
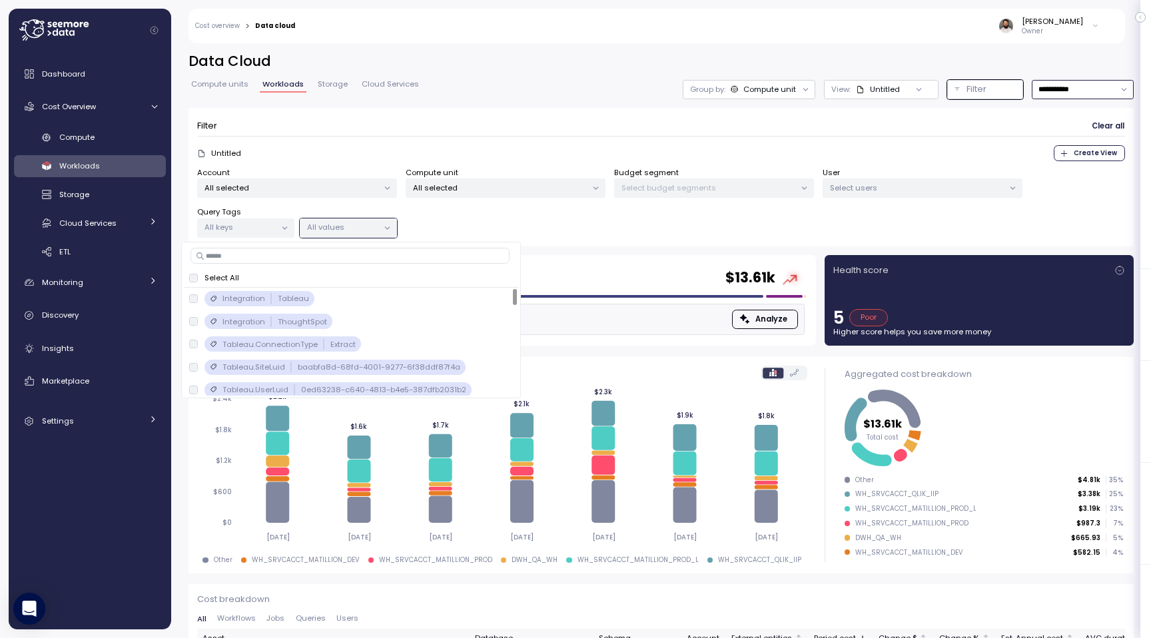
scroll to position [1, 0]
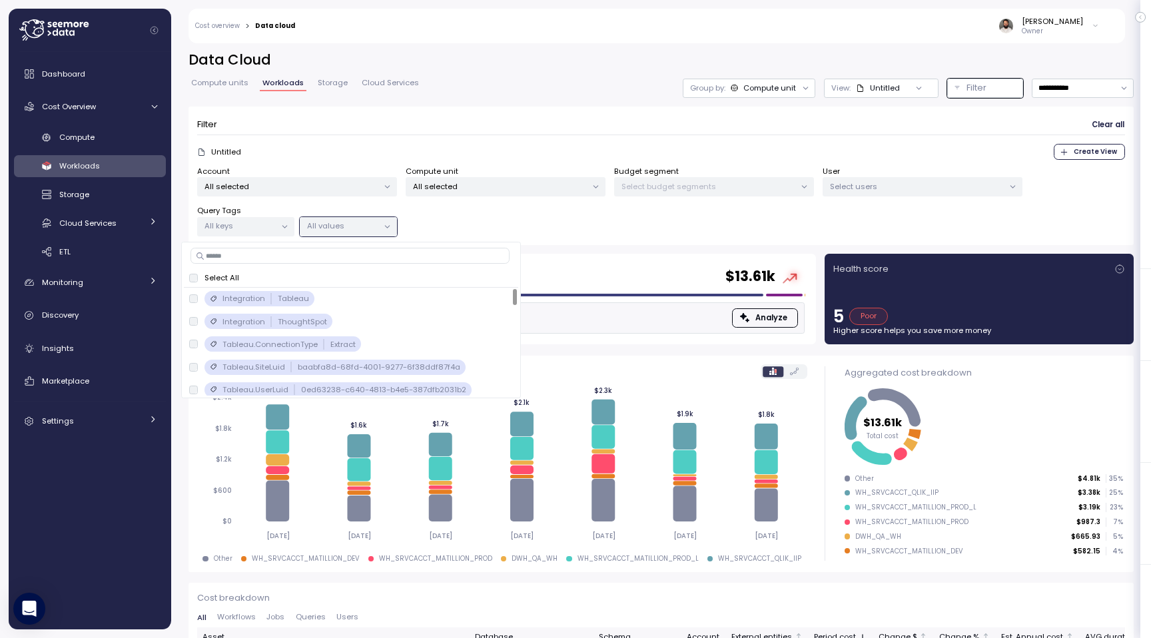
click at [334, 147] on div "Untitled Create View" at bounding box center [661, 152] width 928 height 16
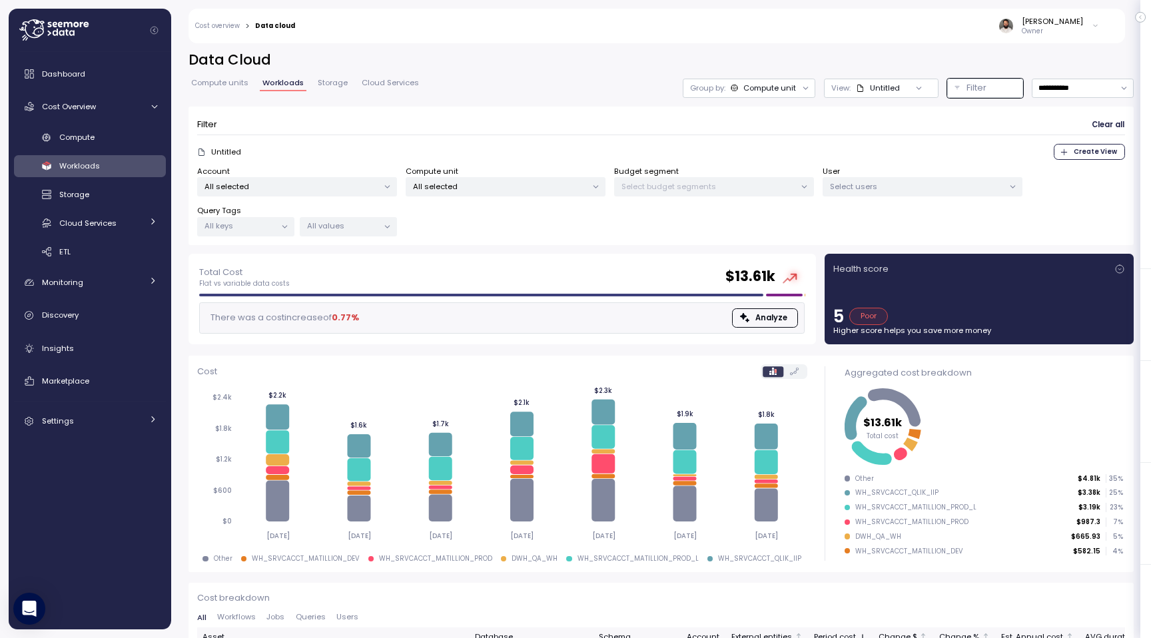
click at [349, 226] on p "All values" at bounding box center [342, 225] width 71 height 11
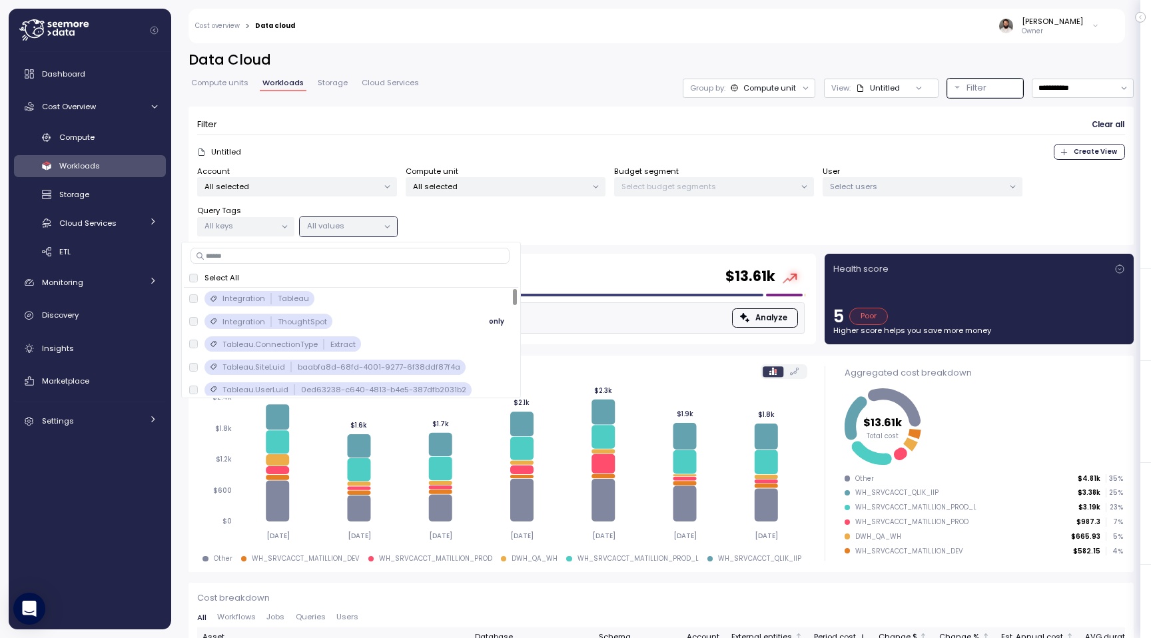
click at [342, 316] on div "Integration ThoughtSpot only" at bounding box center [351, 322] width 324 height 16
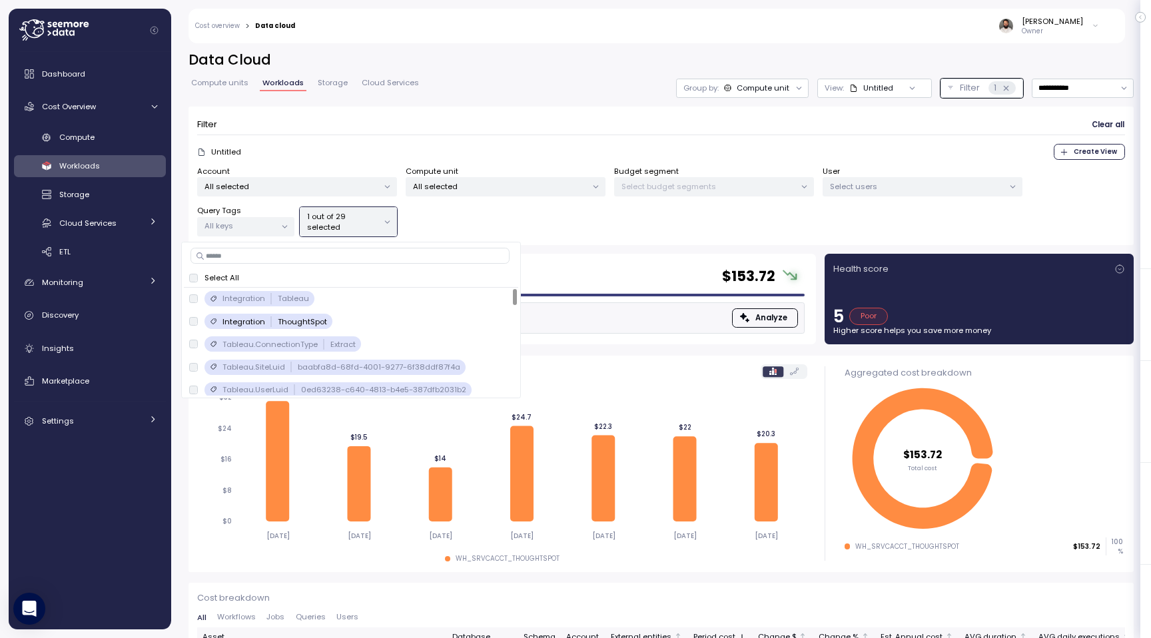
click at [433, 250] on input at bounding box center [349, 256] width 319 height 16
type input "*******"
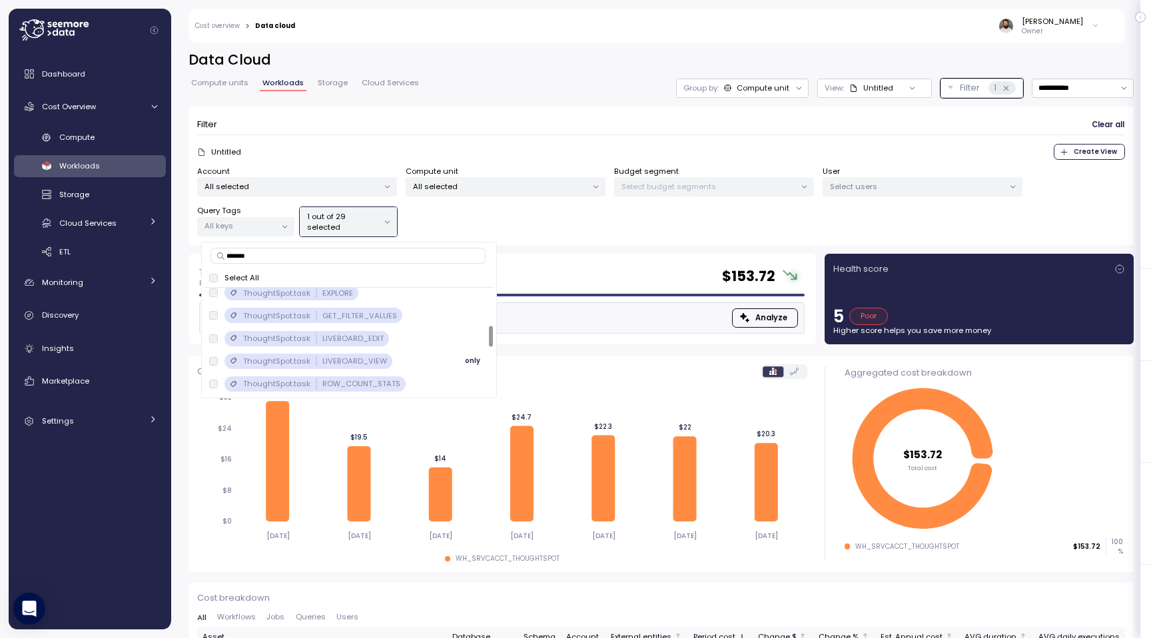
scroll to position [212, 0]
click at [469, 356] on span "only" at bounding box center [472, 359] width 15 height 15
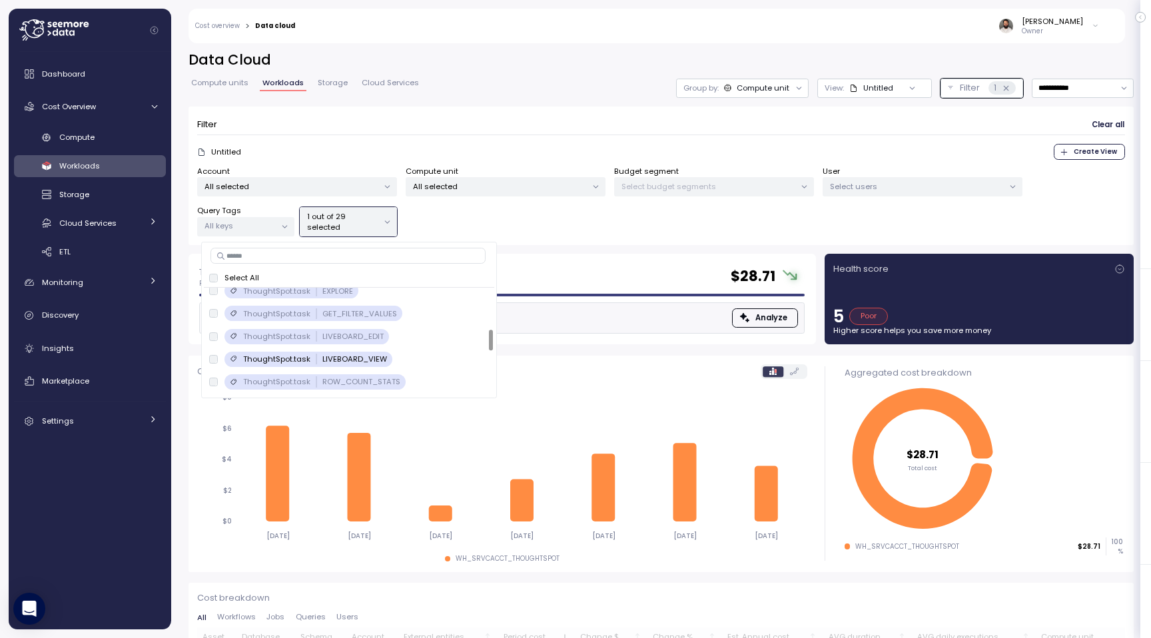
click at [538, 227] on div "Account All selected Compute unit All selected Budget segment Select budget seg…" at bounding box center [661, 201] width 928 height 71
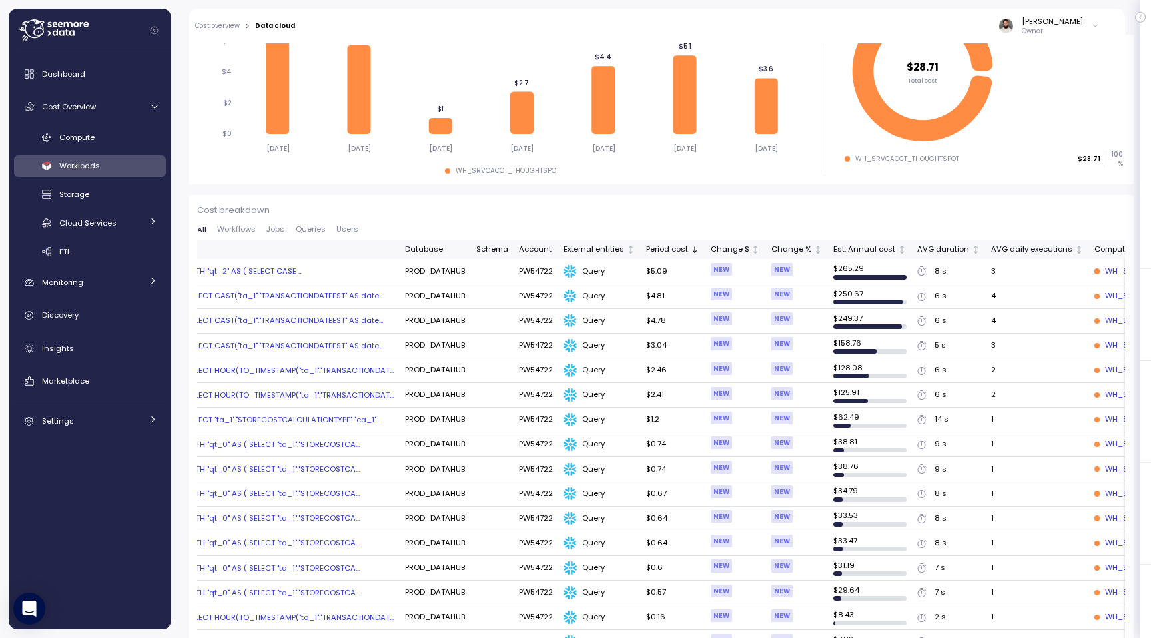
scroll to position [0, 0]
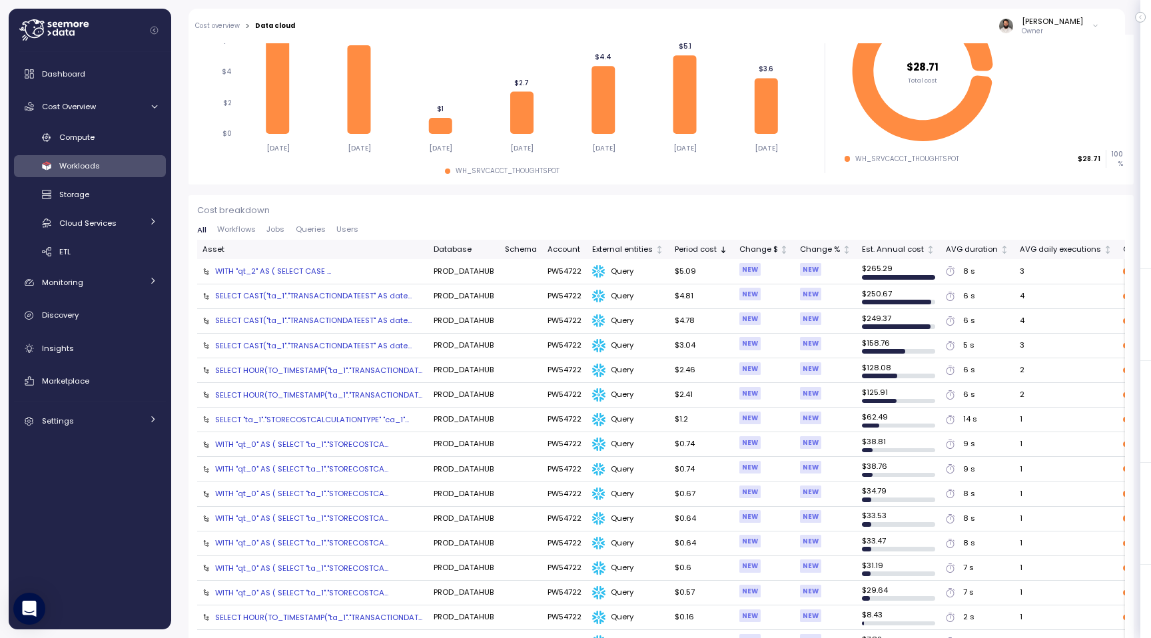
click at [404, 298] on div "SELECT CAST("ta_1"."TRANSACTIONDATEEST" AS date..." at bounding box center [313, 295] width 196 height 11
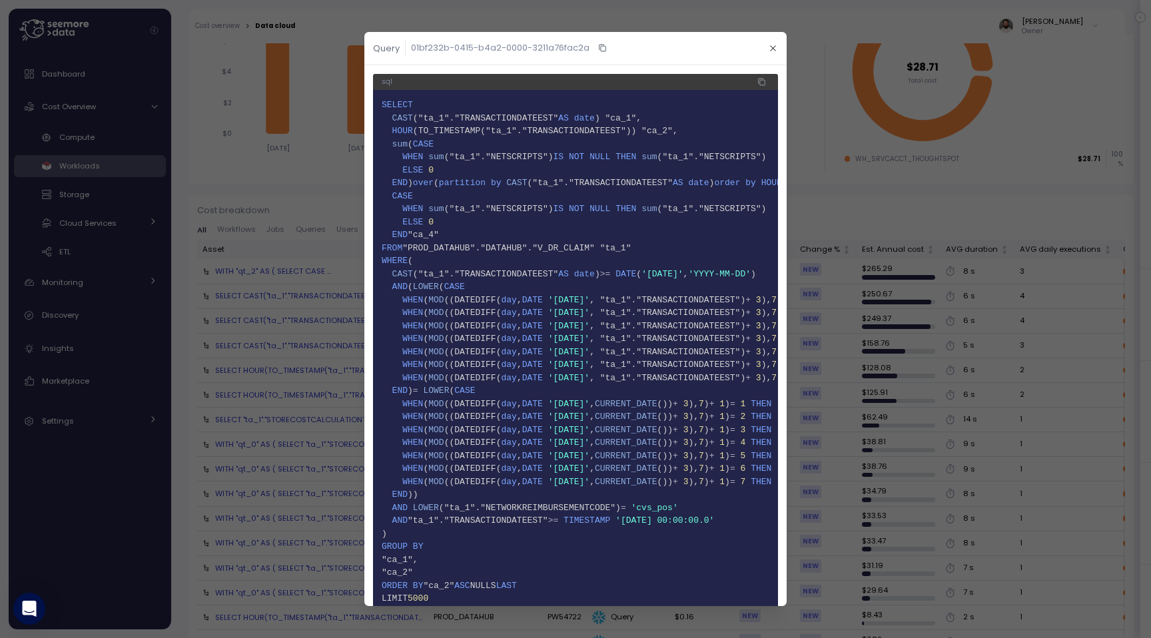
scroll to position [133, 0]
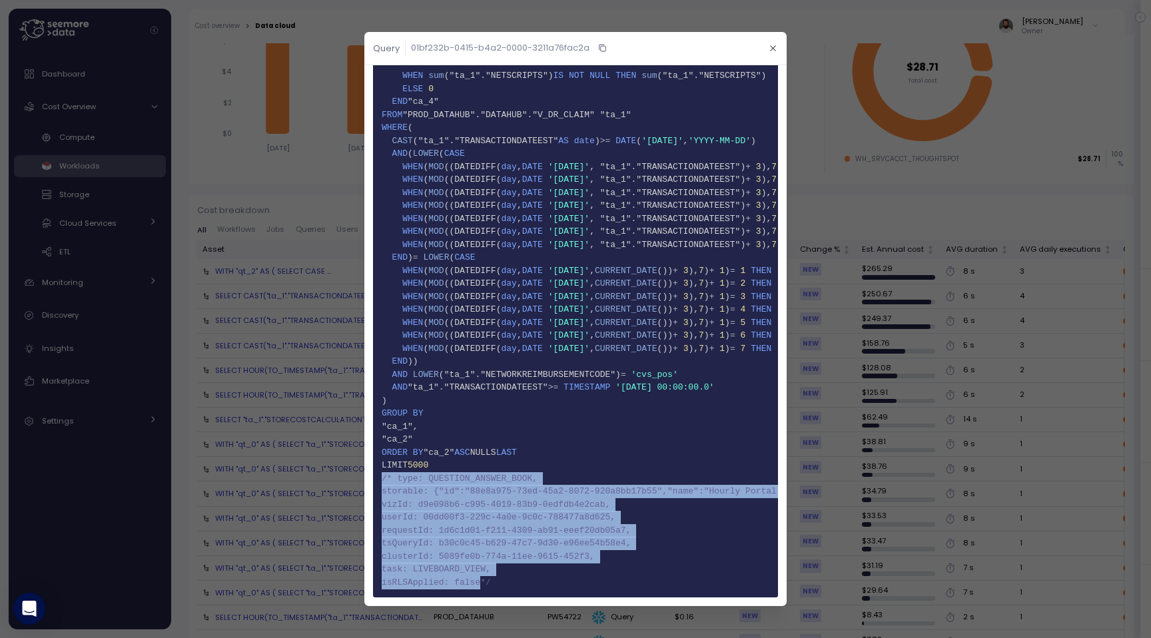
drag, startPoint x: 382, startPoint y: 480, endPoint x: 480, endPoint y: 581, distance: 141.3
click at [480, 581] on code "1 SELECT 2 CAST ("ta_1"."TRANSACTIONDATEEST" AS date ) "ca_1", 3 HOUR (TO_TIMES…" at bounding box center [576, 276] width 388 height 623
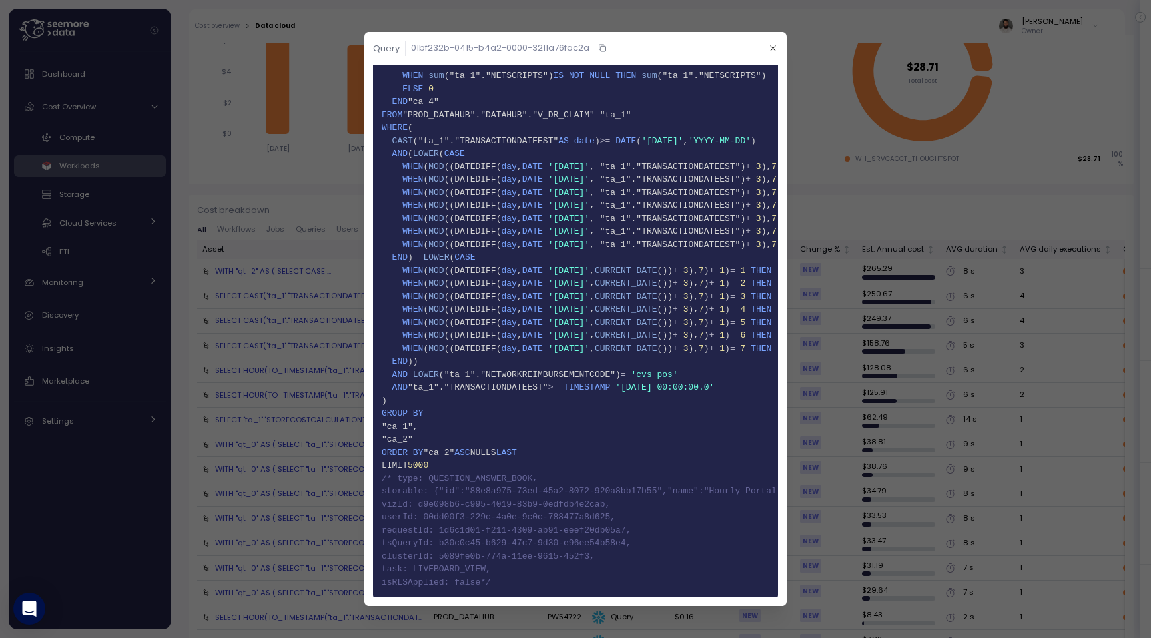
click at [489, 582] on span "48 isRLSApplied: false*/" at bounding box center [576, 582] width 388 height 13
click at [773, 52] on button "button" at bounding box center [772, 48] width 15 height 15
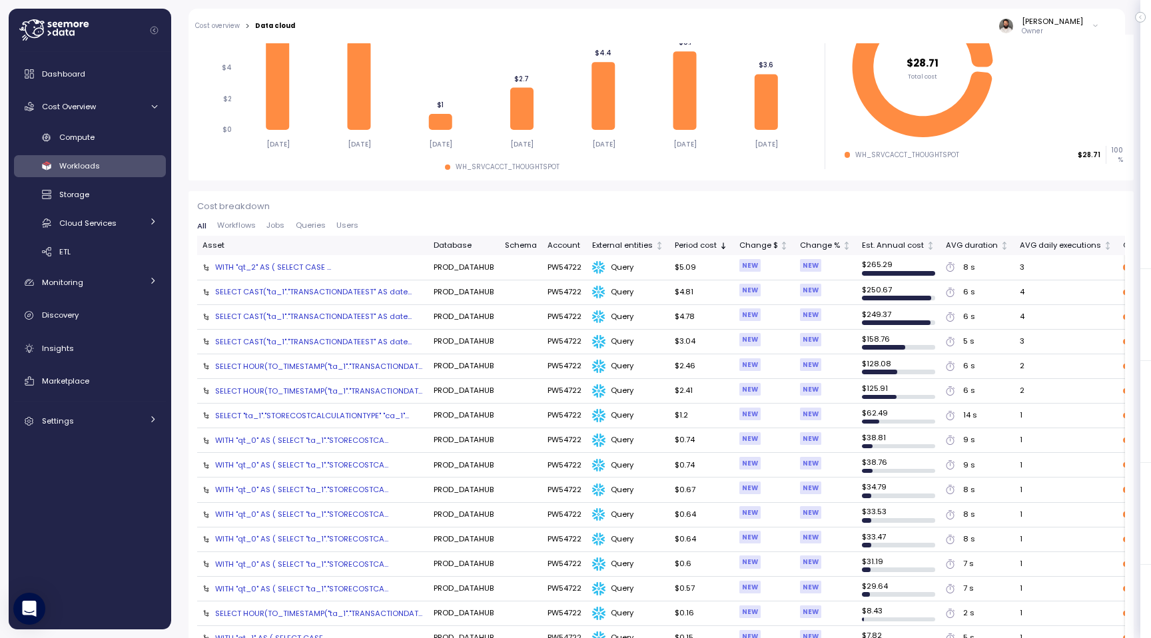
scroll to position [401, 0]
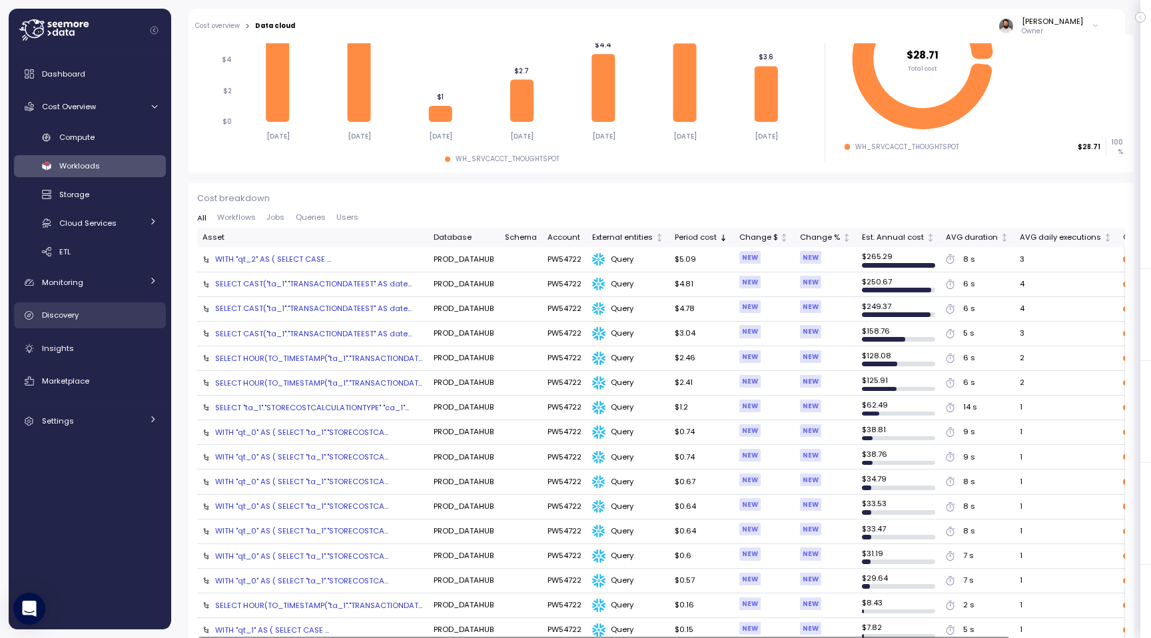
click at [142, 310] on div "Discovery" at bounding box center [99, 314] width 115 height 13
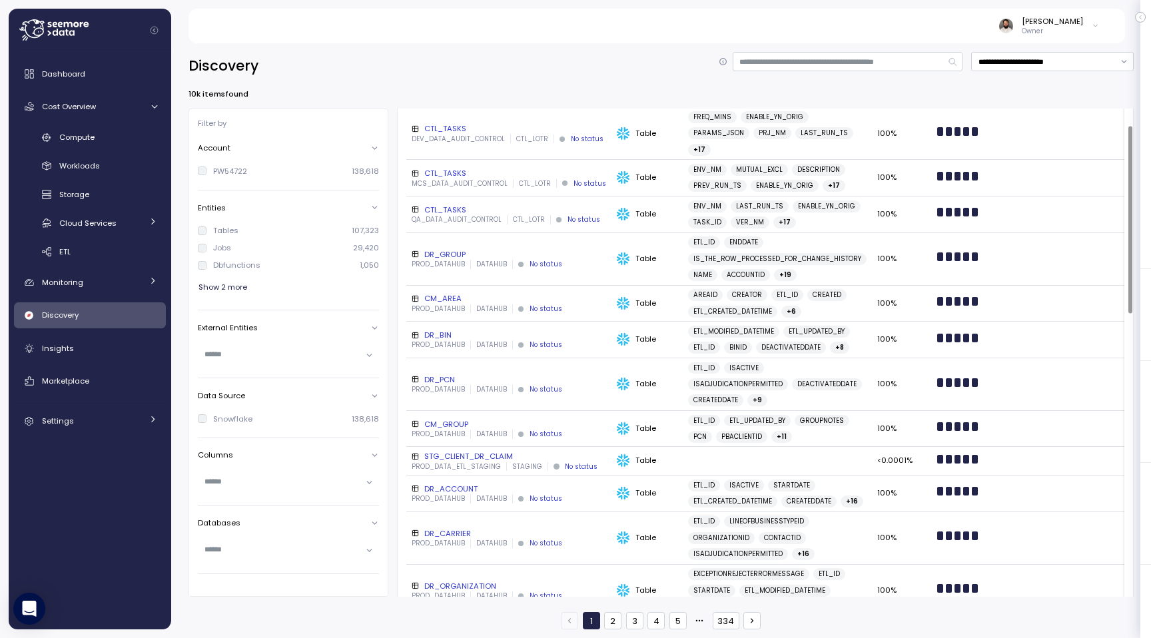
scroll to position [43, 0]
click at [329, 356] on input "text" at bounding box center [282, 354] width 157 height 12
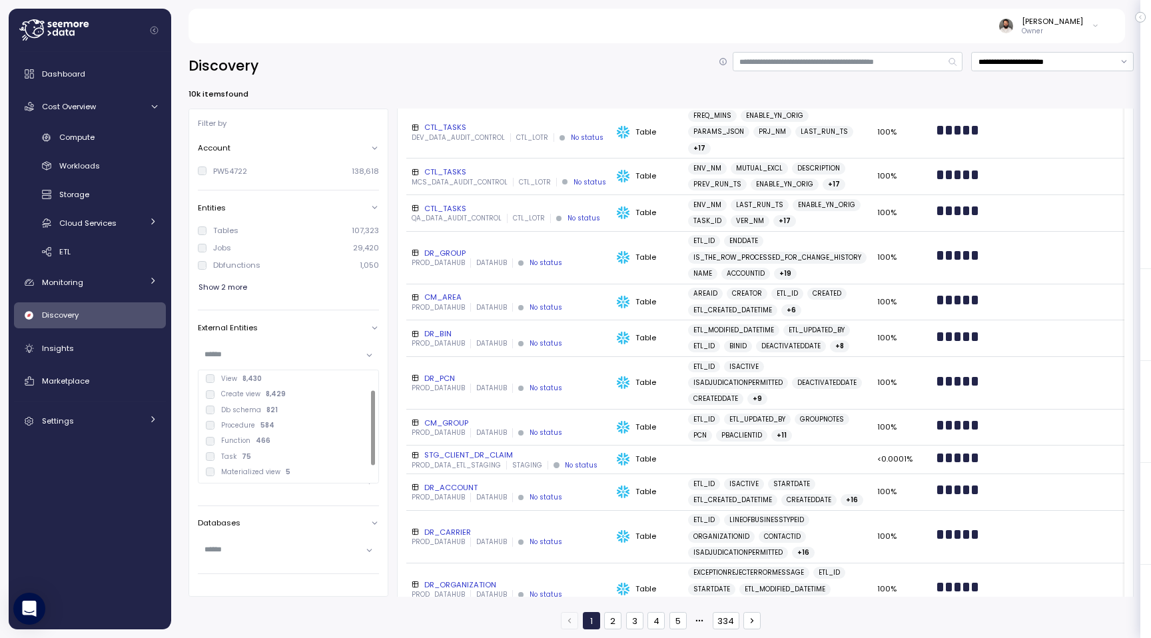
scroll to position [47, 0]
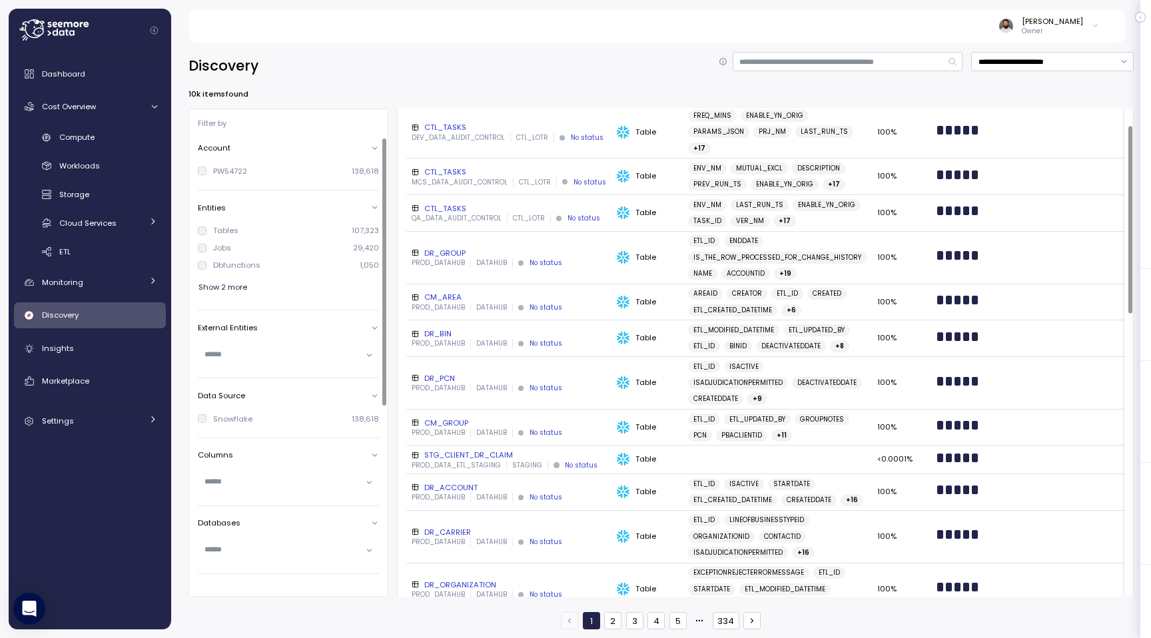
click at [516, 52] on div "**********" at bounding box center [660, 66] width 945 height 28
click at [542, 381] on div "DR_PCN" at bounding box center [509, 378] width 194 height 11
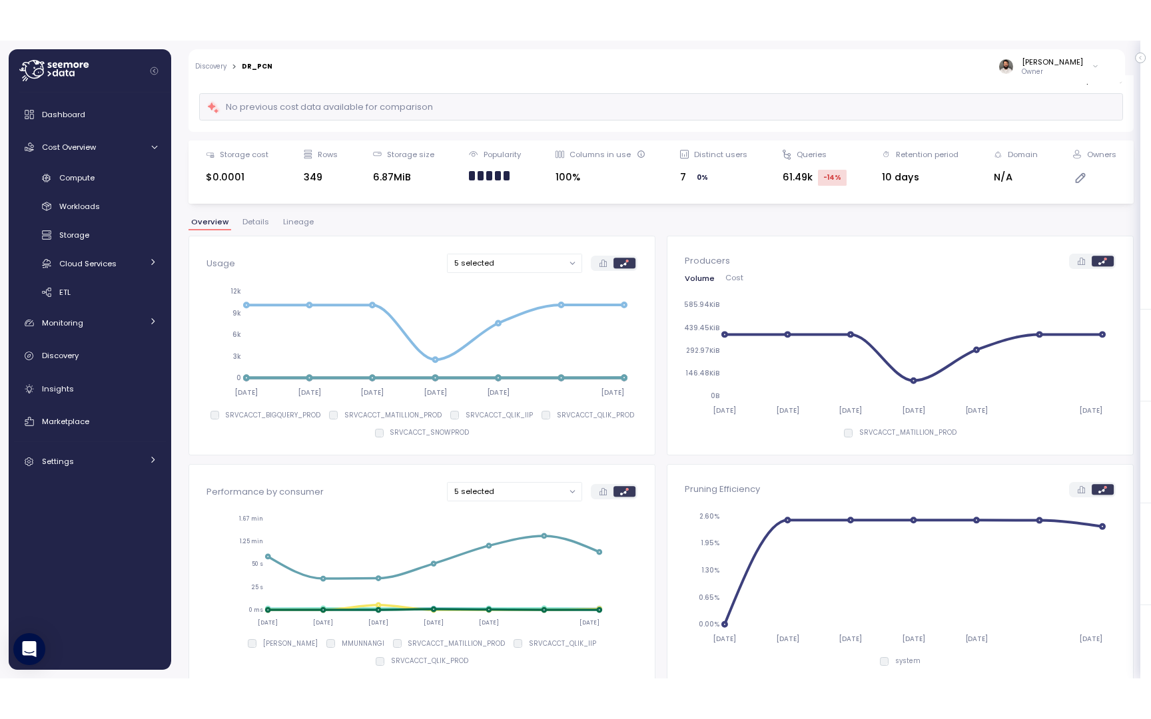
scroll to position [103, 0]
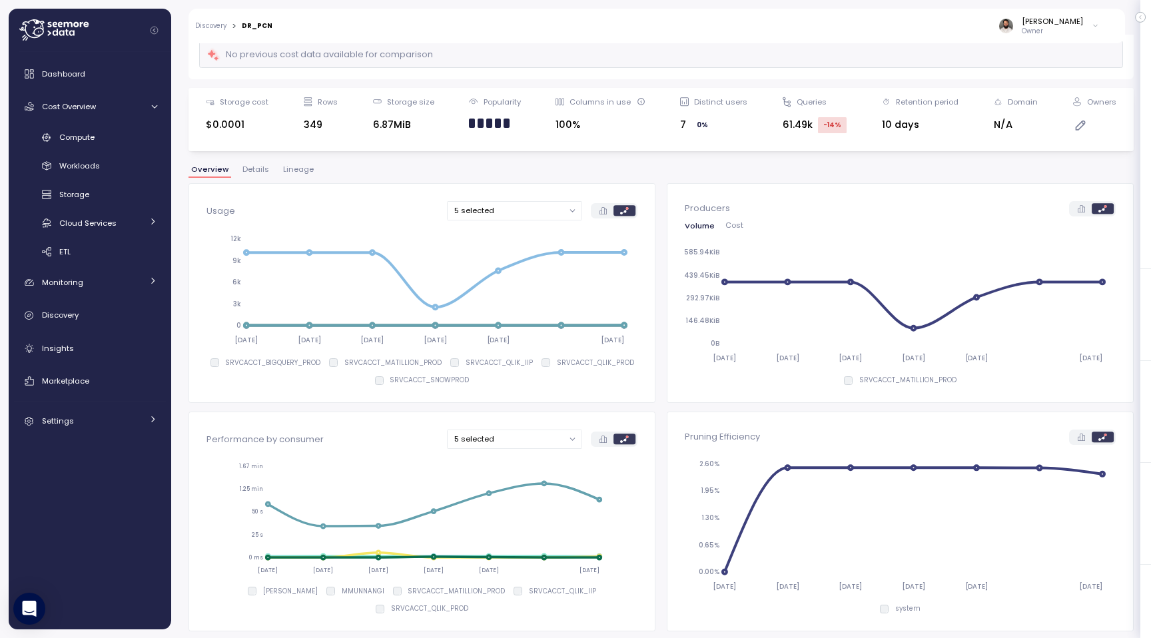
click at [297, 173] on span "Lineage" at bounding box center [298, 169] width 31 height 7
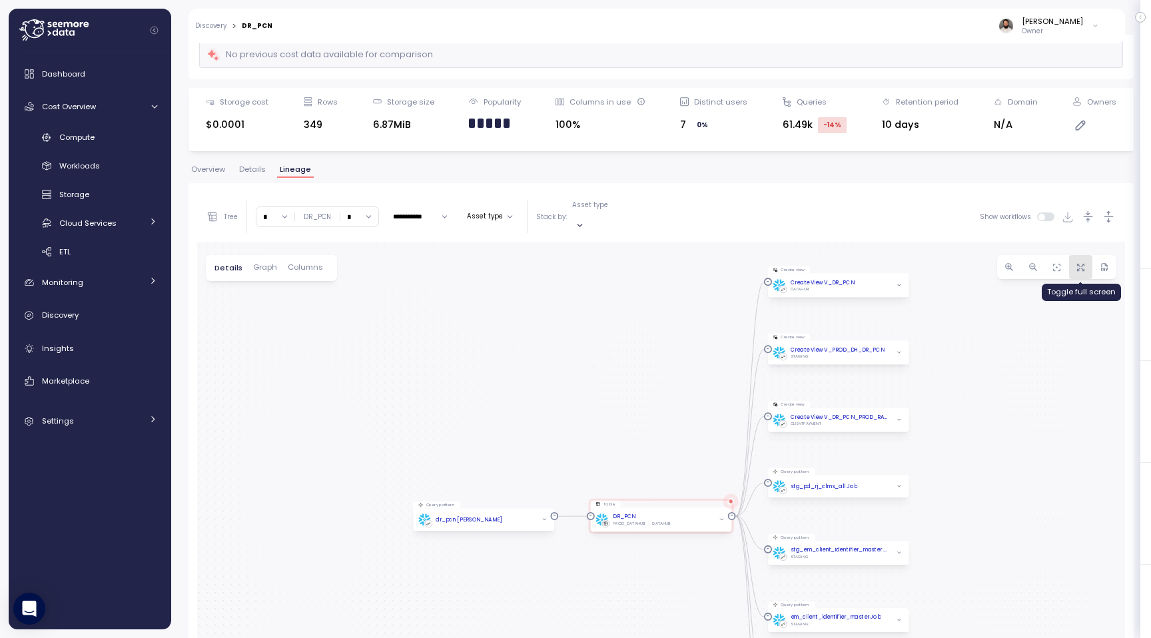
click at [1078, 260] on span "button" at bounding box center [1080, 266] width 13 height 13
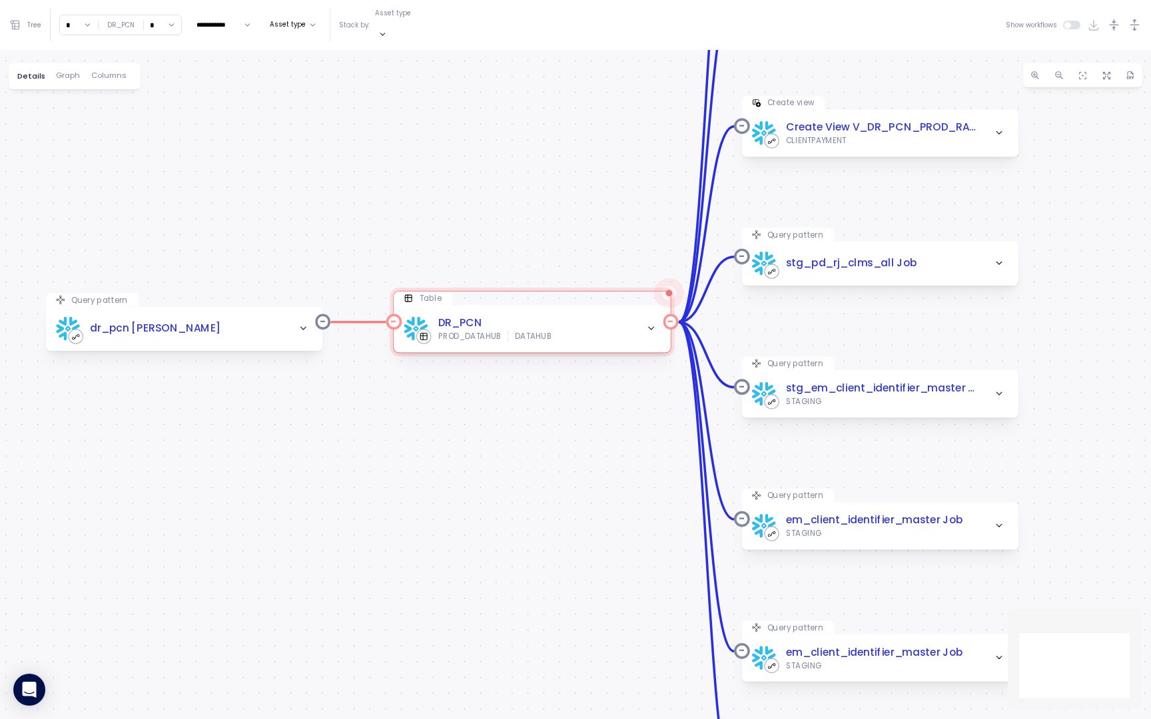
click at [649, 324] on icon "button" at bounding box center [651, 329] width 10 height 10
click at [651, 328] on icon "button" at bounding box center [651, 329] width 5 height 3
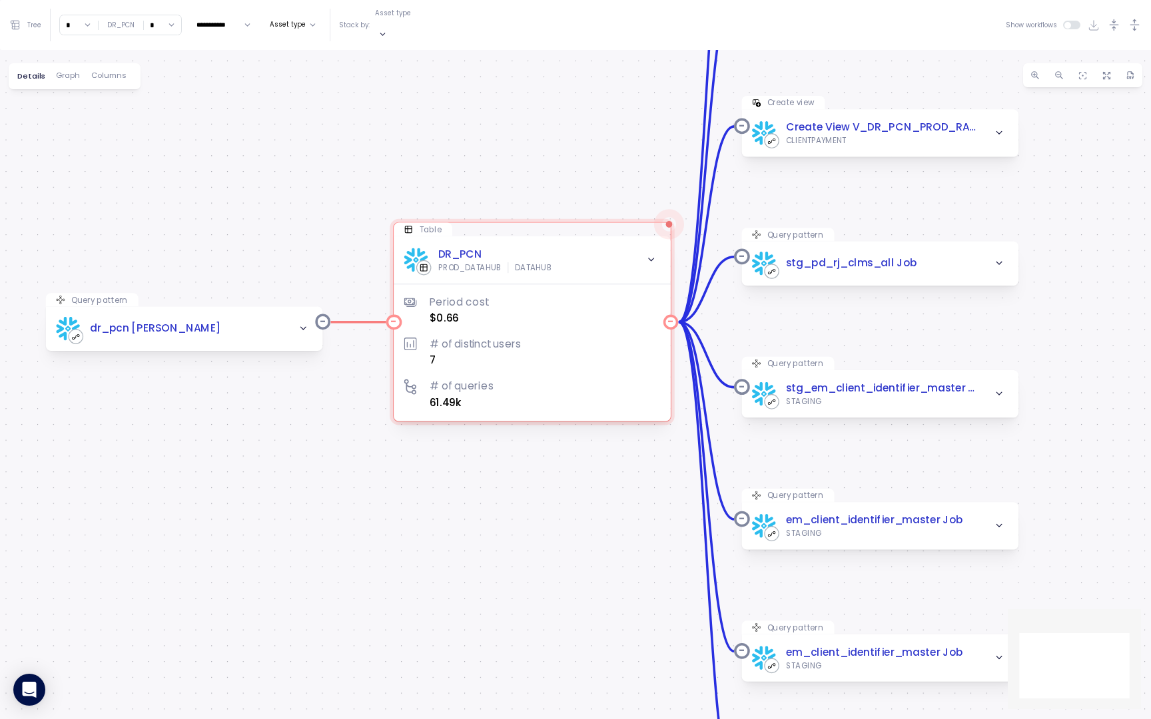
click at [594, 236] on div "DR_PCN PROD_DATAHUB DATAHUB Period cost $0.66 # of distinct users 7 # of querie…" at bounding box center [532, 328] width 277 height 185
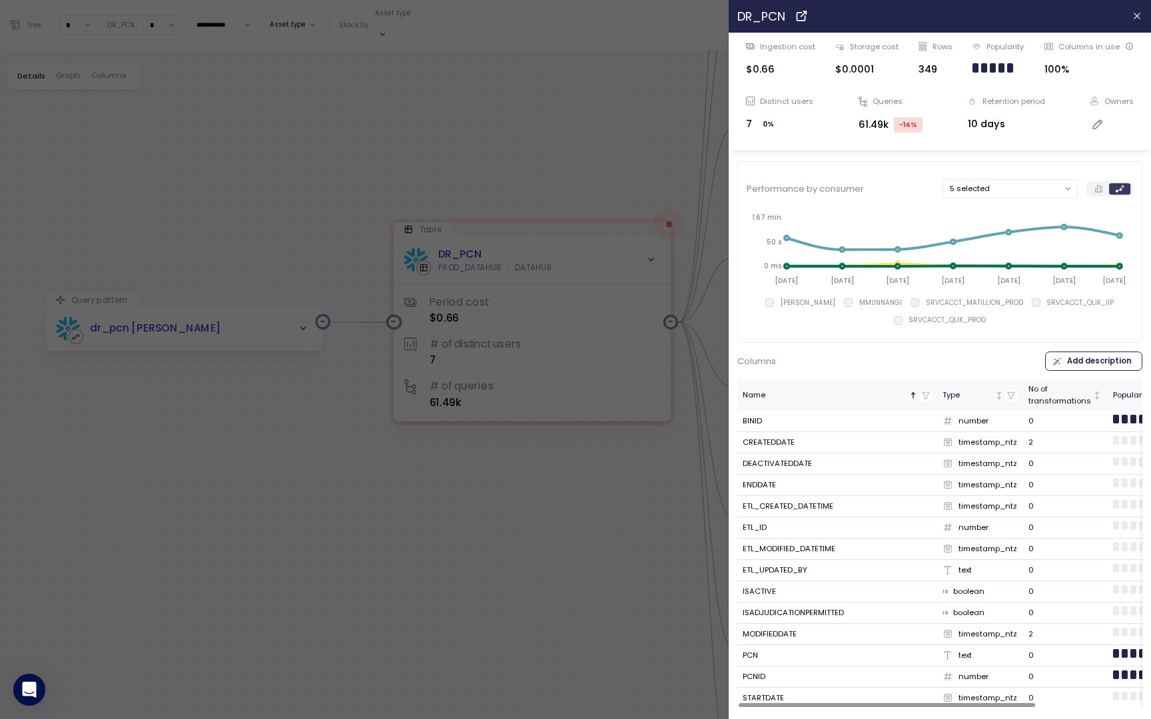
click at [550, 135] on div at bounding box center [575, 359] width 1151 height 719
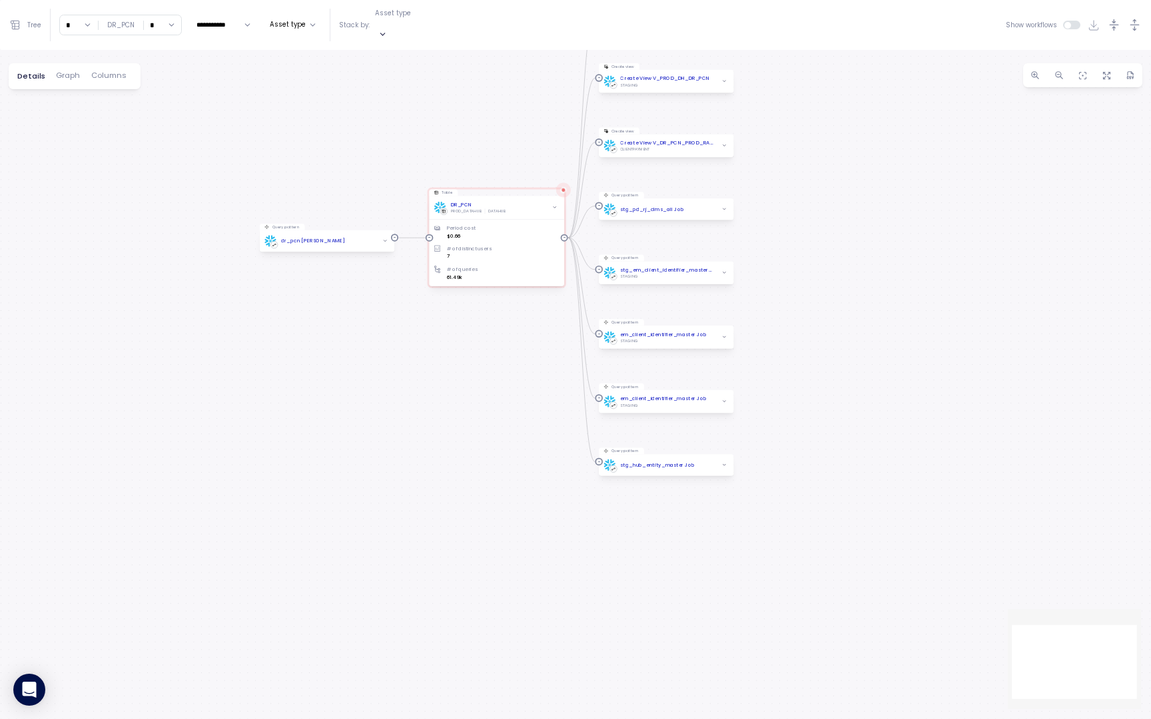
click at [85, 15] on input "*" at bounding box center [79, 24] width 38 height 19
click at [78, 141] on div "∞ 0 1 2 3 4 5 6 7 8 9 10 11 12 13 14 15 16 17 18 19 20" at bounding box center [80, 229] width 36 height 384
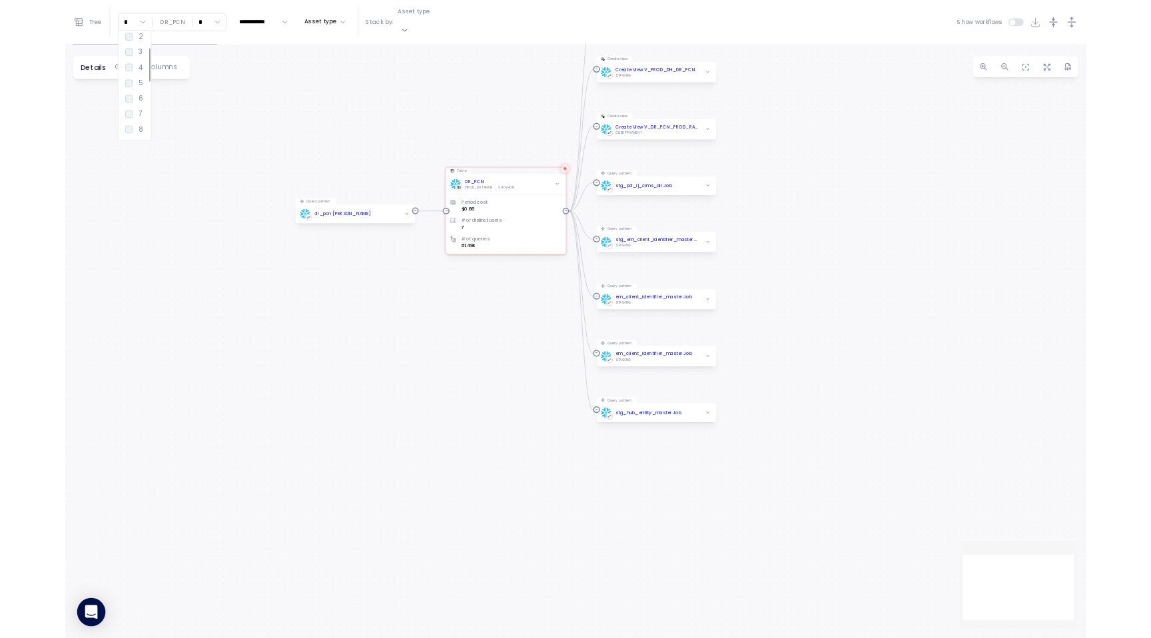
scroll to position [61, 0]
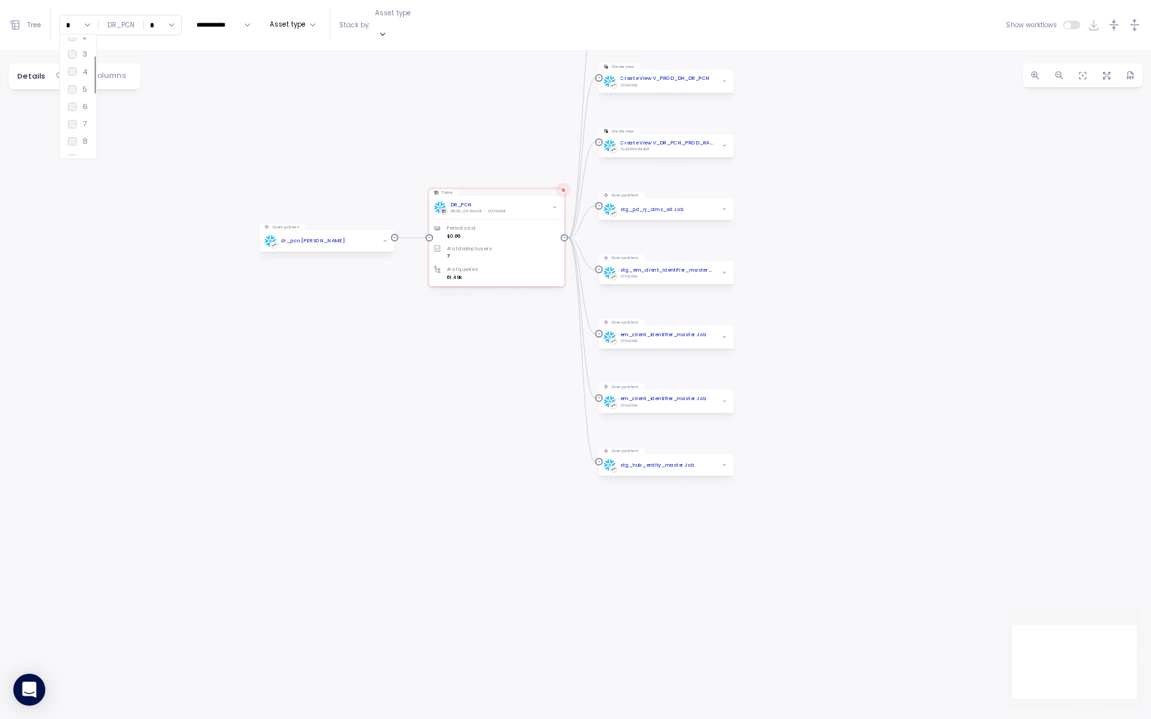
click at [84, 134] on div "8" at bounding box center [80, 141] width 36 height 17
type input "*"
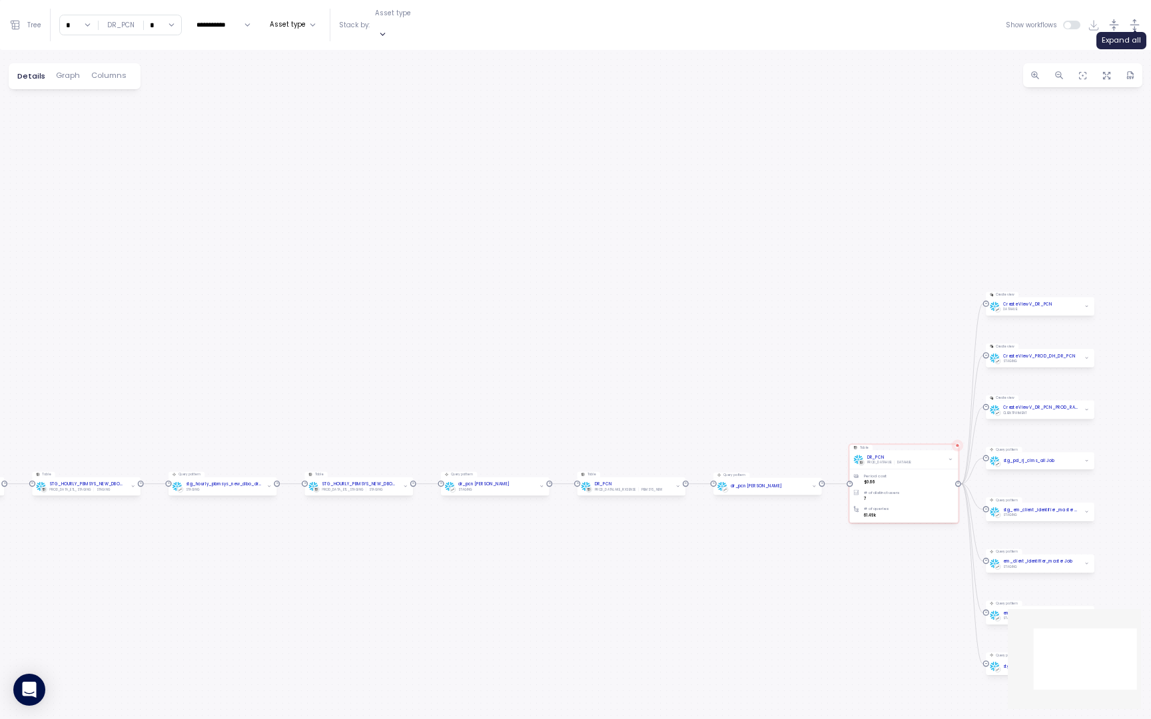
click at [1134, 22] on icon "button" at bounding box center [1134, 24] width 9 height 11
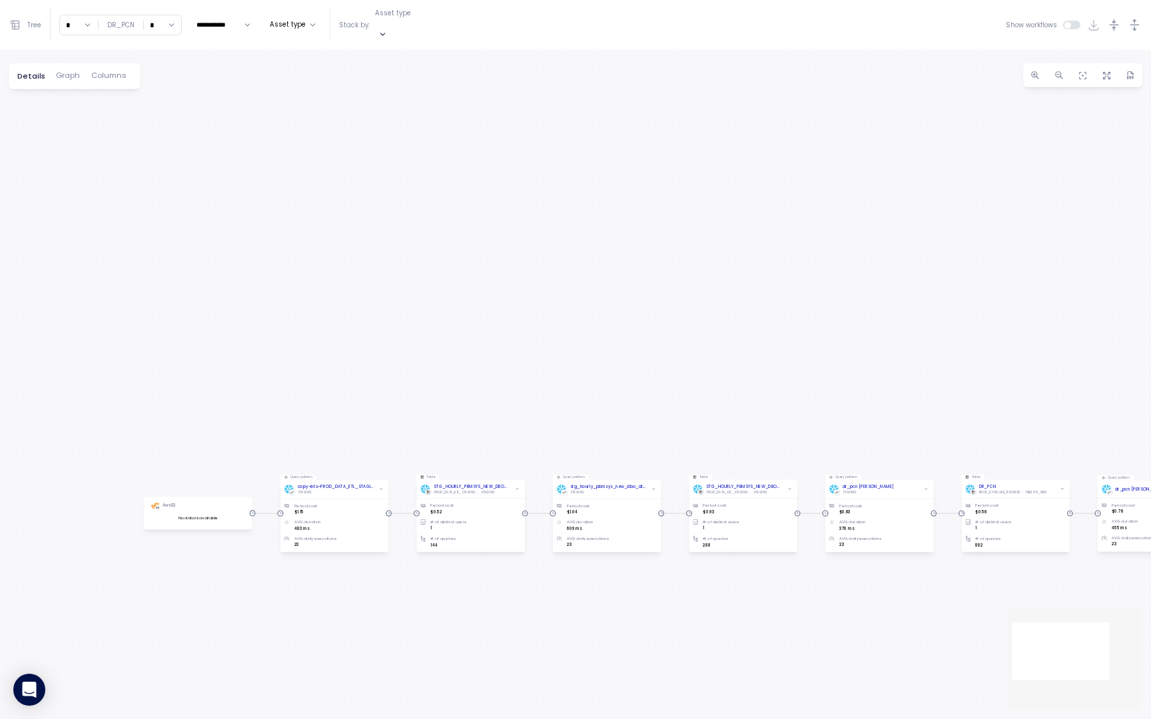
drag, startPoint x: 587, startPoint y: 433, endPoint x: 951, endPoint y: 366, distance: 370.5
click at [953, 366] on div "Query pattern dr_pcn Job Period cost $0.76 AVG duration 455 ms AVG daily execut…" at bounding box center [575, 384] width 1151 height 669
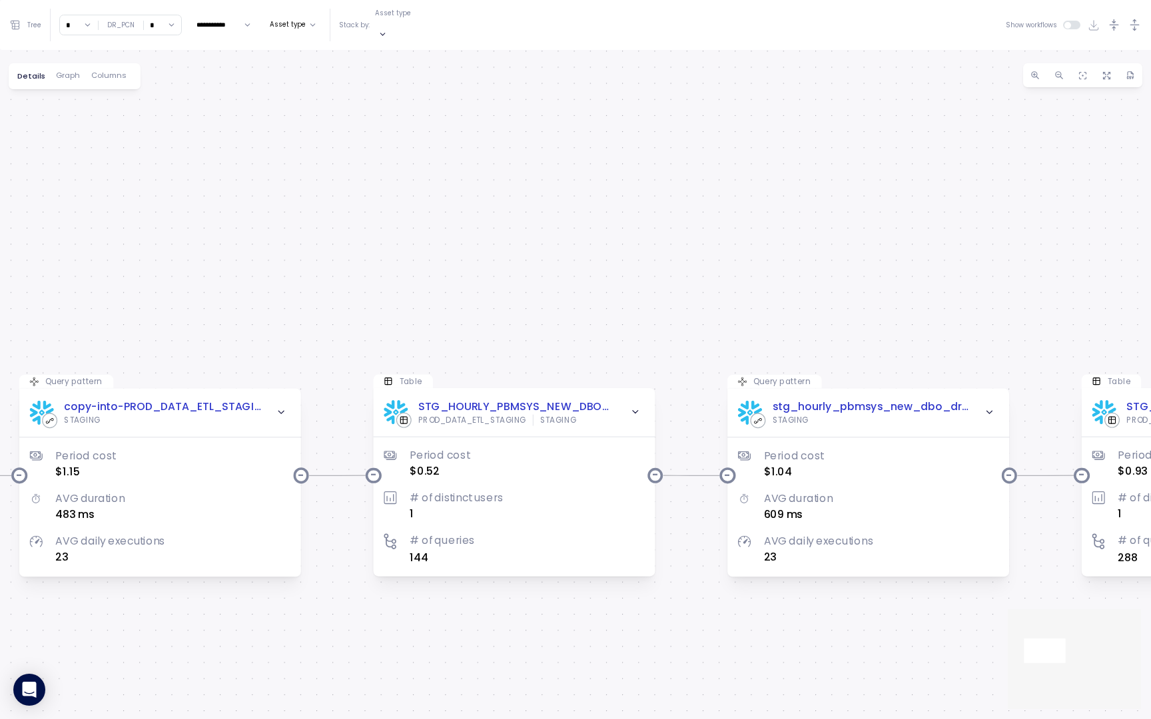
drag, startPoint x: 424, startPoint y: 350, endPoint x: 424, endPoint y: 304, distance: 45.3
click at [424, 304] on div "Query pattern dr_pcn Job Period cost $0.76 AVG duration 455 ms AVG daily execut…" at bounding box center [575, 384] width 1151 height 669
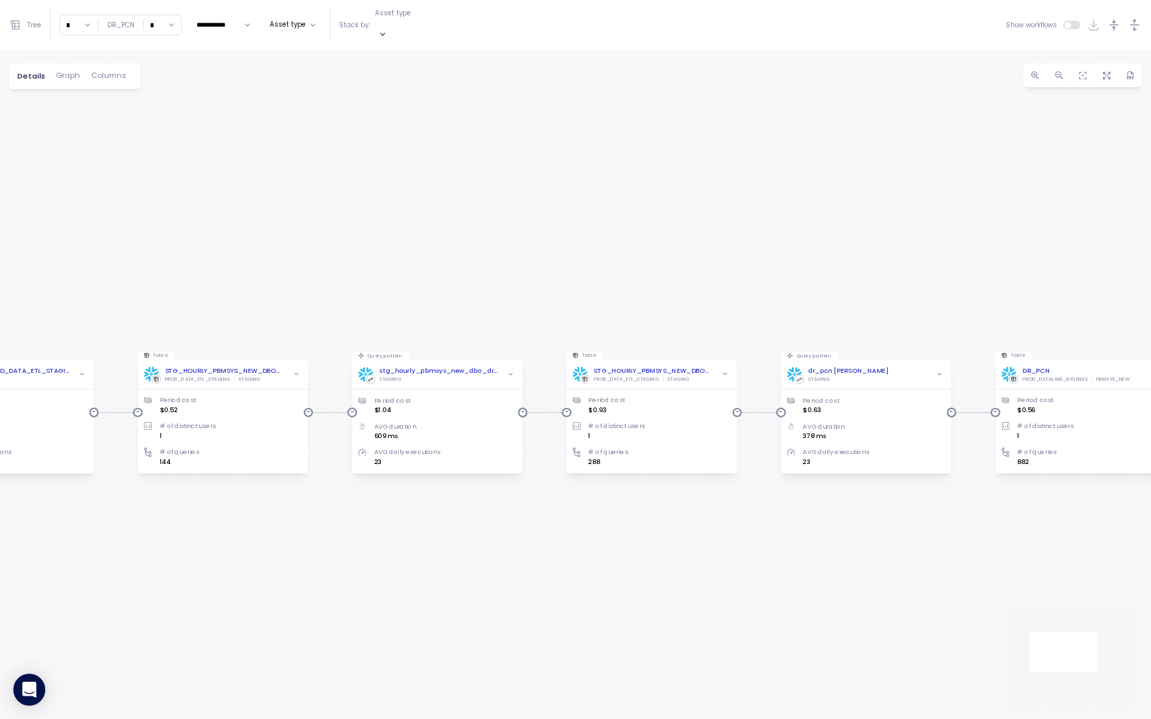
drag, startPoint x: 673, startPoint y: 306, endPoint x: 334, endPoint y: 302, distance: 339.7
click at [334, 302] on div "Query pattern dr_pcn Job Period cost $0.76 AVG duration 455 ms AVG daily execut…" at bounding box center [575, 384] width 1151 height 669
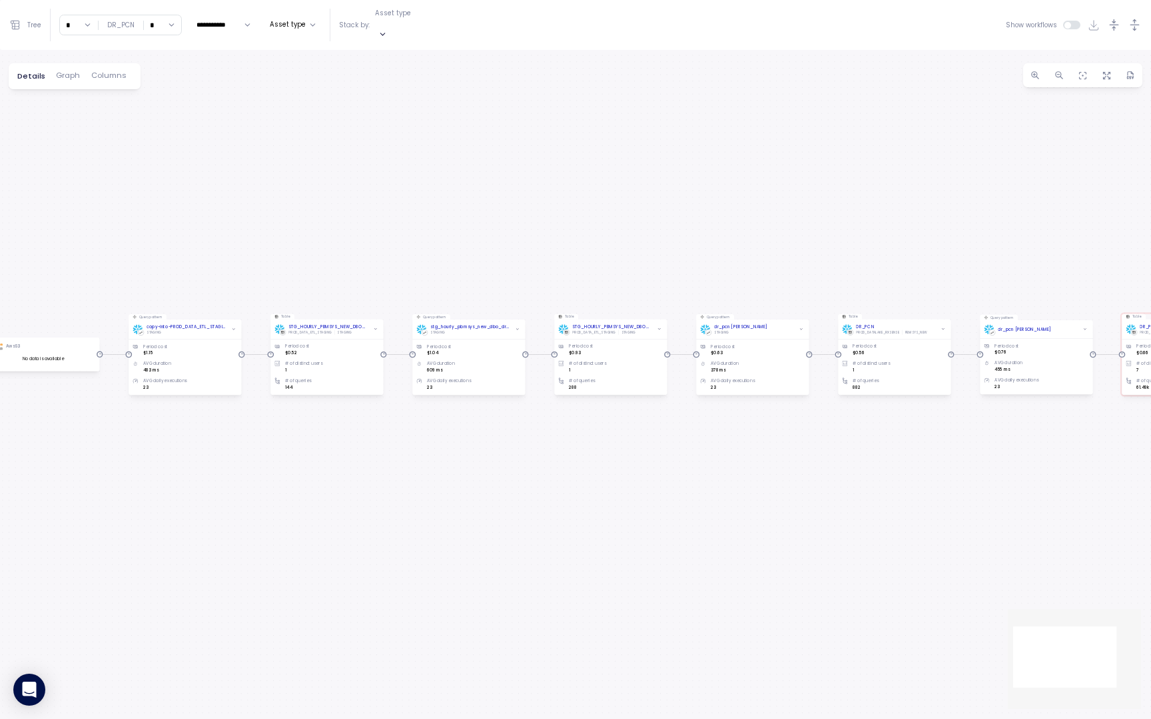
drag, startPoint x: 188, startPoint y: 400, endPoint x: 424, endPoint y: 400, distance: 235.8
click at [424, 400] on div "Query pattern dr_pcn Job Period cost $0.76 AVG duration 455 ms AVG daily execut…" at bounding box center [575, 384] width 1151 height 669
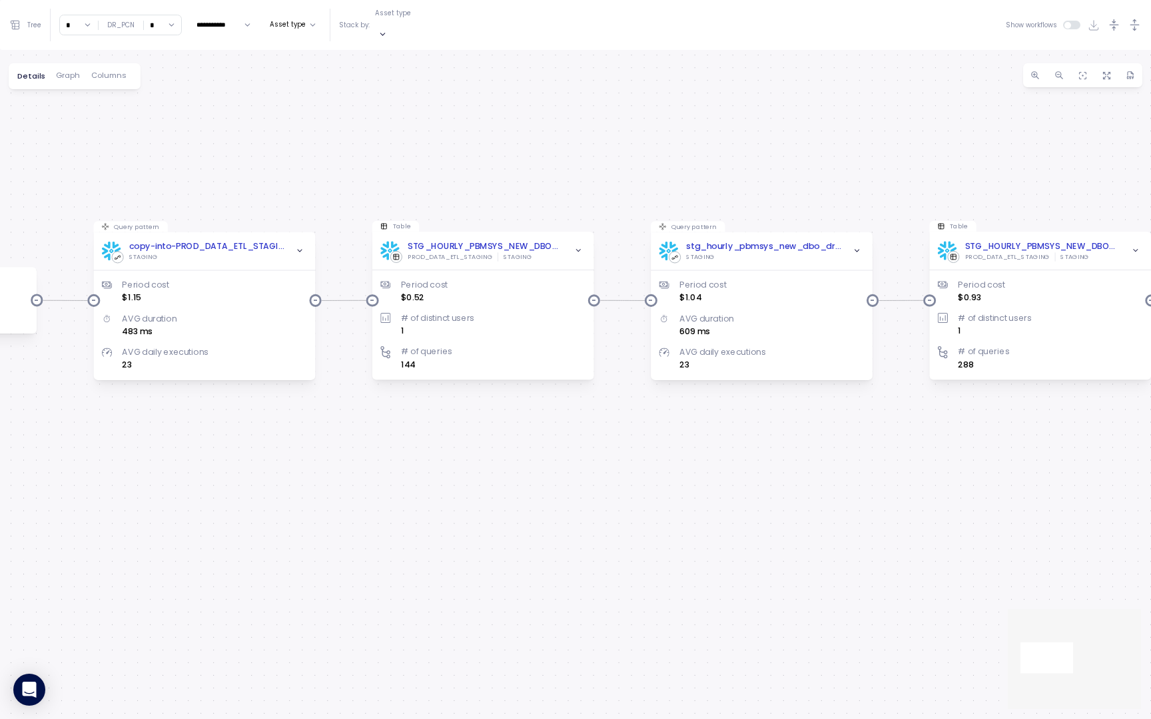
drag, startPoint x: 350, startPoint y: 183, endPoint x: 432, endPoint y: 166, distance: 84.4
click at [434, 166] on div "Query pattern dr_pcn Job Period cost $0.76 AVG duration 455 ms AVG daily execut…" at bounding box center [575, 384] width 1151 height 669
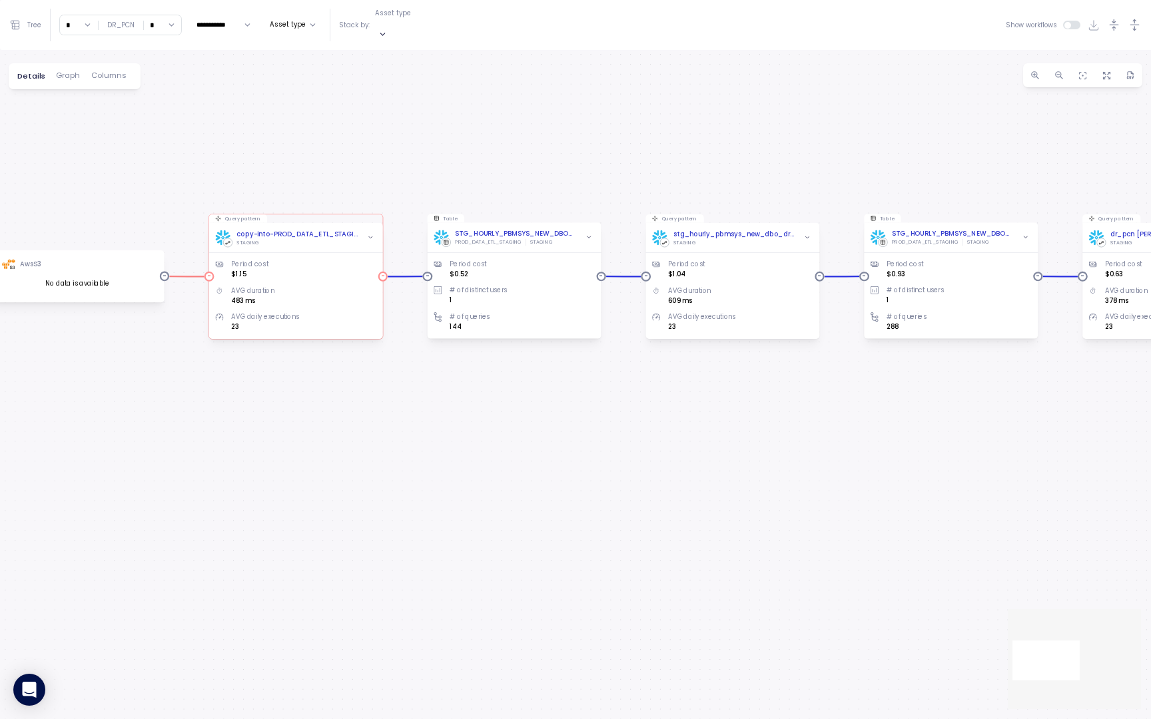
click at [329, 246] on div "Period cost $1.15 AVG duration 483 ms AVG daily executions 23" at bounding box center [296, 289] width 161 height 87
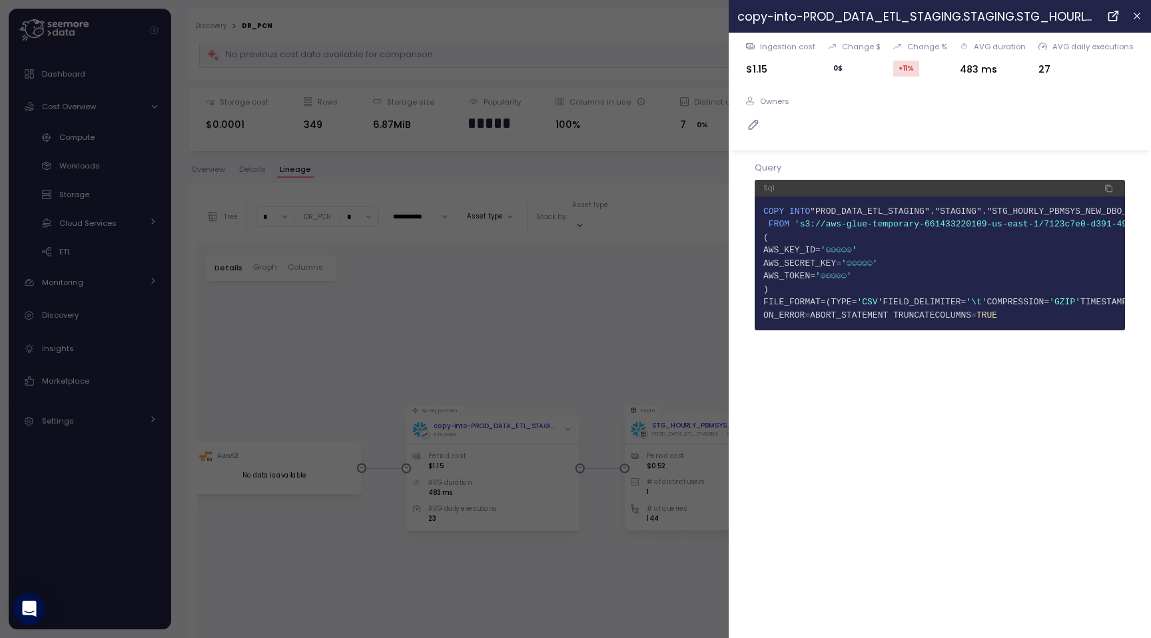
click at [1135, 29] on header "copy-into-PROD_DATA_ETL_STAGING.STAGING.STG_HOURLY_PBMSYS_NEW_DBO_DR_PCN_EPOCH" at bounding box center [940, 16] width 422 height 33
click at [1136, 17] on icon "button" at bounding box center [1137, 16] width 6 height 6
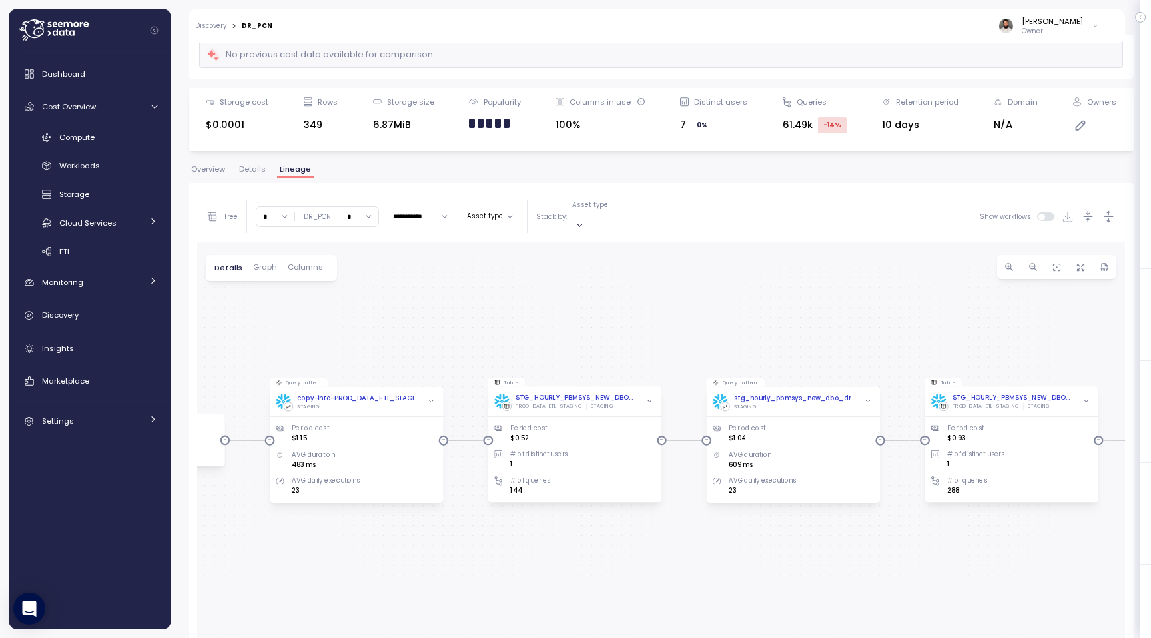
drag, startPoint x: 852, startPoint y: 380, endPoint x: 645, endPoint y: 340, distance: 210.3
click at [645, 342] on div "Query pattern dr_pcn Job Period cost $0.76 AVG duration 455 ms AVG daily execut…" at bounding box center [661, 510] width 928 height 536
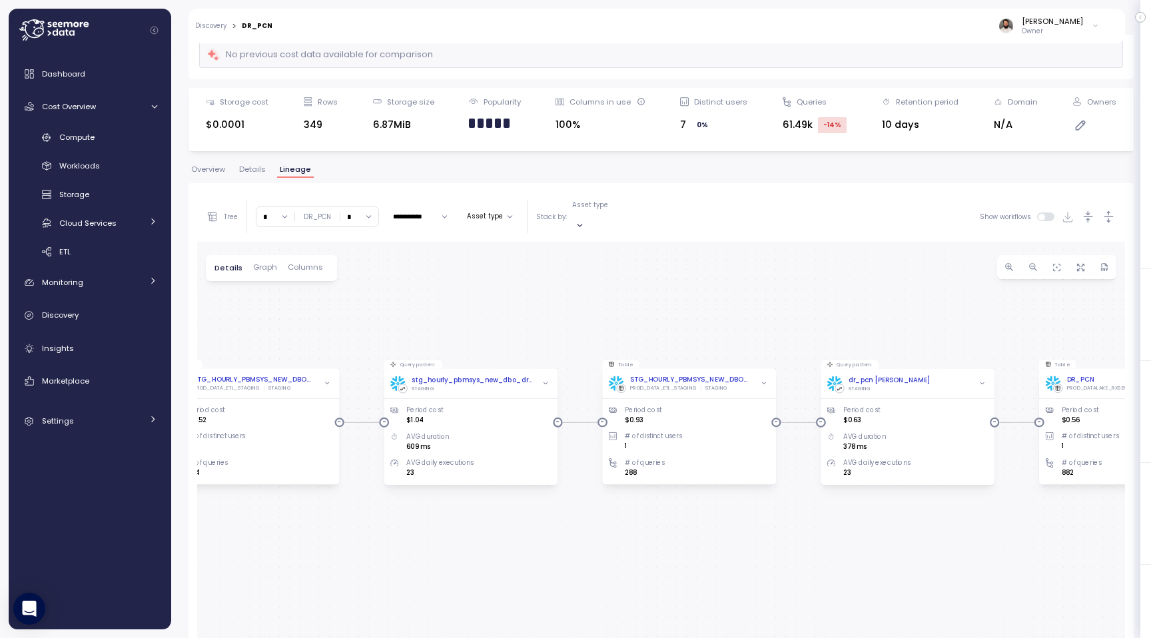
drag, startPoint x: 887, startPoint y: 337, endPoint x: 633, endPoint y: 327, distance: 254.0
click at [634, 328] on div "Query pattern dr_pcn Job Period cost $0.76 AVG duration 455 ms AVG daily execut…" at bounding box center [661, 510] width 928 height 536
click at [929, 378] on div "dr_pcn Job STAGING" at bounding box center [907, 383] width 161 height 17
click at [929, 375] on div "dr_pcn Job STAGING" at bounding box center [907, 383] width 161 height 17
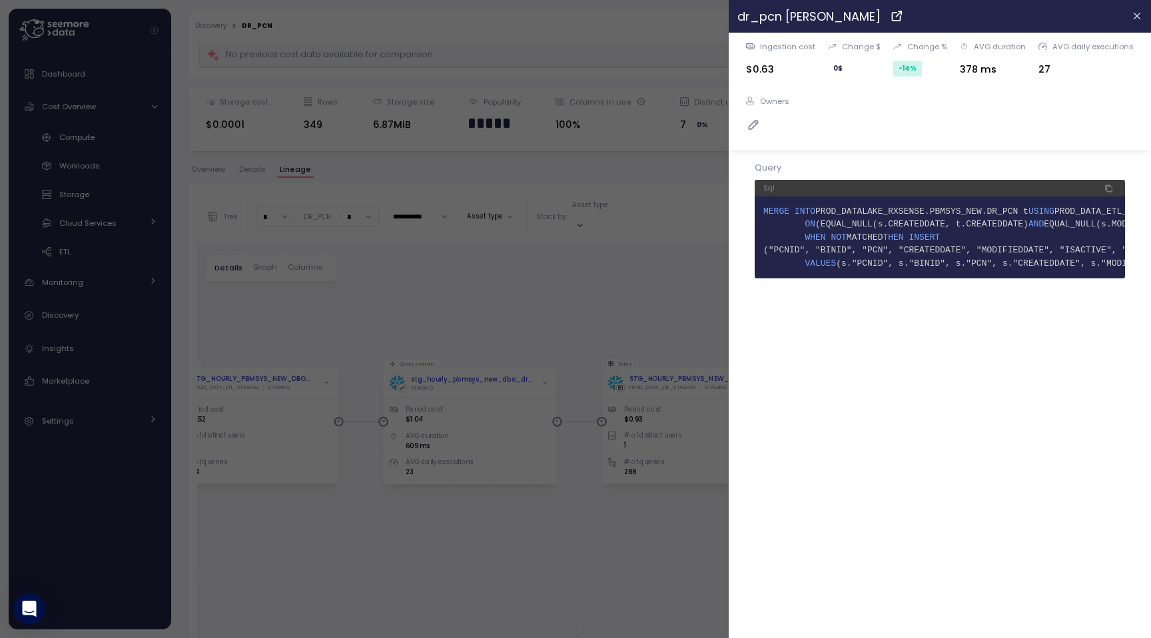
click at [709, 303] on div at bounding box center [575, 319] width 1151 height 638
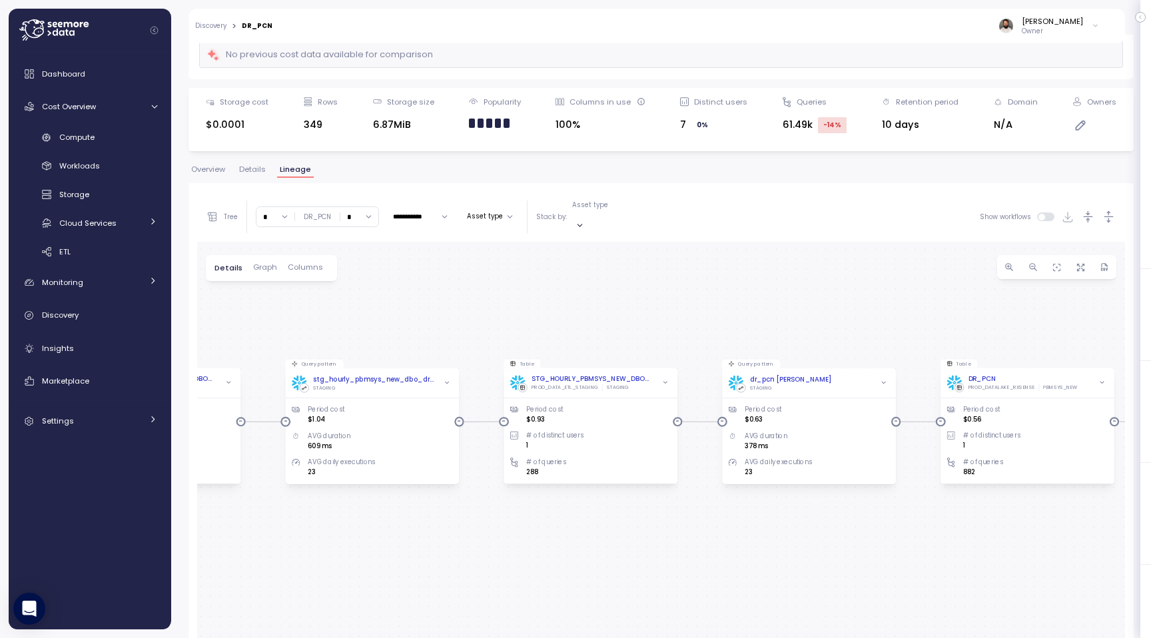
drag, startPoint x: 851, startPoint y: 324, endPoint x: 661, endPoint y: 307, distance: 189.9
click at [661, 307] on div "Query pattern dr_pcn Job Period cost $0.76 AVG duration 455 ms AVG daily execut…" at bounding box center [661, 510] width 928 height 536
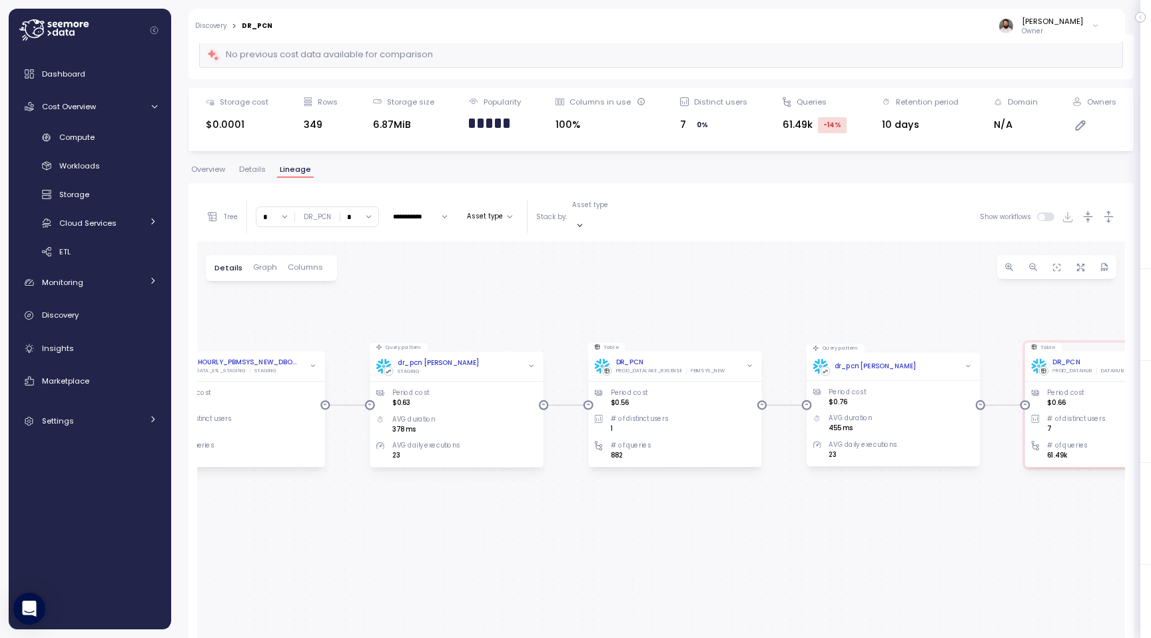
drag, startPoint x: 745, startPoint y: 280, endPoint x: 565, endPoint y: 273, distance: 179.3
click at [567, 273] on div "Query pattern dr_pcn Job Period cost $0.76 AVG duration 455 ms AVG daily execut…" at bounding box center [661, 510] width 928 height 536
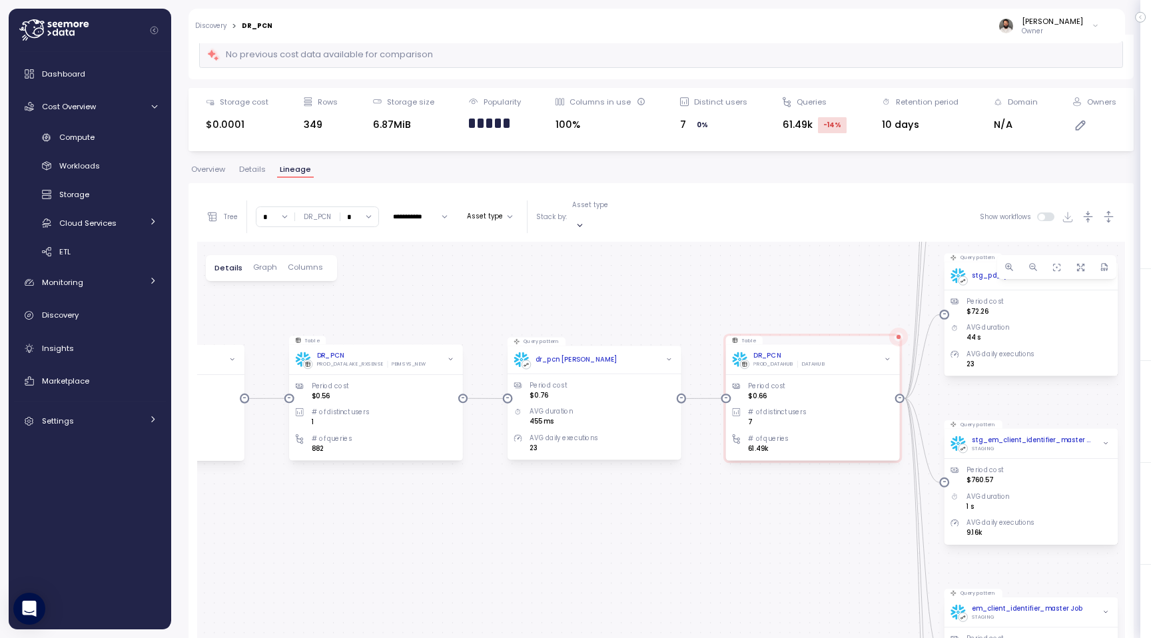
drag, startPoint x: 823, startPoint y: 277, endPoint x: 594, endPoint y: 277, distance: 229.1
click at [594, 277] on div "Query pattern dr_pcn Job Period cost $0.76 AVG duration 455 ms AVG daily execut…" at bounding box center [661, 510] width 928 height 536
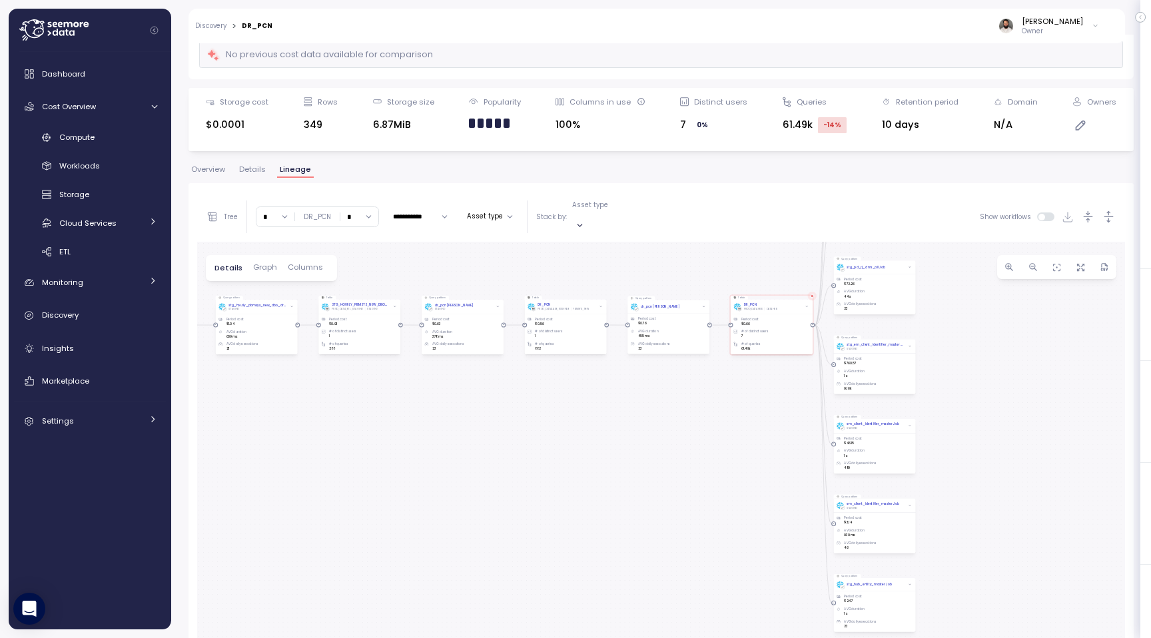
click at [354, 209] on input "*" at bounding box center [359, 216] width 38 height 19
click at [356, 332] on div "4" at bounding box center [360, 324] width 36 height 17
type input "*"
drag, startPoint x: 767, startPoint y: 528, endPoint x: 779, endPoint y: 268, distance: 259.4
click at [779, 268] on div "Query pattern dr_pcn Job Period cost $0.76 AVG duration 455 ms AVG daily execut…" at bounding box center [661, 510] width 928 height 536
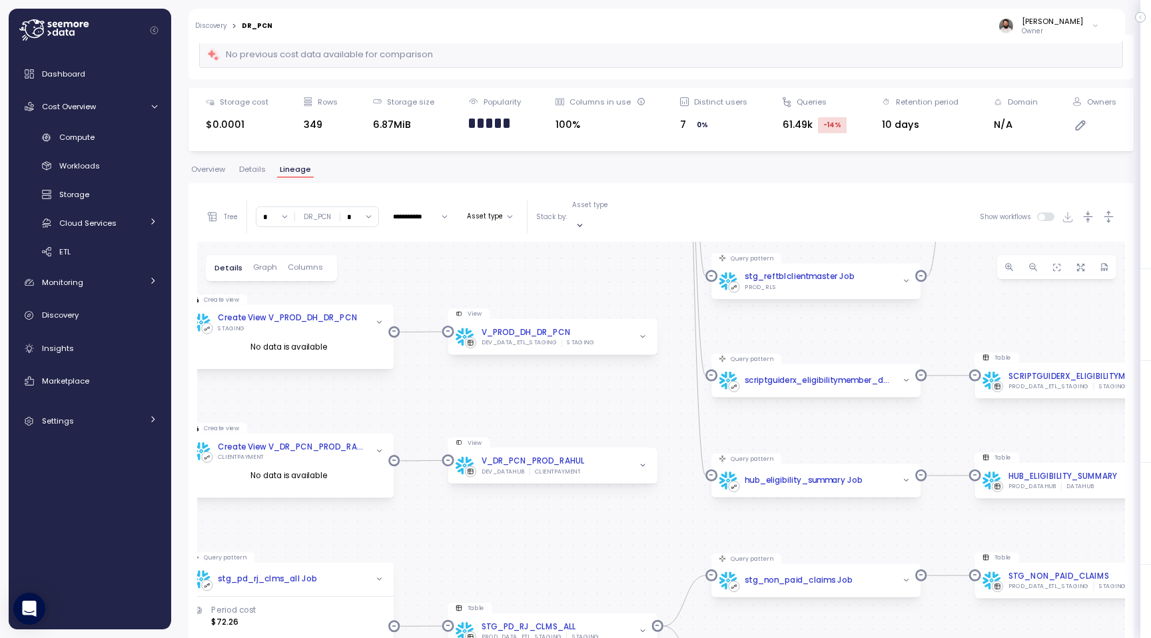
drag, startPoint x: 679, startPoint y: 408, endPoint x: 530, endPoint y: 405, distance: 149.2
click at [531, 405] on div "Query pattern dr_pcn Job Period cost $0.76 AVG duration 455 ms AVG daily execut…" at bounding box center [661, 510] width 928 height 536
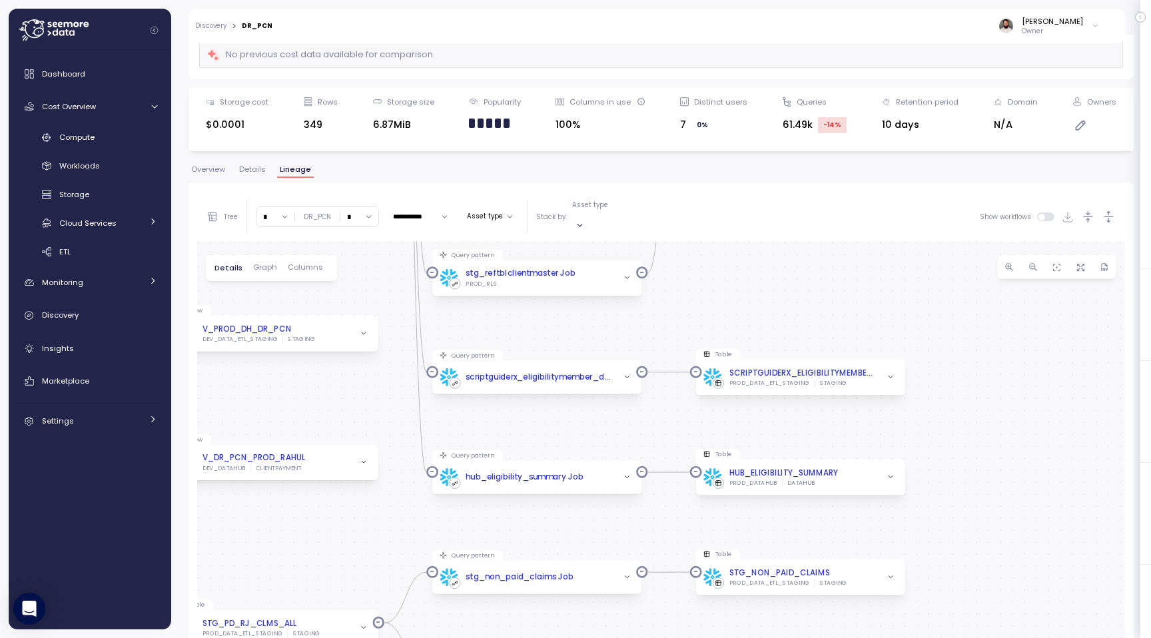
drag, startPoint x: 928, startPoint y: 326, endPoint x: 657, endPoint y: 322, distance: 271.1
click at [657, 322] on div "Query pattern dr_pcn Job Period cost $0.76 AVG duration 455 ms AVG daily execut…" at bounding box center [661, 510] width 928 height 536
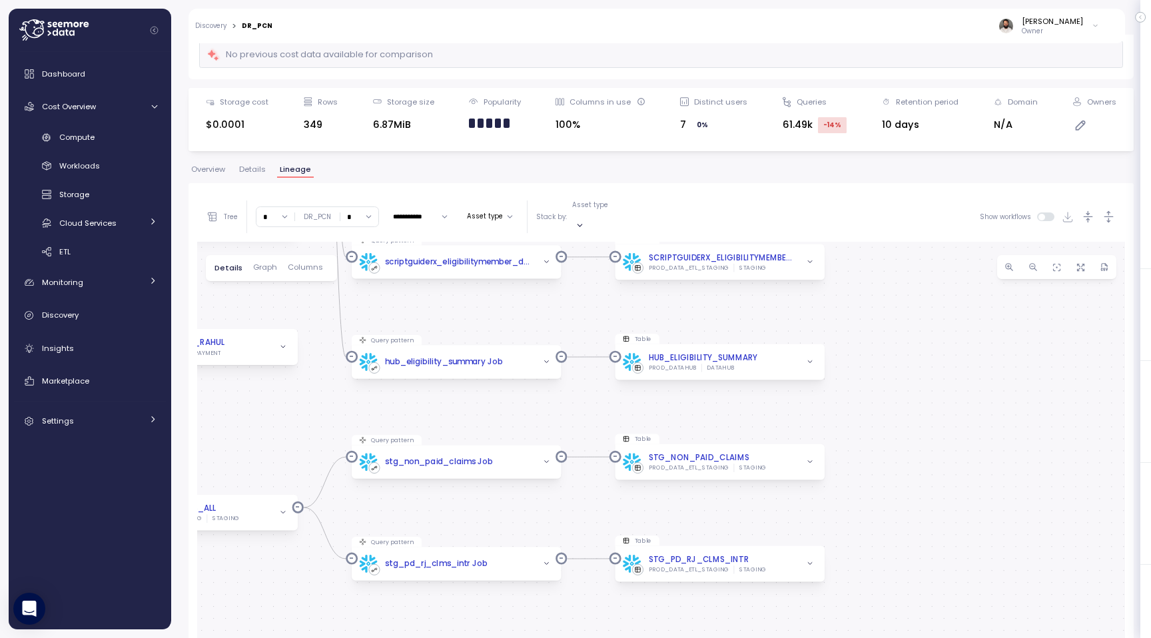
drag, startPoint x: 806, startPoint y: 404, endPoint x: 789, endPoint y: 282, distance: 123.0
click at [789, 282] on div "Query pattern dr_pcn Job Period cost $0.76 AVG duration 455 ms AVG daily execut…" at bounding box center [661, 510] width 928 height 536
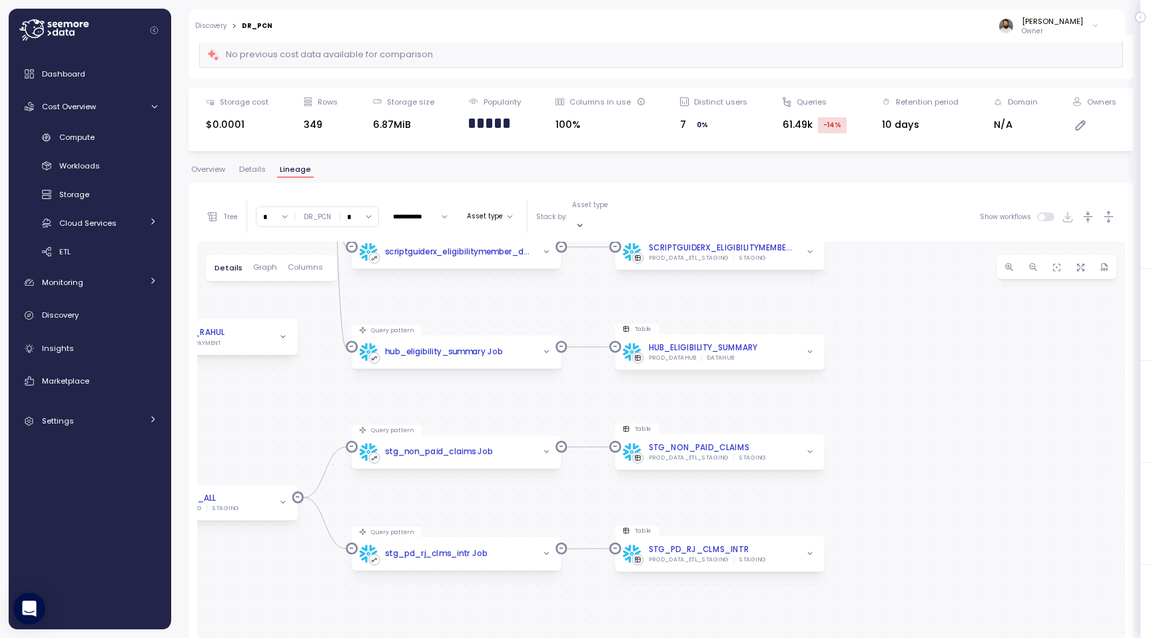
click at [362, 218] on input "*" at bounding box center [359, 216] width 38 height 19
click at [480, 299] on div "Query pattern dr_pcn Job Period cost $0.76 AVG duration 455 ms AVG daily execut…" at bounding box center [661, 510] width 928 height 536
click at [351, 207] on input "*" at bounding box center [359, 216] width 38 height 19
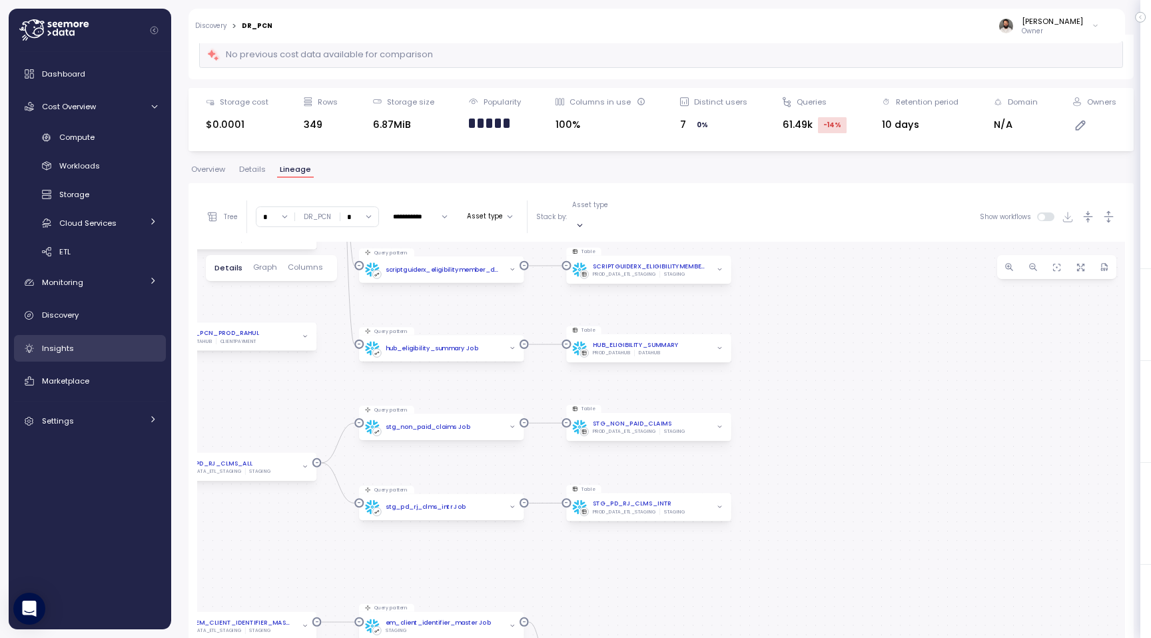
click at [136, 345] on div "Insights" at bounding box center [99, 348] width 115 height 13
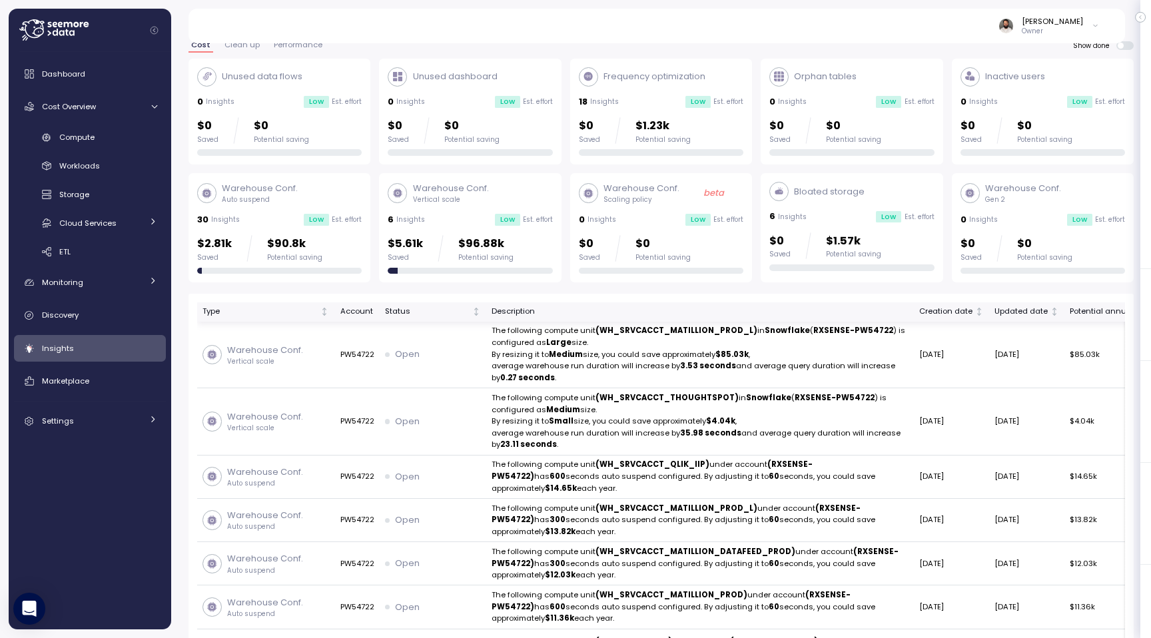
scroll to position [46, 0]
click at [785, 219] on p "Insights" at bounding box center [792, 216] width 29 height 9
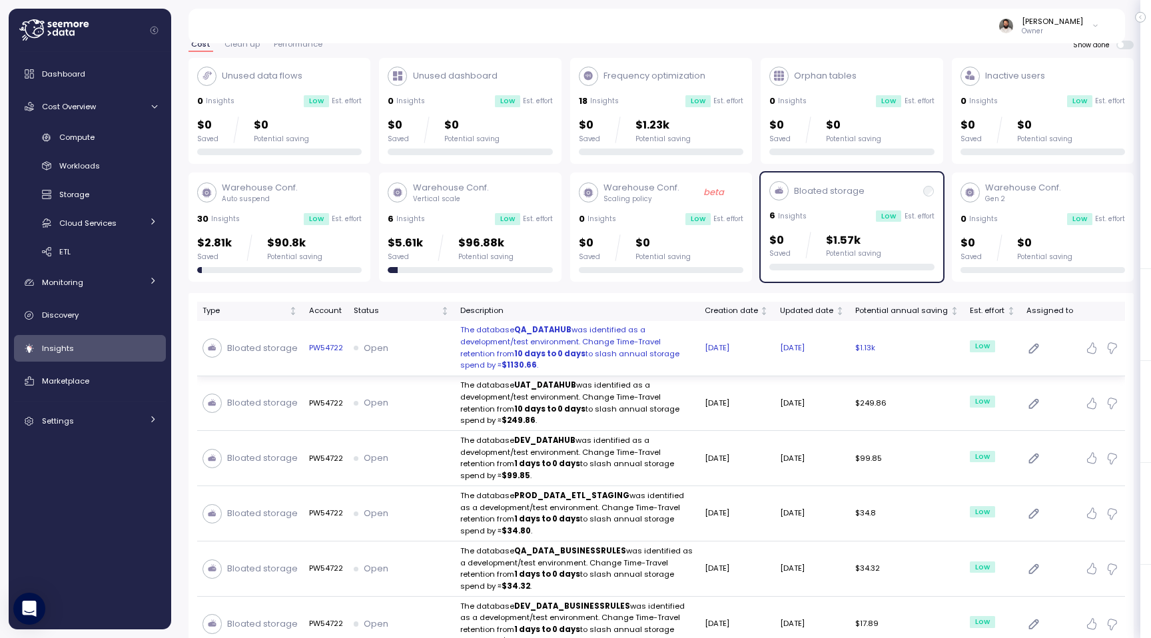
click at [470, 356] on p "The database QA_DATAHUB was identified as a development/test environment. Chang…" at bounding box center [577, 347] width 234 height 47
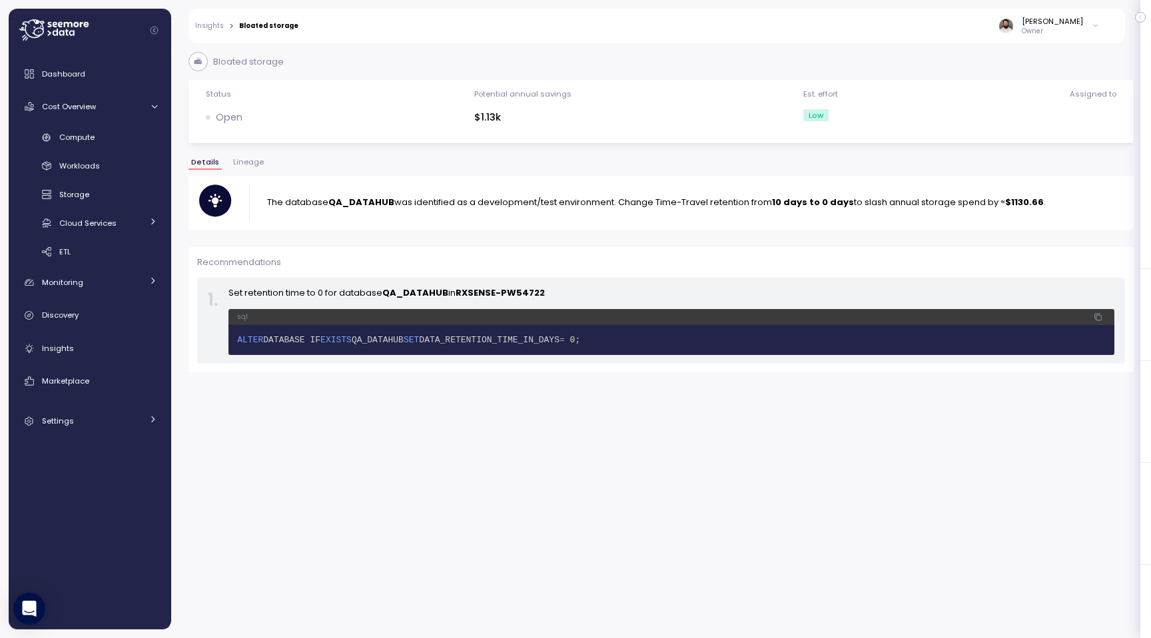
click at [404, 340] on span "QA_DATAHUB" at bounding box center [378, 340] width 52 height 10
click at [130, 161] on div "Workloads" at bounding box center [108, 165] width 98 height 13
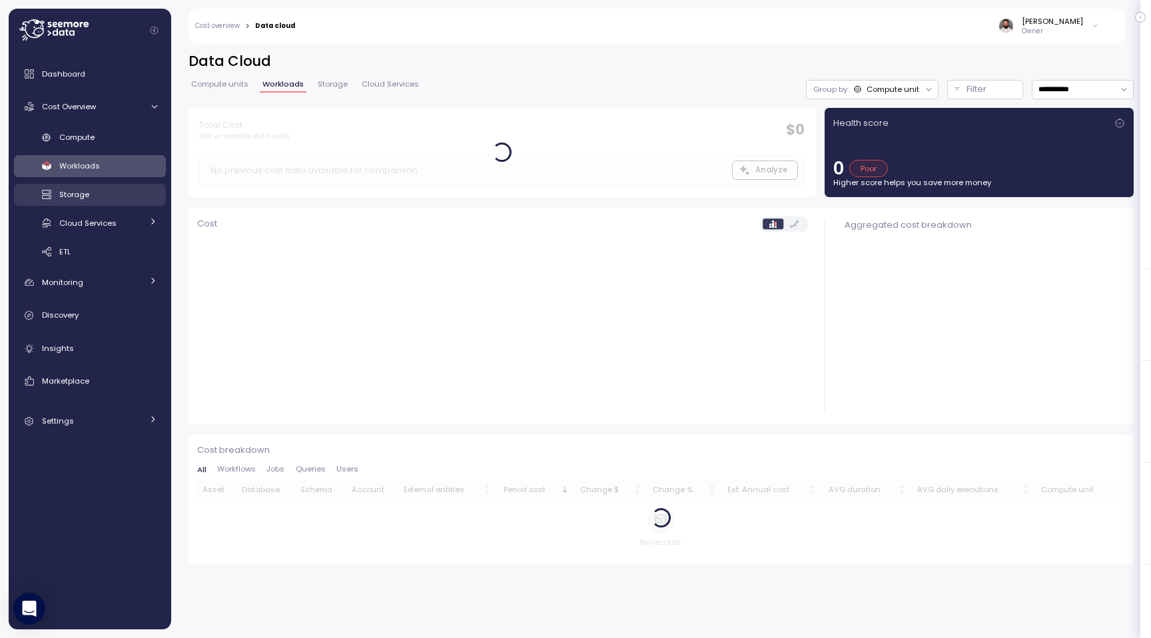
click at [126, 179] on div "Compute Workloads Storage Cloud Services Clustering columns Pipes AI Services S…" at bounding box center [90, 195] width 152 height 137
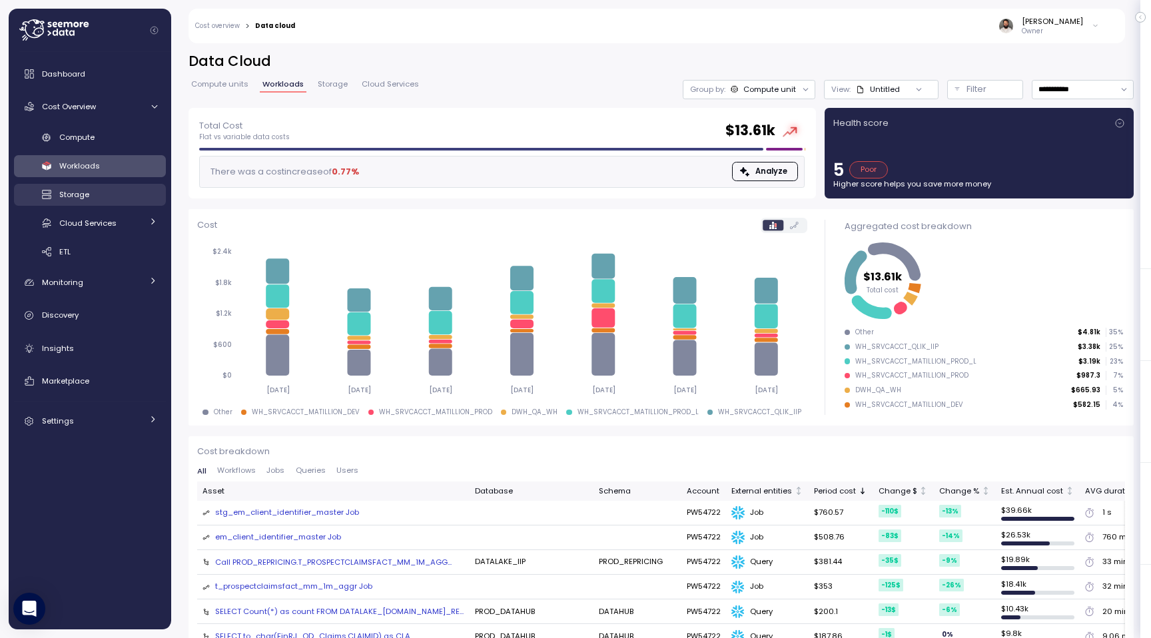
click at [126, 199] on div "Storage" at bounding box center [108, 194] width 98 height 13
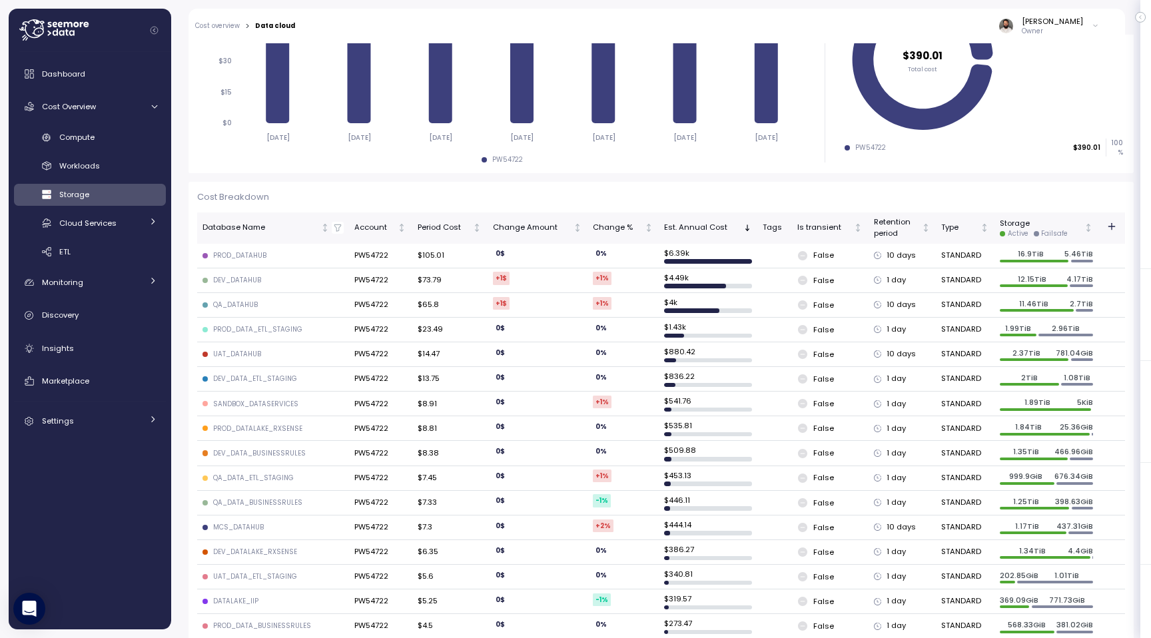
scroll to position [340, 0]
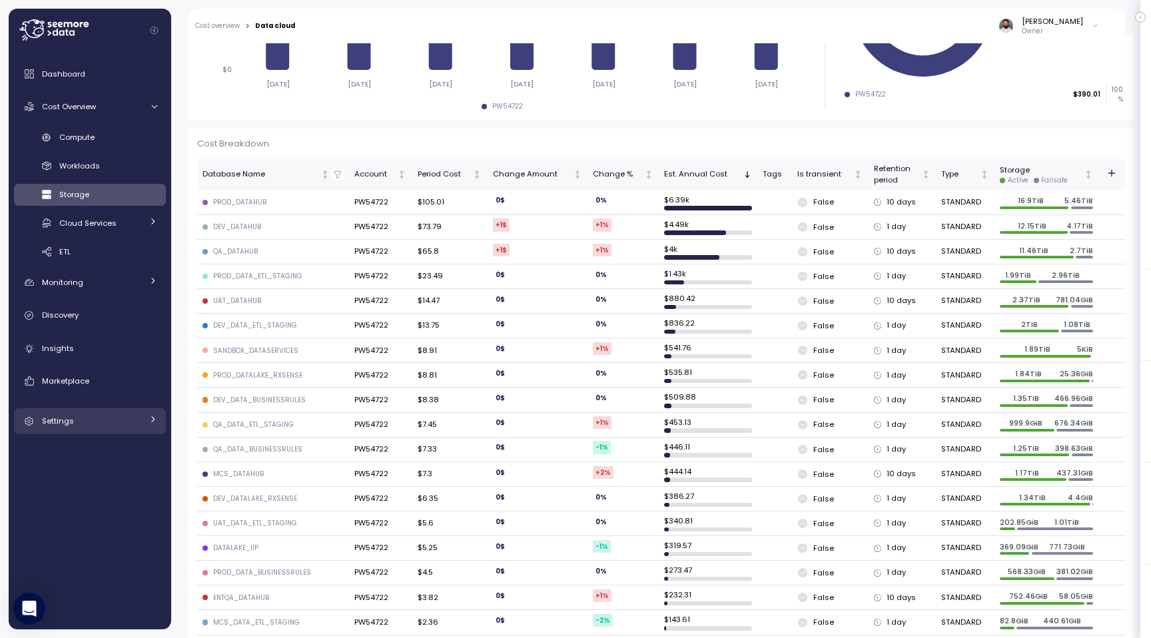
click at [104, 425] on div "Settings" at bounding box center [92, 420] width 100 height 13
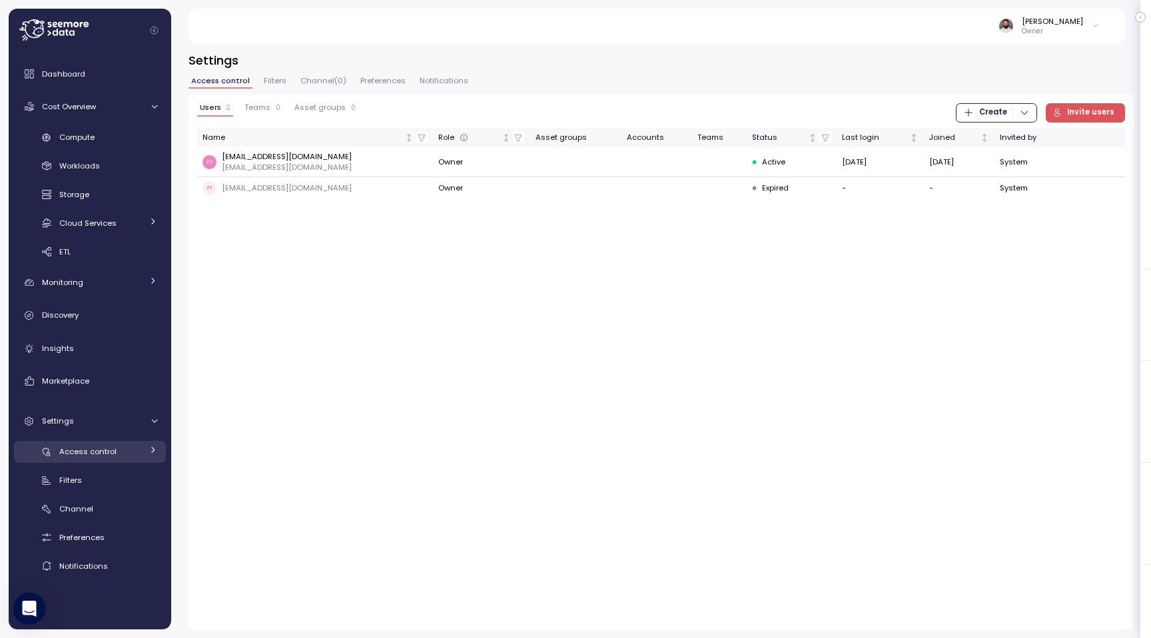
click at [125, 460] on link "Access control" at bounding box center [90, 452] width 152 height 22
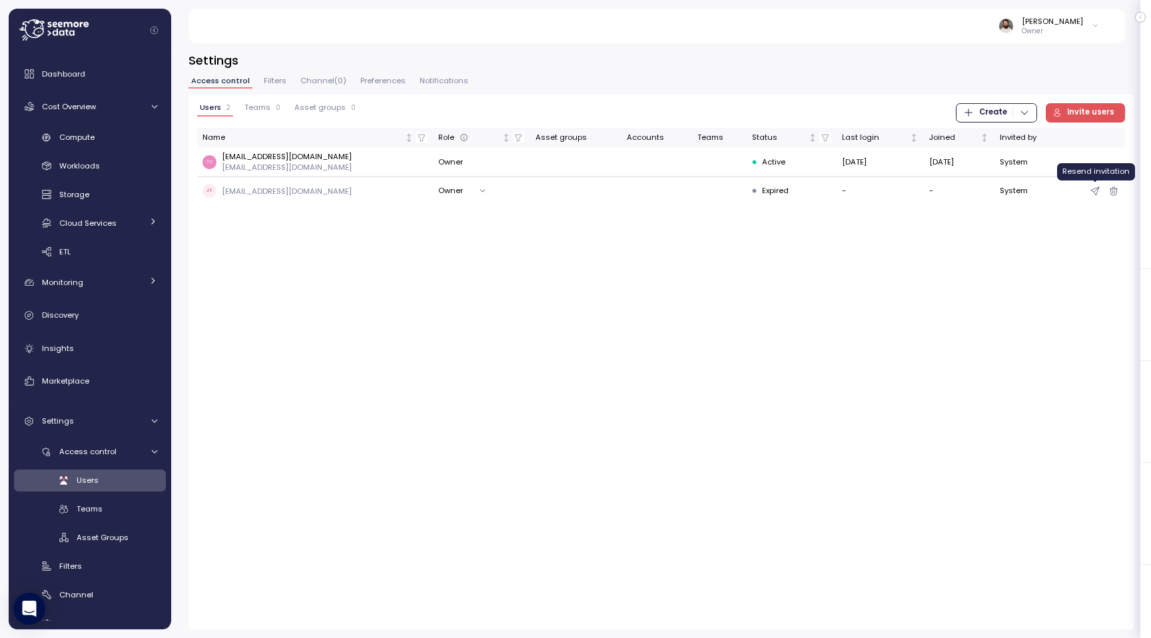
click at [1094, 189] on icon "button" at bounding box center [1095, 191] width 11 height 16
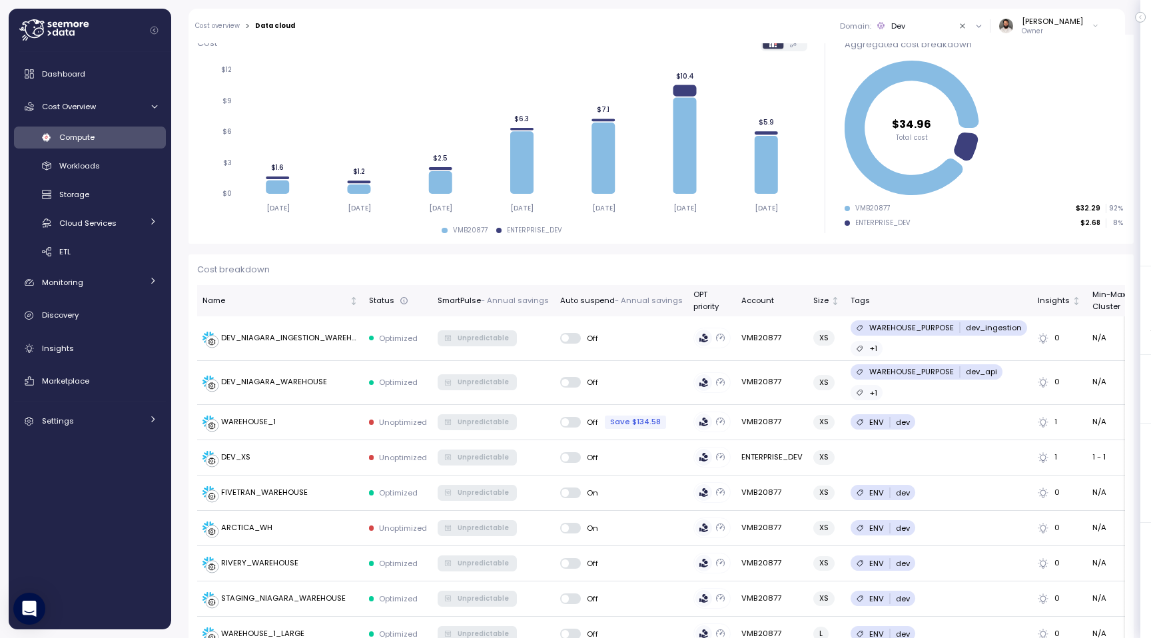
scroll to position [302, 0]
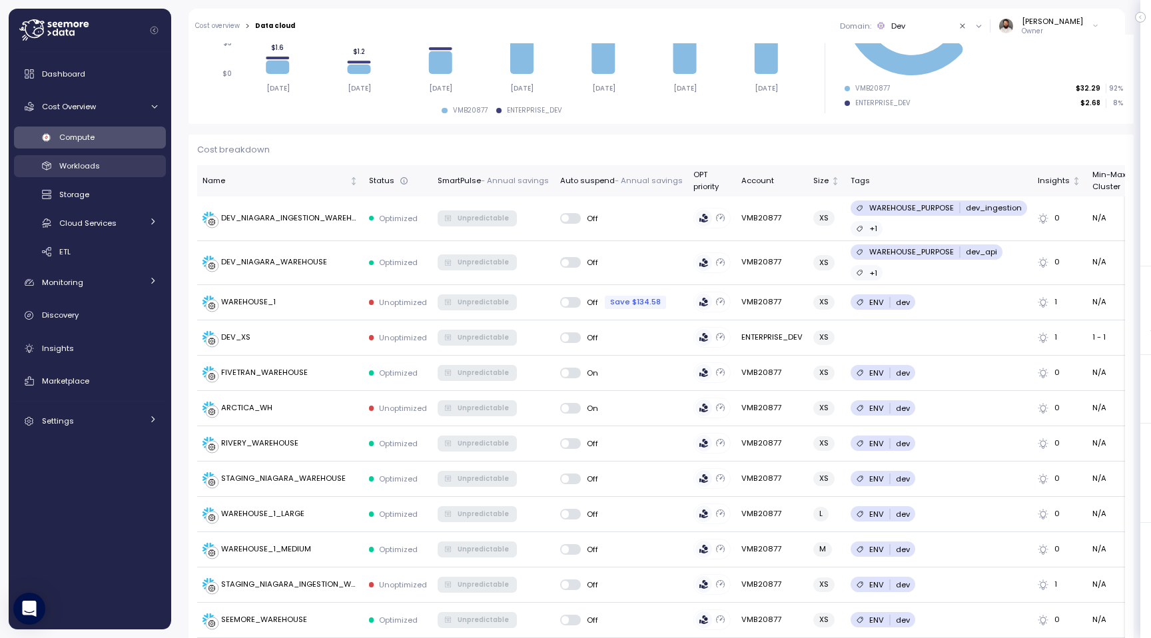
click at [135, 161] on div "Workloads" at bounding box center [108, 165] width 98 height 13
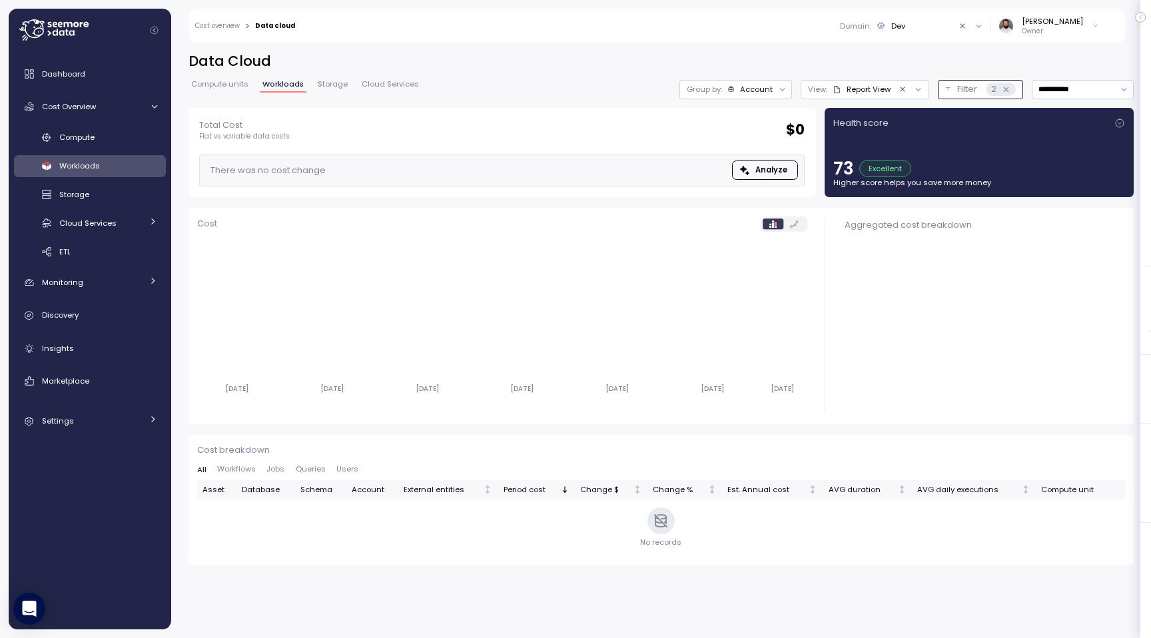
click at [1010, 86] on div "2" at bounding box center [1001, 89] width 30 height 13
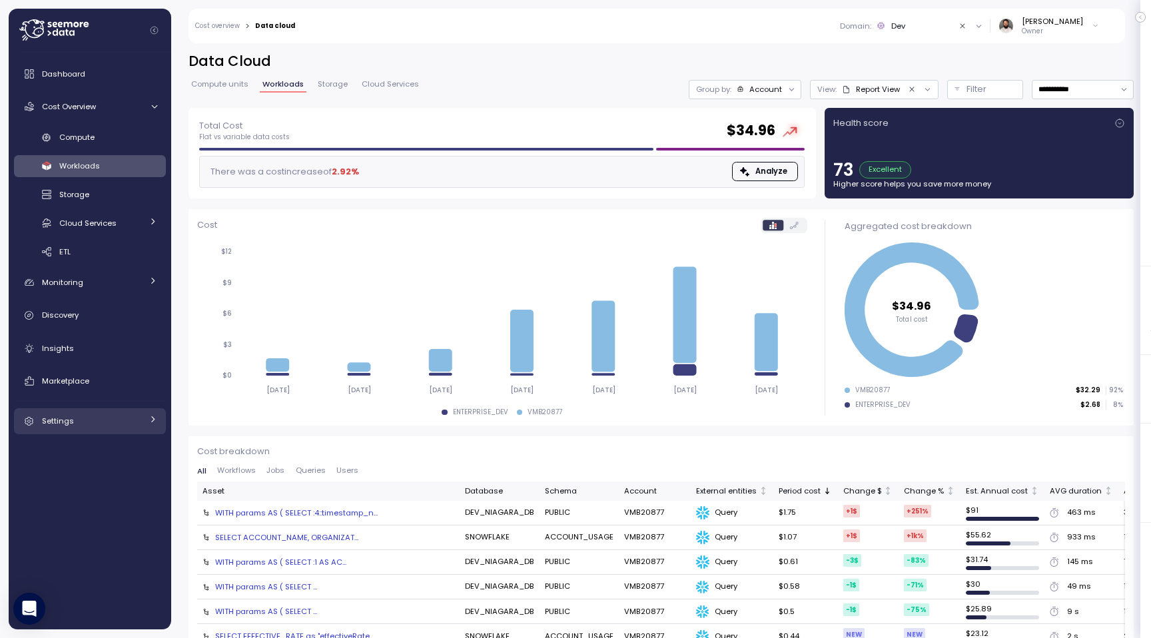
click at [106, 426] on div "Settings" at bounding box center [92, 420] width 100 height 13
